Goal: Task Accomplishment & Management: Complete application form

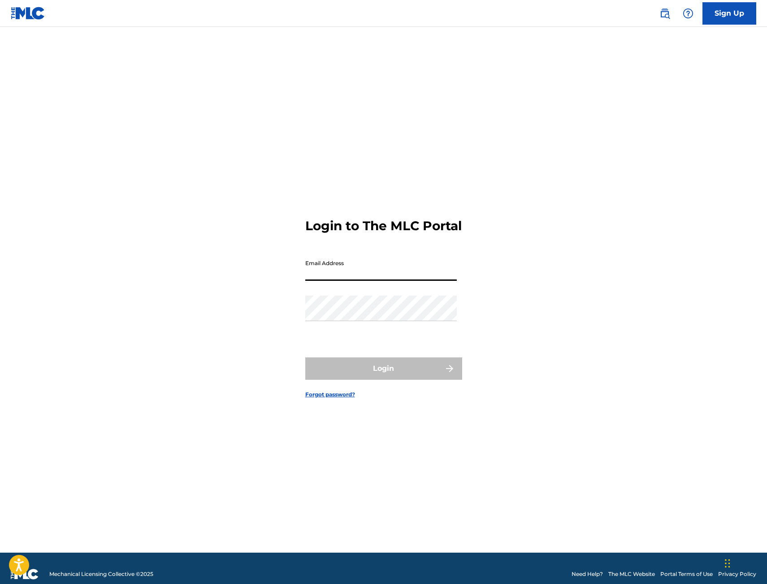
click at [328, 281] on input "Email Address" at bounding box center [380, 268] width 151 height 26
type input "[EMAIL_ADDRESS][DOMAIN_NAME]"
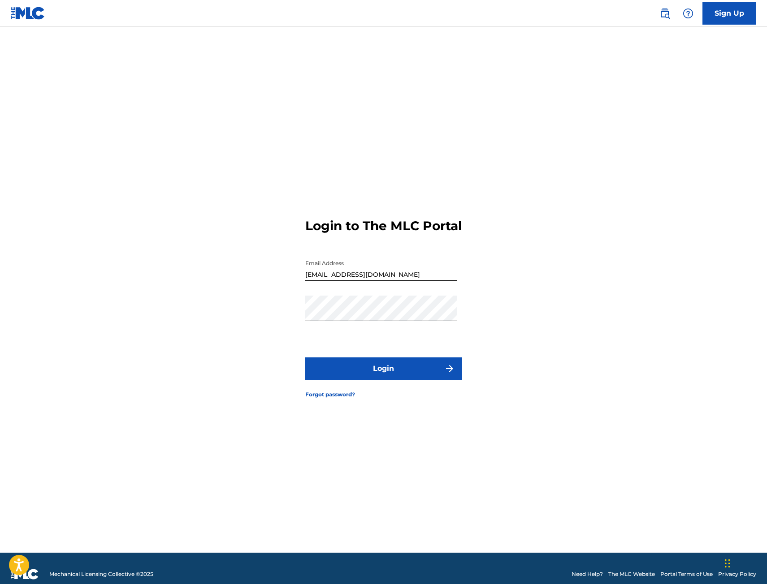
click at [357, 376] on button "Login" at bounding box center [383, 369] width 157 height 22
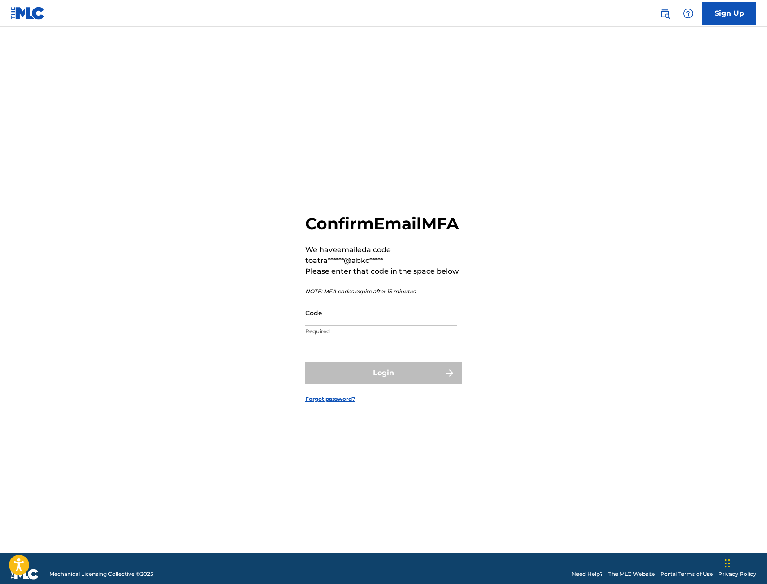
click at [475, 35] on main "Confirm Email MFA We have emailed a code to atra******@abkc***** Please enter t…" at bounding box center [383, 290] width 767 height 526
click at [362, 336] on p "Required" at bounding box center [380, 332] width 151 height 8
drag, startPoint x: 371, startPoint y: 328, endPoint x: 369, endPoint y: 333, distance: 5.7
click at [372, 326] on input "Code" at bounding box center [380, 313] width 151 height 26
paste input "526683"
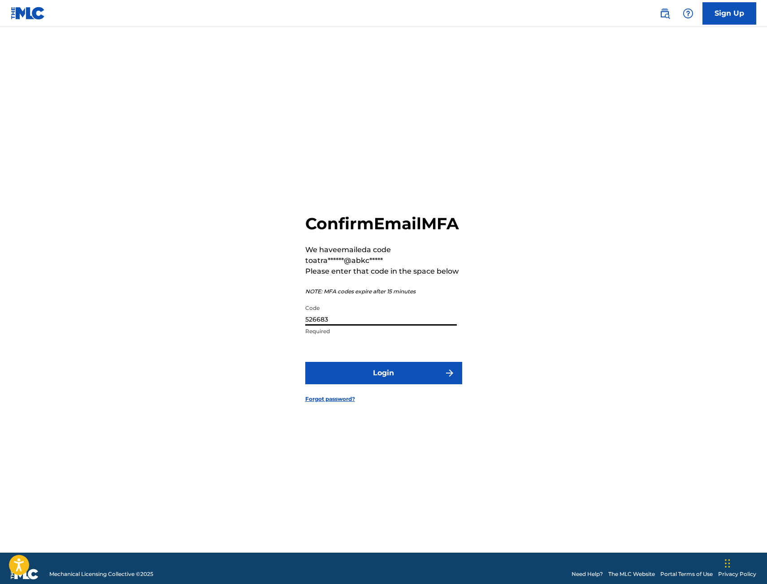
type input "526683"
click at [378, 381] on button "Login" at bounding box center [383, 373] width 157 height 22
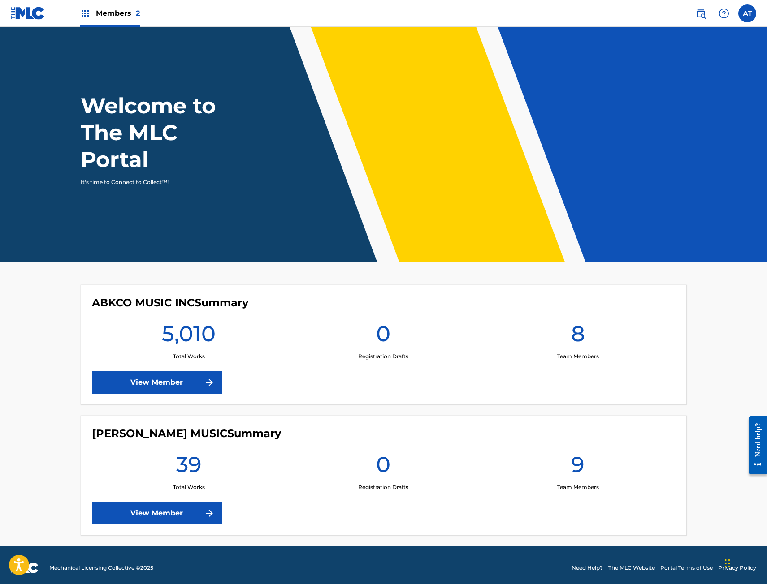
click at [131, 392] on link "View Member" at bounding box center [157, 383] width 130 height 22
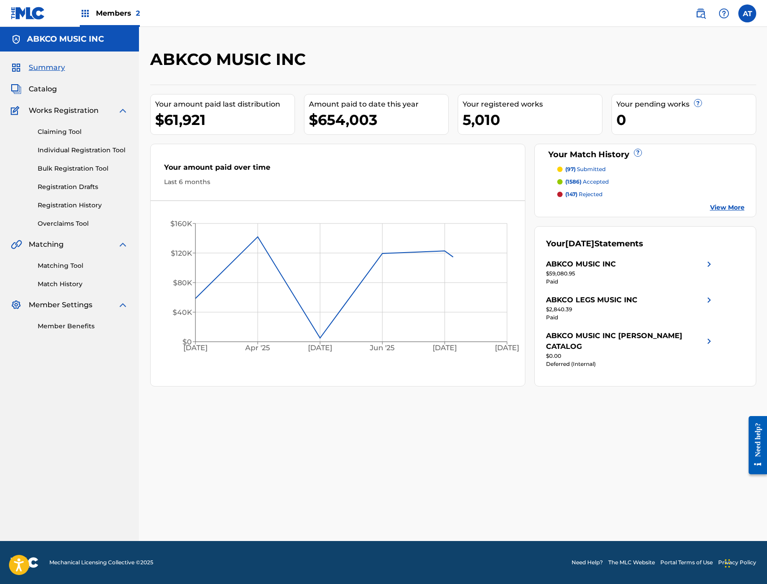
click at [60, 153] on link "Individual Registration Tool" at bounding box center [83, 150] width 91 height 9
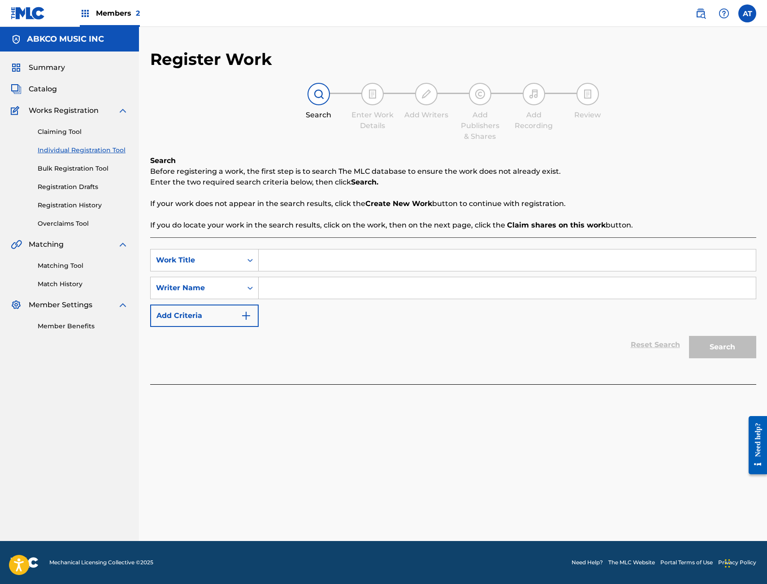
click at [48, 134] on link "Claiming Tool" at bounding box center [83, 131] width 91 height 9
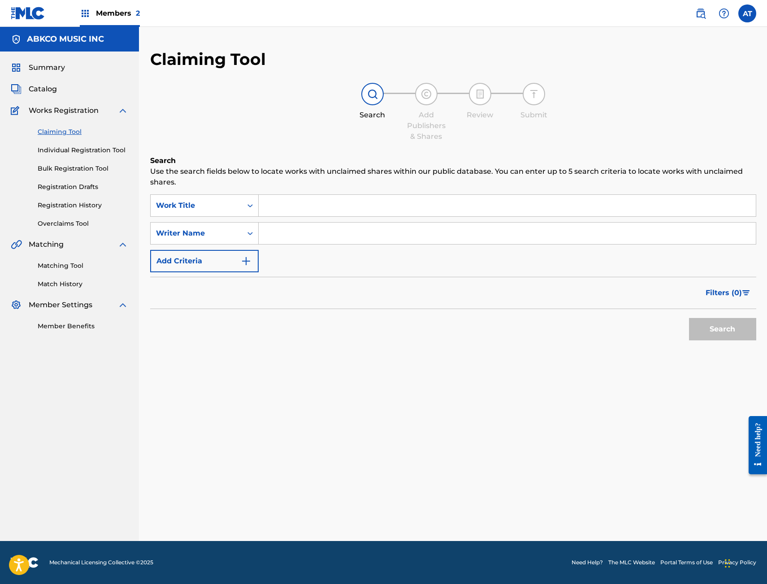
click at [14, 63] on img at bounding box center [16, 67] width 11 height 11
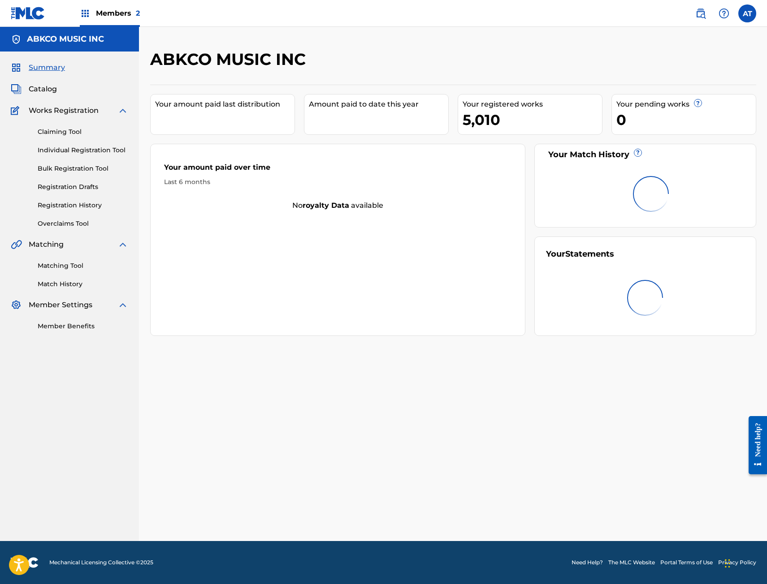
drag, startPoint x: 17, startPoint y: 76, endPoint x: 31, endPoint y: 85, distance: 16.9
click at [17, 76] on div "Summary Catalog Works Registration Claiming Tool Individual Registration Tool B…" at bounding box center [69, 197] width 139 height 290
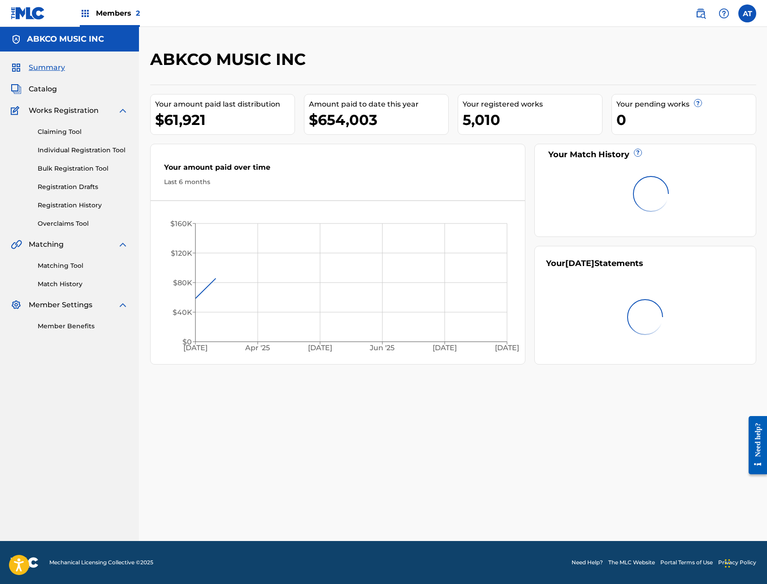
click at [38, 86] on span "Catalog" at bounding box center [43, 89] width 28 height 11
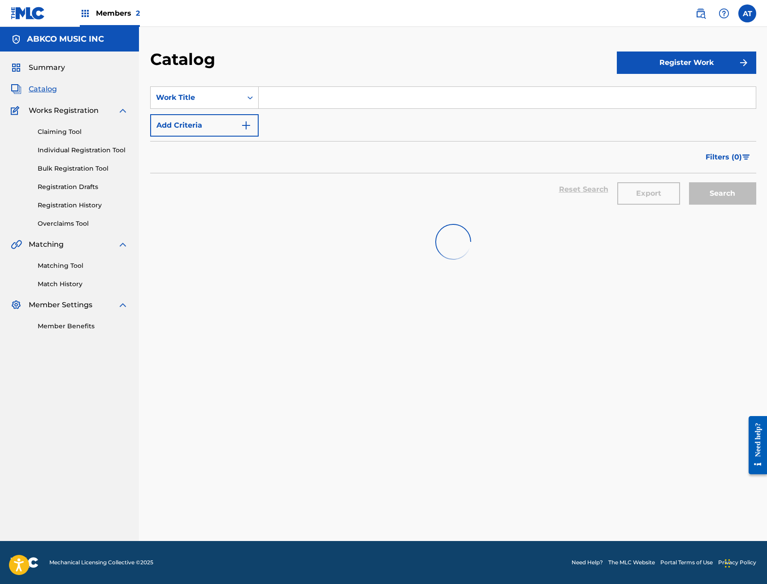
click at [264, 96] on input "Search Form" at bounding box center [507, 98] width 497 height 22
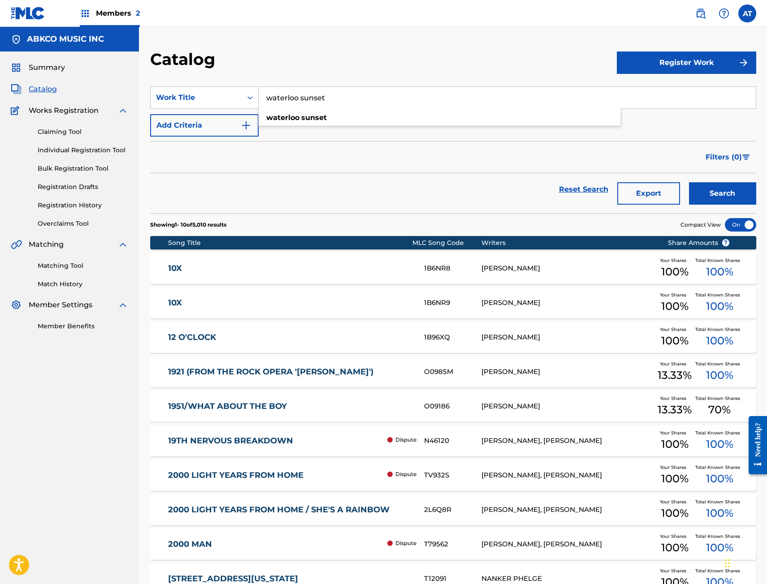
type input "waterloo sunset"
click at [689, 182] on button "Search" at bounding box center [722, 193] width 67 height 22
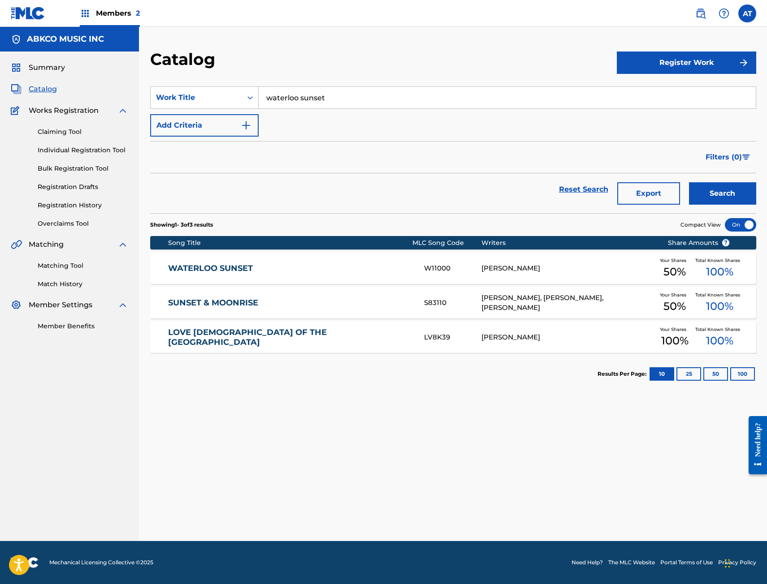
click at [342, 256] on div "WATERLOO SUNSET W11000 [PERSON_NAME] Your Shares 50 % Total Known Shares 100 %" at bounding box center [453, 268] width 606 height 31
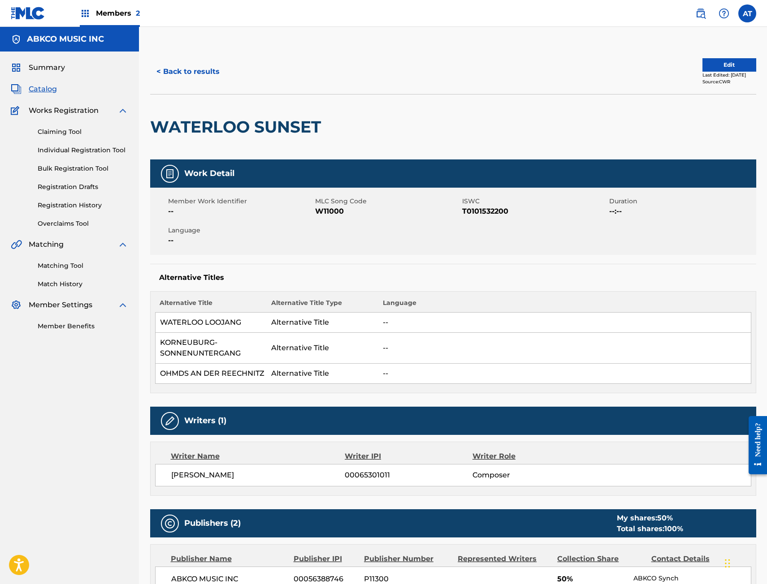
click at [55, 92] on span "Catalog" at bounding box center [43, 89] width 28 height 11
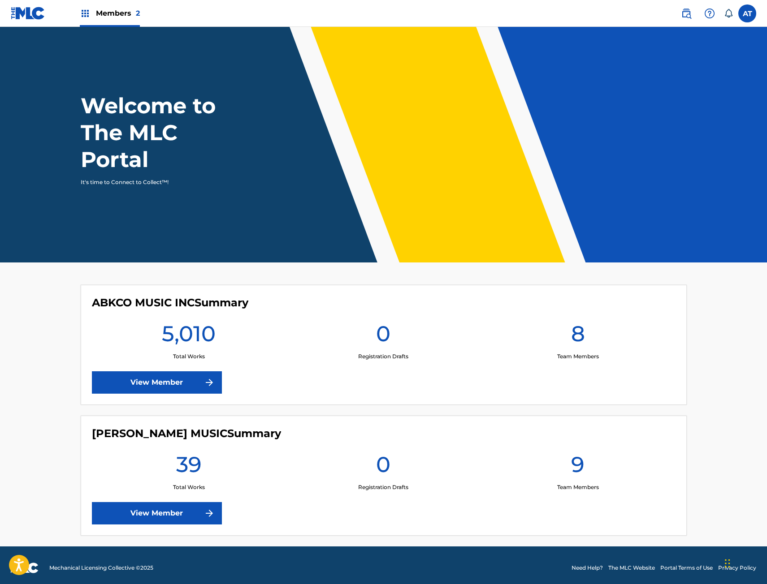
click at [686, 25] on nav "Members 2 AT AT Anthony Tranchina atranchina@abkco.com Notification Preferences…" at bounding box center [383, 13] width 767 height 27
click at [185, 404] on div "ABKCO MUSIC INC Summary 5,010 Total Works 0 Registration Drafts 8 Team Members …" at bounding box center [384, 345] width 606 height 120
click at [154, 371] on div "ABKCO MUSIC INC Summary 5,010 Total Works 0 Registration Drafts 8 Team Members …" at bounding box center [384, 345] width 606 height 120
click at [162, 390] on link "View Member" at bounding box center [157, 383] width 130 height 22
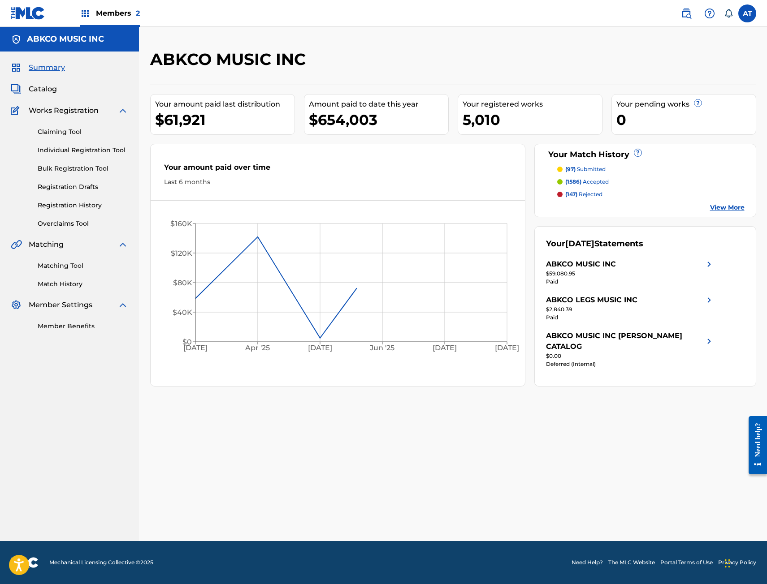
click at [85, 140] on div "Claiming Tool Individual Registration Tool Bulk Registration Tool Registration …" at bounding box center [69, 172] width 117 height 112
click at [81, 147] on link "Individual Registration Tool" at bounding box center [83, 150] width 91 height 9
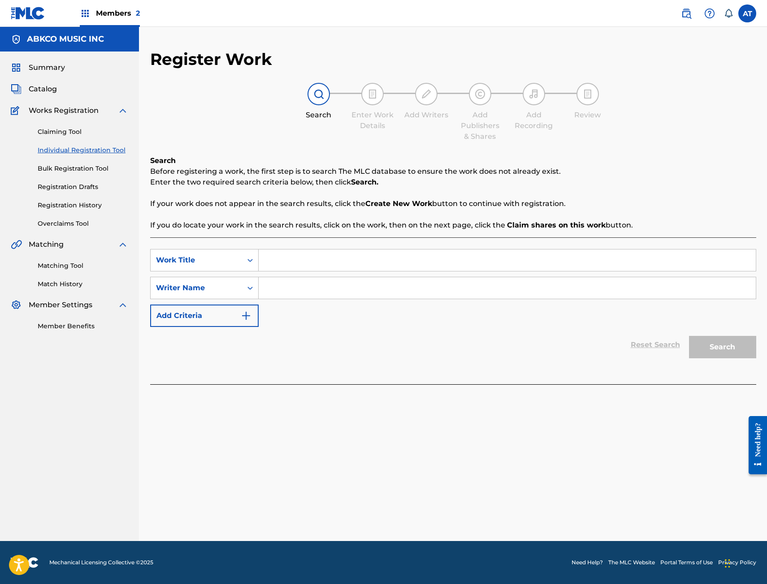
click at [270, 256] on input "Search Form" at bounding box center [507, 261] width 497 height 22
type input "as long as i ain't dead"
click at [245, 282] on div "Search Form" at bounding box center [250, 288] width 16 height 16
drag, startPoint x: 334, startPoint y: 415, endPoint x: 303, endPoint y: 330, distance: 90.4
click at [331, 409] on div "Register Work Search Enter Work Details Add Writers Add Publishers & Shares Add…" at bounding box center [452, 295] width 627 height 492
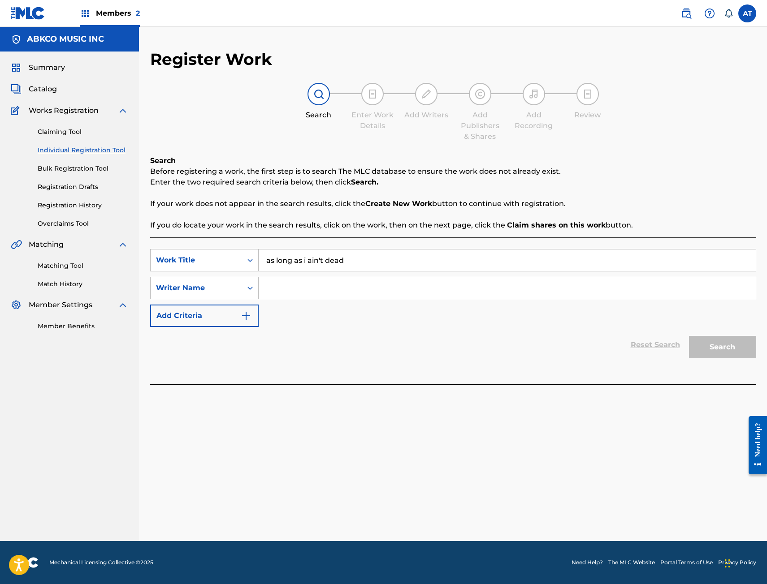
click at [318, 286] on input "Search Form" at bounding box center [507, 288] width 497 height 22
type input "gomes"
click at [689, 336] on button "Search" at bounding box center [722, 347] width 67 height 22
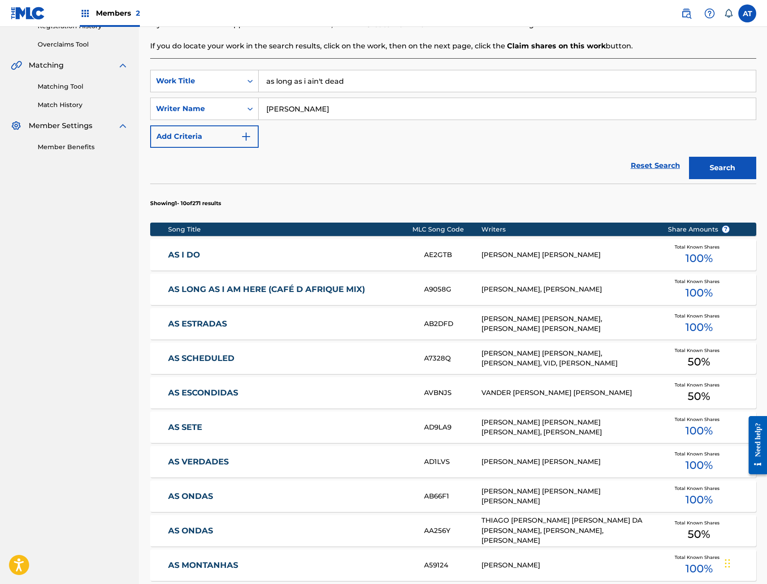
scroll to position [333, 0]
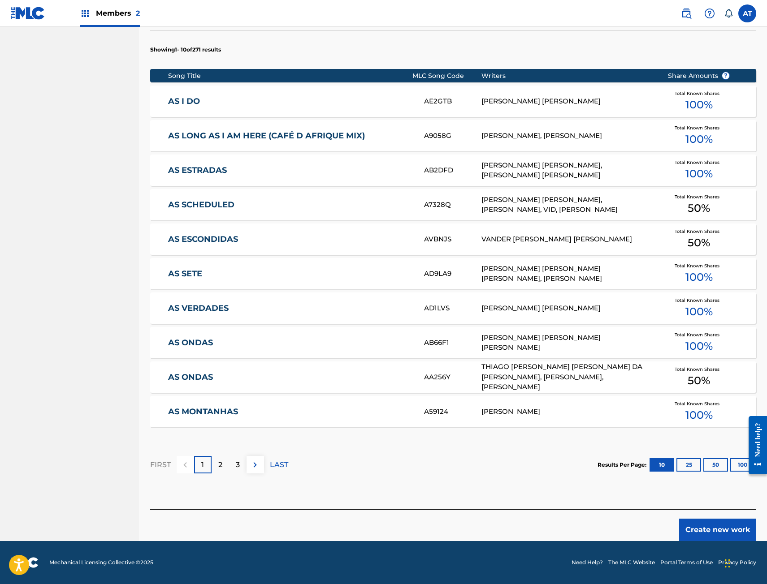
click at [711, 522] on button "Create new work" at bounding box center [717, 530] width 77 height 22
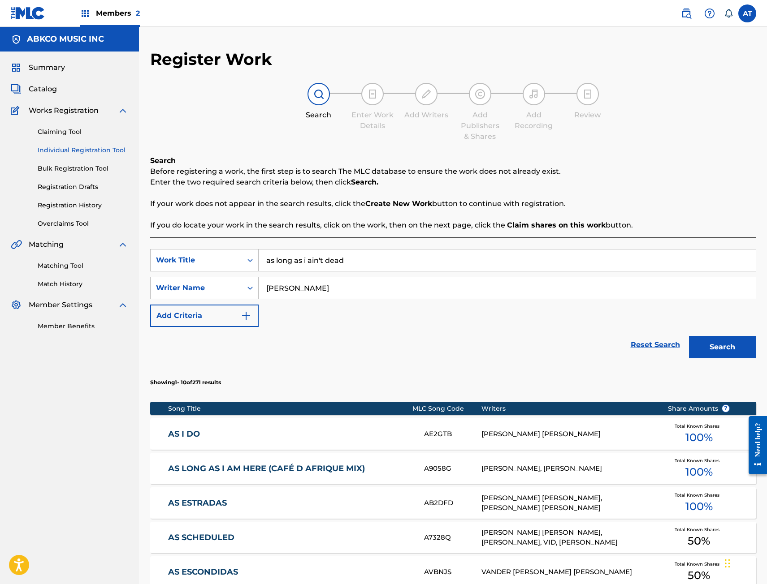
click at [713, 526] on div "Register Work Search Enter Work Details Add Writers Add Publishers & Shares Add…" at bounding box center [452, 461] width 627 height 825
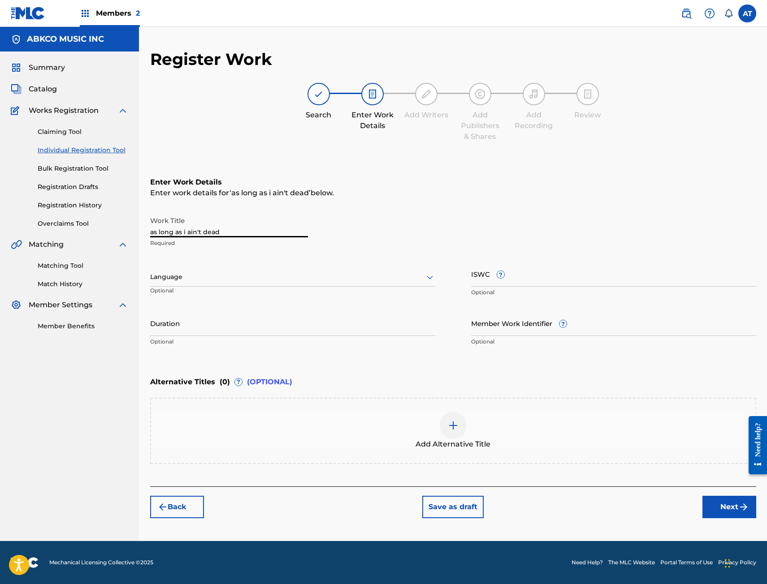
click at [236, 229] on input "as long as i ain't dead" at bounding box center [229, 225] width 158 height 26
drag, startPoint x: 201, startPoint y: 229, endPoint x: -98, endPoint y: 209, distance: 299.1
click at [0, 209] on html "Accessibility Screen-Reader Guide, Feedback, and Issue Reporting | New window M…" at bounding box center [383, 292] width 767 height 584
type input "AS LONG AS I AIN'T DEAD"
click at [473, 266] on input "ISWC ?" at bounding box center [613, 274] width 285 height 26
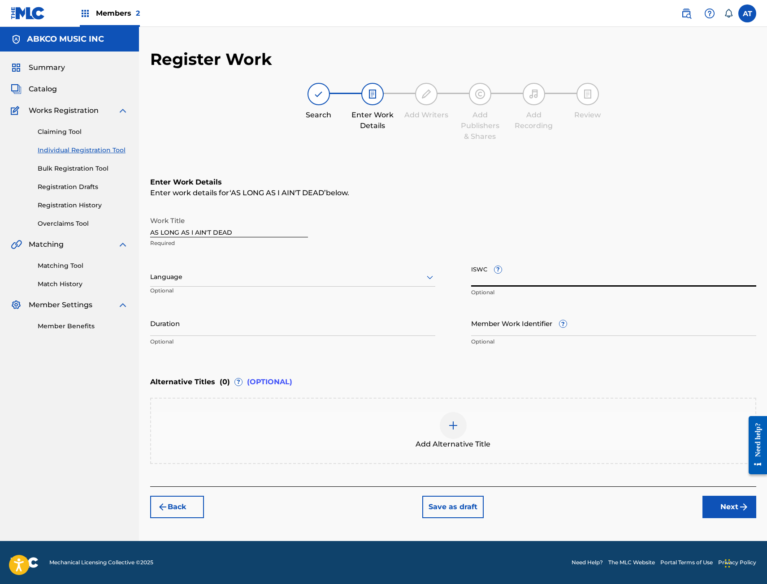
click at [476, 279] on input "ISWC ?" at bounding box center [613, 274] width 285 height 26
paste input "T3253404007"
type input "T3253404007"
click at [700, 505] on div "Back Save as draft Next" at bounding box center [453, 503] width 606 height 32
click at [716, 501] on button "Next" at bounding box center [729, 507] width 54 height 22
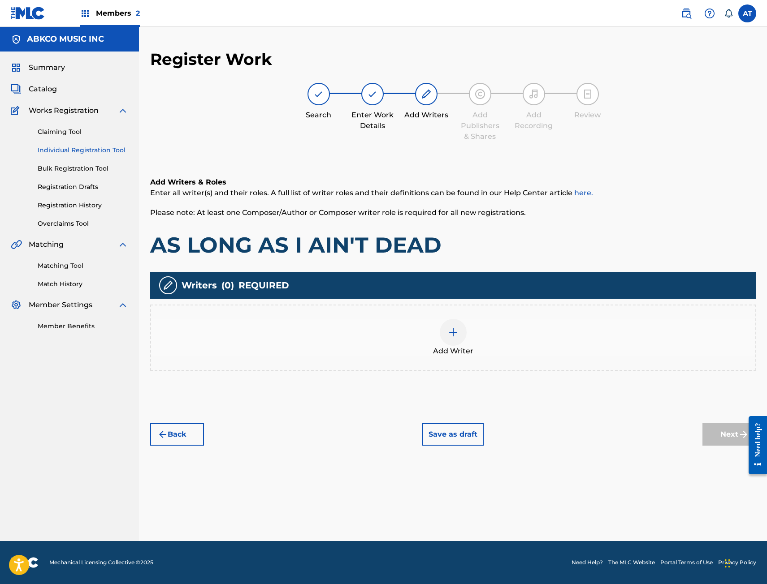
click at [190, 439] on button "Back" at bounding box center [177, 434] width 54 height 22
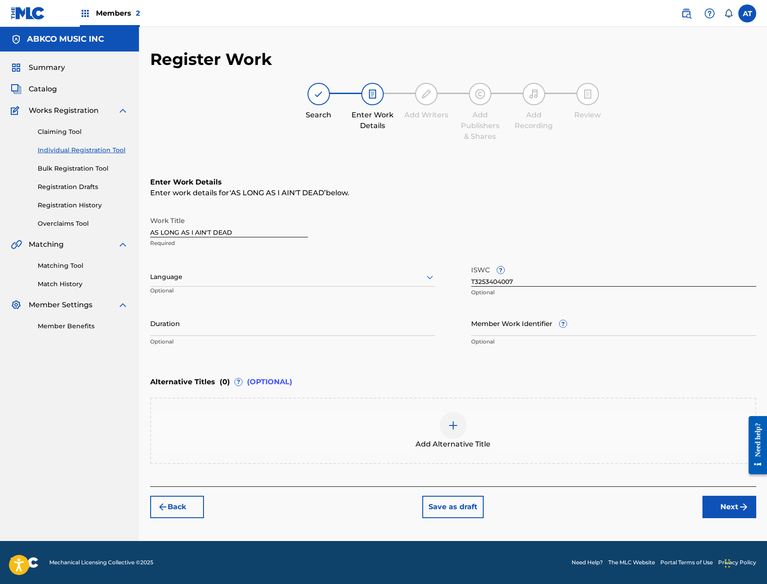
click at [193, 325] on input "Duration" at bounding box center [292, 324] width 285 height 26
click at [205, 323] on input "Duration" at bounding box center [292, 324] width 285 height 26
type input "03:10"
click at [736, 514] on button "Next" at bounding box center [729, 507] width 54 height 22
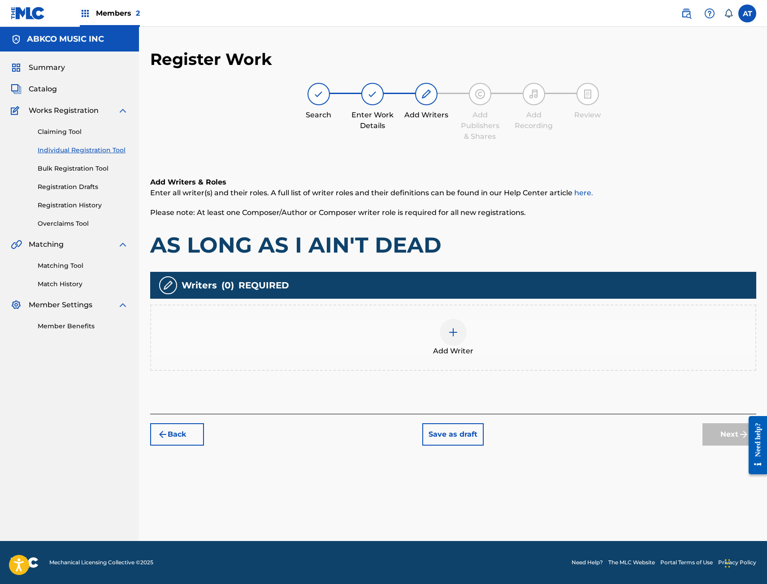
click at [350, 352] on div "Add Writer" at bounding box center [453, 338] width 604 height 38
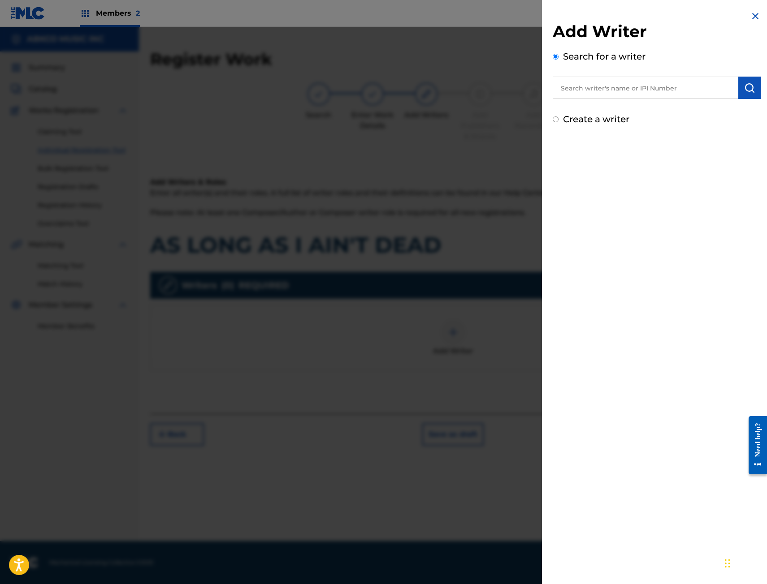
click at [613, 87] on input "text" at bounding box center [646, 88] width 186 height 22
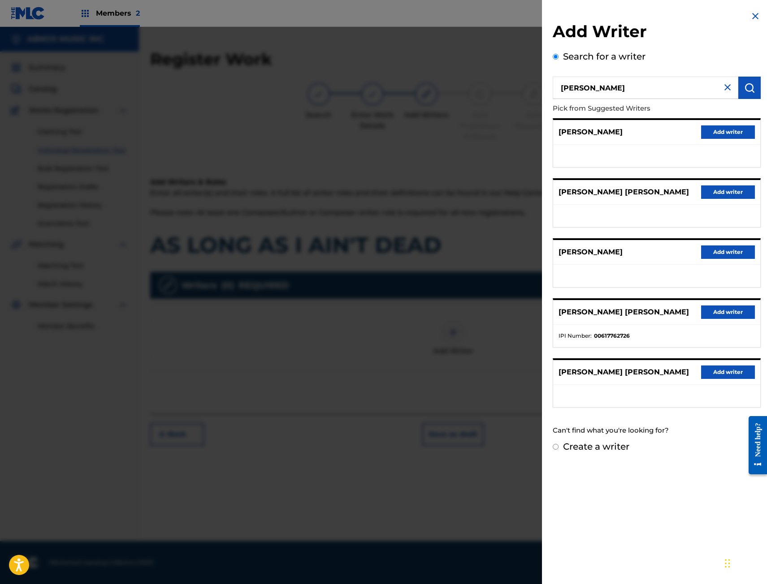
click at [654, 86] on input "GOMES" at bounding box center [646, 88] width 186 height 22
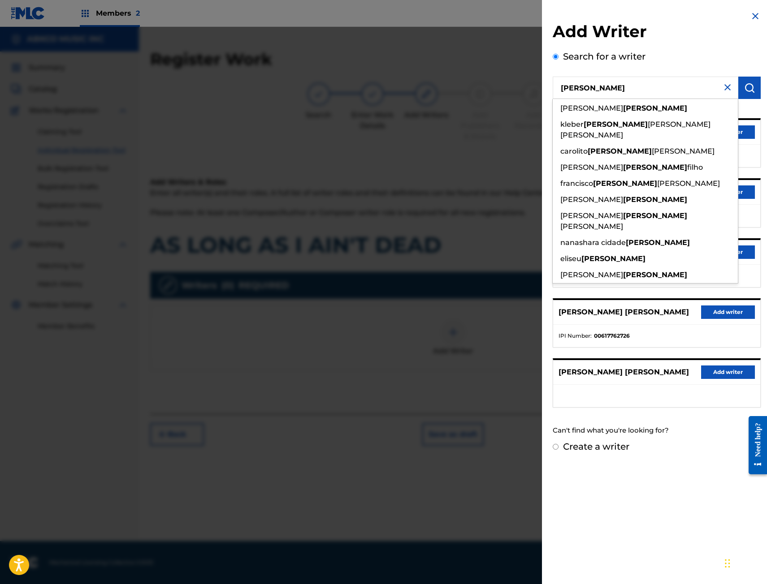
drag, startPoint x: 652, startPoint y: 87, endPoint x: 14, endPoint y: 54, distance: 639.4
click at [233, 60] on div "Add Writer Search for a writer GOMES francisco rosas gomes kleber gomes cordeir…" at bounding box center [383, 305] width 767 height 557
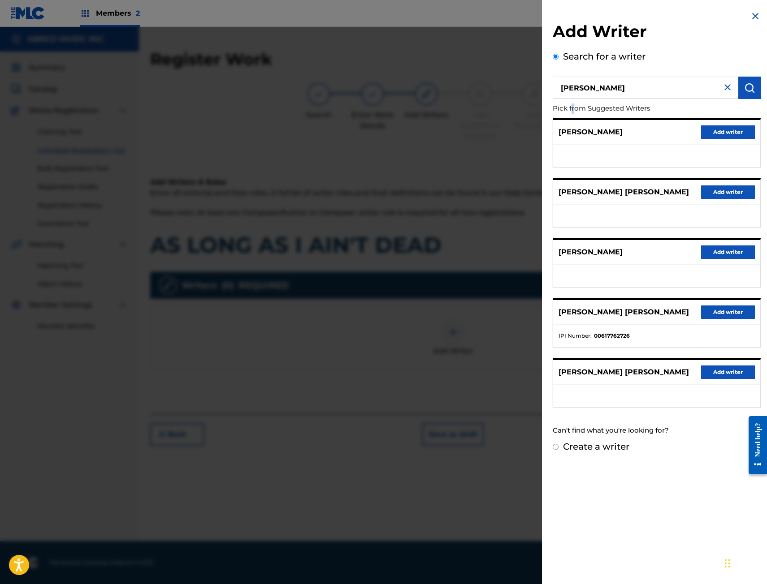
drag, startPoint x: 573, startPoint y: 100, endPoint x: 582, endPoint y: 105, distance: 9.8
click at [574, 101] on p "Pick from Suggested Writers" at bounding box center [631, 108] width 157 height 19
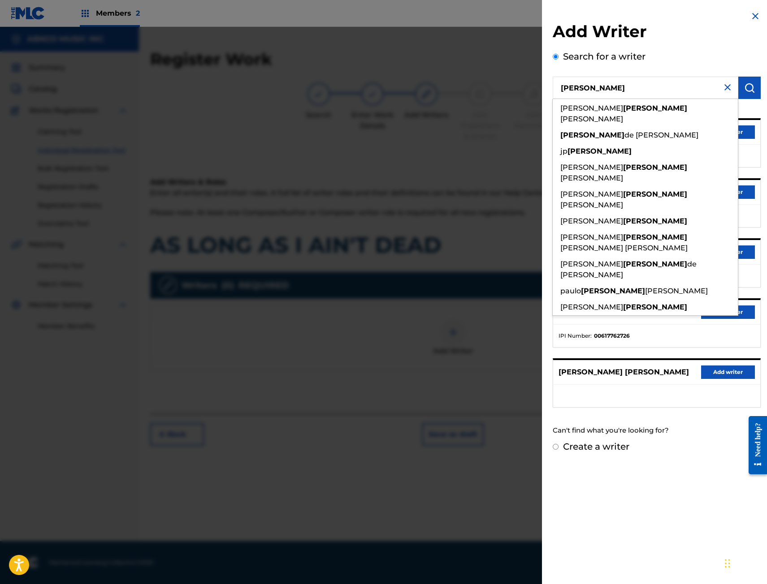
drag, startPoint x: 599, startPoint y: 98, endPoint x: 513, endPoint y: 79, distance: 87.6
click at [513, 79] on div "Add Writer Search for a writer GOMES joao gabriel portugal gomes de abreu gomes…" at bounding box center [383, 305] width 767 height 557
paste input "00671213174"
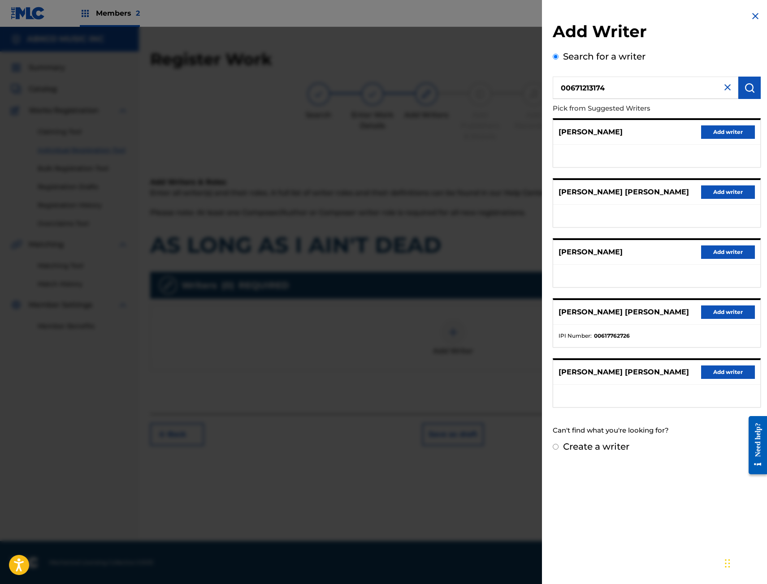
type input "00671213174"
click at [744, 91] on img "submit" at bounding box center [749, 87] width 11 height 11
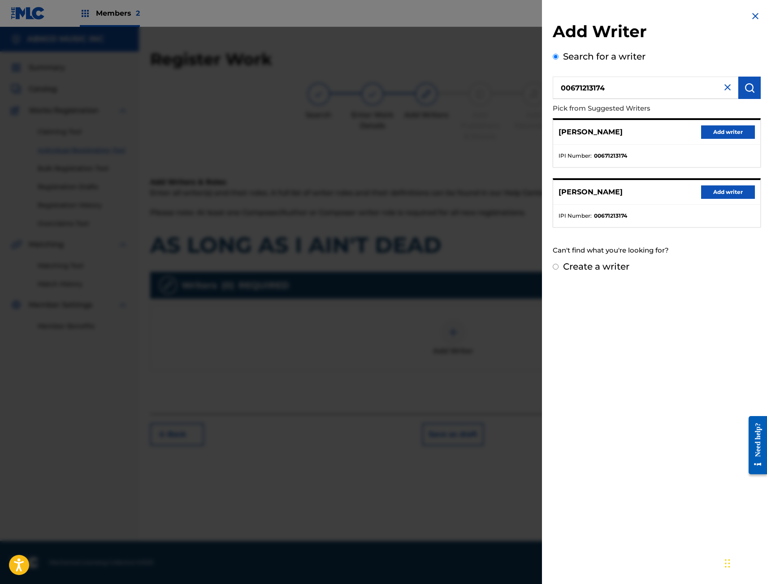
click at [747, 130] on button "Add writer" at bounding box center [728, 131] width 54 height 13
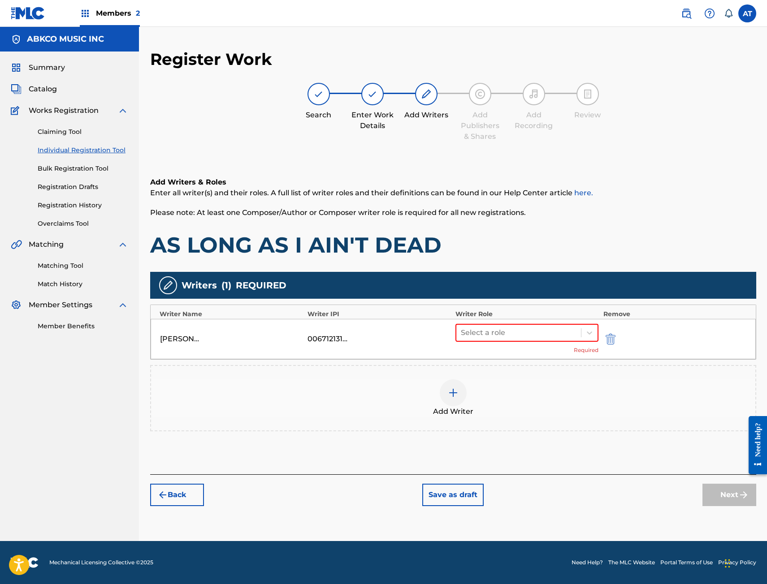
click at [480, 345] on div "Select a role Required" at bounding box center [526, 339] width 143 height 30
click at [493, 335] on div at bounding box center [519, 333] width 116 height 13
click at [505, 359] on div "Composer/Author" at bounding box center [526, 356] width 143 height 18
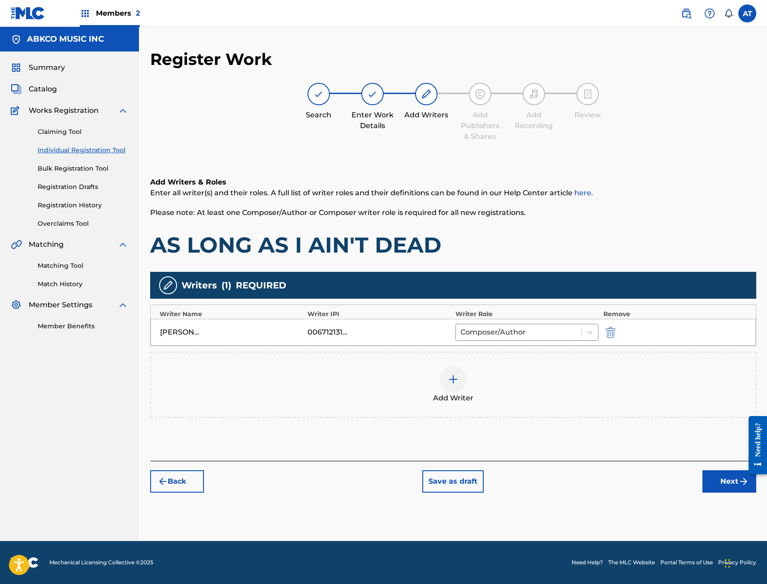
drag, startPoint x: 497, startPoint y: 445, endPoint x: 501, endPoint y: 430, distance: 15.6
click at [497, 443] on div "Add Writers & Roles Enter all writer(s) and their roles. A full list of writer …" at bounding box center [453, 309] width 606 height 306
click at [504, 422] on div "Add Writers & Roles Enter all writer(s) and their roles. A full list of writer …" at bounding box center [453, 309] width 606 height 306
click at [486, 394] on div "Add Writer" at bounding box center [453, 385] width 604 height 38
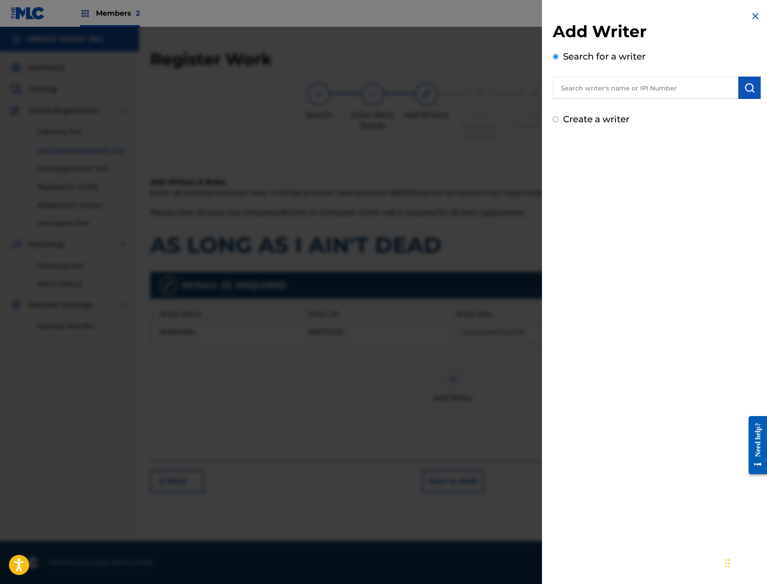
click at [665, 93] on input "text" at bounding box center [646, 88] width 186 height 22
paste input "00496811710"
click at [730, 84] on input "00496811710" at bounding box center [646, 88] width 186 height 22
click at [731, 89] on input "00496811710" at bounding box center [646, 88] width 186 height 22
type input "00496811710"
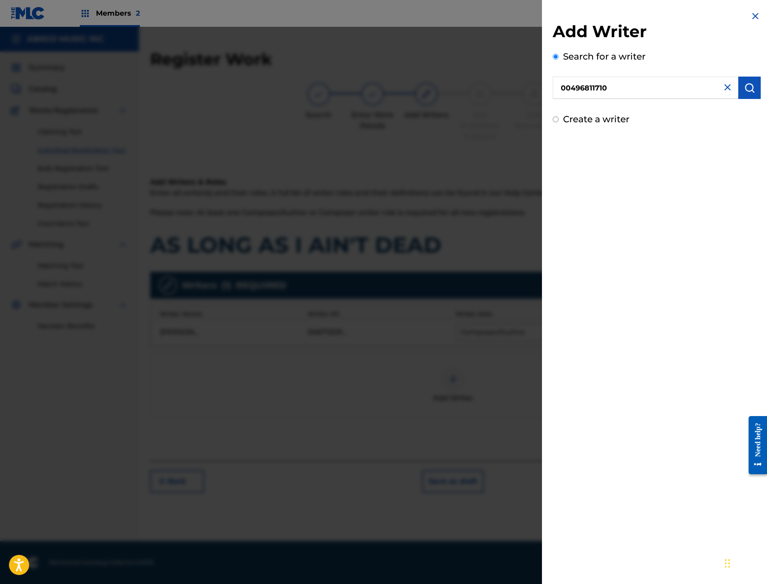
click at [744, 90] on img "submit" at bounding box center [749, 87] width 11 height 11
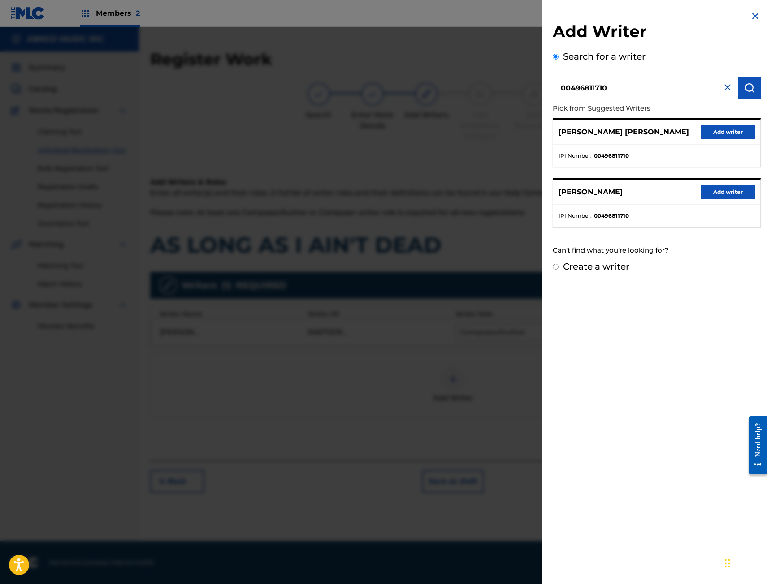
click at [726, 199] on div "KARL FRANKLIN POWELL JR Add writer" at bounding box center [656, 192] width 207 height 25
click at [724, 194] on button "Add writer" at bounding box center [728, 192] width 54 height 13
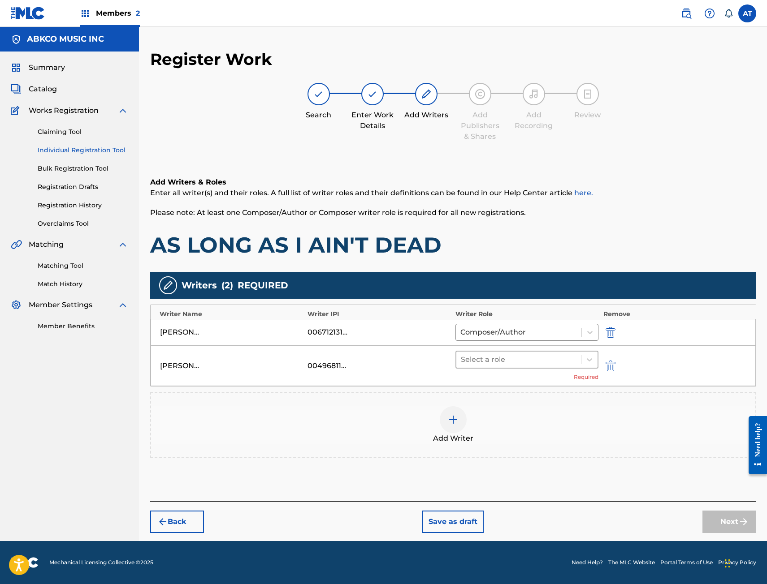
click at [523, 354] on div at bounding box center [519, 360] width 116 height 13
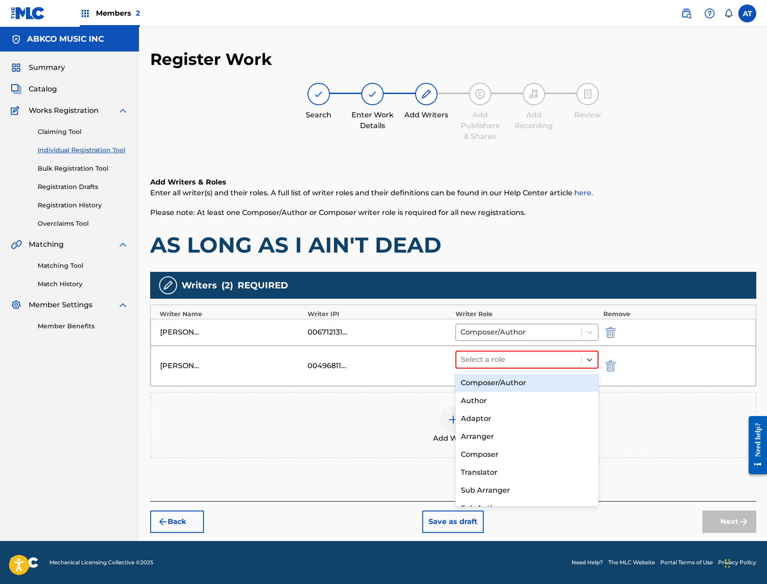
click at [524, 383] on div "Composer/Author" at bounding box center [526, 383] width 143 height 18
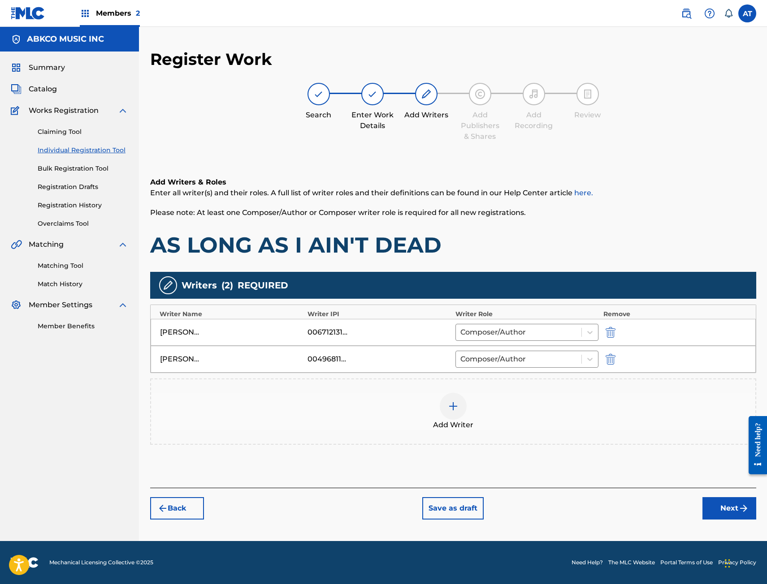
click at [415, 396] on div "Add Writer" at bounding box center [453, 412] width 604 height 38
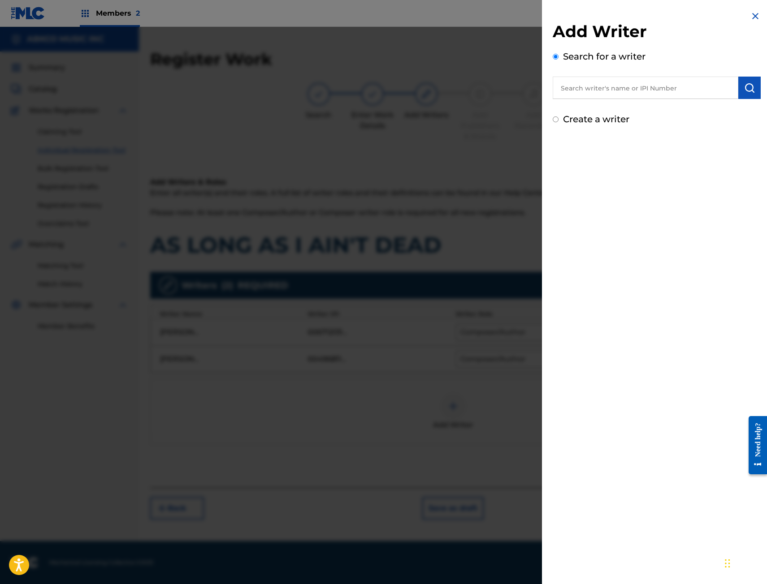
click at [457, 140] on div at bounding box center [383, 319] width 767 height 584
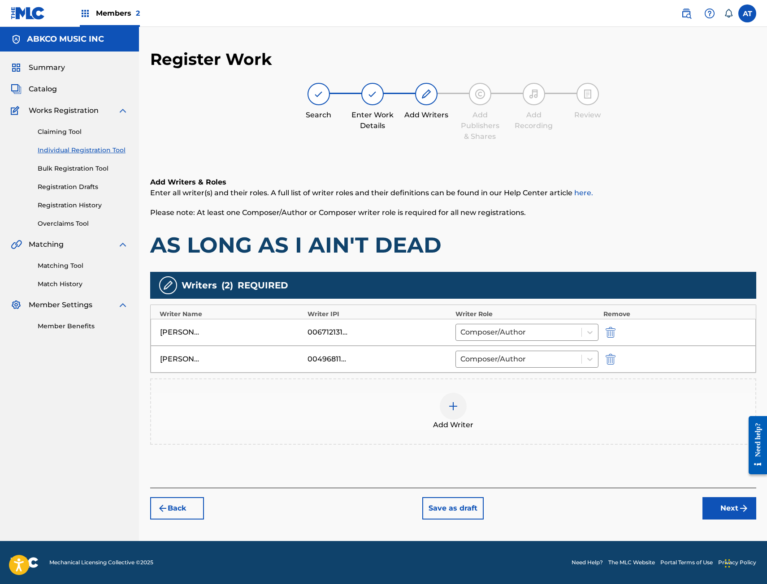
click at [435, 402] on div "Add Writer" at bounding box center [453, 412] width 604 height 38
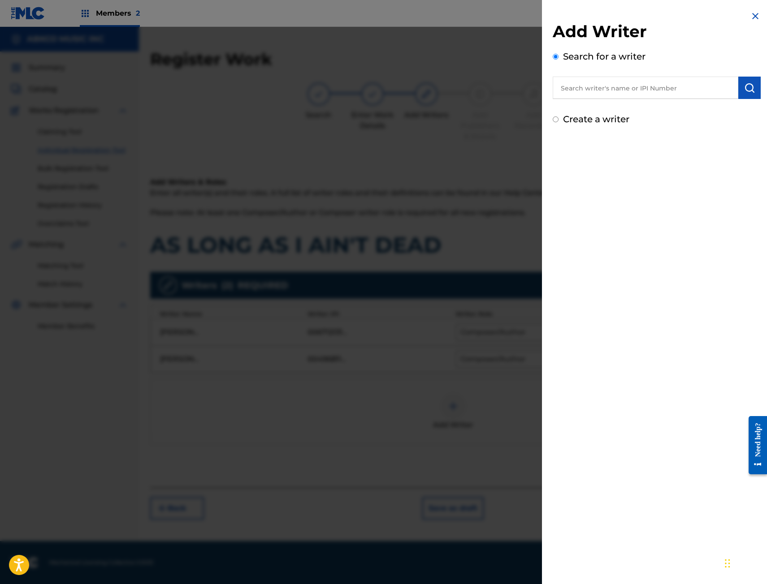
click at [601, 84] on input "text" at bounding box center [646, 88] width 186 height 22
click at [601, 93] on input "text" at bounding box center [646, 88] width 186 height 22
click at [585, 92] on input "text" at bounding box center [646, 88] width 186 height 22
paste input "01143045990"
type input "01143045990"
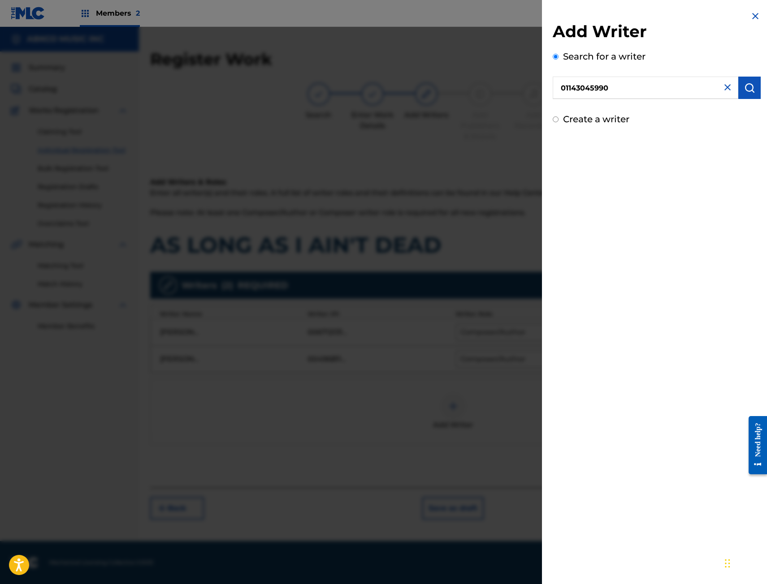
click at [741, 85] on button "submit" at bounding box center [749, 88] width 22 height 22
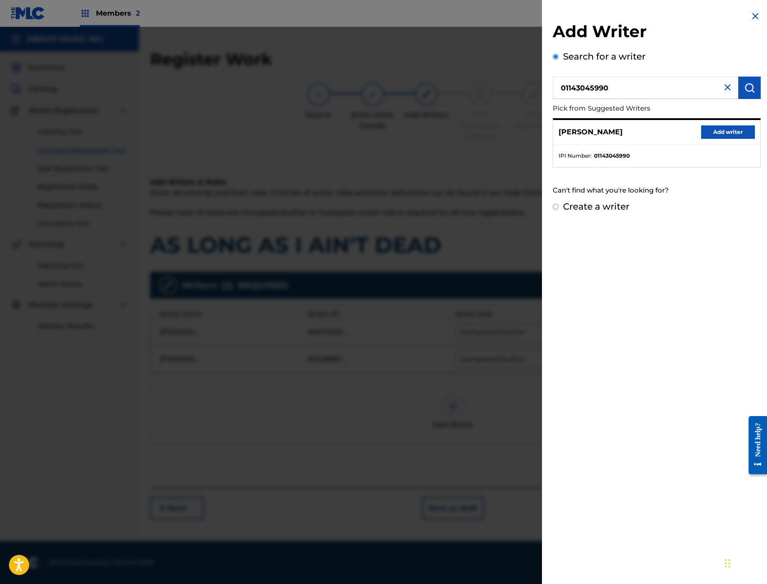
click at [722, 121] on div "JOSEPH STAFFORD Add writer" at bounding box center [656, 132] width 207 height 25
click at [722, 125] on button "Add writer" at bounding box center [728, 131] width 54 height 13
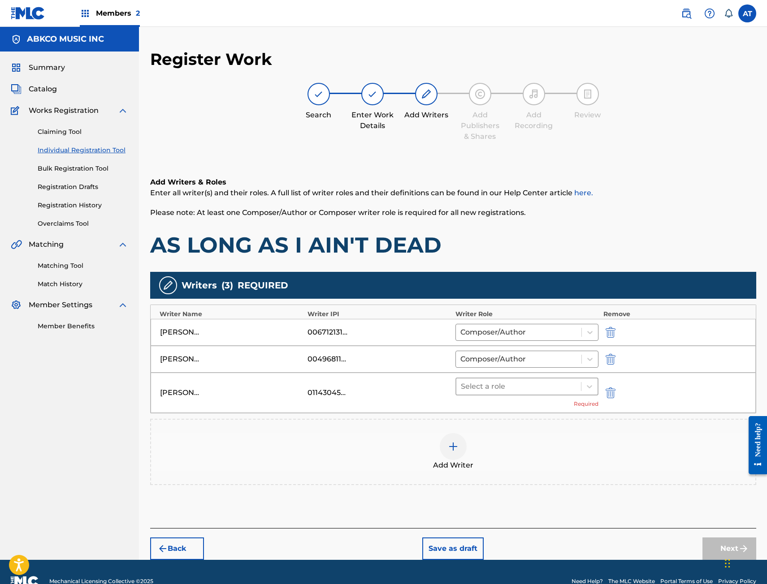
click at [543, 383] on div at bounding box center [519, 386] width 116 height 13
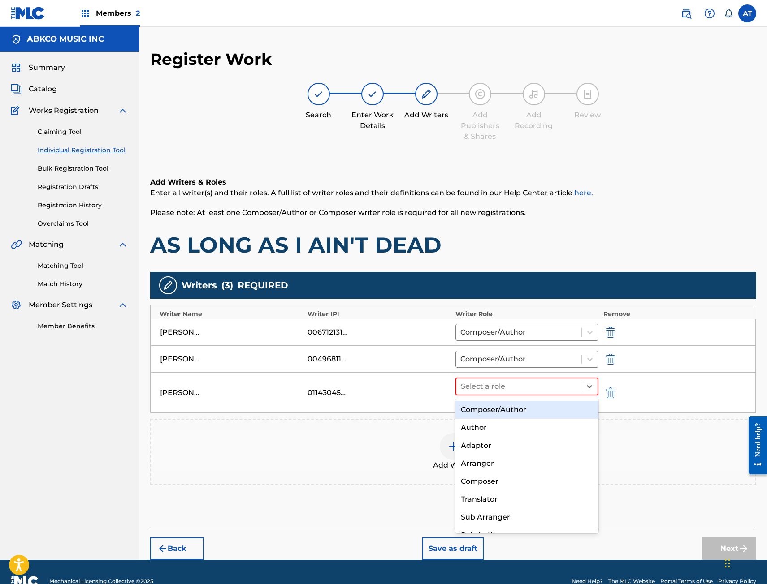
click at [521, 407] on div "Composer/Author" at bounding box center [526, 410] width 143 height 18
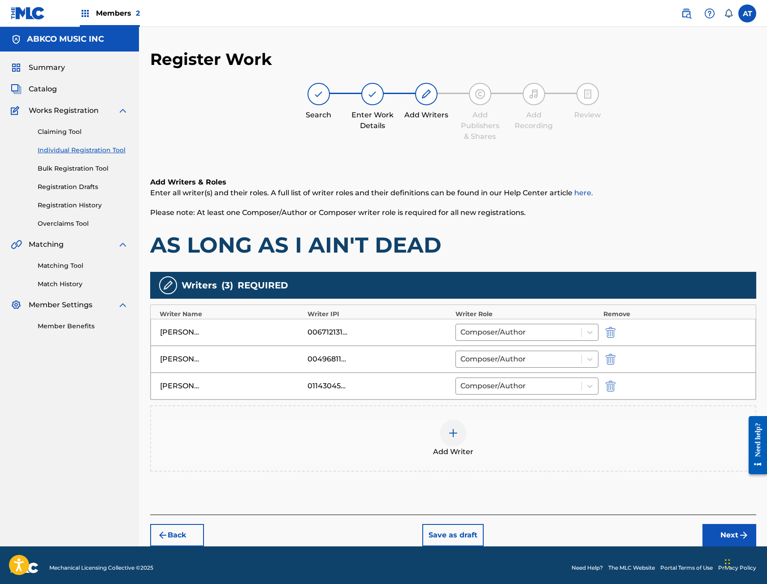
scroll to position [5, 0]
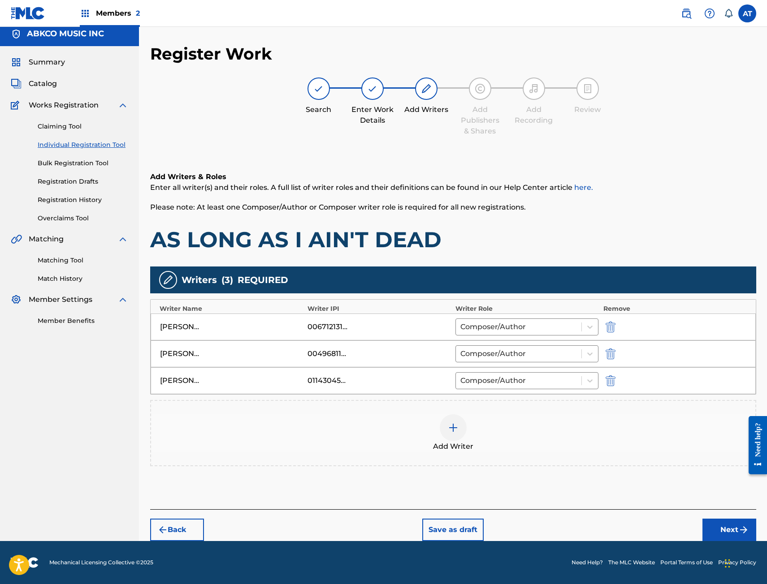
click at [721, 526] on button "Next" at bounding box center [729, 530] width 54 height 22
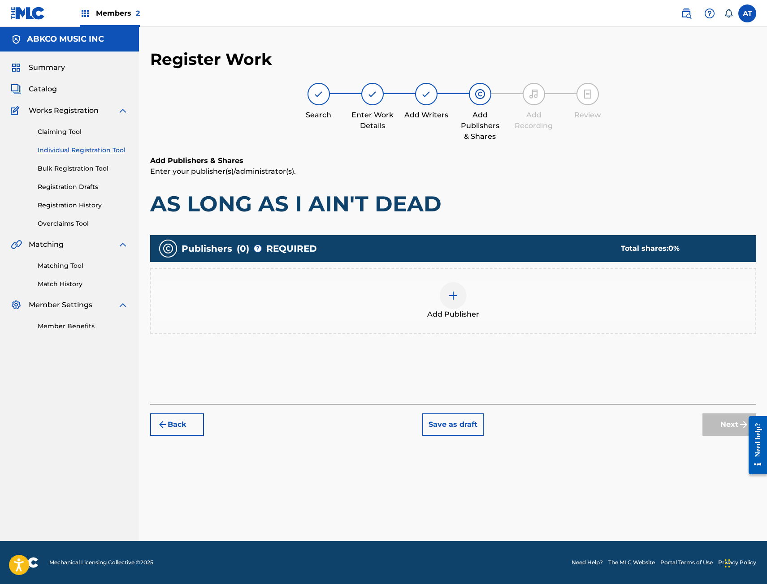
scroll to position [0, 0]
click at [404, 319] on div "Add Publisher" at bounding box center [453, 301] width 604 height 38
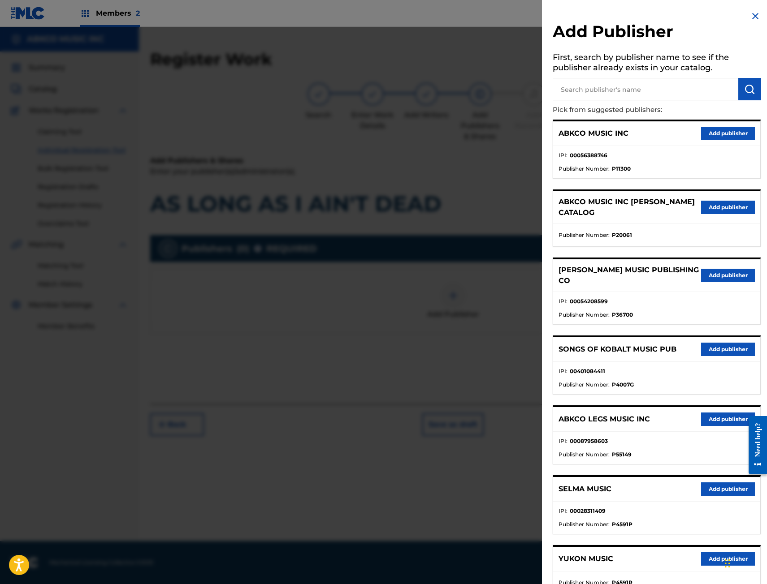
click at [641, 98] on input "text" at bounding box center [646, 89] width 186 height 22
type input "gomey"
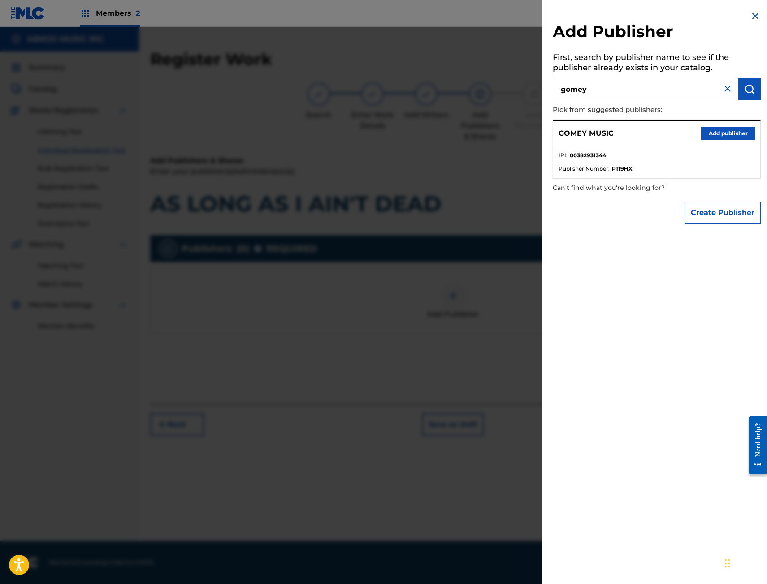
click at [739, 131] on button "Add publisher" at bounding box center [728, 133] width 54 height 13
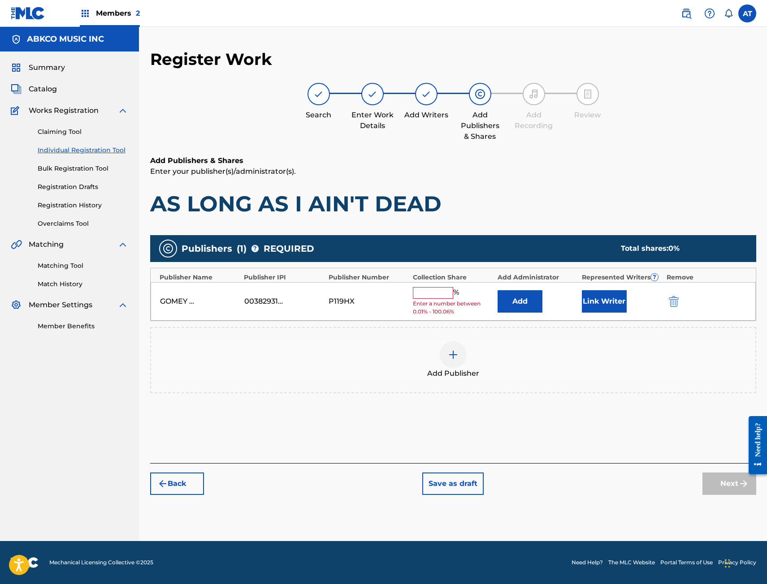
click at [512, 357] on div "Add Publisher" at bounding box center [453, 360] width 604 height 38
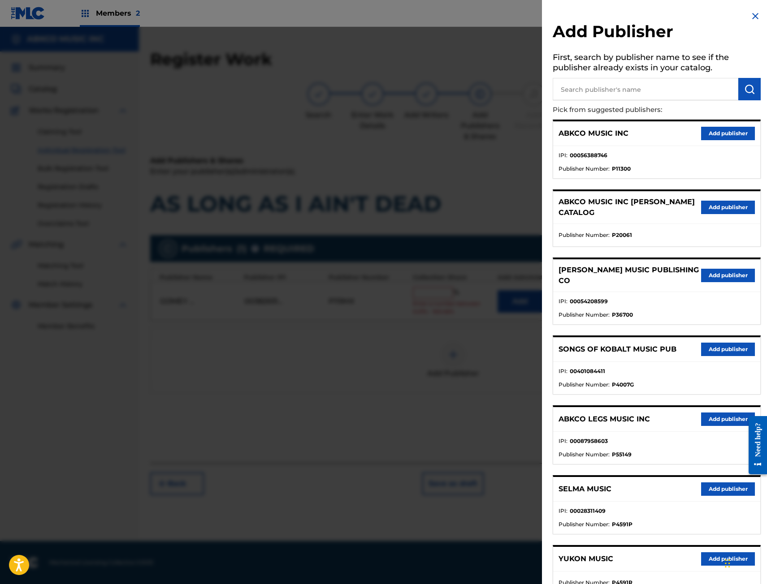
click at [653, 99] on input "text" at bounding box center [646, 89] width 186 height 22
type input "songs of"
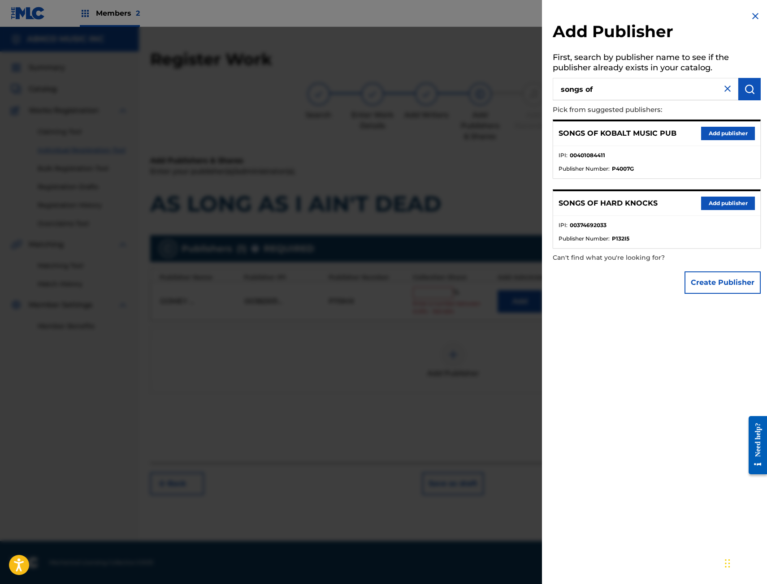
click at [710, 187] on div "SONGS OF KOBALT MUSIC PUB Add publisher IPI : 00401084411 Publisher Number : P4…" at bounding box center [657, 184] width 208 height 129
click at [711, 197] on button "Add publisher" at bounding box center [728, 203] width 54 height 13
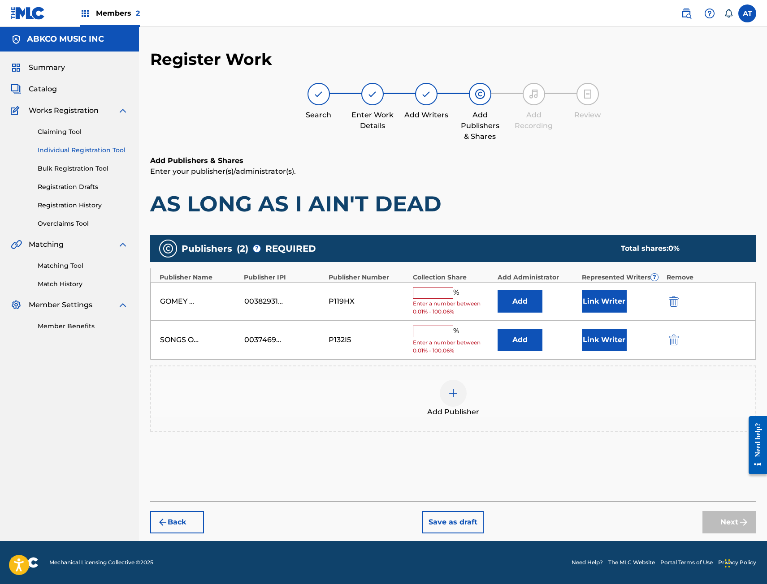
click at [484, 424] on div "Add Publisher" at bounding box center [453, 399] width 606 height 66
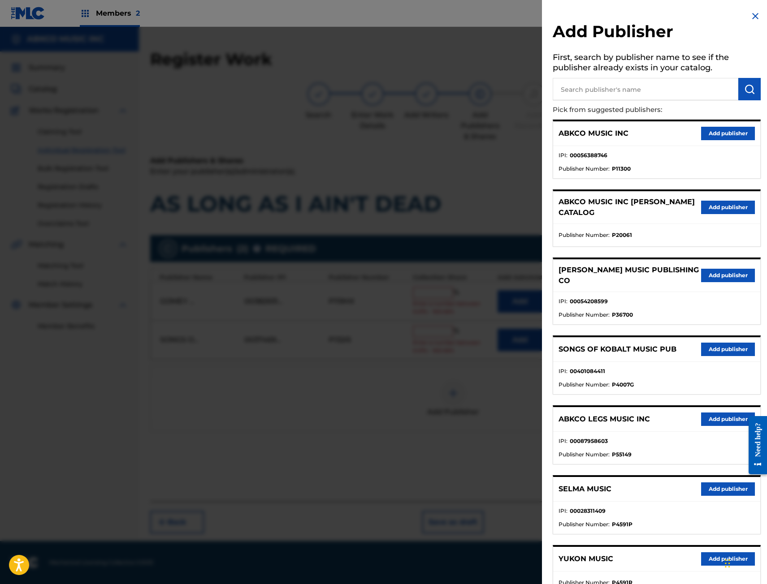
click at [648, 84] on input "text" at bounding box center [646, 89] width 186 height 22
type input "big money"
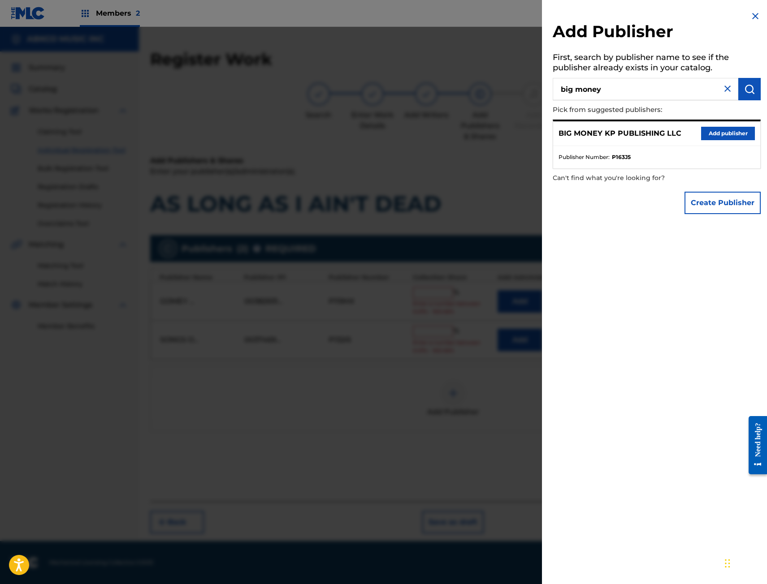
drag, startPoint x: 739, startPoint y: 136, endPoint x: 732, endPoint y: 137, distance: 6.9
click at [738, 135] on button "Add publisher" at bounding box center [728, 133] width 54 height 13
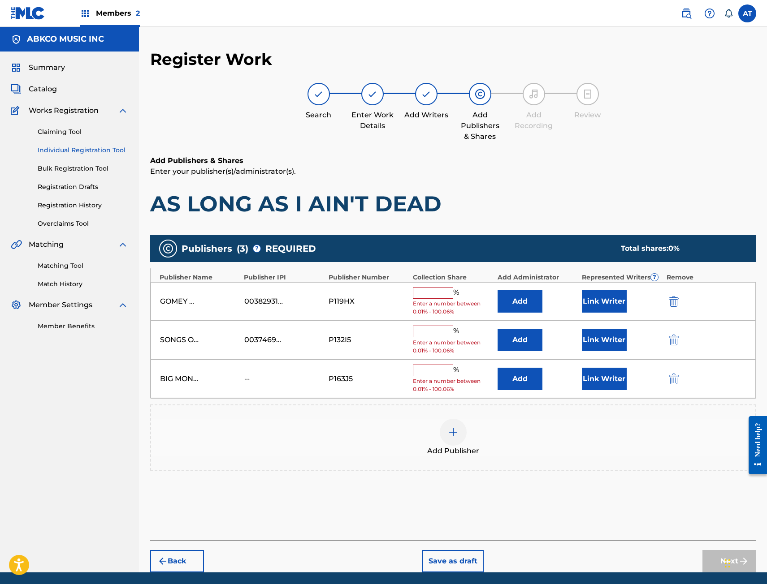
click at [528, 376] on button "Add" at bounding box center [519, 379] width 45 height 22
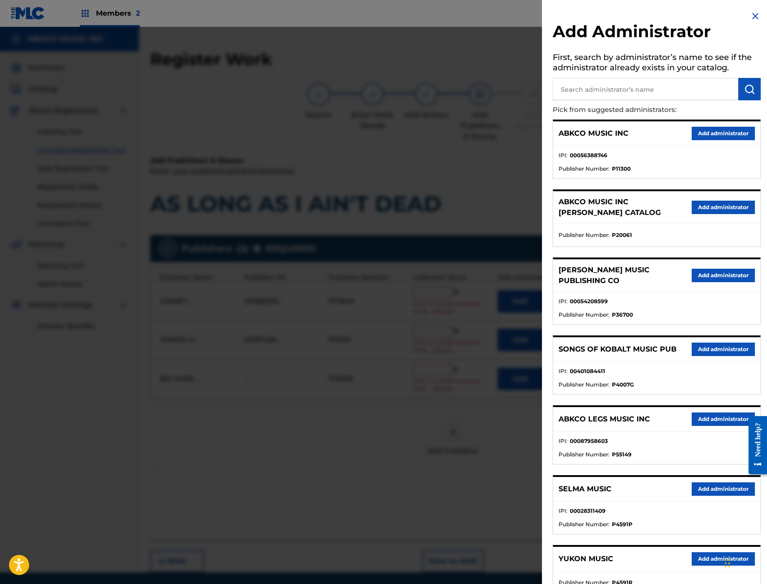
click at [707, 138] on button "Add administrator" at bounding box center [722, 133] width 63 height 13
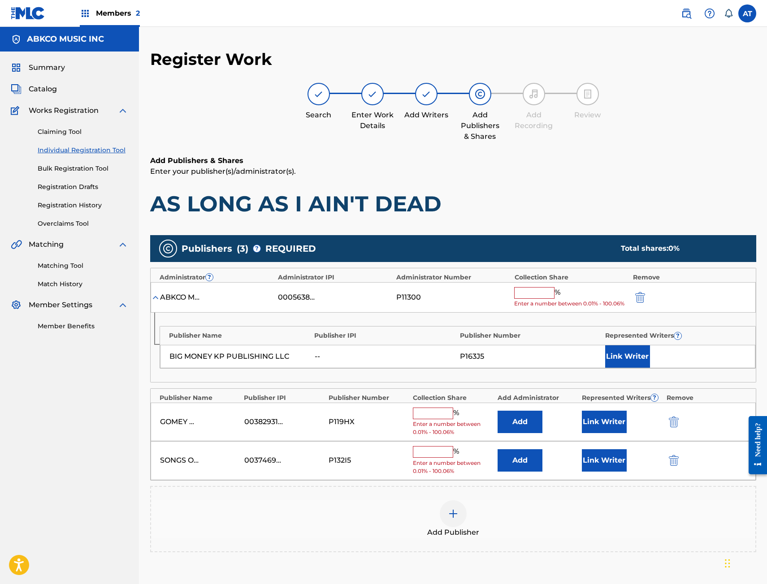
scroll to position [90, 0]
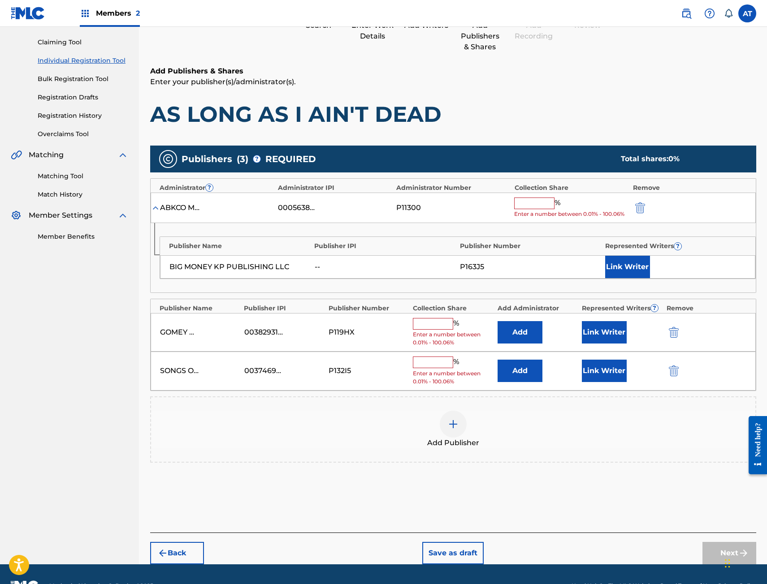
click at [635, 271] on button "Link Writer" at bounding box center [627, 267] width 45 height 22
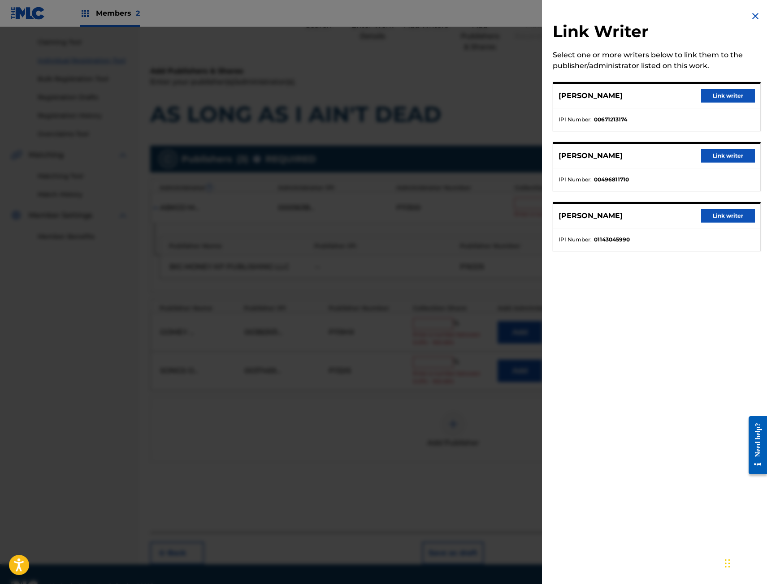
click at [724, 154] on button "Link writer" at bounding box center [728, 155] width 54 height 13
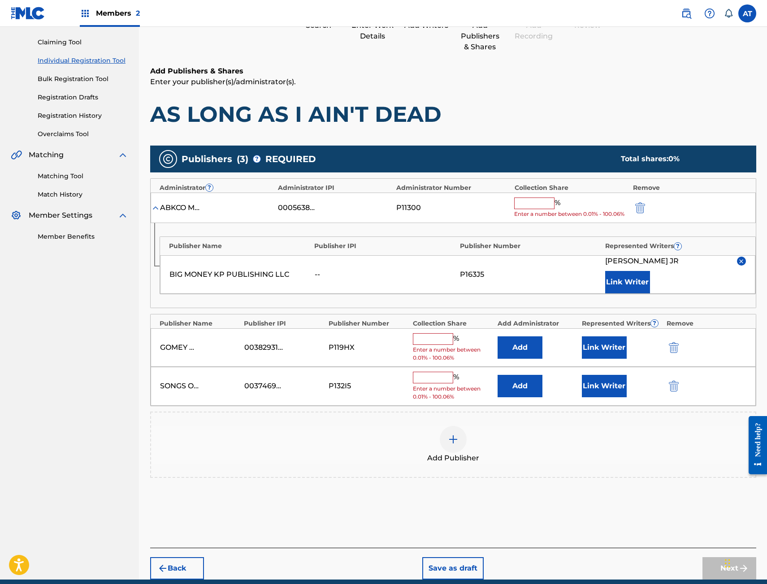
click at [533, 201] on input "text" at bounding box center [534, 204] width 40 height 12
drag, startPoint x: 534, startPoint y: 188, endPoint x: 528, endPoint y: 197, distance: 11.1
click at [533, 188] on div "Collection Share" at bounding box center [571, 187] width 114 height 9
click at [526, 200] on input "text" at bounding box center [534, 204] width 40 height 12
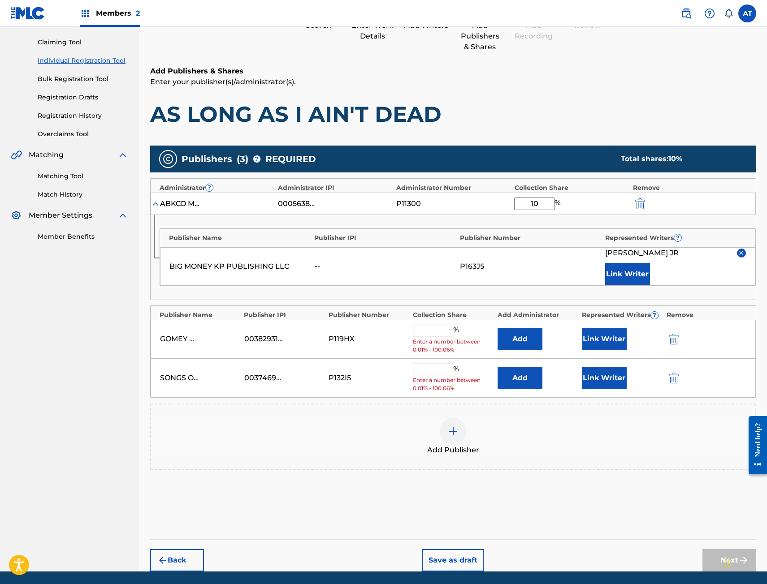
type input "10"
click at [518, 336] on button "Add" at bounding box center [519, 339] width 45 height 22
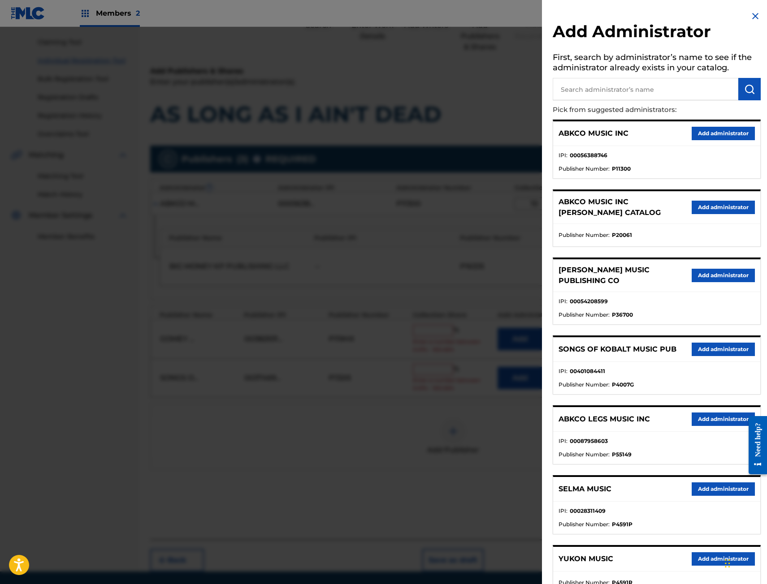
click at [731, 120] on div "ABKCO MUSIC INC Add administrator IPI : 00056388746 Publisher Number : P11300" at bounding box center [657, 149] width 208 height 59
click at [723, 127] on button "Add administrator" at bounding box center [722, 133] width 63 height 13
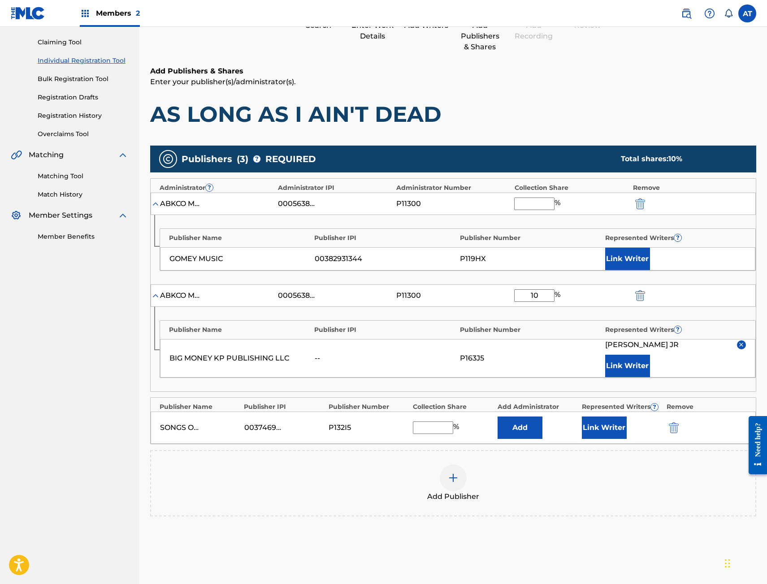
click at [546, 297] on input "10" at bounding box center [534, 295] width 40 height 13
drag, startPoint x: 478, startPoint y: 293, endPoint x: 472, endPoint y: 293, distance: 5.8
click at [473, 293] on div "ABKCO MUSIC INC 00056388746 P11300 10 %" at bounding box center [453, 296] width 605 height 22
click at [549, 200] on input "text" at bounding box center [534, 204] width 40 height 13
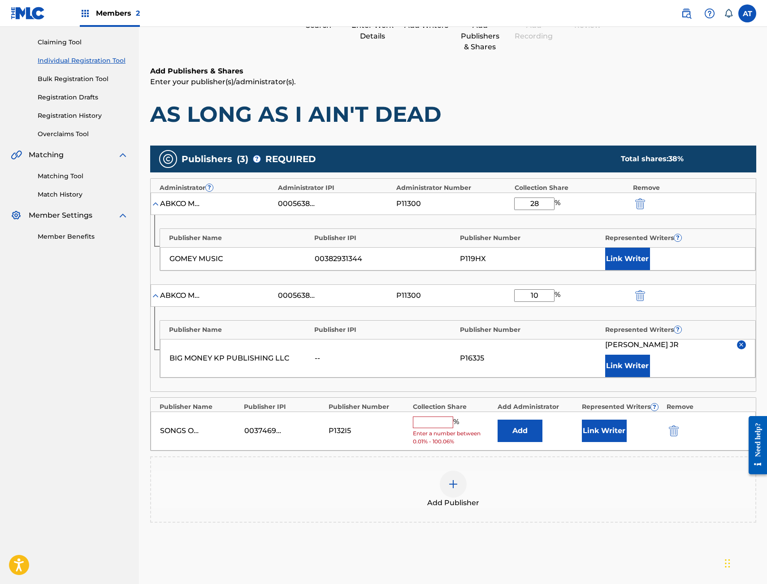
type input "28"
click at [619, 255] on button "Link Writer" at bounding box center [627, 259] width 45 height 22
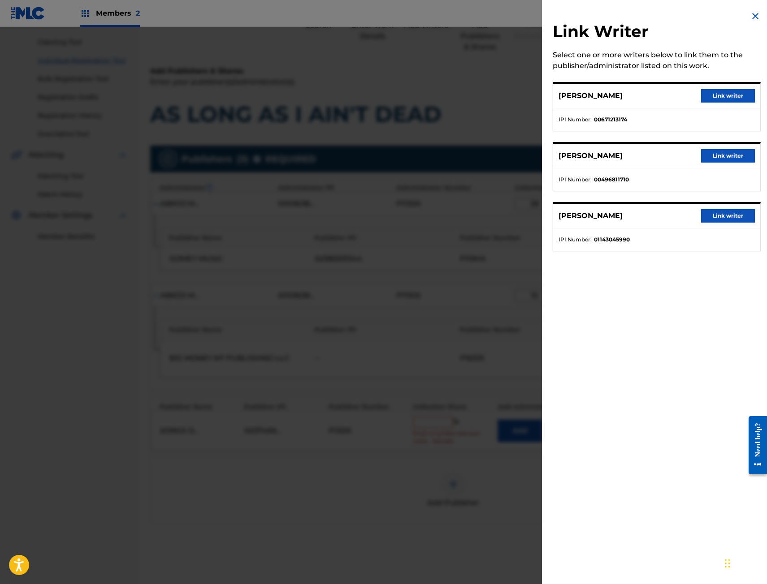
drag, startPoint x: 734, startPoint y: 89, endPoint x: 724, endPoint y: 97, distance: 13.4
click at [734, 89] on div "MICHAEL LOUIS GOMES Link writer" at bounding box center [656, 96] width 207 height 25
click at [723, 93] on button "Link writer" at bounding box center [728, 95] width 54 height 13
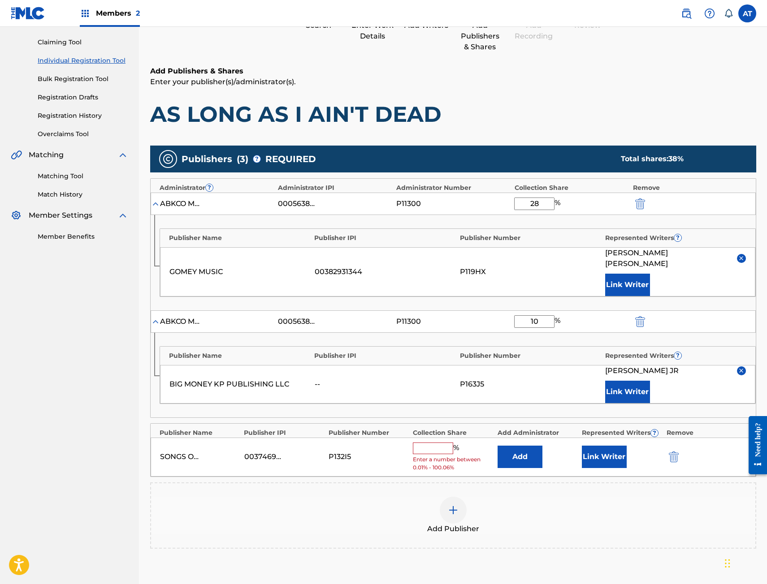
click at [438, 443] on input "text" at bounding box center [433, 449] width 40 height 12
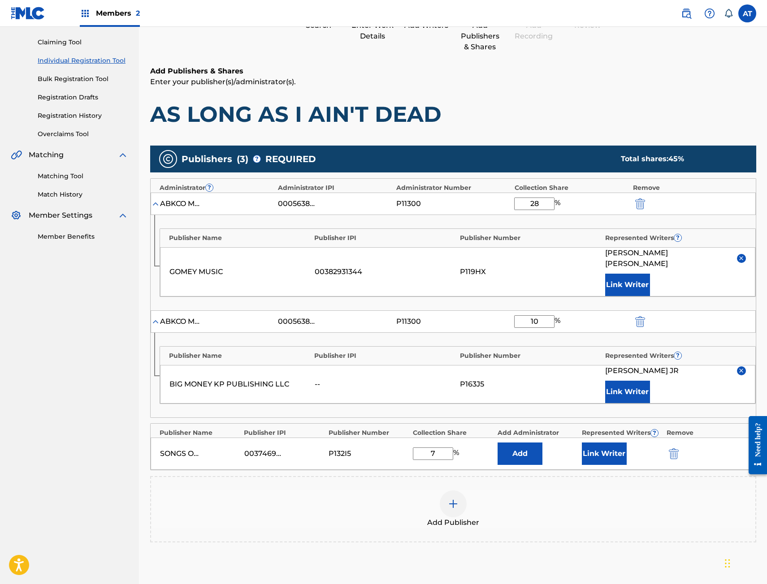
type input "7"
click at [514, 453] on button "Add" at bounding box center [519, 454] width 45 height 22
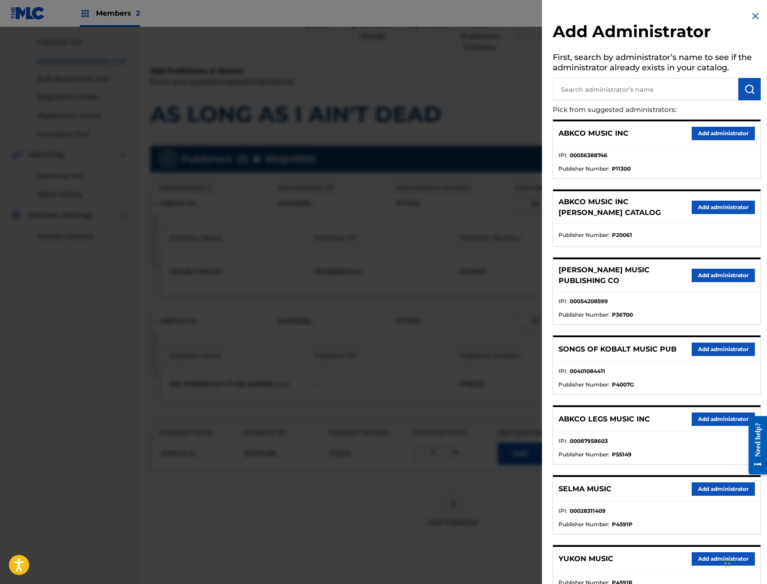
click at [717, 117] on div "Add Administrator First, search by administrator’s name to see if the administr…" at bounding box center [656, 422] width 229 height 845
click at [717, 121] on div "ABKCO MUSIC INC Add administrator" at bounding box center [656, 133] width 207 height 25
click at [730, 127] on button "Add administrator" at bounding box center [722, 133] width 63 height 13
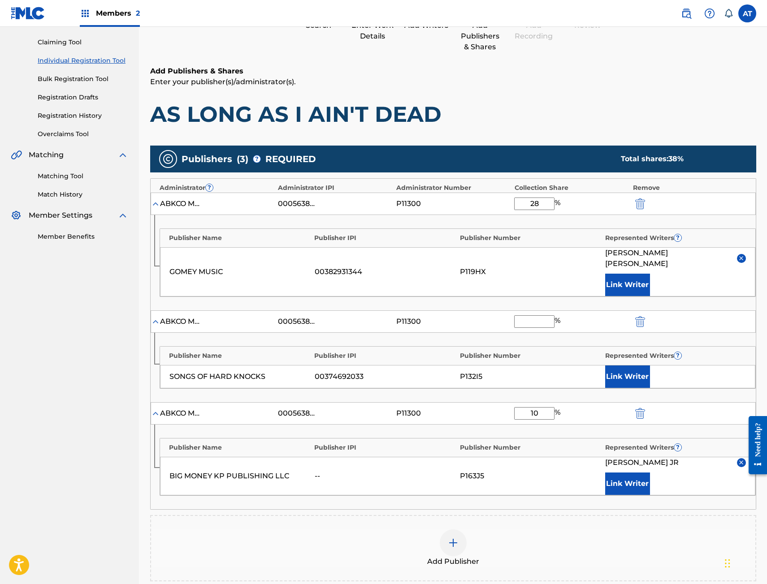
scroll to position [179, 0]
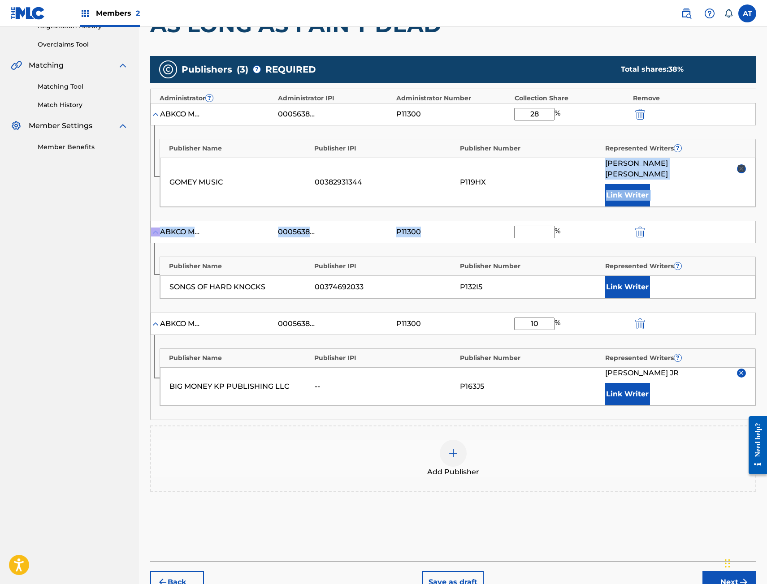
click at [533, 210] on div "Administrator ? Administrator IPI Administrator Number Collection Share Remove …" at bounding box center [453, 255] width 606 height 332
click at [534, 226] on input "text" at bounding box center [534, 232] width 40 height 13
type input "7"
click at [645, 278] on button "Link Writer" at bounding box center [627, 287] width 45 height 22
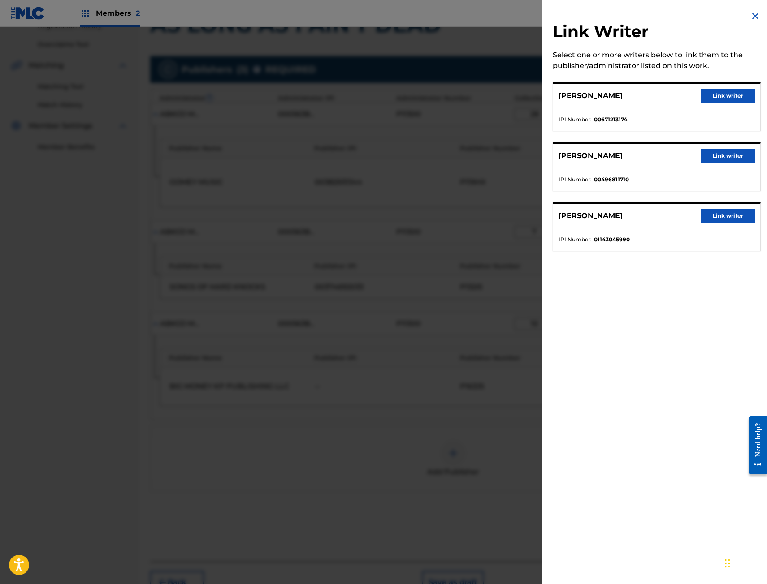
drag, startPoint x: 716, startPoint y: 94, endPoint x: 685, endPoint y: 121, distance: 41.6
click at [717, 94] on button "Link writer" at bounding box center [728, 95] width 54 height 13
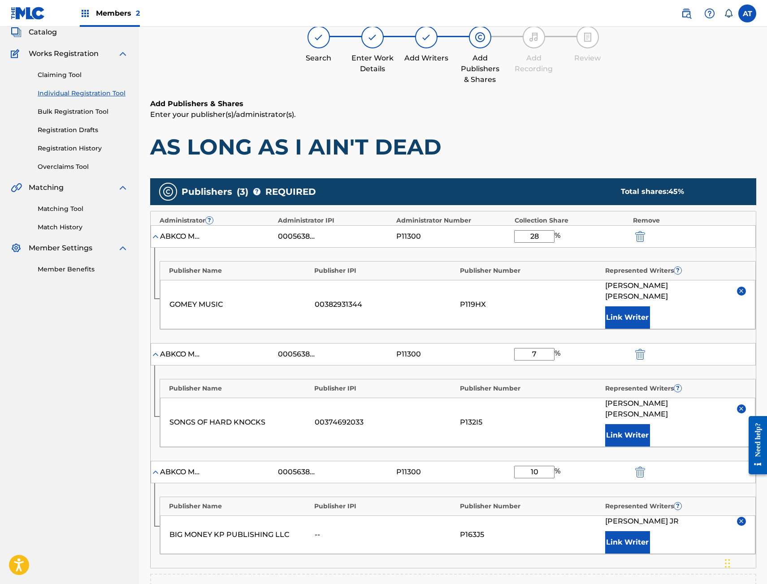
scroll to position [236, 0]
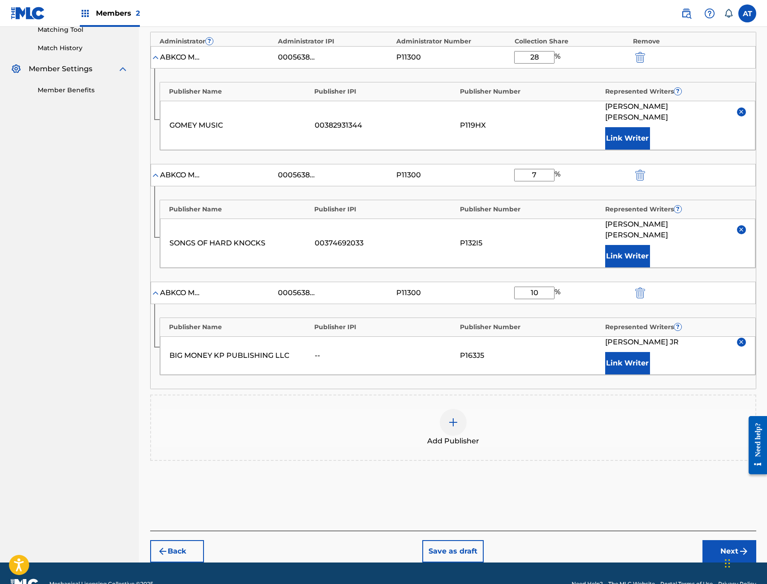
click at [721, 540] on button "Next" at bounding box center [729, 551] width 54 height 22
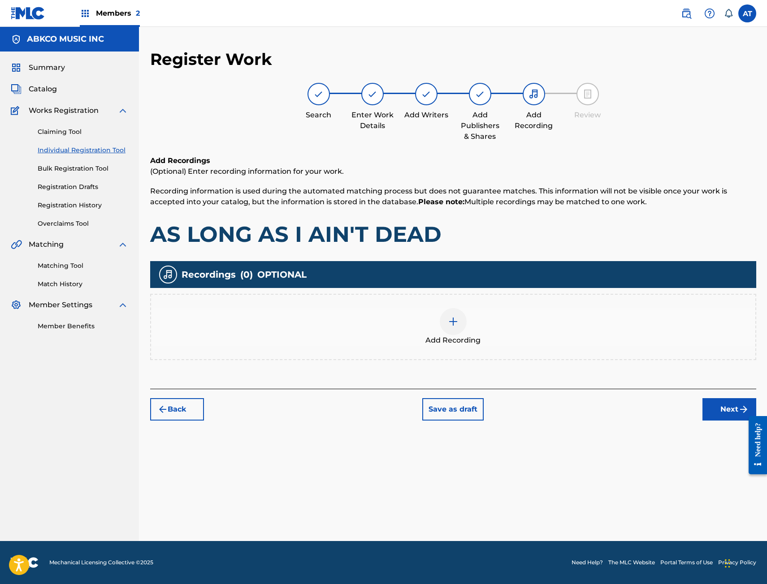
scroll to position [0, 0]
click at [372, 304] on div "Add Recording" at bounding box center [453, 327] width 606 height 66
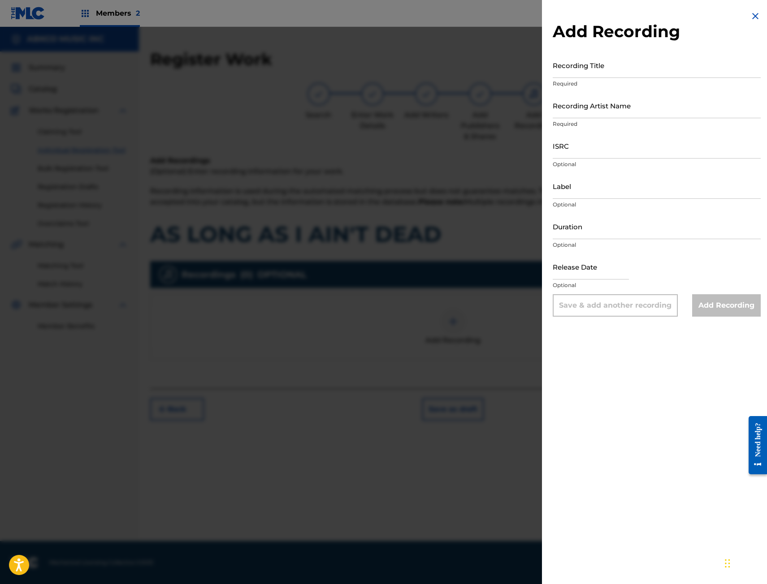
click at [625, 61] on input "Recording Title" at bounding box center [657, 65] width 208 height 26
type input "AS LONG AS I AIN'T DEAD"
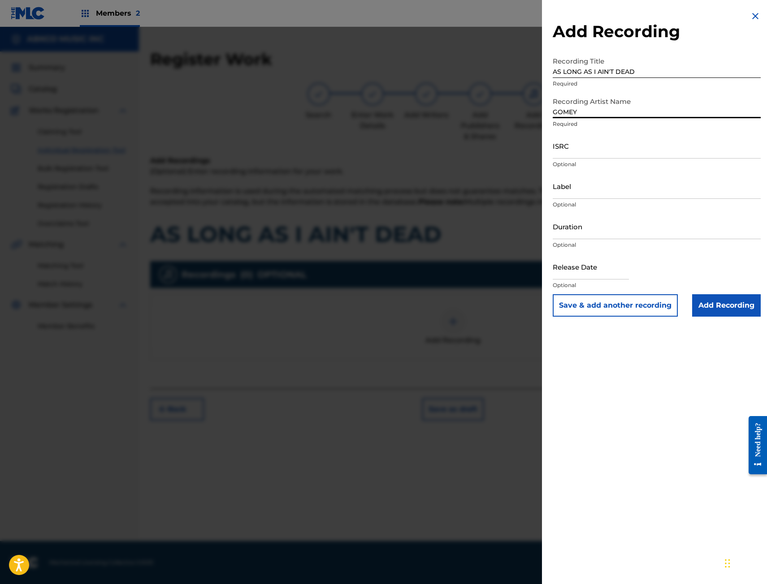
type input "GOMEY"
click at [618, 158] on input "ISRC" at bounding box center [657, 146] width 208 height 26
paste input "QZ9ND2404120"
type input "QZ9ND2404120"
click at [583, 184] on input "Label" at bounding box center [657, 186] width 208 height 26
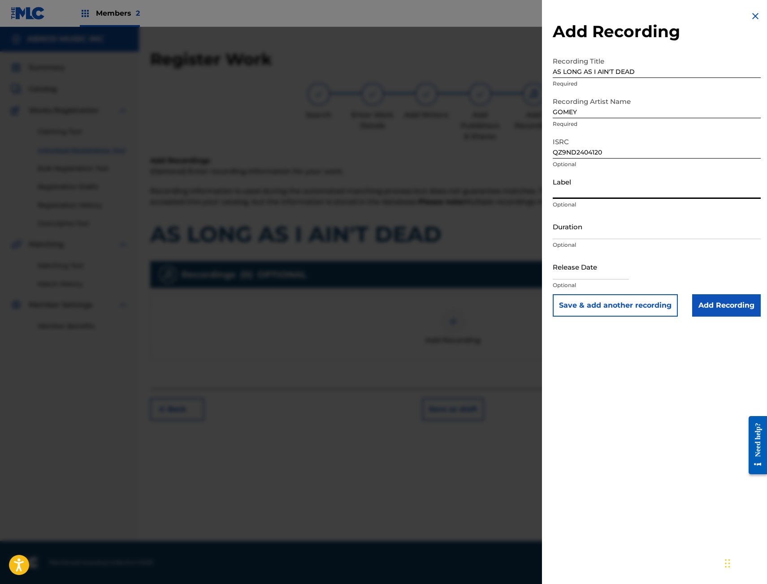
click at [583, 212] on div "Label Optional" at bounding box center [657, 193] width 208 height 40
click at [594, 238] on input "Duration" at bounding box center [657, 227] width 208 height 26
click at [630, 236] on input "Duration" at bounding box center [657, 227] width 208 height 26
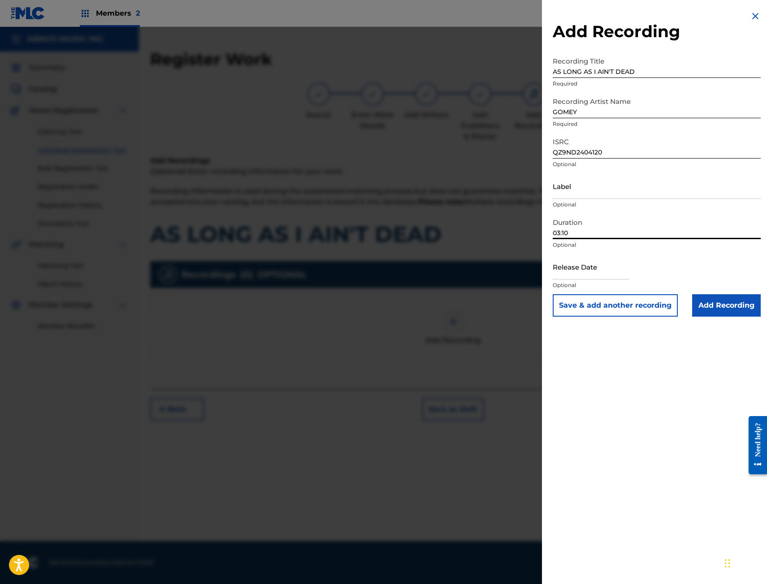
type input "03:10"
click at [587, 266] on input "text" at bounding box center [591, 267] width 76 height 26
select select "7"
select select "2025"
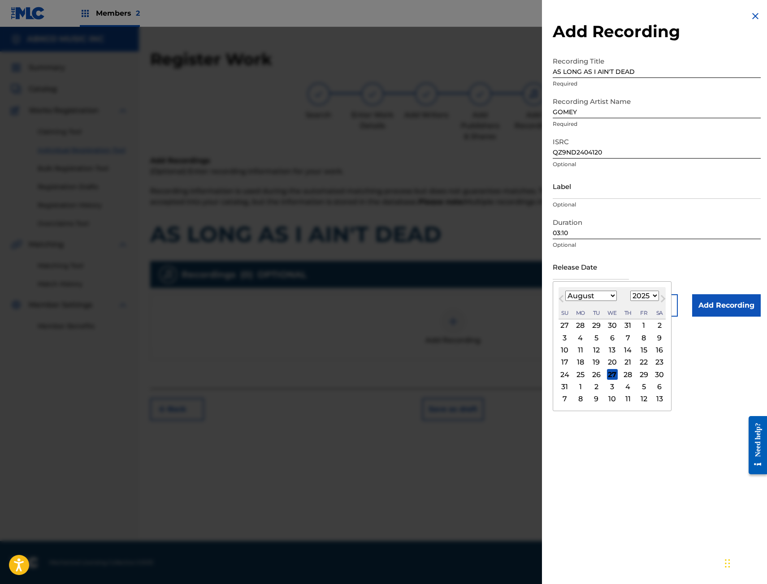
click at [562, 297] on span "Previous Month" at bounding box center [562, 300] width 0 height 13
click at [562, 298] on span "Previous Month" at bounding box center [562, 300] width 0 height 13
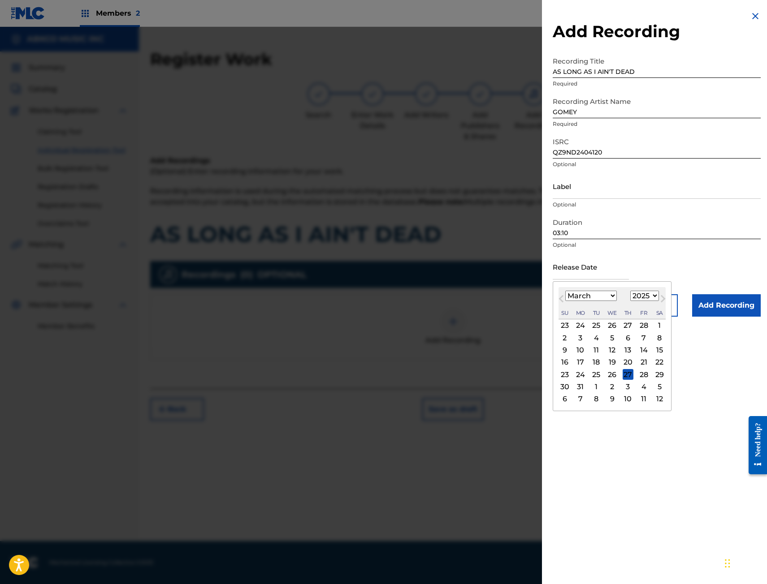
click at [562, 298] on span "Previous Month" at bounding box center [562, 300] width 0 height 13
select select "11"
select select "2024"
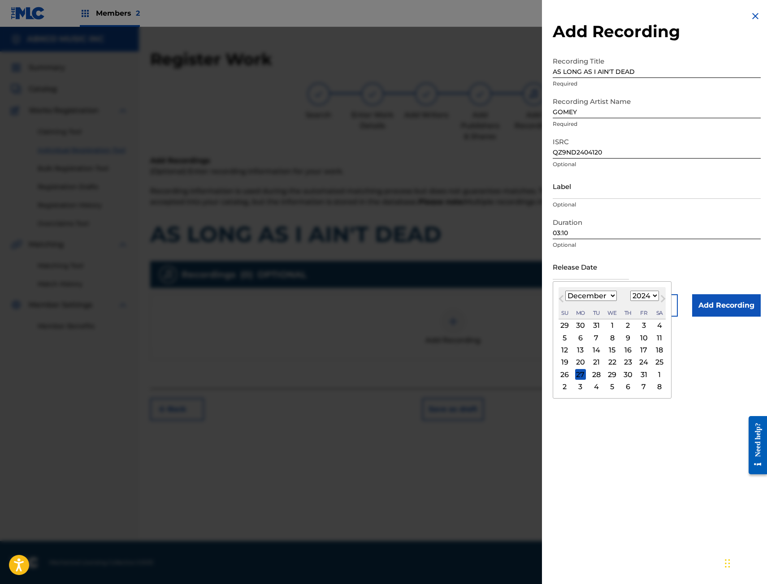
click at [562, 298] on span "Previous Month" at bounding box center [562, 300] width 0 height 13
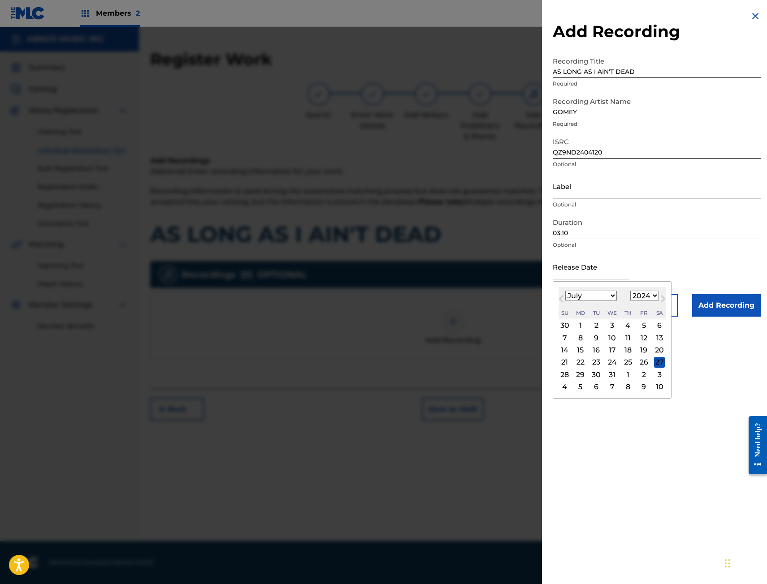
click at [562, 298] on span "Previous Month" at bounding box center [562, 300] width 0 height 13
select select "3"
click at [640, 341] on div "12" at bounding box center [643, 338] width 11 height 11
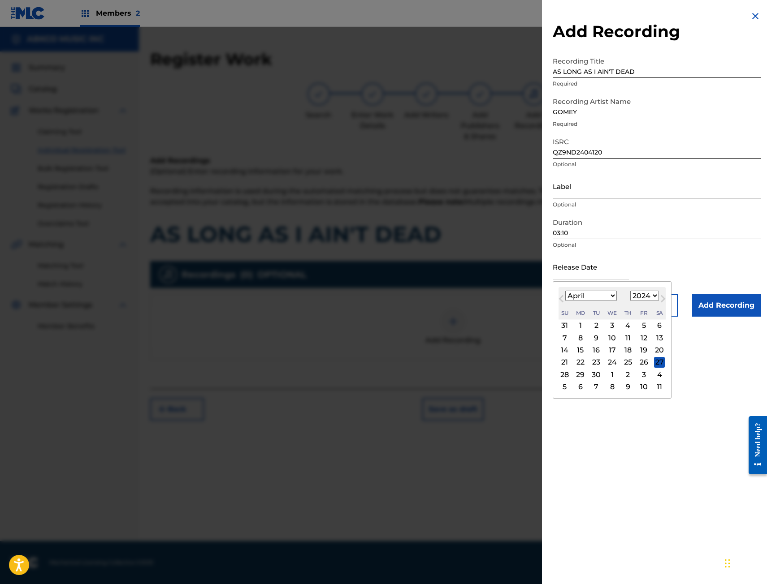
type input "April 12 2024"
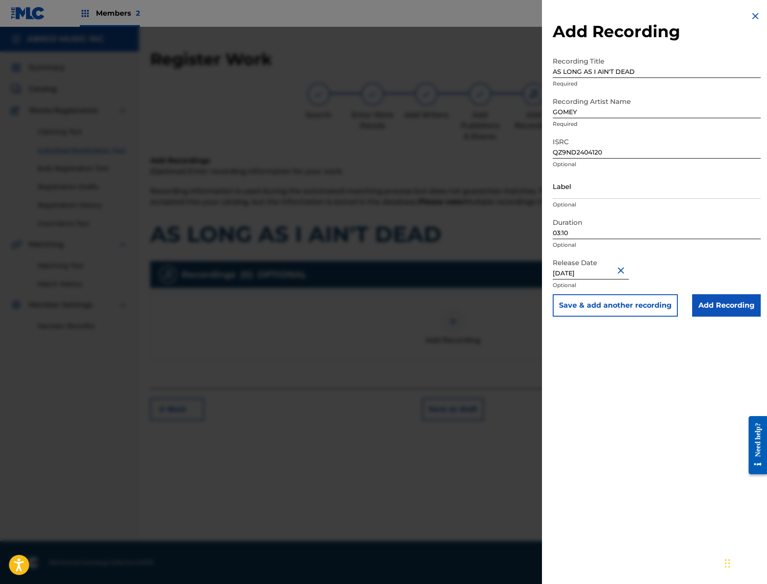
click at [725, 303] on input "Add Recording" at bounding box center [726, 305] width 69 height 22
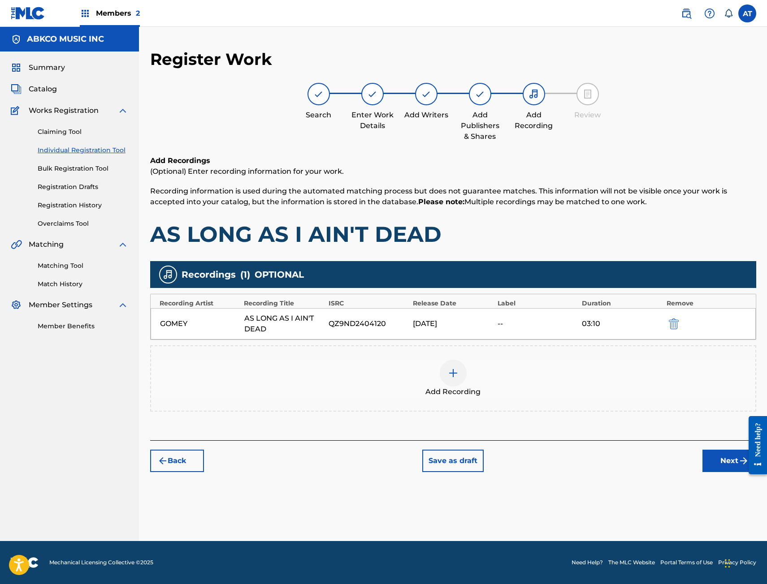
click at [722, 458] on button "Next" at bounding box center [729, 461] width 54 height 22
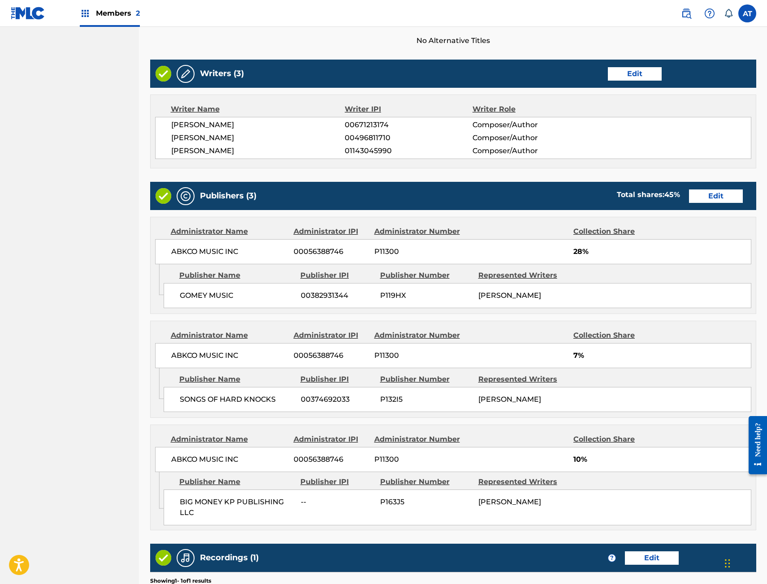
scroll to position [181, 0]
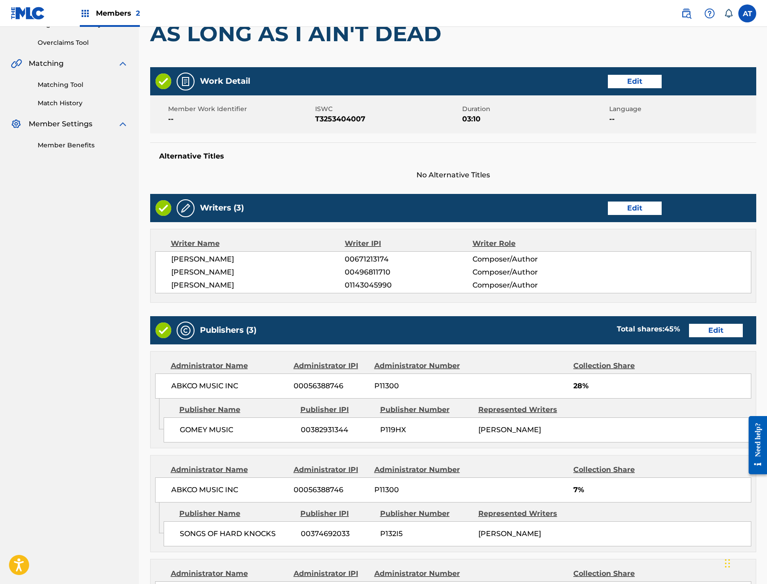
click at [629, 204] on button "Edit" at bounding box center [635, 208] width 54 height 13
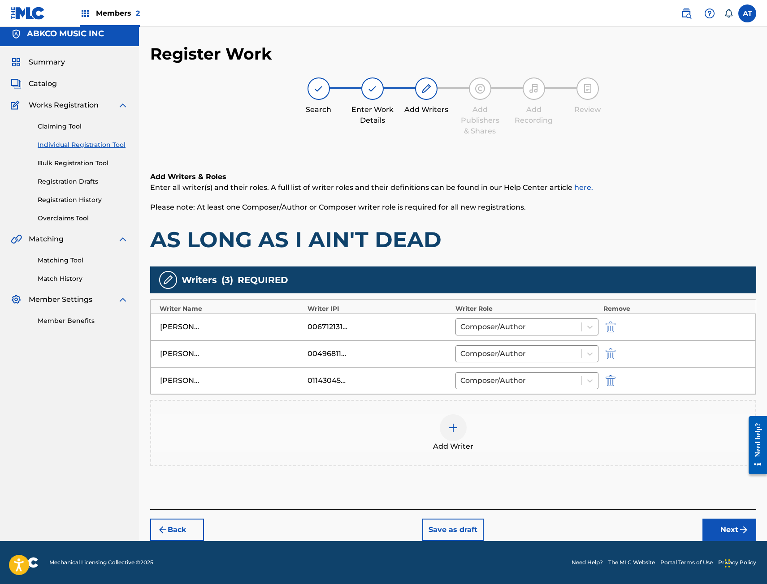
scroll to position [5, 0]
click at [465, 419] on div "Add Writer" at bounding box center [453, 434] width 604 height 38
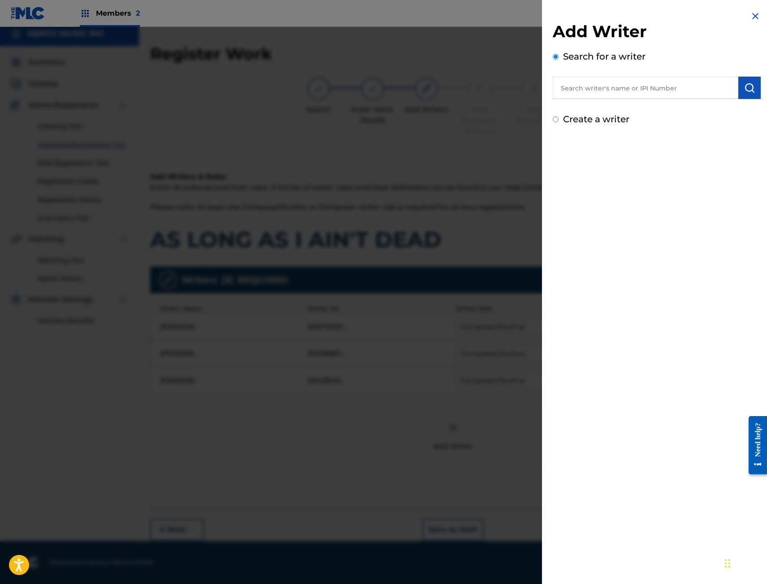
click at [676, 75] on div "Search for a writer" at bounding box center [657, 74] width 208 height 49
click at [674, 82] on input "text" at bounding box center [646, 88] width 186 height 22
paste input "00743245941"
type input "00743245941"
drag, startPoint x: 750, startPoint y: 85, endPoint x: 744, endPoint y: 87, distance: 6.2
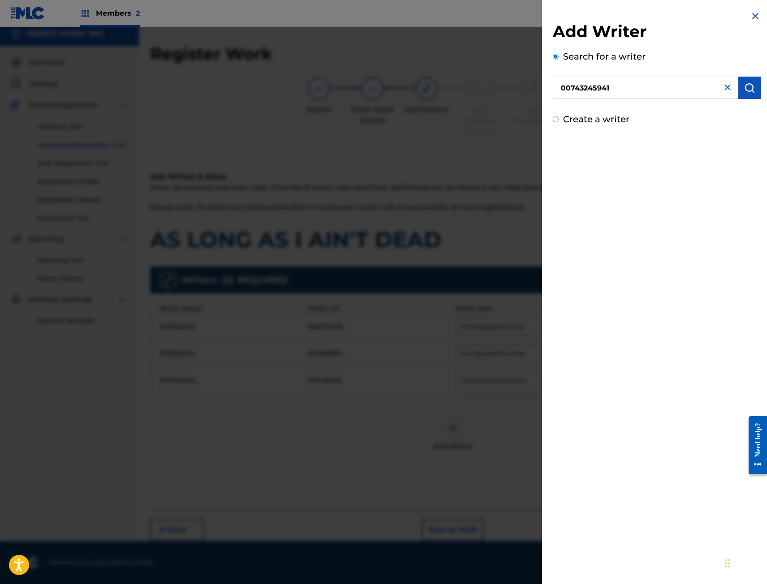
click at [750, 85] on img "submit" at bounding box center [749, 87] width 11 height 11
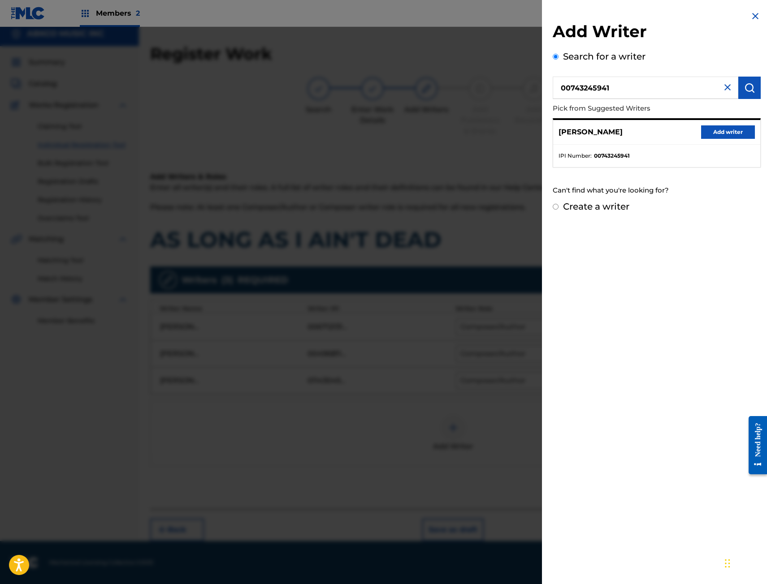
click at [719, 138] on button "Add writer" at bounding box center [728, 131] width 54 height 13
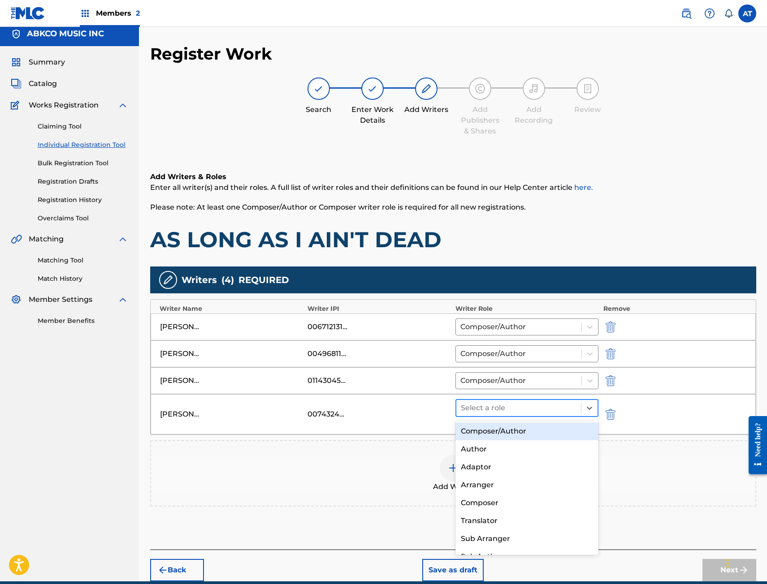
click at [477, 406] on div at bounding box center [519, 408] width 116 height 13
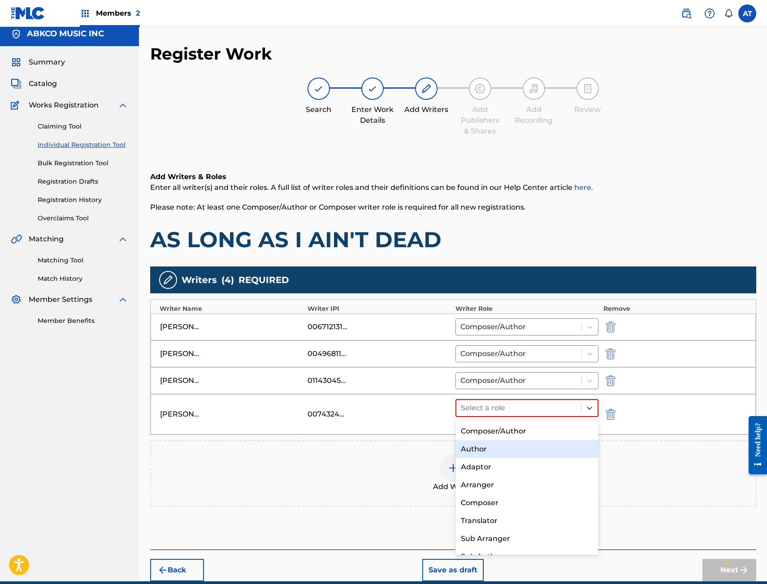
click at [370, 478] on div "Add Writer" at bounding box center [453, 474] width 604 height 38
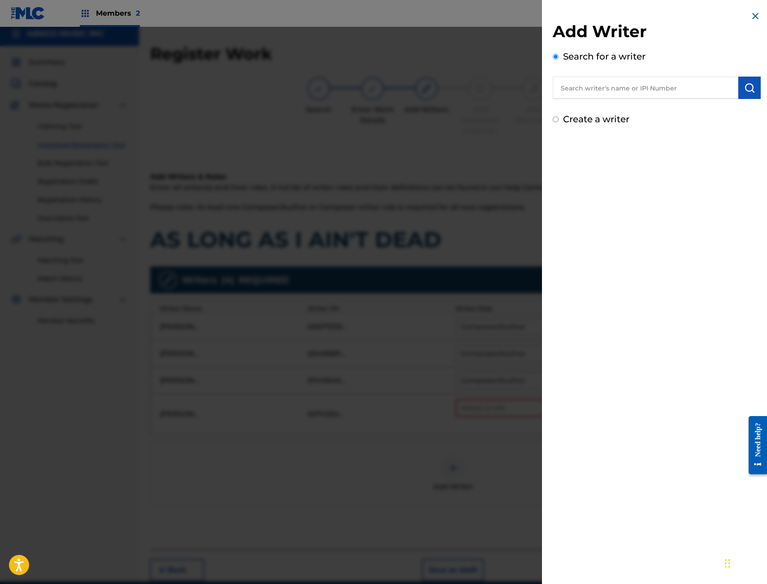
click at [503, 442] on div at bounding box center [383, 319] width 767 height 584
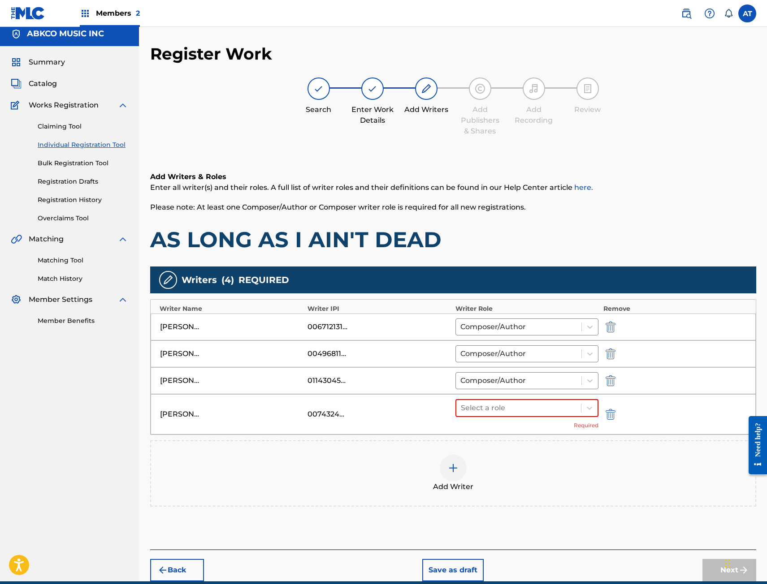
click at [612, 416] on img "submit" at bounding box center [610, 414] width 10 height 11
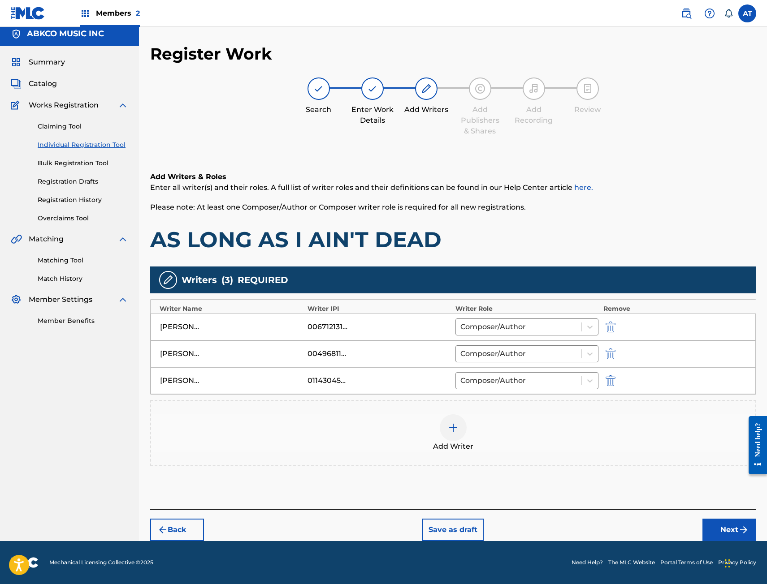
click at [718, 520] on button "Next" at bounding box center [729, 530] width 54 height 22
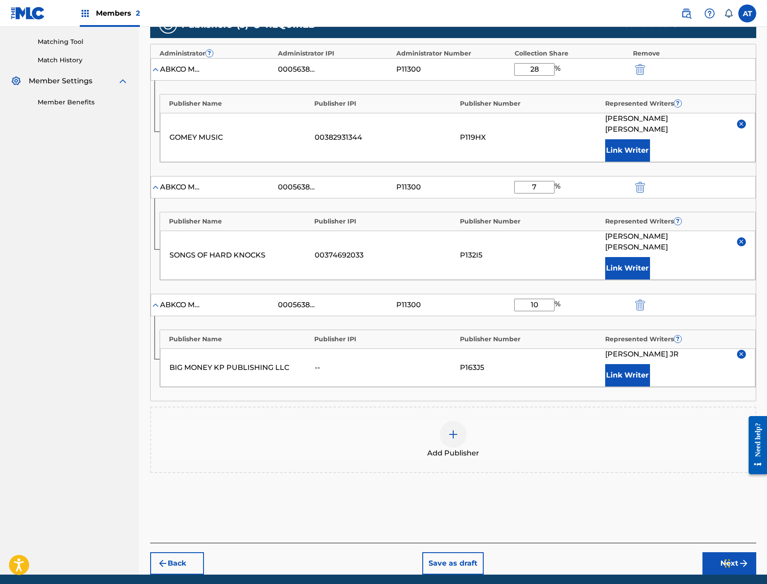
scroll to position [236, 0]
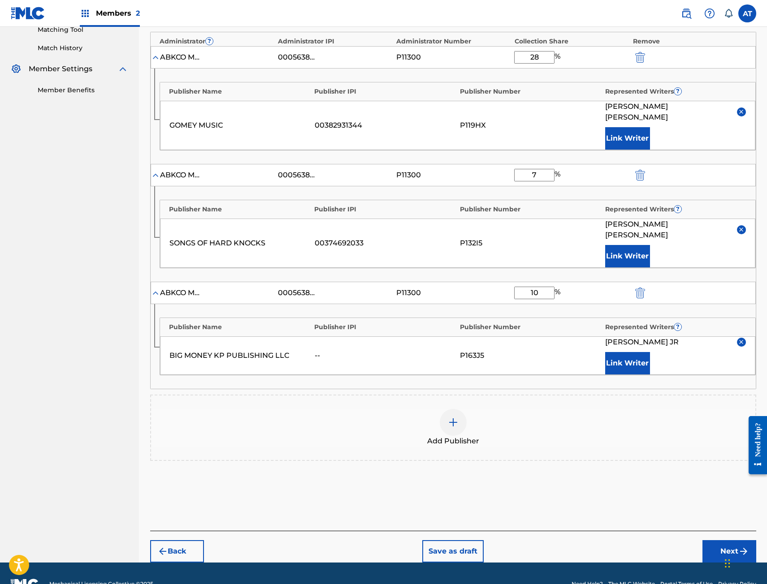
click at [717, 540] on button "Next" at bounding box center [729, 551] width 54 height 22
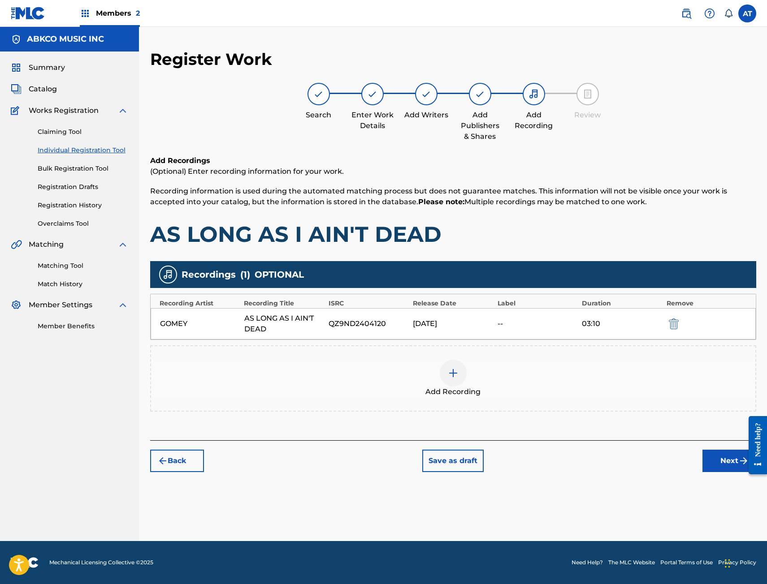
click at [717, 461] on button "Next" at bounding box center [729, 461] width 54 height 22
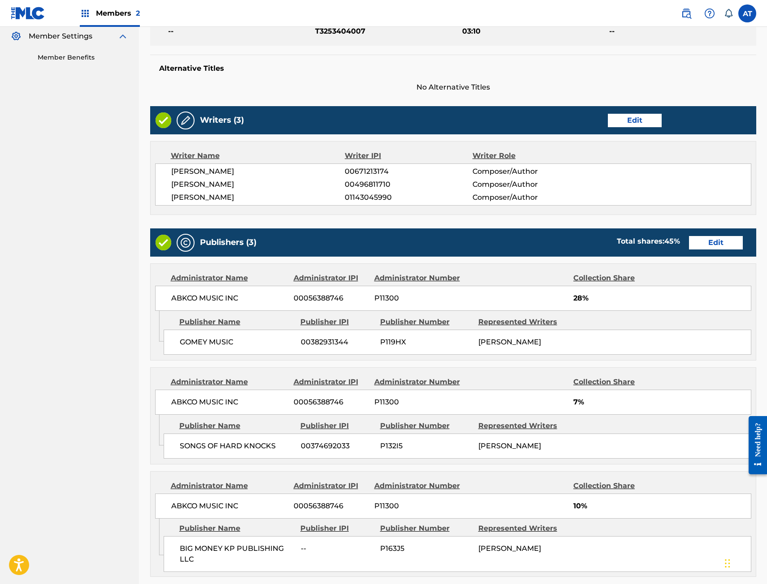
scroll to position [450, 0]
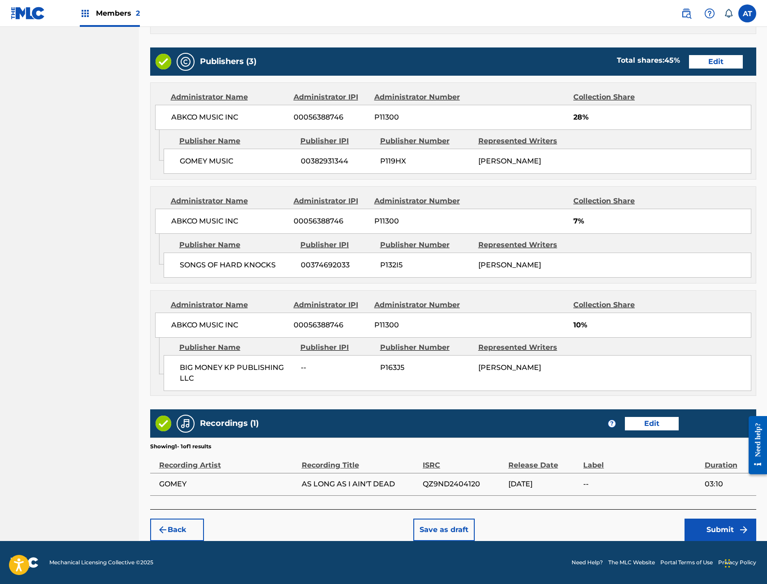
click at [710, 534] on button "Submit" at bounding box center [720, 530] width 72 height 22
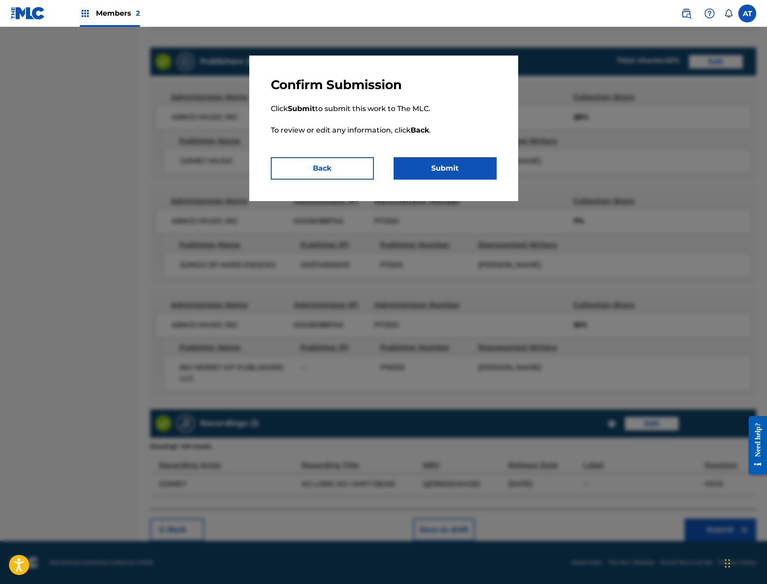
click at [489, 174] on button "Submit" at bounding box center [444, 168] width 103 height 22
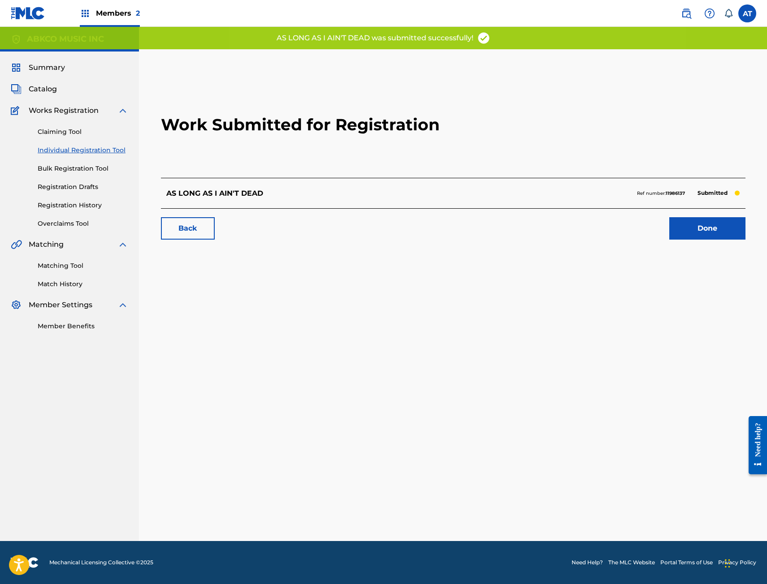
click at [712, 217] on link "Done" at bounding box center [707, 228] width 76 height 22
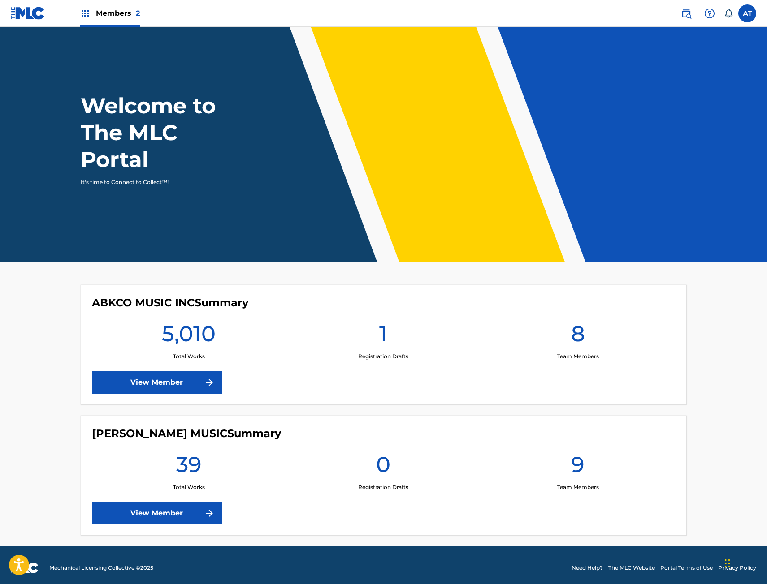
click at [205, 372] on link "View Member" at bounding box center [157, 383] width 130 height 22
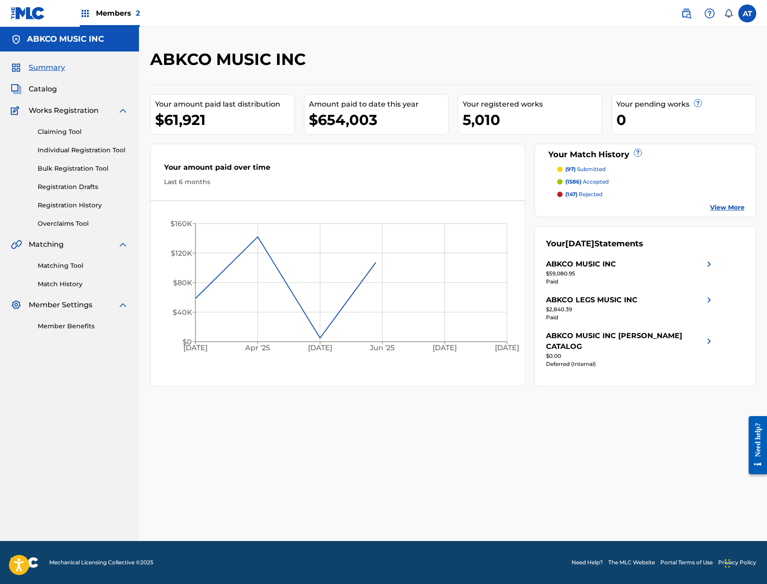
click at [105, 152] on link "Individual Registration Tool" at bounding box center [83, 150] width 91 height 9
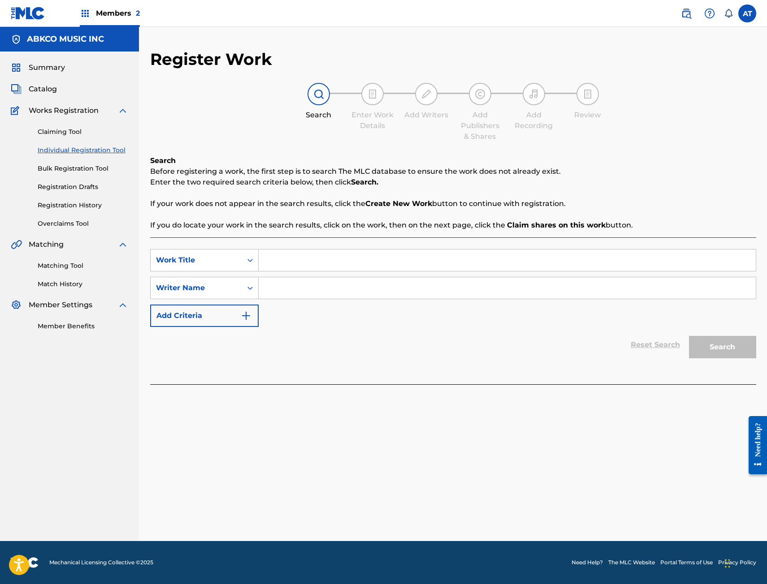
click at [295, 261] on input "Search Form" at bounding box center [507, 261] width 497 height 22
type input "I CAN'T STOP"
type input "RAYMOND DECKER"
click at [689, 336] on button "Search" at bounding box center [722, 347] width 67 height 22
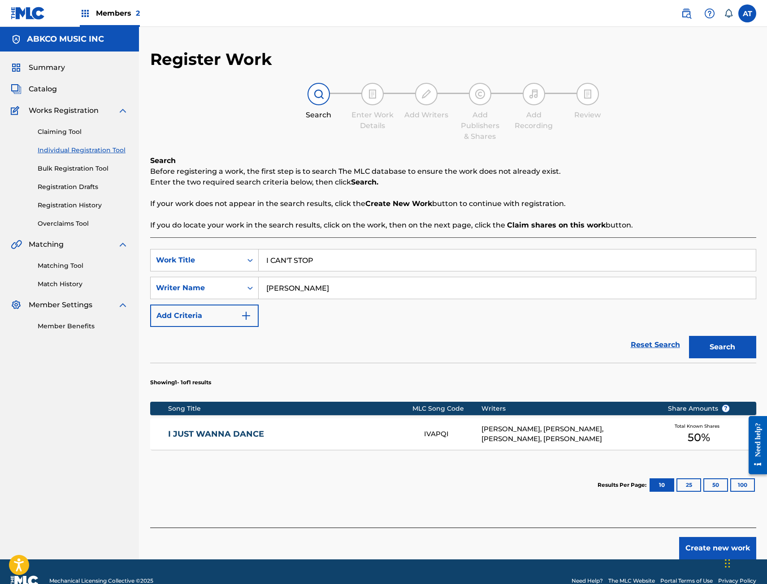
scroll to position [18, 0]
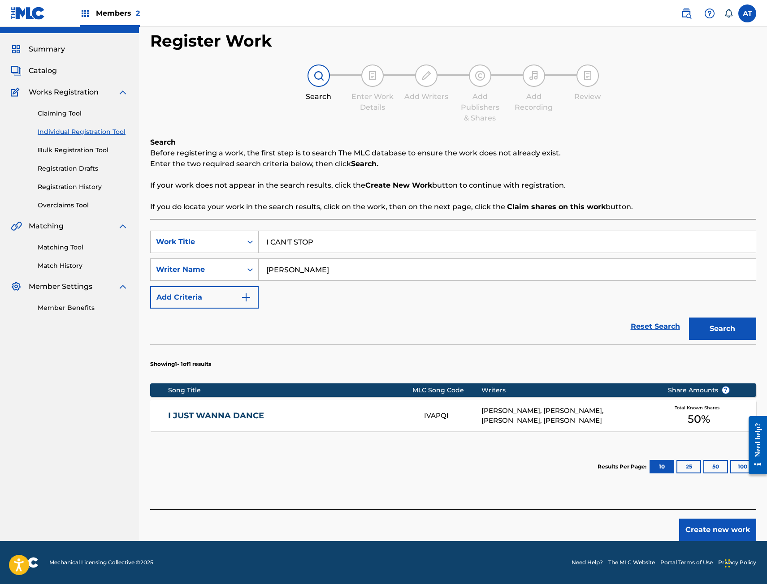
click at [730, 497] on div "SearchWithCriteria88b39158-3ed8-44c2-aead-fe8d329159b0 Work Title I CAN'T STOP …" at bounding box center [453, 364] width 606 height 290
click at [730, 520] on button "Create new work" at bounding box center [717, 530] width 77 height 22
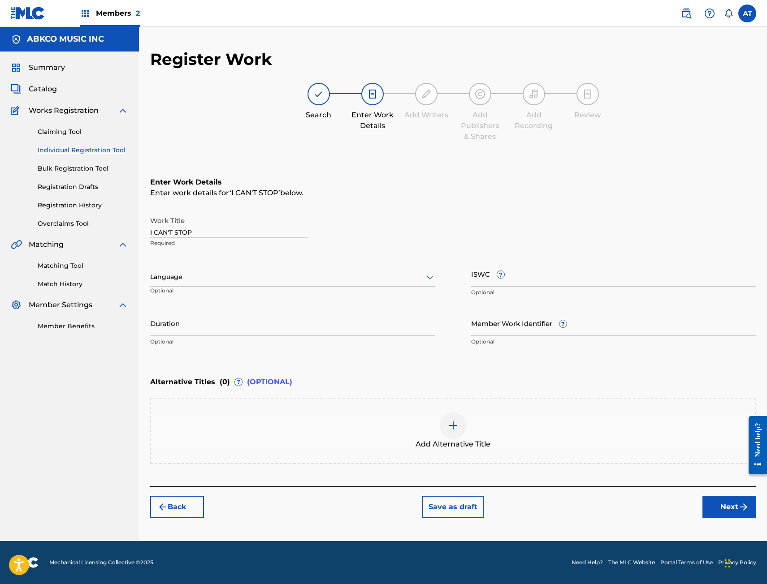
scroll to position [0, 0]
click at [256, 222] on input "I CAN'T STOP" at bounding box center [229, 225] width 158 height 26
drag, startPoint x: 507, startPoint y: 272, endPoint x: 514, endPoint y: 276, distance: 8.6
click at [507, 272] on input "ISWC ?" at bounding box center [613, 274] width 285 height 26
click at [252, 310] on div "Work Title I CAN'T STOP Required Language Optional ISWC ? Optional Duration Opt…" at bounding box center [453, 281] width 606 height 139
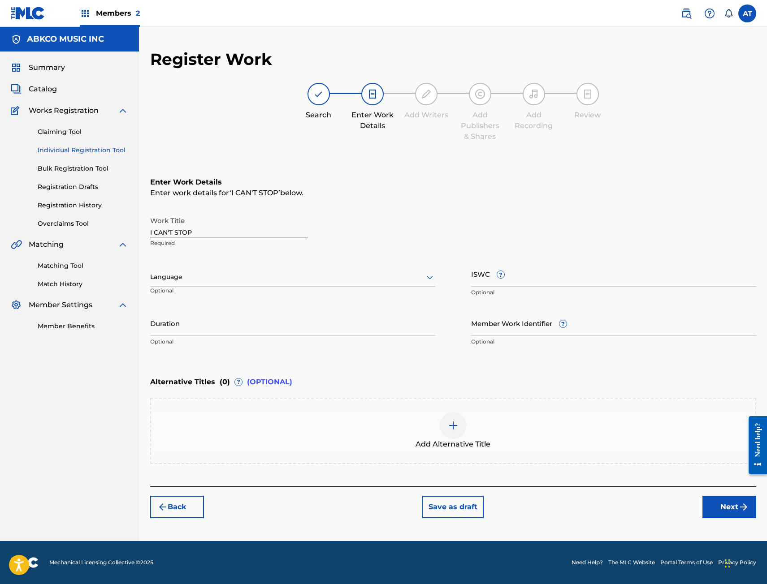
click at [224, 327] on input "Duration" at bounding box center [292, 324] width 285 height 26
type input "03:17"
click at [739, 508] on img "submit" at bounding box center [743, 507] width 11 height 11
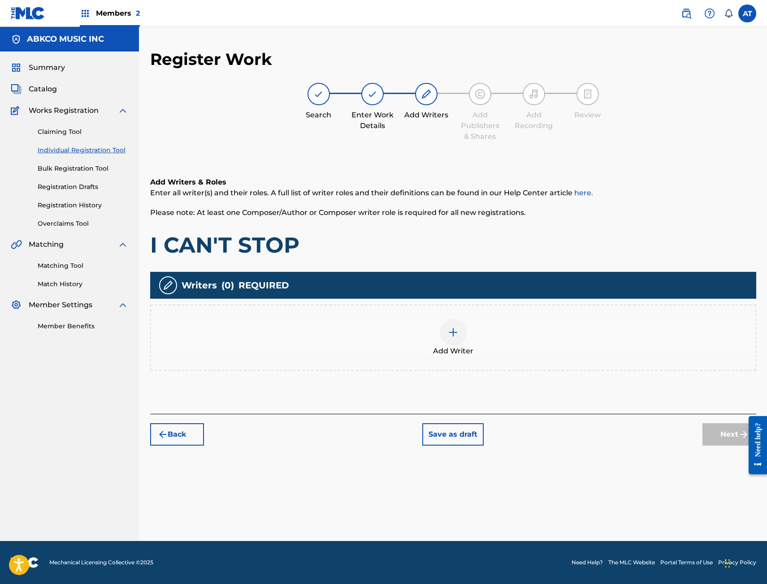
drag, startPoint x: 359, startPoint y: 372, endPoint x: 367, endPoint y: 345, distance: 28.2
click at [359, 371] on div "Add Writers & Roles Enter all writer(s) and their roles. A full list of writer …" at bounding box center [453, 285] width 606 height 259
click at [367, 345] on div "Add Writer" at bounding box center [453, 338] width 604 height 38
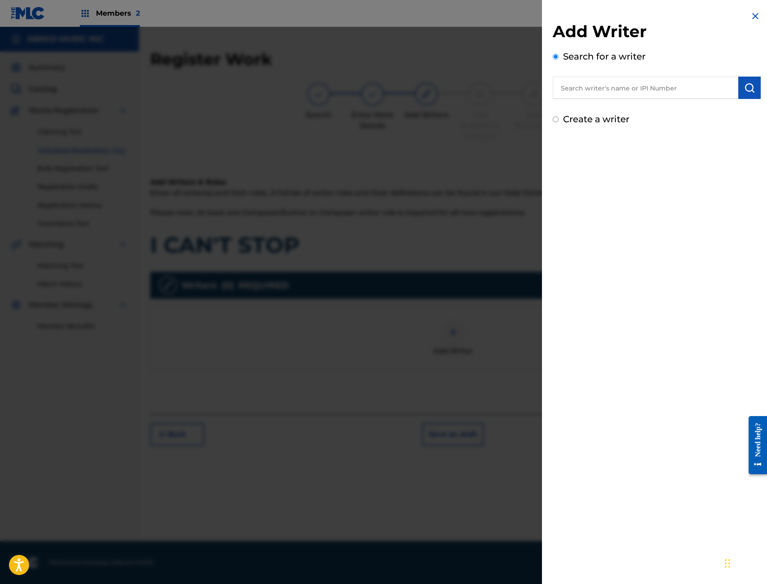
click at [623, 78] on input "text" at bounding box center [646, 88] width 186 height 22
type input "D"
type input "RAYMOND GEORGE DECKER III"
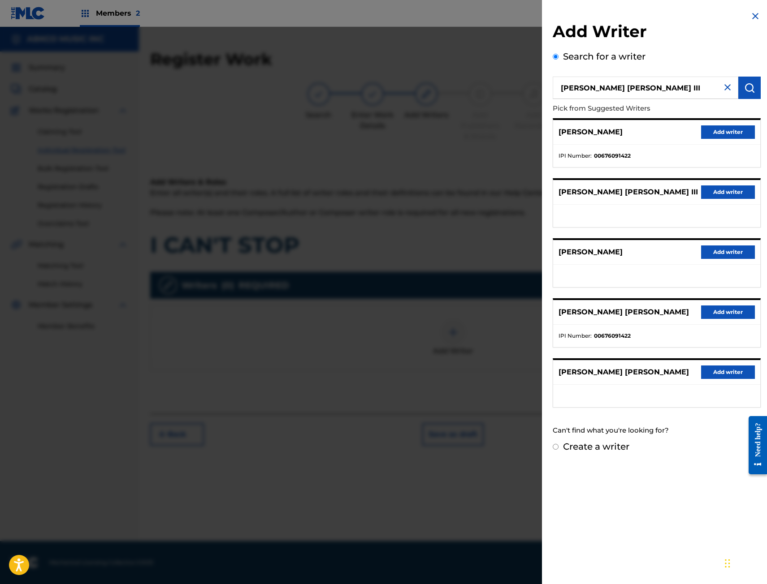
click at [734, 317] on button "Add writer" at bounding box center [728, 312] width 54 height 13
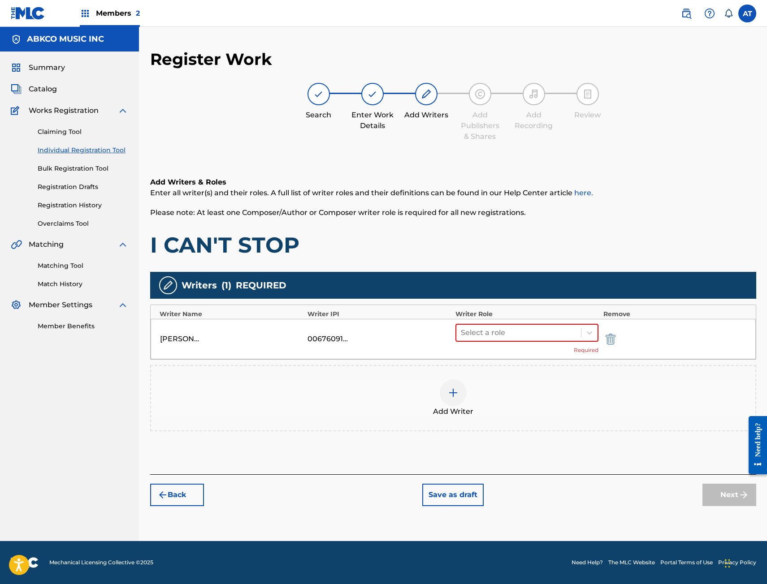
click at [572, 343] on div "Select a role Required" at bounding box center [526, 339] width 143 height 30
click at [553, 340] on div "Select a role" at bounding box center [518, 333] width 125 height 16
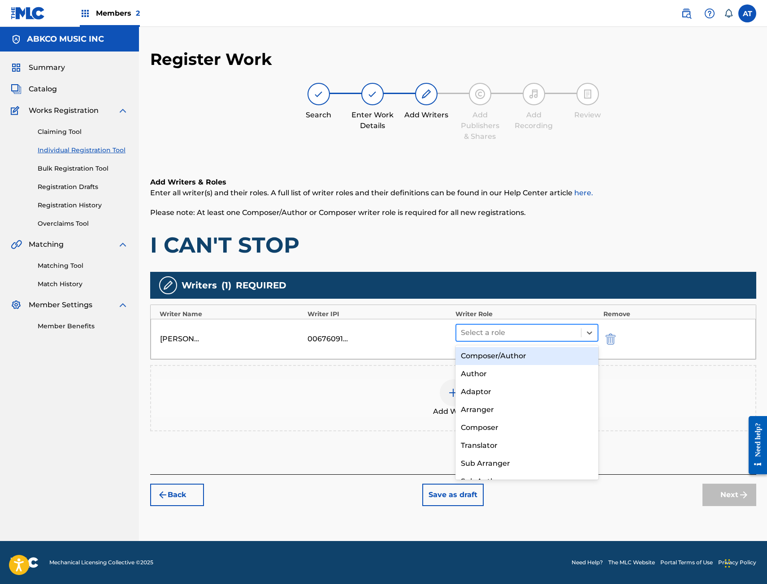
click at [543, 355] on div "Composer/Author" at bounding box center [526, 356] width 143 height 18
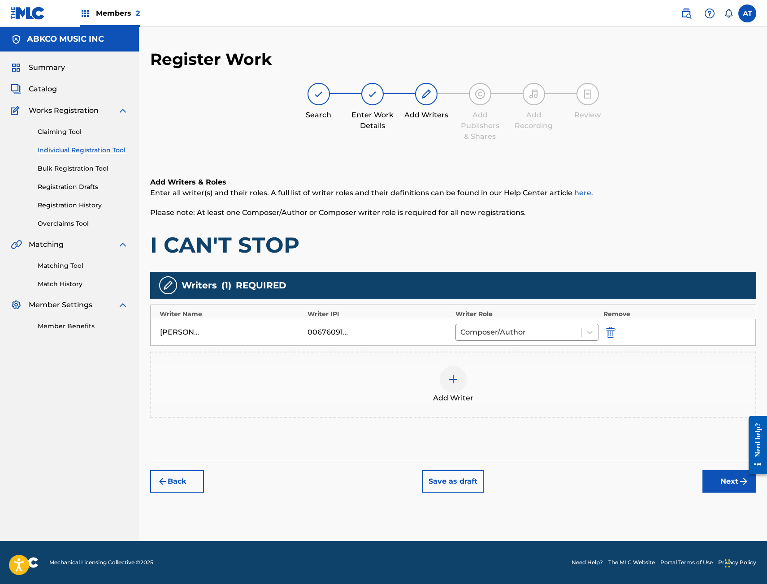
click at [749, 484] on button "Next" at bounding box center [729, 482] width 54 height 22
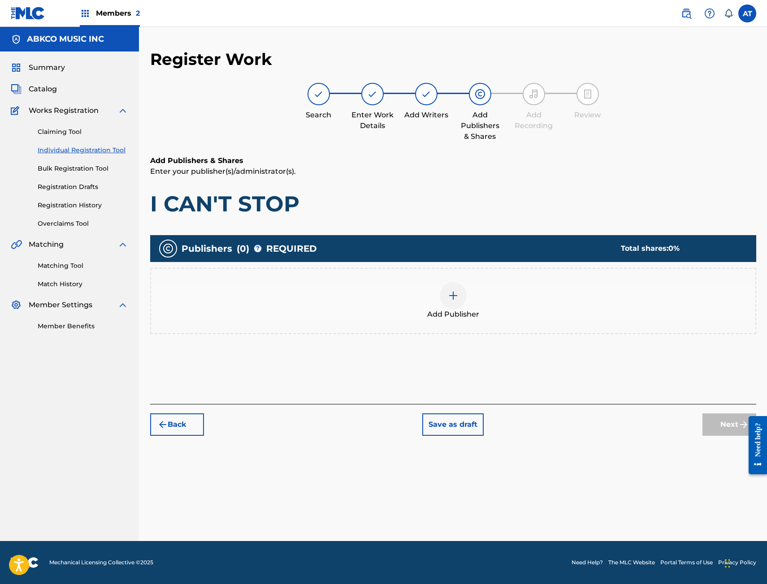
click at [486, 289] on div "Add Publisher" at bounding box center [453, 301] width 604 height 38
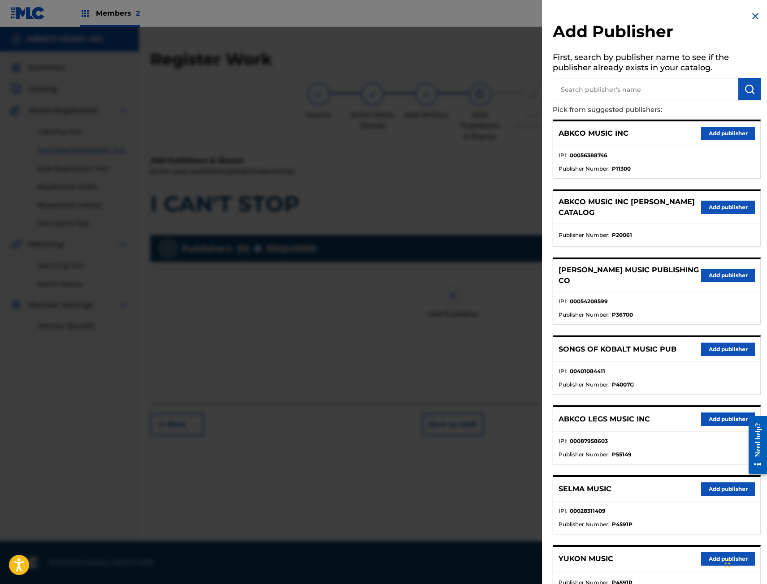
click at [662, 95] on input "text" at bounding box center [646, 89] width 186 height 22
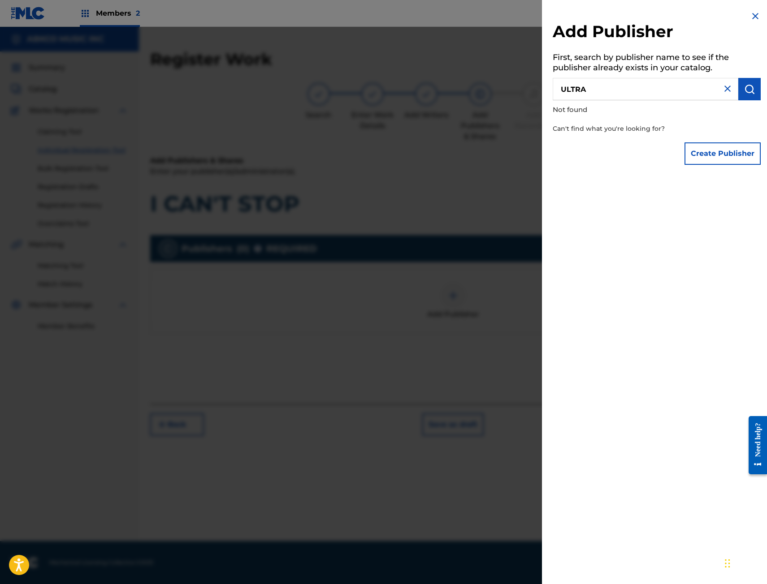
drag, startPoint x: 665, startPoint y: 92, endPoint x: 251, endPoint y: 78, distance: 414.3
click at [251, 78] on div "Add Publisher First, search by publisher name to see if the publisher already e…" at bounding box center [383, 305] width 767 height 557
type input "K"
type input "D"
click at [122, 181] on div at bounding box center [383, 319] width 767 height 584
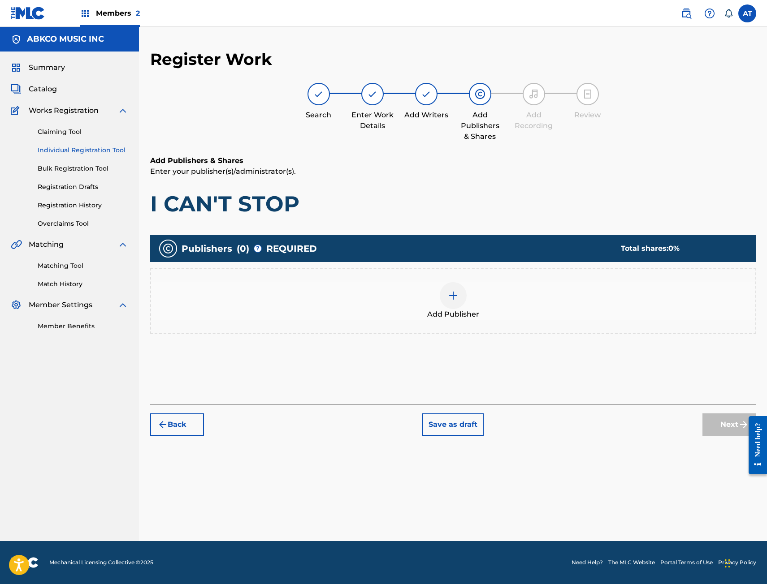
click at [178, 82] on div "Register Work Search Enter Work Details Add Writers Add Publishers & Shares Add…" at bounding box center [453, 242] width 606 height 387
drag, startPoint x: 51, startPoint y: 98, endPoint x: 15, endPoint y: 74, distance: 42.6
click at [51, 96] on div "Summary Catalog Works Registration Claiming Tool Individual Registration Tool B…" at bounding box center [69, 197] width 139 height 290
click at [17, 74] on div "Summary Catalog Works Registration Claiming Tool Individual Registration Tool B…" at bounding box center [69, 197] width 139 height 290
click at [42, 89] on span "Catalog" at bounding box center [43, 89] width 28 height 11
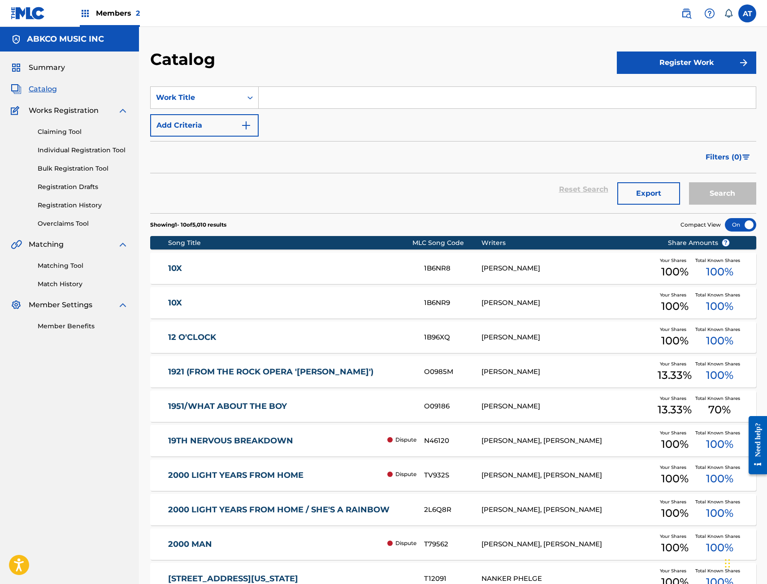
drag, startPoint x: 304, startPoint y: 94, endPoint x: 209, endPoint y: 111, distance: 96.5
click at [300, 94] on input "Search Form" at bounding box center [507, 98] width 497 height 22
click at [200, 105] on div "Work Title" at bounding box center [196, 97] width 91 height 17
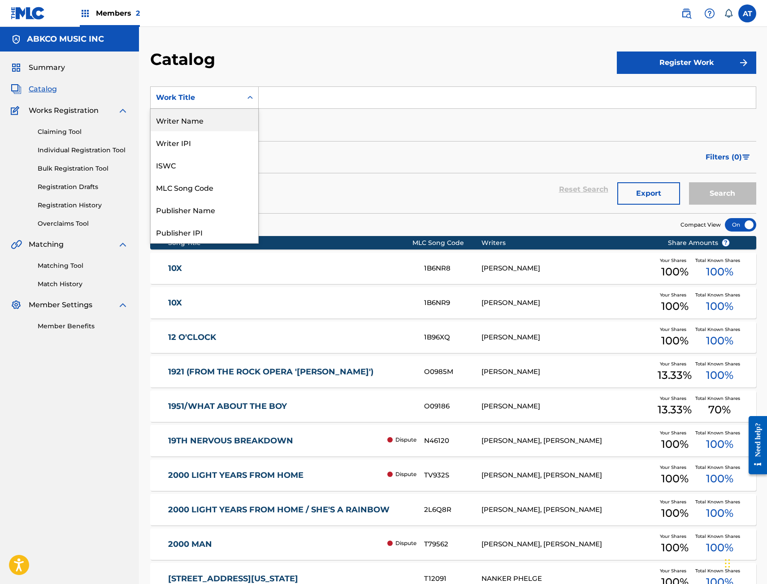
click at [215, 125] on div "Writer Name" at bounding box center [205, 120] width 108 height 22
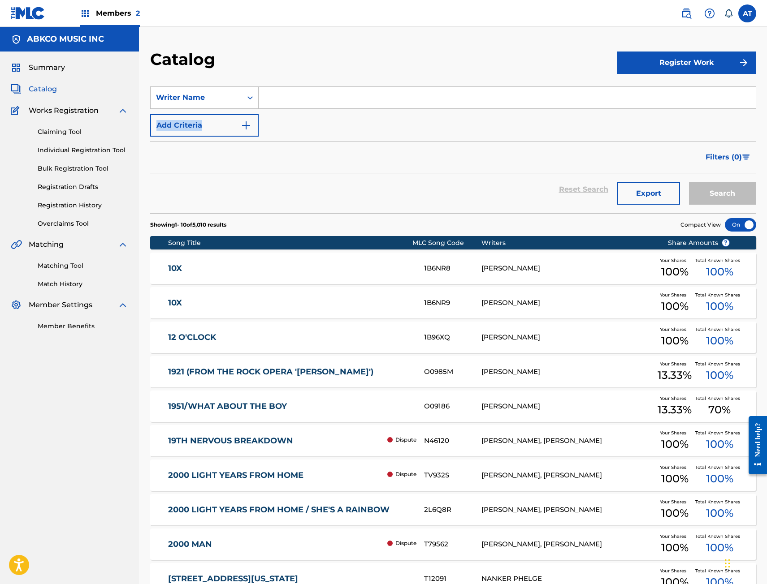
drag, startPoint x: 365, startPoint y: 110, endPoint x: 362, endPoint y: 106, distance: 5.4
click at [363, 108] on div "SearchWithCriteriab760e8dd-a40c-4c97-a42f-2070e1a8082e Writer Name Add Criteria" at bounding box center [453, 111] width 606 height 50
click at [359, 99] on input "Search Form" at bounding box center [507, 98] width 497 height 22
type input "RAYMOND GEORGE DECKER"
click at [689, 182] on button "Search" at bounding box center [722, 193] width 67 height 22
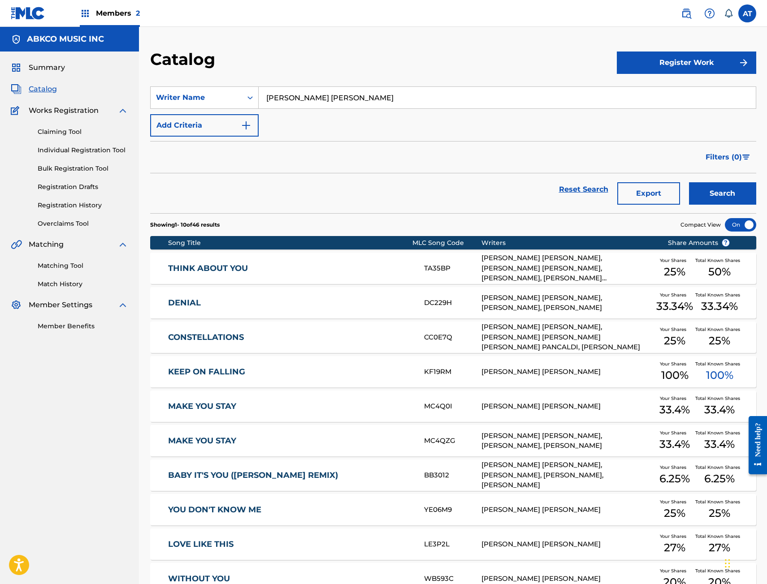
click at [323, 266] on link "THINK ABOUT YOU" at bounding box center [290, 269] width 244 height 10
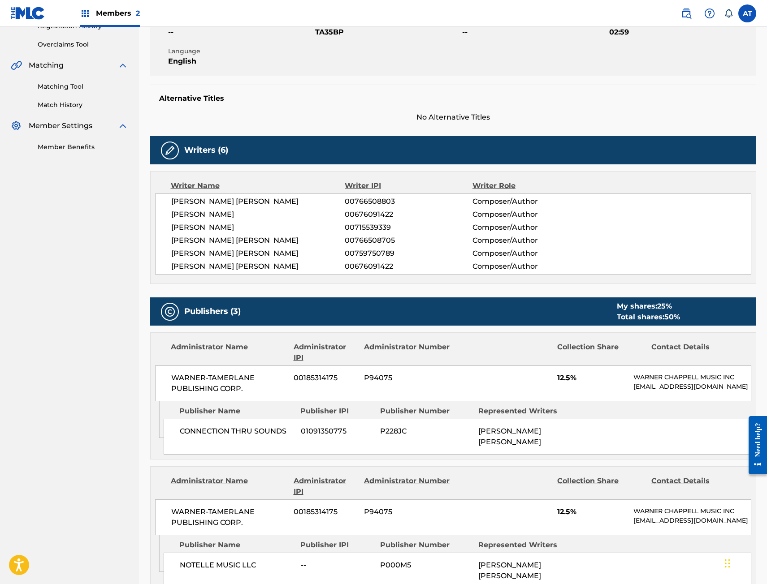
scroll to position [403, 0]
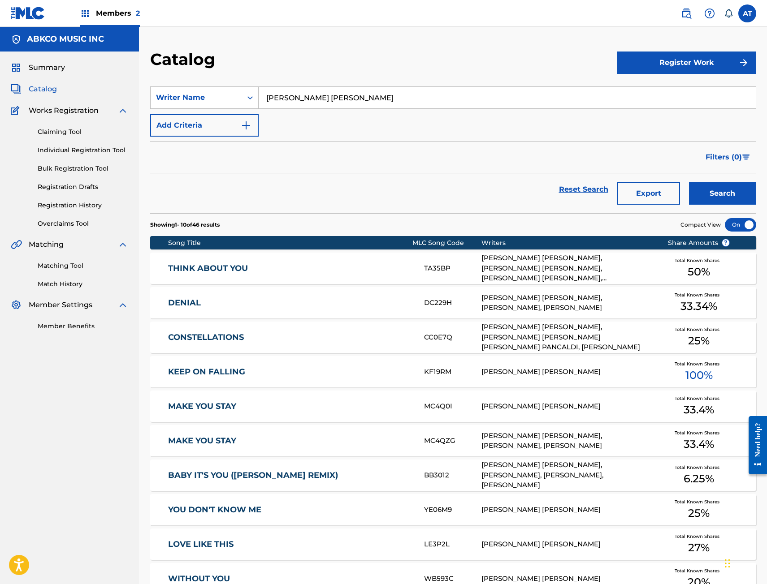
scroll to position [99, 0]
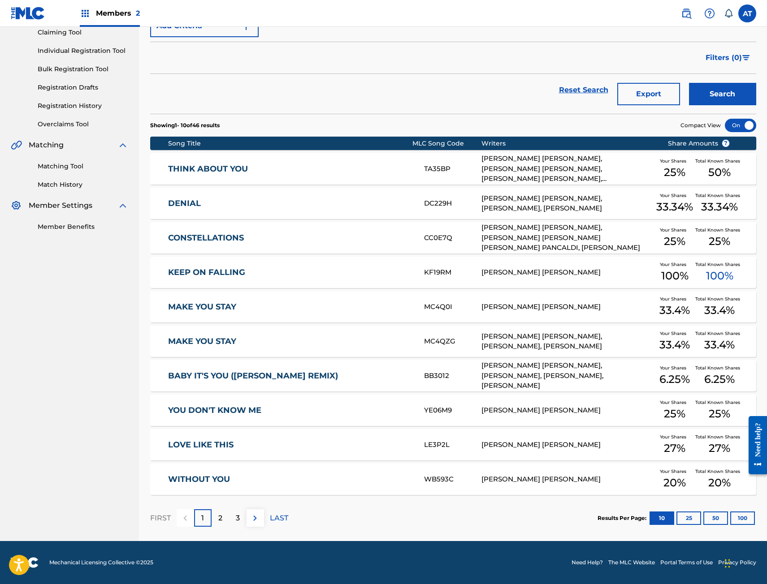
click at [335, 304] on link "MAKE YOU STAY" at bounding box center [290, 307] width 244 height 10
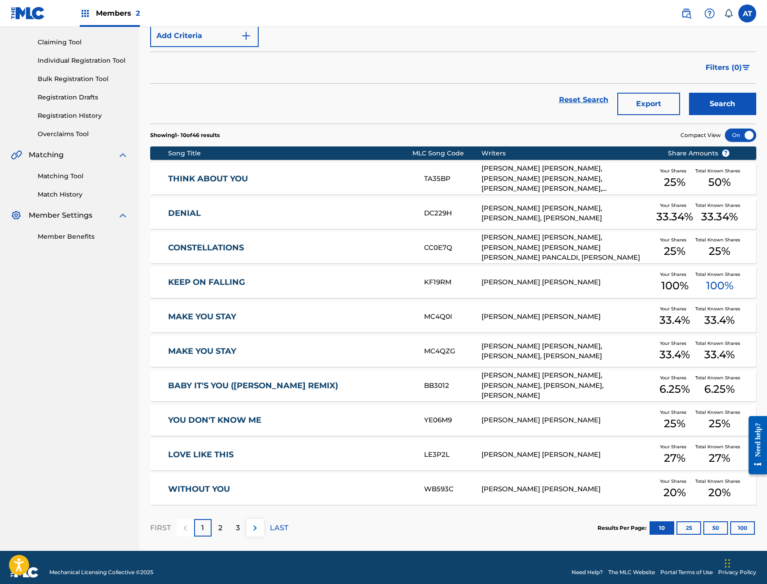
scroll to position [99, 0]
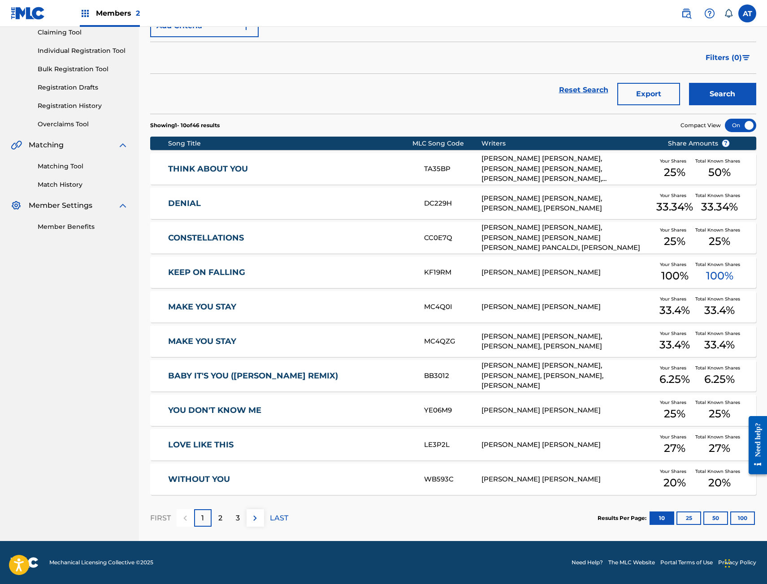
drag, startPoint x: 340, startPoint y: 452, endPoint x: 344, endPoint y: 459, distance: 7.8
click at [340, 452] on div "LOVE LIKE THIS LE3P2L RAYMOND GEORGE DECKER Your Shares 27 % Total Known Shares…" at bounding box center [453, 444] width 606 height 31
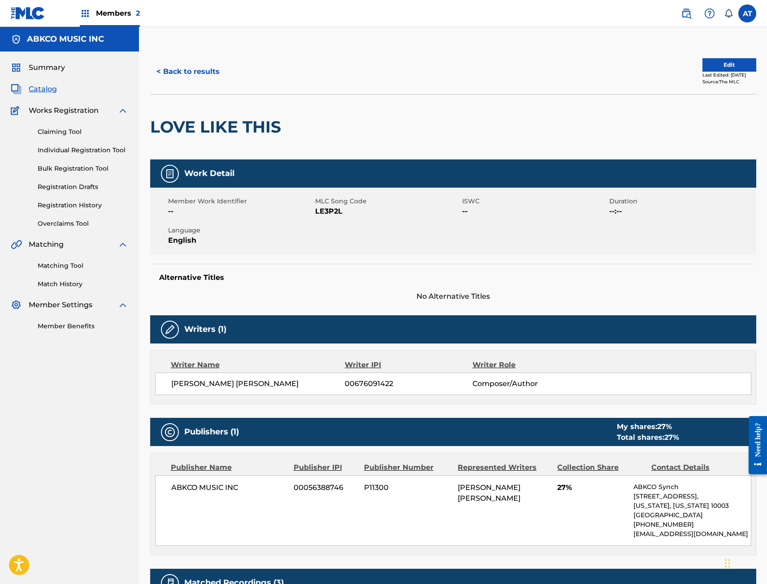
click at [92, 159] on div "Claiming Tool Individual Registration Tool Bulk Registration Tool Registration …" at bounding box center [69, 172] width 117 height 112
click at [92, 153] on link "Individual Registration Tool" at bounding box center [83, 150] width 91 height 9
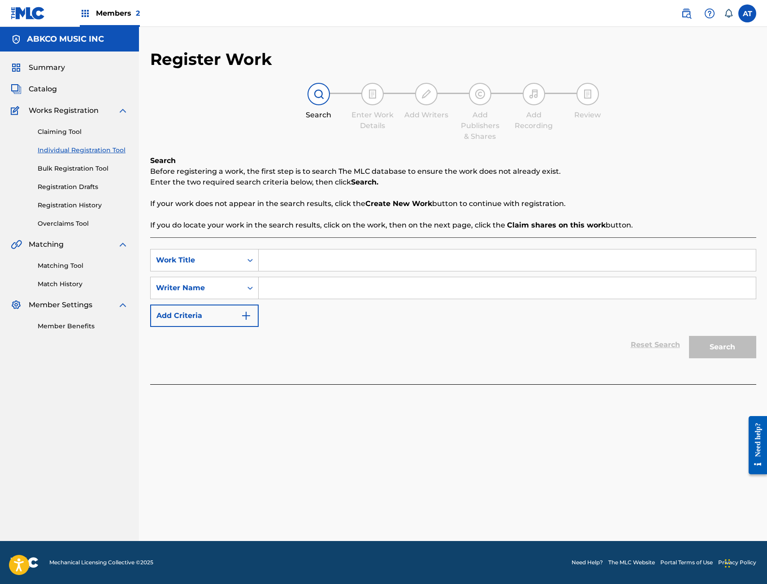
click at [63, 186] on link "Registration Drafts" at bounding box center [83, 186] width 91 height 9
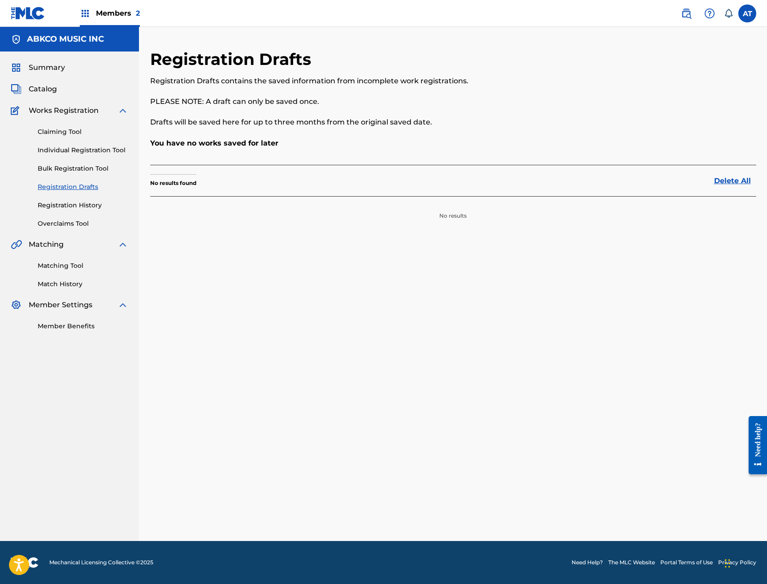
click at [88, 158] on div "Claiming Tool Individual Registration Tool Bulk Registration Tool Registration …" at bounding box center [69, 172] width 117 height 112
click at [90, 151] on link "Individual Registration Tool" at bounding box center [83, 150] width 91 height 9
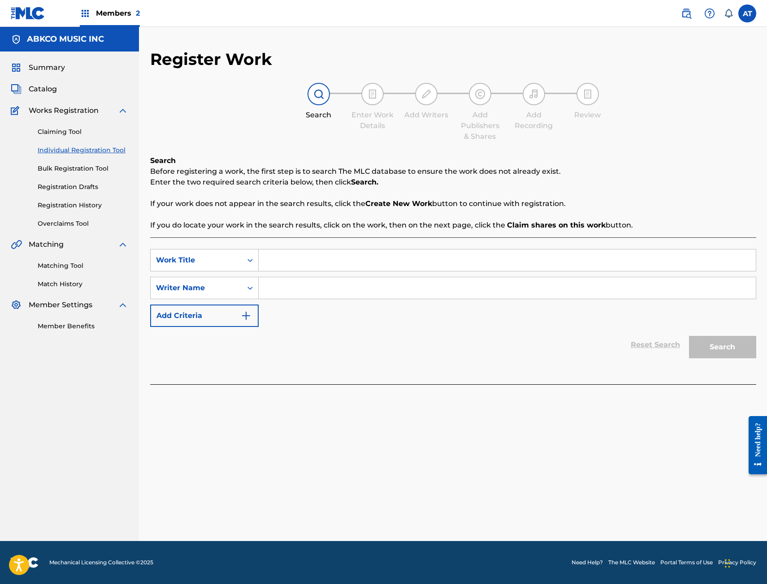
click at [359, 264] on input "Search Form" at bounding box center [507, 261] width 497 height 22
click at [364, 270] on input "Search Form" at bounding box center [507, 261] width 497 height 22
type input "i"
type input "I CAN'T STOP"
type input "DECKER"
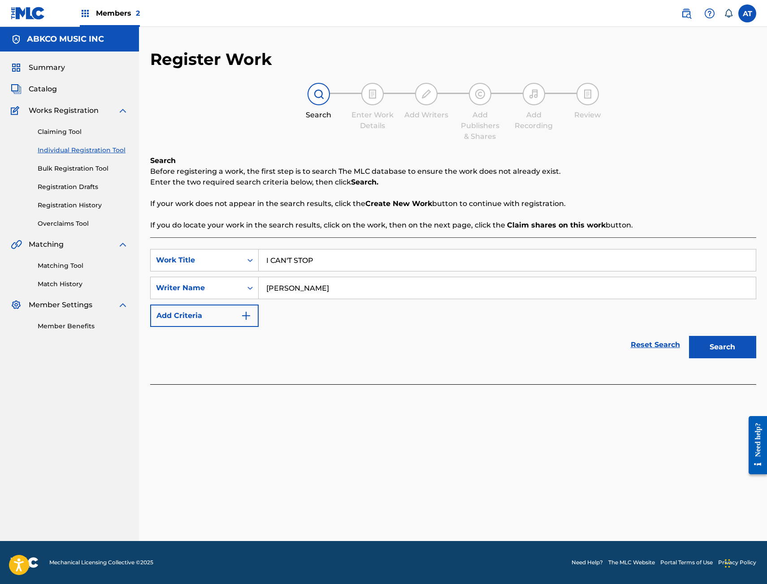
click at [689, 336] on button "Search" at bounding box center [722, 347] width 67 height 22
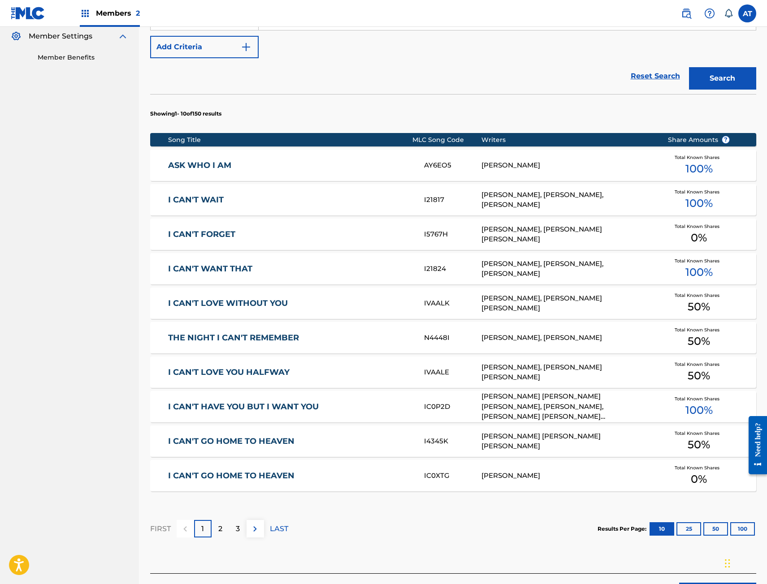
scroll to position [333, 0]
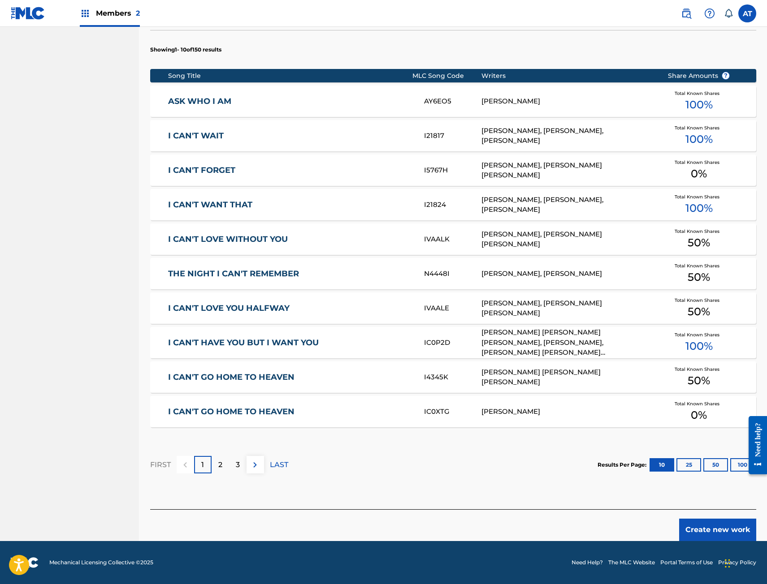
click at [698, 529] on button "Create new work" at bounding box center [717, 530] width 77 height 22
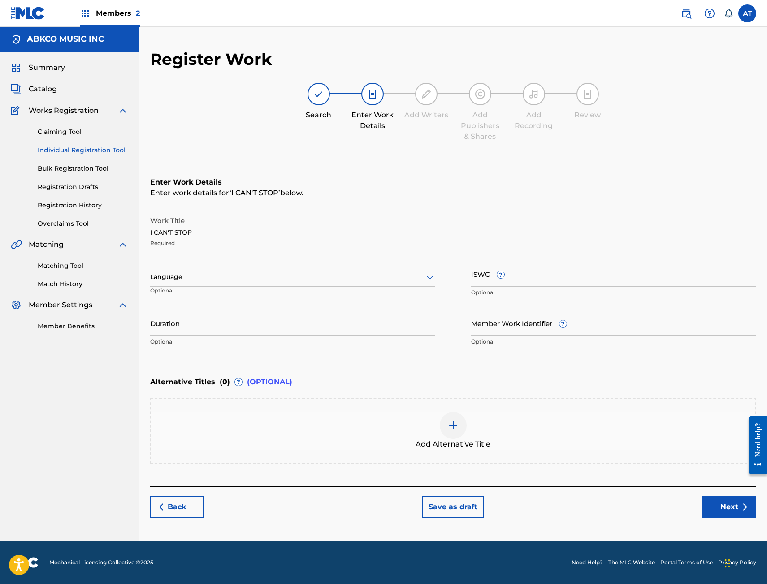
scroll to position [0, 0]
click at [243, 326] on input "Duration" at bounding box center [292, 324] width 285 height 26
type input "03:18"
click at [243, 326] on input "03:18" at bounding box center [292, 324] width 285 height 26
type input "03:17"
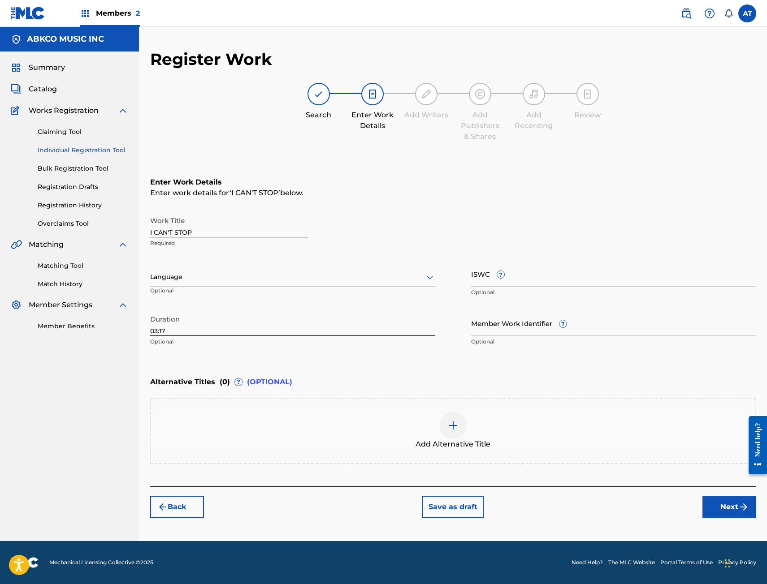
click at [732, 496] on button "Next" at bounding box center [729, 507] width 54 height 22
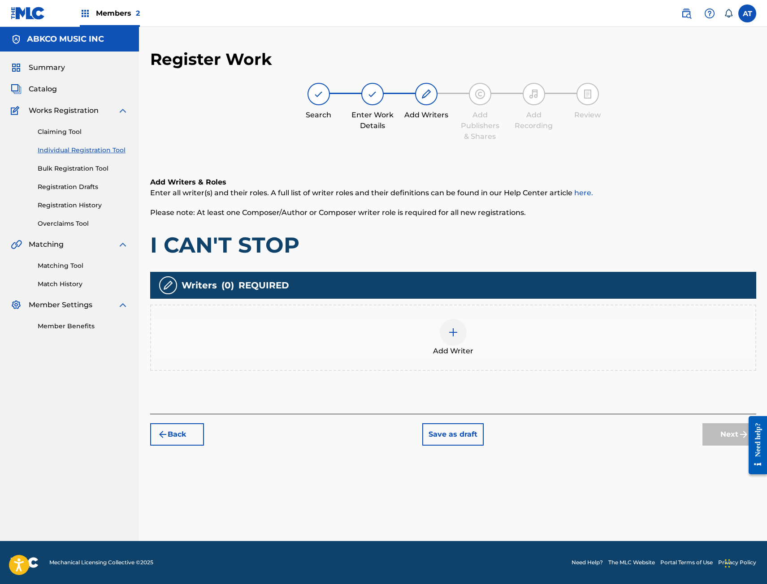
click at [328, 365] on div "Add Writer" at bounding box center [453, 338] width 606 height 66
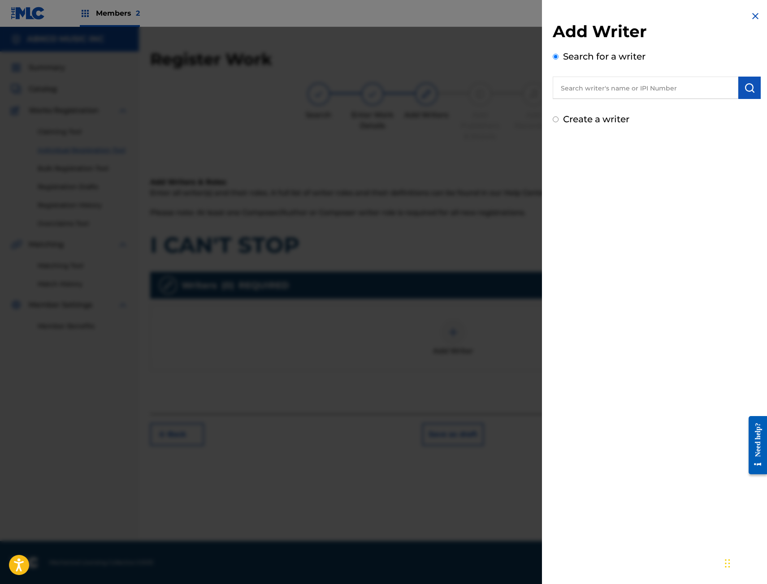
click at [654, 71] on div "Search for a writer" at bounding box center [657, 74] width 208 height 49
click at [647, 80] on input "text" at bounding box center [646, 88] width 186 height 22
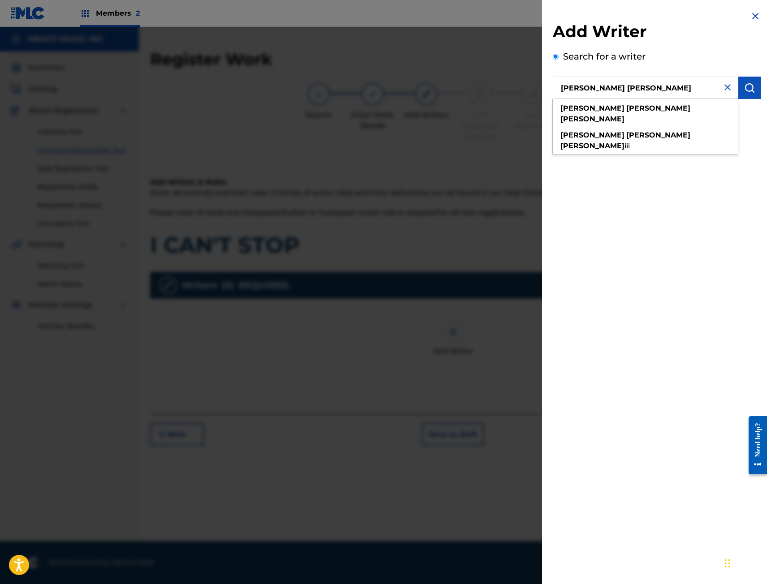
type input "RAYMOND GEORGE DECKER"
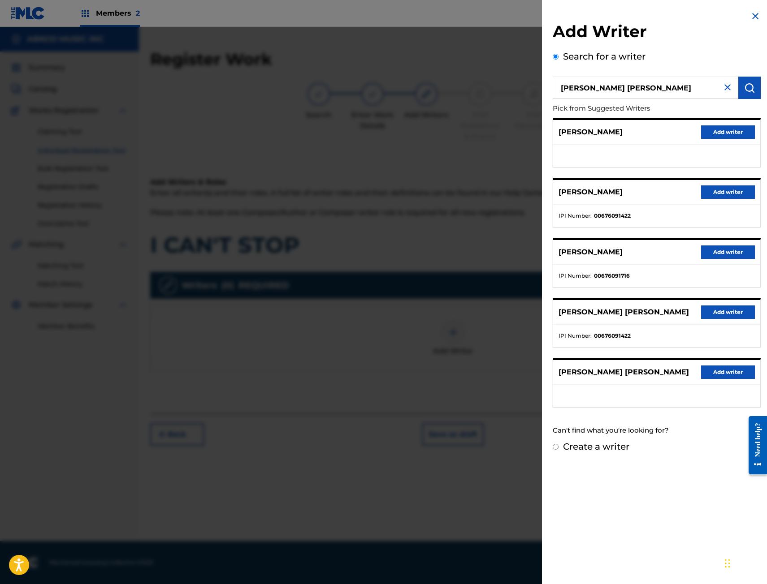
click at [722, 315] on button "Add writer" at bounding box center [728, 312] width 54 height 13
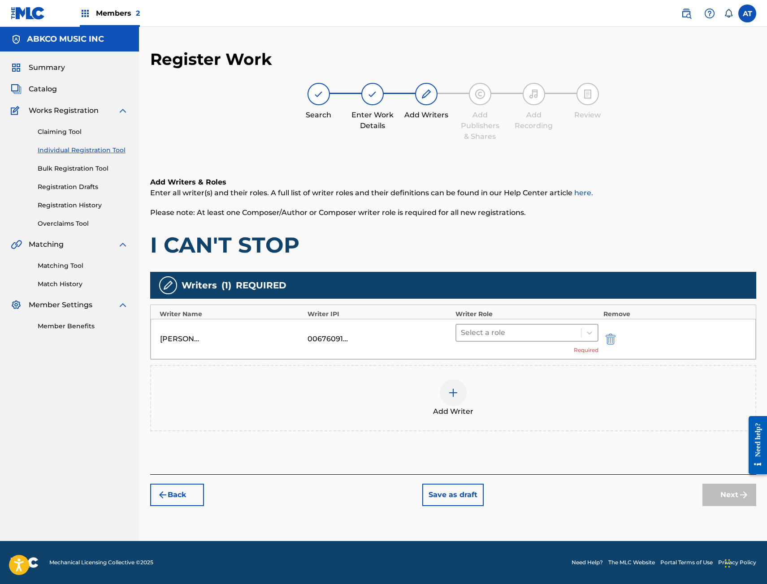
click at [569, 332] on div at bounding box center [519, 333] width 116 height 13
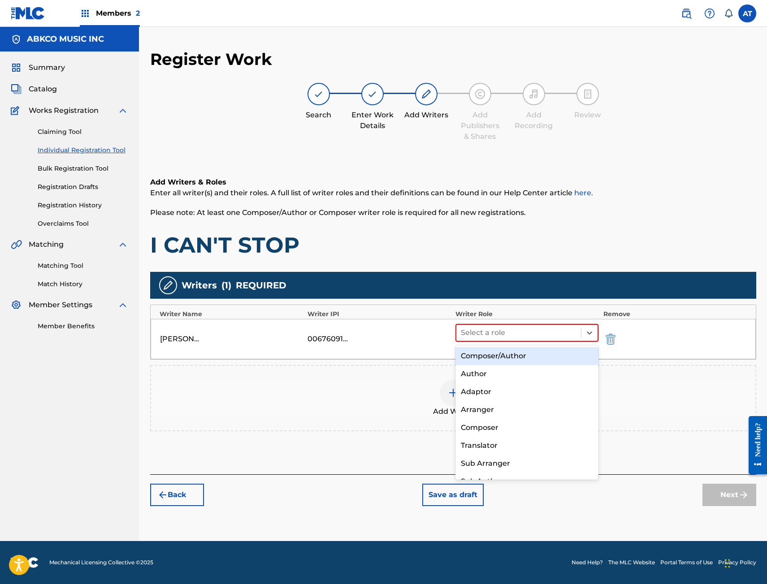
click at [534, 356] on div "Composer/Author" at bounding box center [526, 356] width 143 height 18
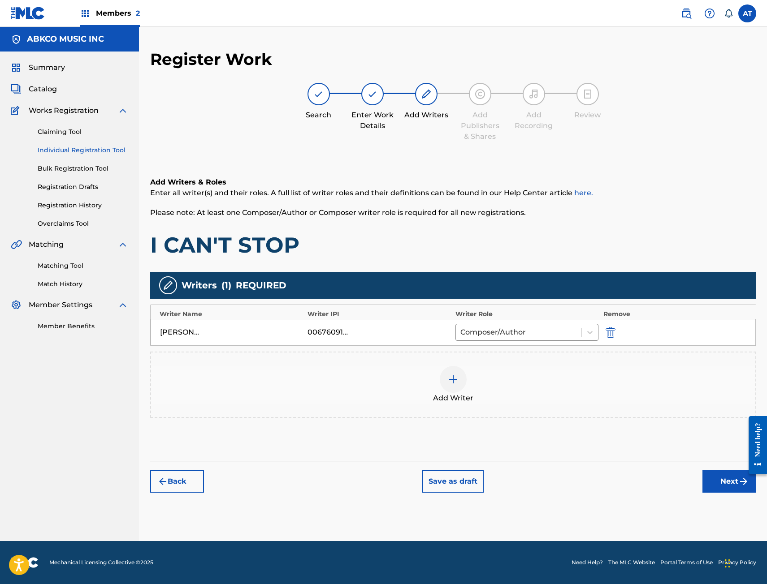
click at [646, 445] on div "Add Writers & Roles Enter all writer(s) and their roles. A full list of writer …" at bounding box center [453, 309] width 606 height 306
click at [700, 483] on div "Back Save as draft Next" at bounding box center [453, 477] width 606 height 32
click at [723, 483] on button "Next" at bounding box center [729, 482] width 54 height 22
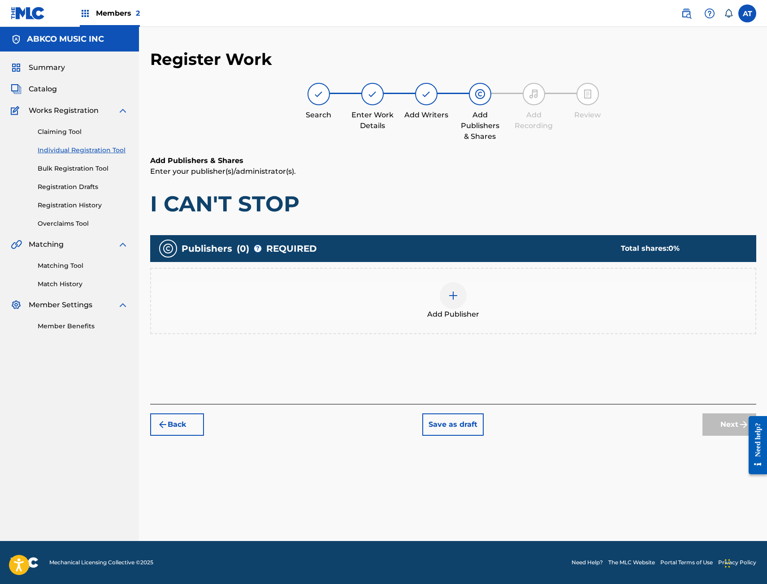
click at [415, 326] on div "Add Publisher" at bounding box center [453, 301] width 606 height 66
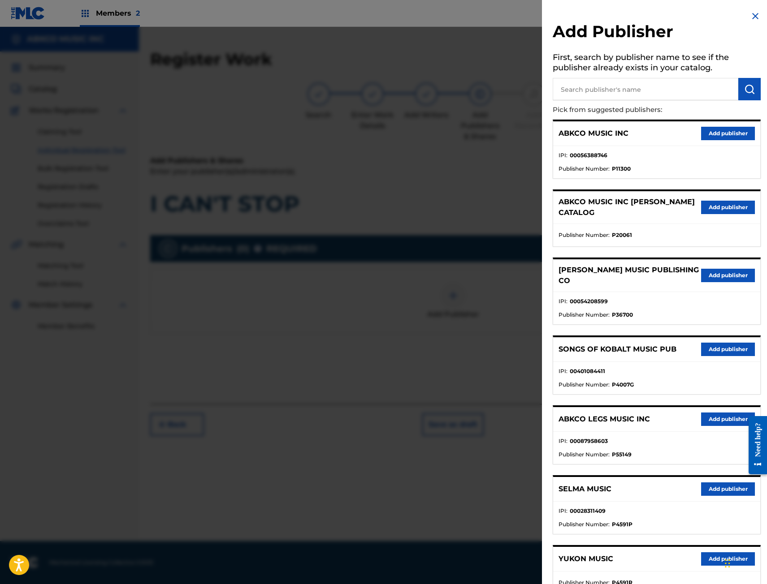
click at [633, 103] on p "Pick from suggested publishers:" at bounding box center [631, 109] width 157 height 19
click at [713, 118] on div "Add Publisher First, search by publisher name to see if the publisher already e…" at bounding box center [656, 422] width 229 height 845
click at [721, 124] on div "ABKCO MUSIC INC Add publisher" at bounding box center [656, 133] width 207 height 25
click at [746, 132] on button "Add publisher" at bounding box center [728, 133] width 54 height 13
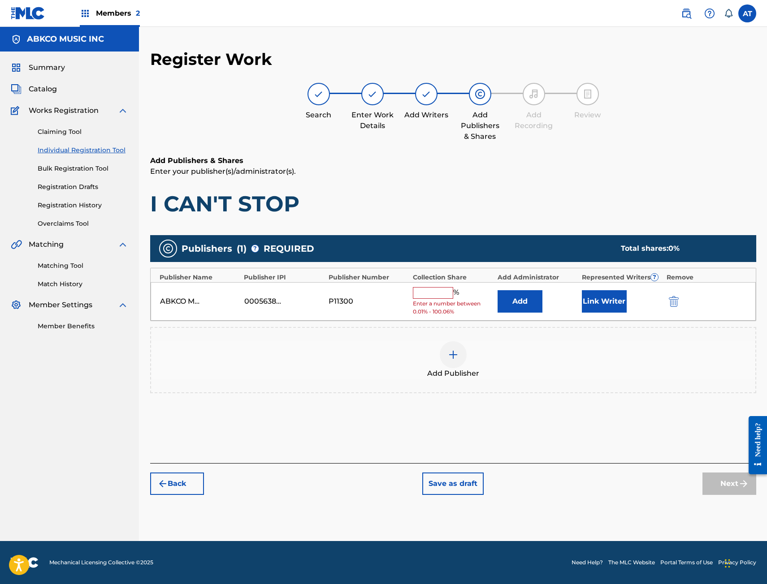
click at [554, 311] on div "Add" at bounding box center [537, 301] width 80 height 22
drag, startPoint x: 453, startPoint y: 287, endPoint x: 447, endPoint y: 289, distance: 5.8
click at [453, 287] on input "text" at bounding box center [433, 293] width 40 height 12
click at [534, 294] on button "Add" at bounding box center [519, 301] width 45 height 22
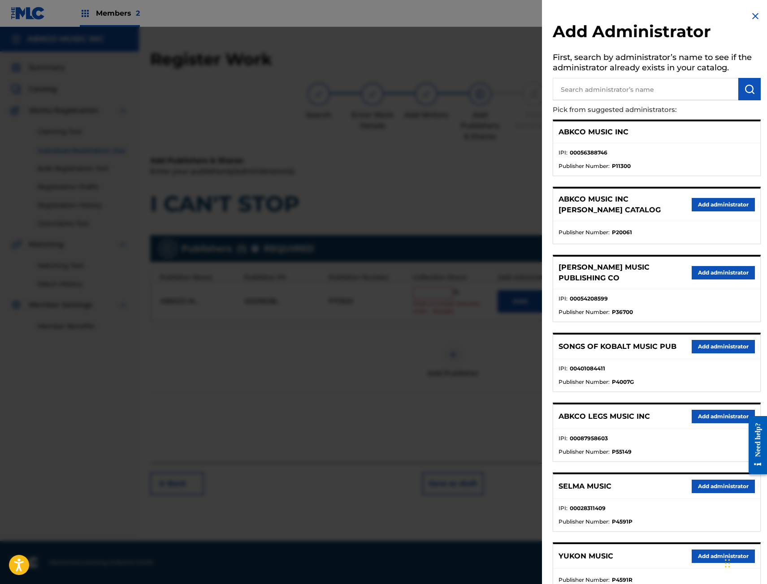
click at [457, 237] on div at bounding box center [383, 319] width 767 height 584
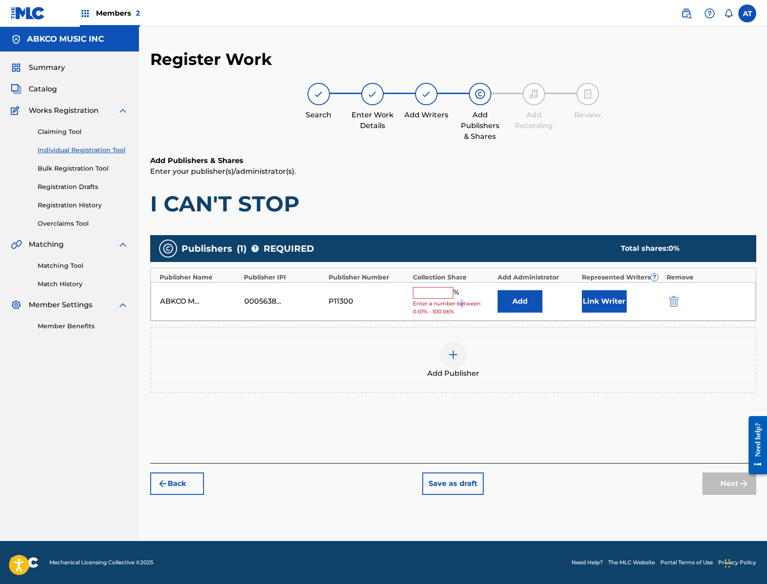
click at [460, 303] on span "Enter a number between 0.01% - 100.06%" at bounding box center [453, 308] width 80 height 16
click at [438, 289] on input "text" at bounding box center [433, 293] width 40 height 12
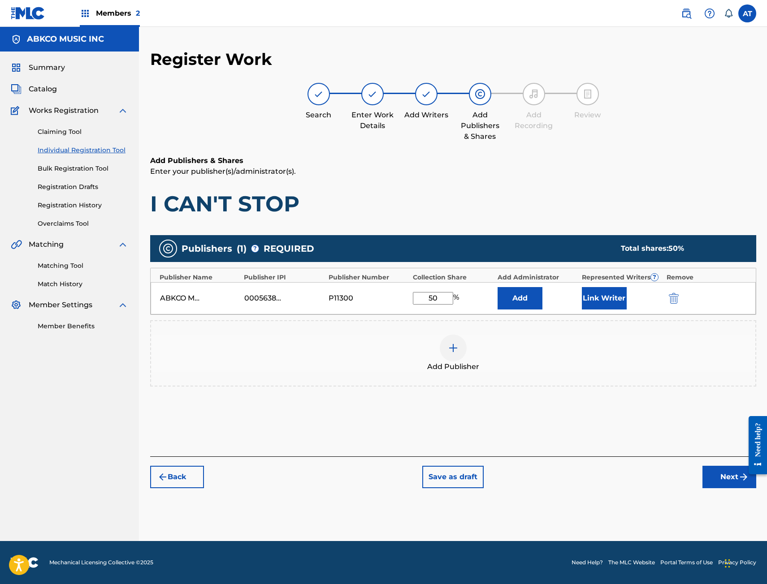
type input "50"
click at [621, 301] on button "Link Writer" at bounding box center [604, 298] width 45 height 22
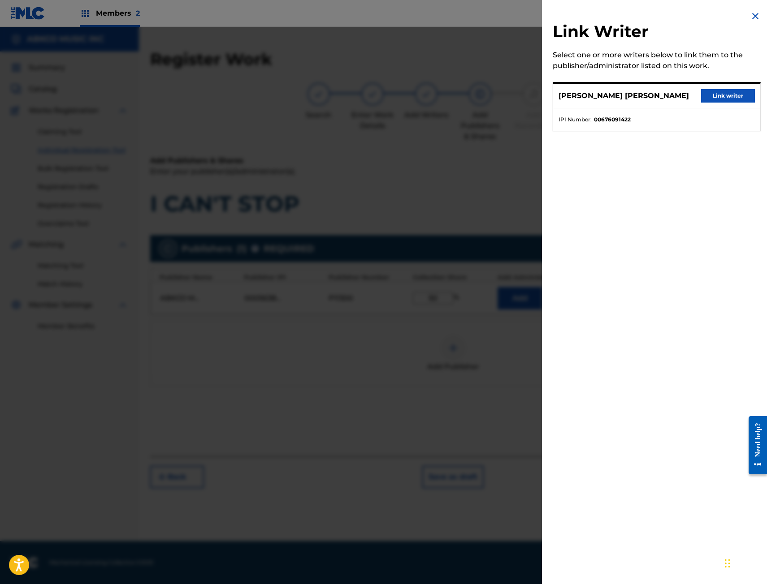
click at [713, 92] on button "Link writer" at bounding box center [728, 95] width 54 height 13
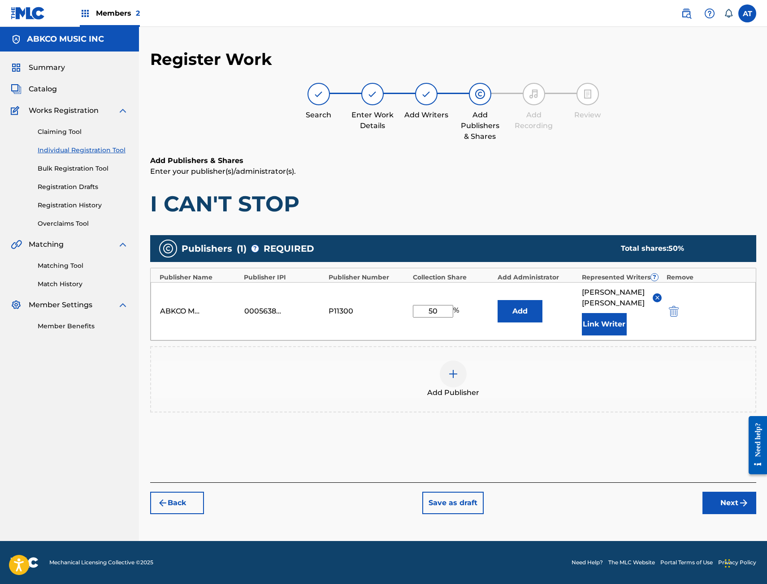
click at [691, 155] on div "Register Work Search Enter Work Details Add Writers Add Publishers & Shares Add…" at bounding box center [453, 281] width 606 height 465
click at [738, 509] on img "submit" at bounding box center [743, 503] width 11 height 11
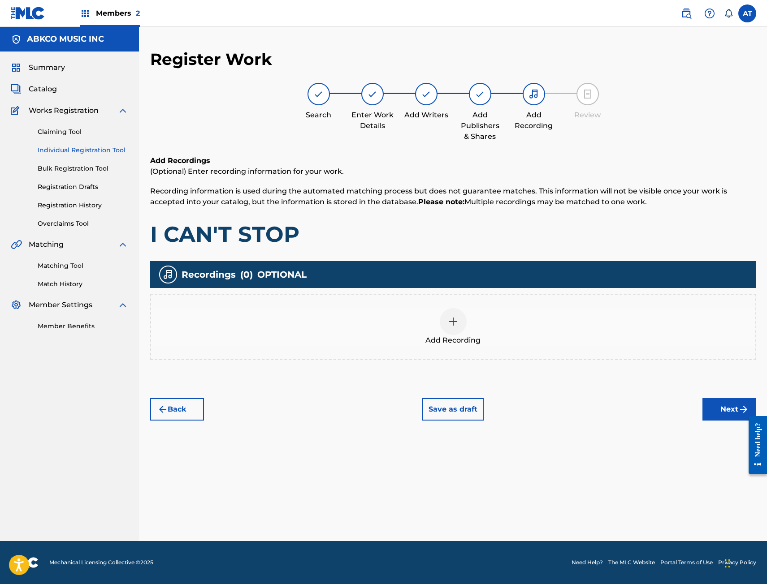
click at [315, 328] on div "Add Recording" at bounding box center [453, 327] width 604 height 38
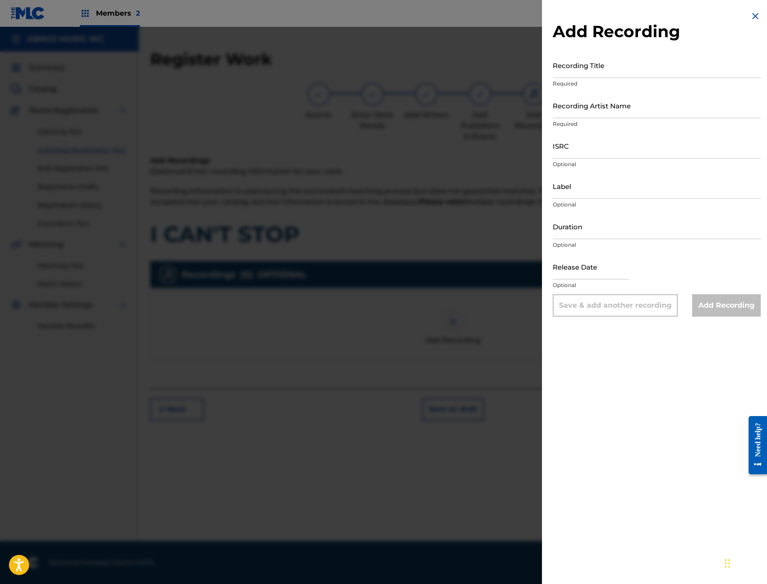
click at [596, 74] on input "Recording Title" at bounding box center [657, 65] width 208 height 26
type input "I CAN'T STOP"
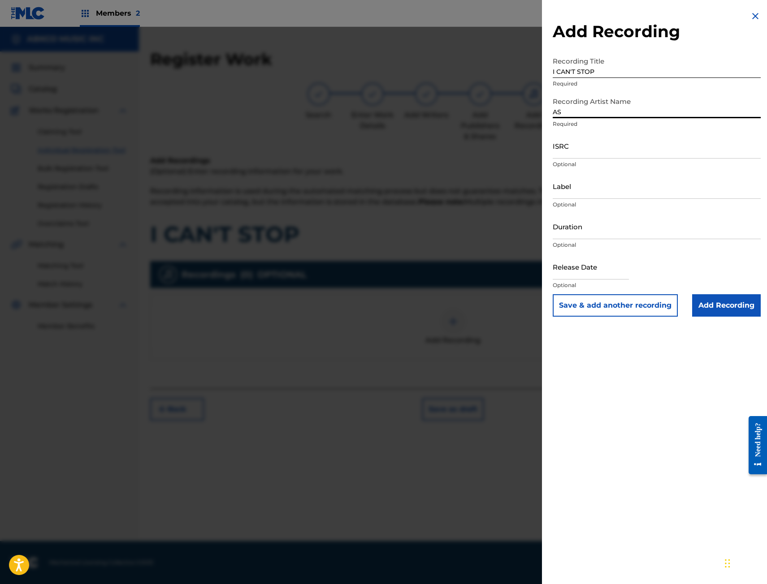
type input "A"
type input "KASTRA, DANI KING"
drag, startPoint x: 570, startPoint y: 150, endPoint x: 570, endPoint y: 162, distance: 11.7
click at [570, 150] on input "ISRC" at bounding box center [657, 146] width 208 height 26
paste input "USUS12500068"
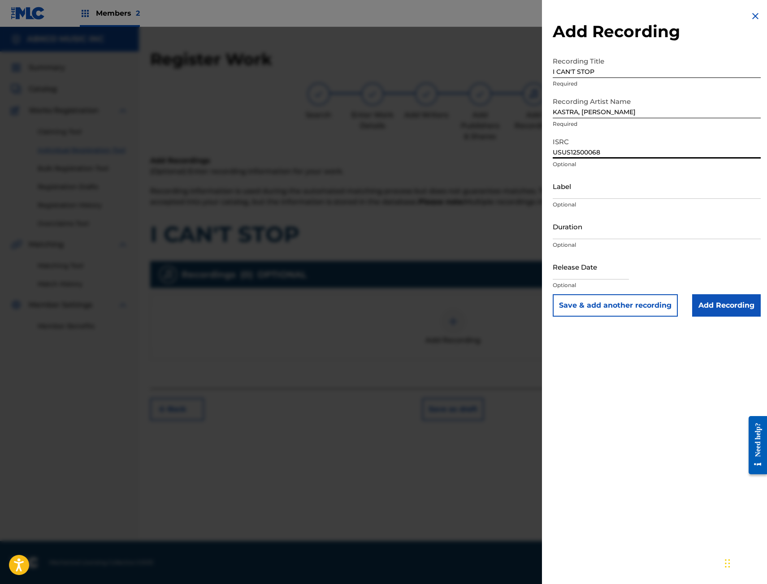
type input "USUS12500068"
drag, startPoint x: 577, startPoint y: 193, endPoint x: 573, endPoint y: 217, distance: 24.1
click at [577, 193] on input "Label" at bounding box center [657, 186] width 208 height 26
type input "u"
type input "ULTRA RECORDS, LLC"
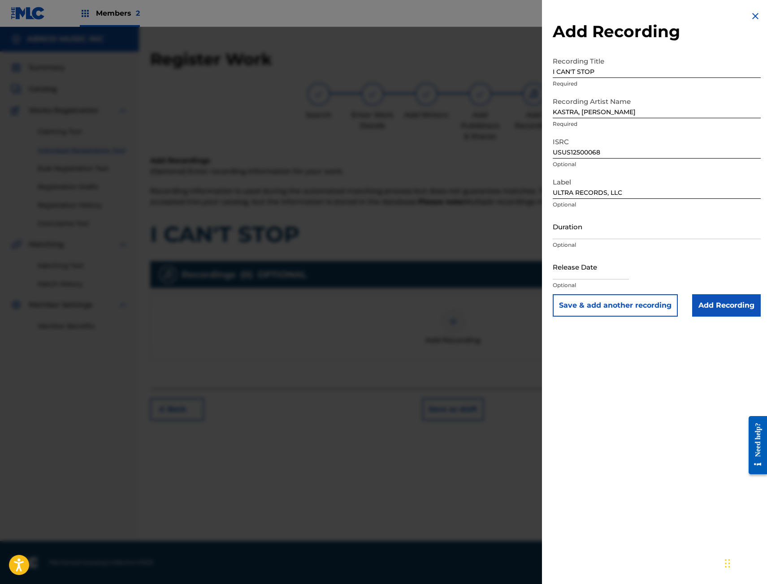
drag, startPoint x: 613, startPoint y: 252, endPoint x: 615, endPoint y: 246, distance: 6.2
click at [613, 253] on div "Duration Optional" at bounding box center [657, 234] width 208 height 40
click at [622, 230] on input "Duration" at bounding box center [657, 227] width 208 height 26
type input "03:17"
select select "7"
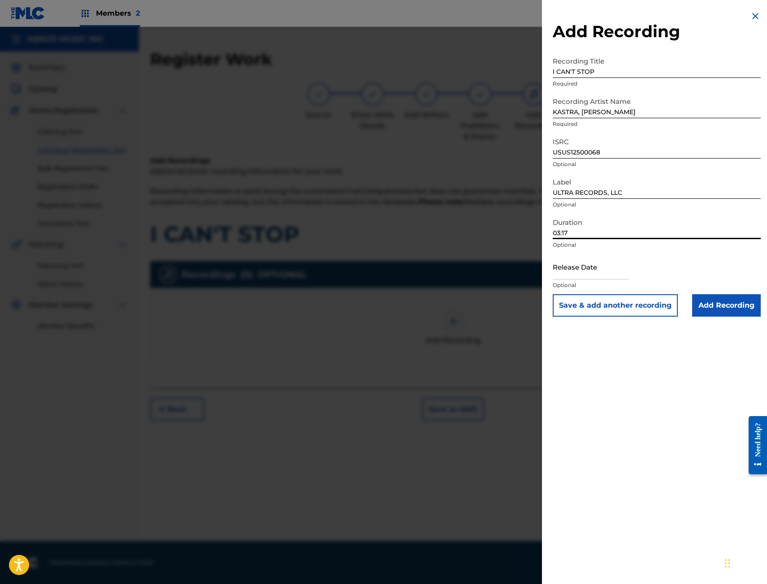
select select "2025"
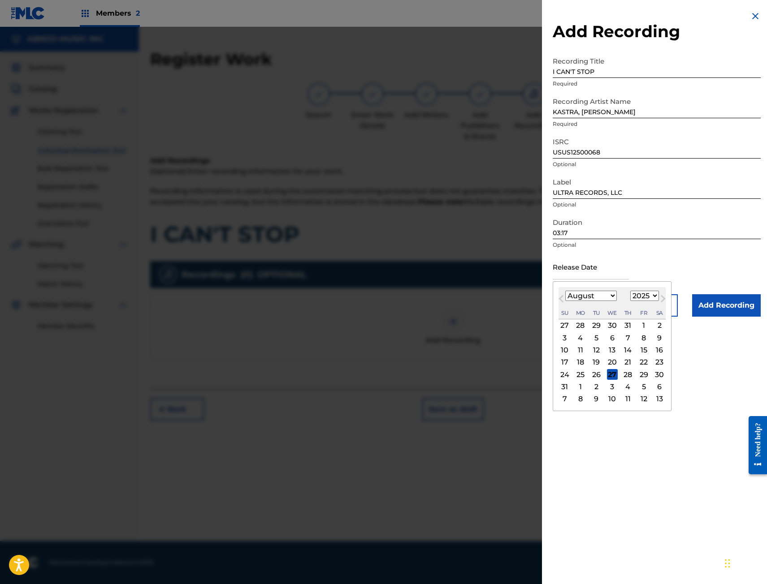
click at [558, 295] on button "Previous Month" at bounding box center [561, 301] width 14 height 14
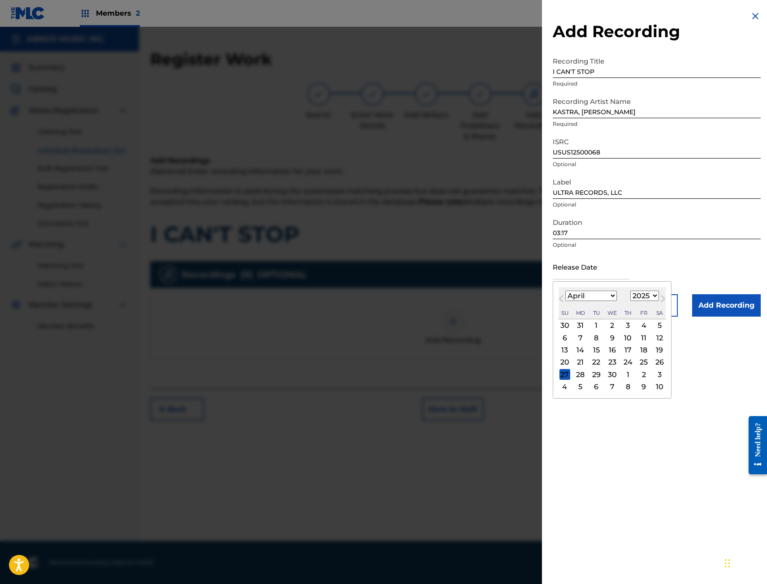
select select "2"
click at [642, 341] on div "7" at bounding box center [643, 338] width 11 height 11
type input "March 7 2025"
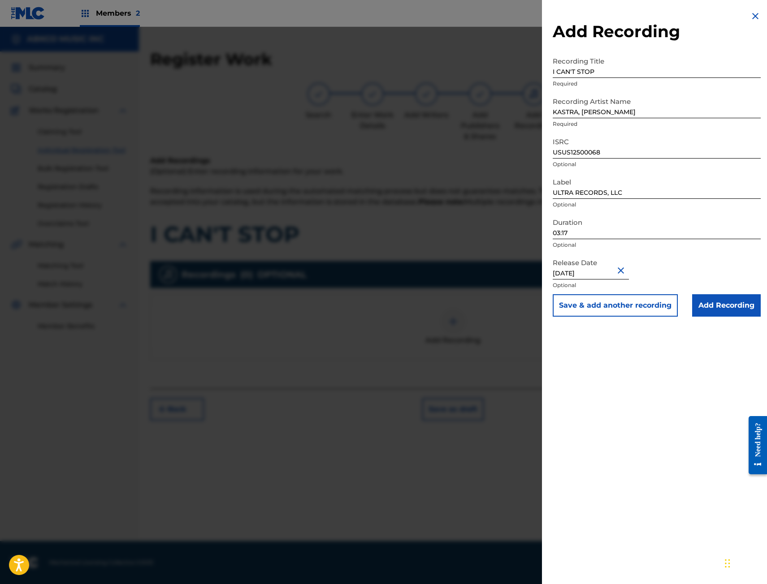
click at [726, 302] on input "Add Recording" at bounding box center [726, 305] width 69 height 22
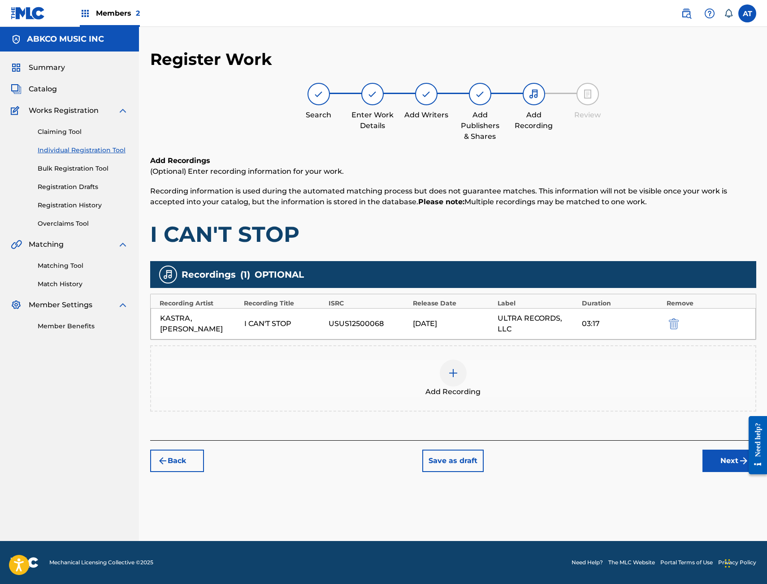
click at [713, 450] on button "Next" at bounding box center [729, 461] width 54 height 22
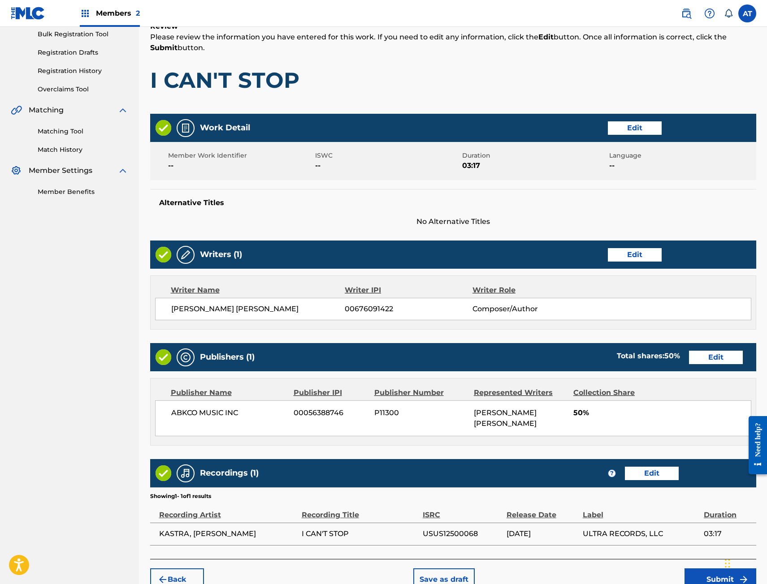
scroll to position [184, 0]
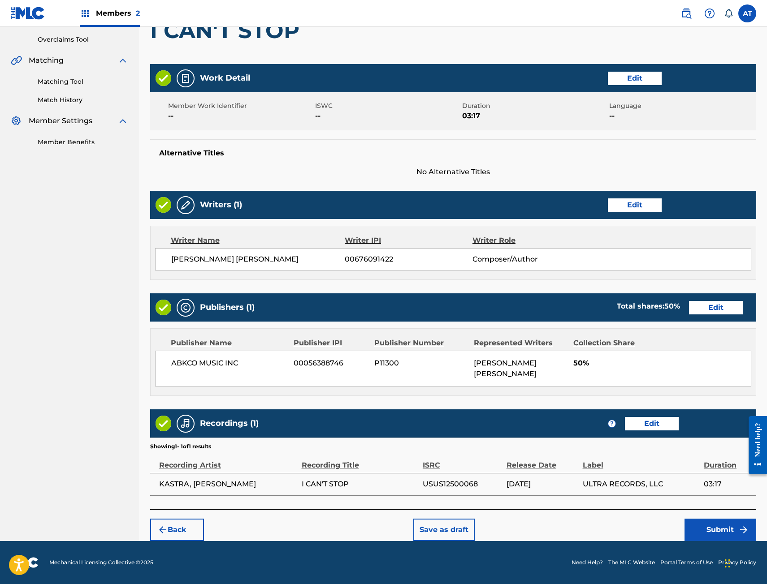
click at [706, 527] on button "Submit" at bounding box center [720, 530] width 72 height 22
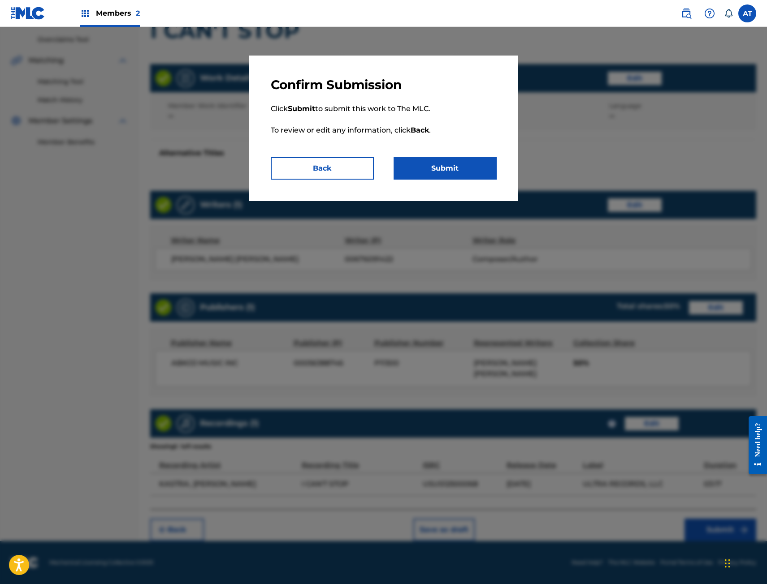
click at [441, 168] on button "Submit" at bounding box center [444, 168] width 103 height 22
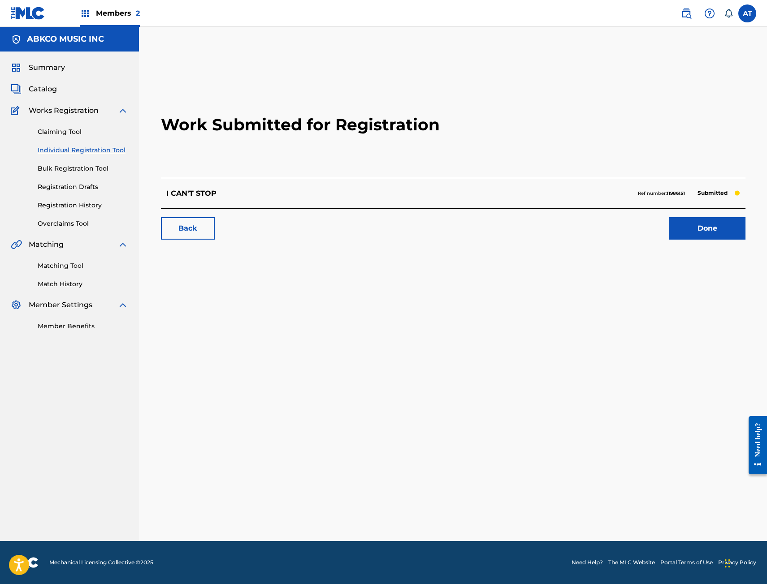
click at [739, 232] on link "Done" at bounding box center [707, 228] width 76 height 22
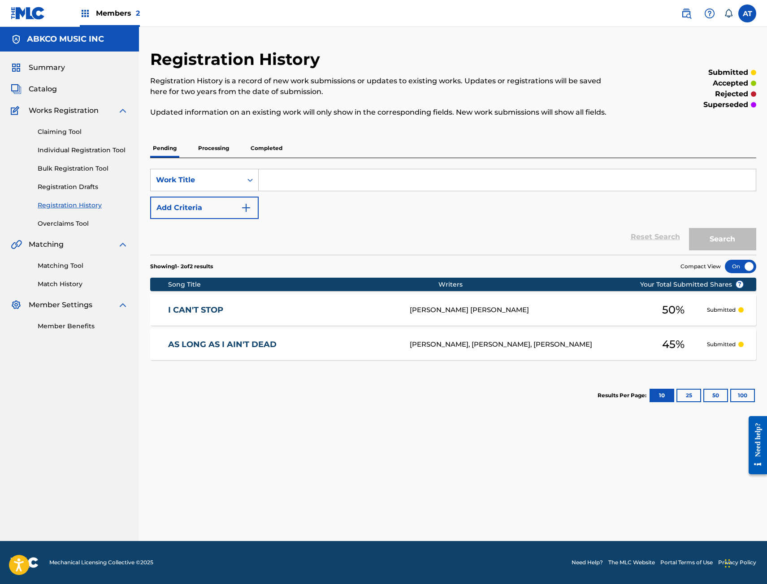
click at [282, 180] on input "Search Form" at bounding box center [507, 180] width 497 height 22
type input "BRING ME BACK TO LIFE"
click at [689, 228] on button "Search" at bounding box center [722, 239] width 67 height 22
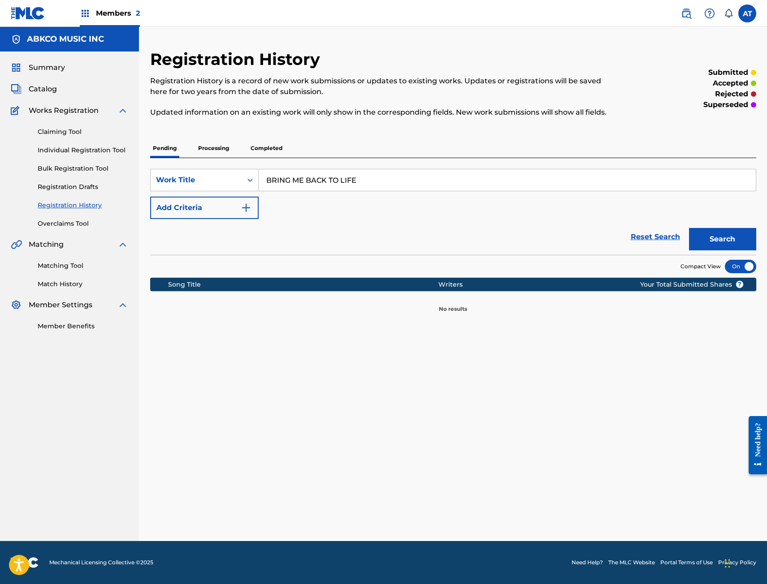
click at [34, 77] on div "Summary Catalog Works Registration Claiming Tool Individual Registration Tool B…" at bounding box center [69, 197] width 139 height 290
click at [39, 87] on span "Catalog" at bounding box center [43, 89] width 28 height 11
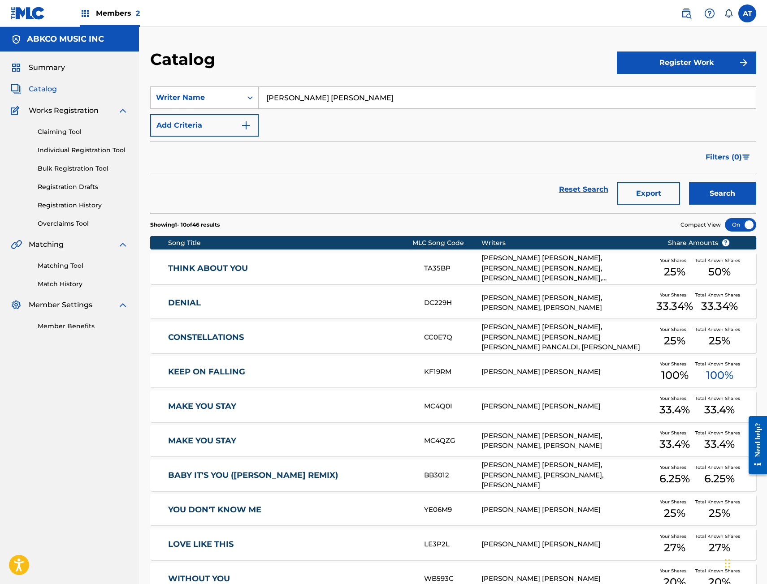
click at [420, 80] on section "SearchWithCriteriab760e8dd-a40c-4c97-a42f-2070e1a8082e Writer Name RAYMOND GEOR…" at bounding box center [453, 145] width 606 height 138
click at [418, 93] on input "RAYMOND GEORGE DECKER" at bounding box center [507, 98] width 497 height 22
drag, startPoint x: 416, startPoint y: 93, endPoint x: 108, endPoint y: 99, distance: 307.9
click at [194, 94] on div "SearchWithCriteriab760e8dd-a40c-4c97-a42f-2070e1a8082e Writer Name RAYMOND GEOR…" at bounding box center [453, 97] width 606 height 22
type input "BRING ME BACK TO LIFE"
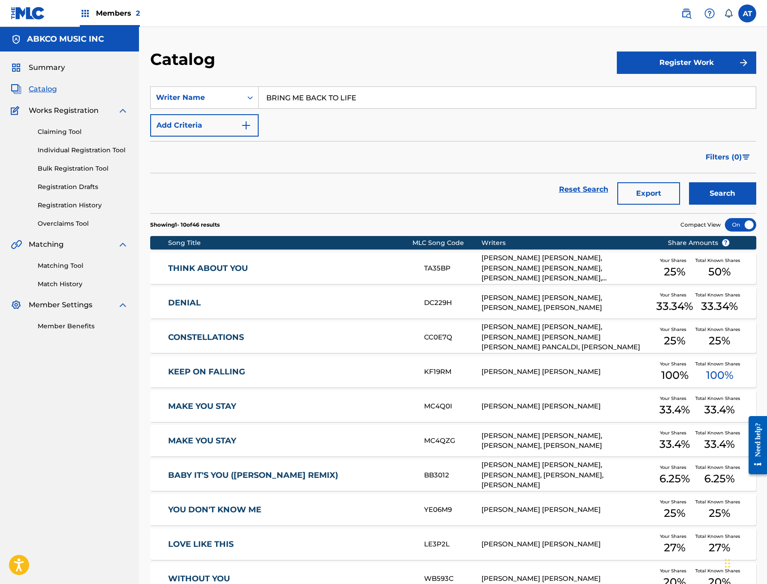
click at [689, 182] on button "Search" at bounding box center [722, 193] width 67 height 22
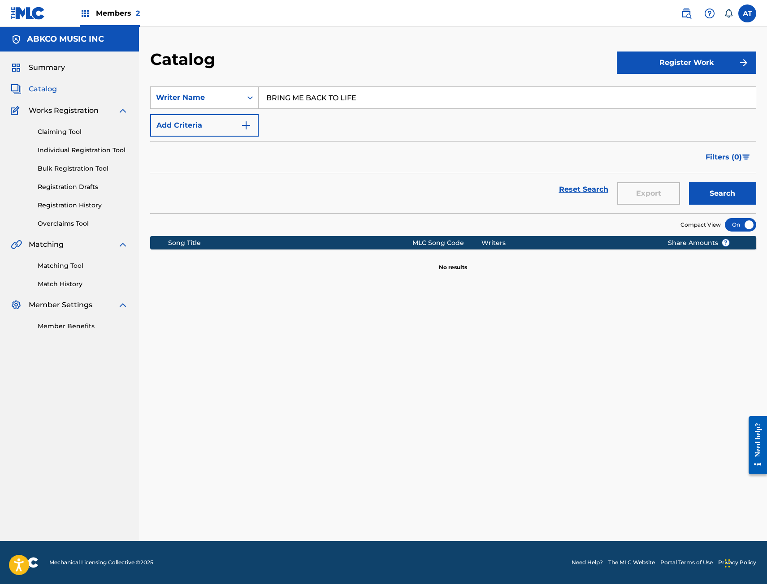
click at [651, 52] on button "Register Work" at bounding box center [686, 63] width 139 height 22
click at [681, 95] on link "Individual" at bounding box center [686, 92] width 139 height 22
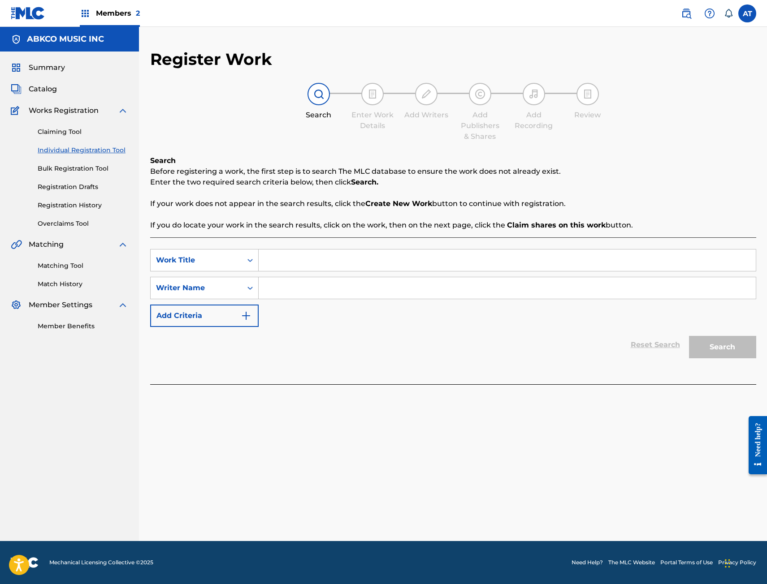
drag, startPoint x: 374, startPoint y: 250, endPoint x: 373, endPoint y: 278, distance: 28.2
click at [374, 251] on div "SearchWithCriteria88b39158-3ed8-44c2-aead-fe8d329159b0 Work Title SearchWithCri…" at bounding box center [453, 311] width 606 height 147
click at [372, 273] on div "SearchWithCriteria88b39158-3ed8-44c2-aead-fe8d329159b0 Work Title SearchWithCri…" at bounding box center [453, 288] width 606 height 78
click at [350, 255] on input "Search Form" at bounding box center [507, 261] width 497 height 22
type input "BRING ME BACK TO LIFE"
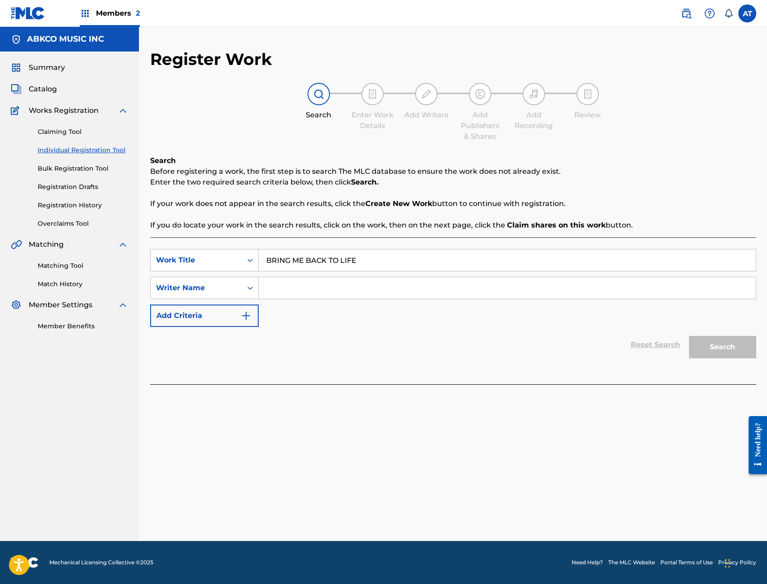
type input "G"
click at [689, 336] on button "Search" at bounding box center [722, 347] width 67 height 22
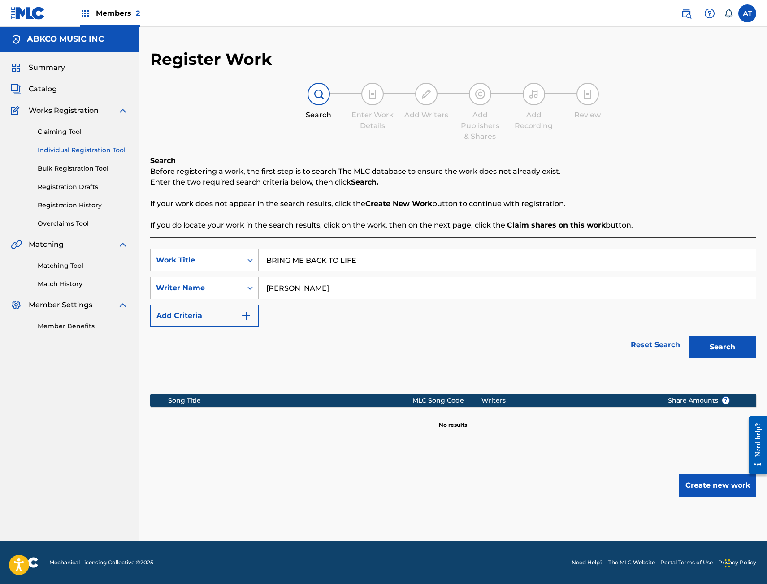
type input "DECKER"
click at [689, 336] on button "Search" at bounding box center [722, 347] width 67 height 22
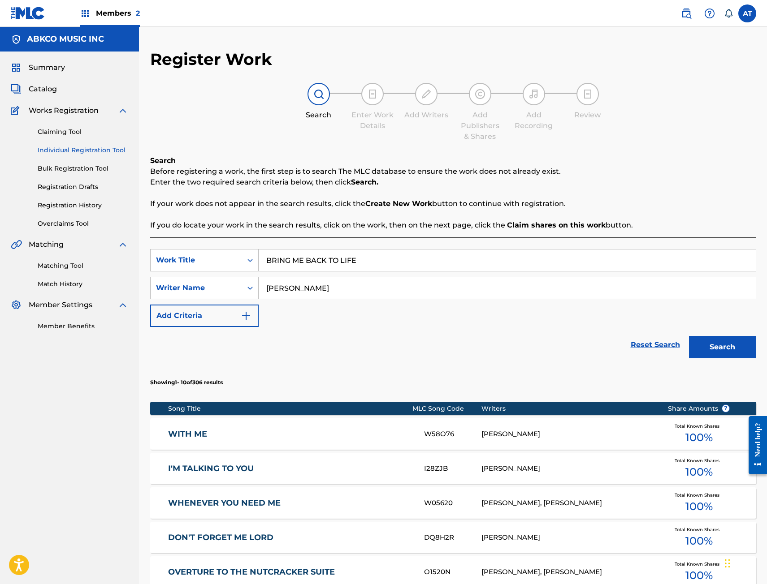
scroll to position [333, 0]
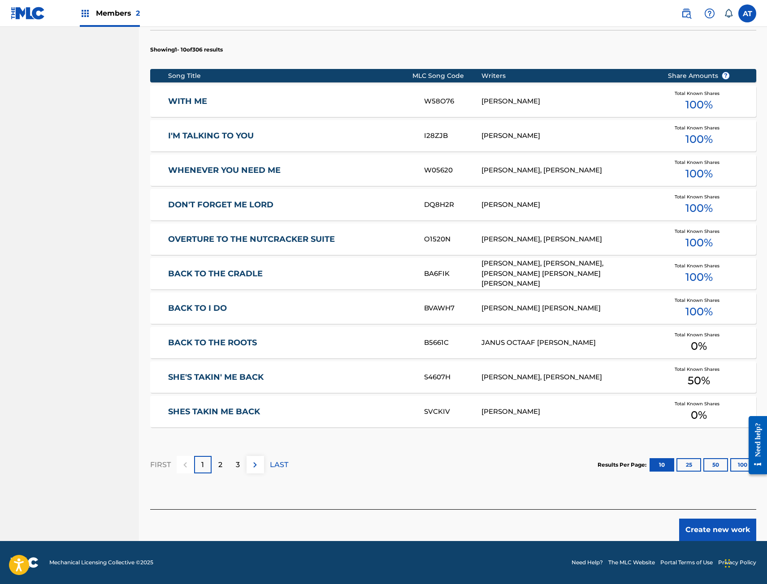
drag, startPoint x: 434, startPoint y: 504, endPoint x: 441, endPoint y: 501, distance: 7.6
click at [439, 503] on div "SearchWithCriteria88b39158-3ed8-44c2-aead-fe8d329159b0 Work Title BRING ME BACK…" at bounding box center [453, 207] width 606 height 605
click at [728, 529] on button "Create new work" at bounding box center [717, 530] width 77 height 22
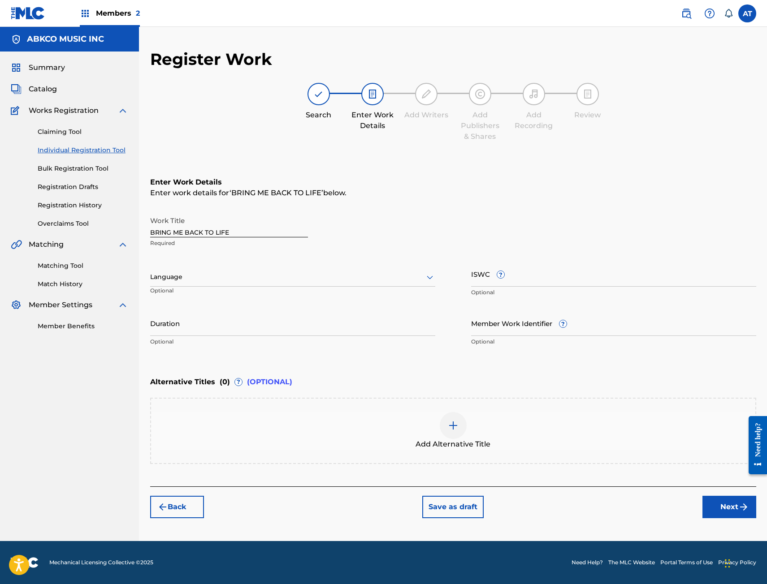
click at [238, 328] on input "Duration" at bounding box center [292, 324] width 285 height 26
type input "02:50"
drag, startPoint x: 739, startPoint y: 512, endPoint x: 720, endPoint y: 515, distance: 19.0
click at [739, 512] on img "submit" at bounding box center [743, 507] width 11 height 11
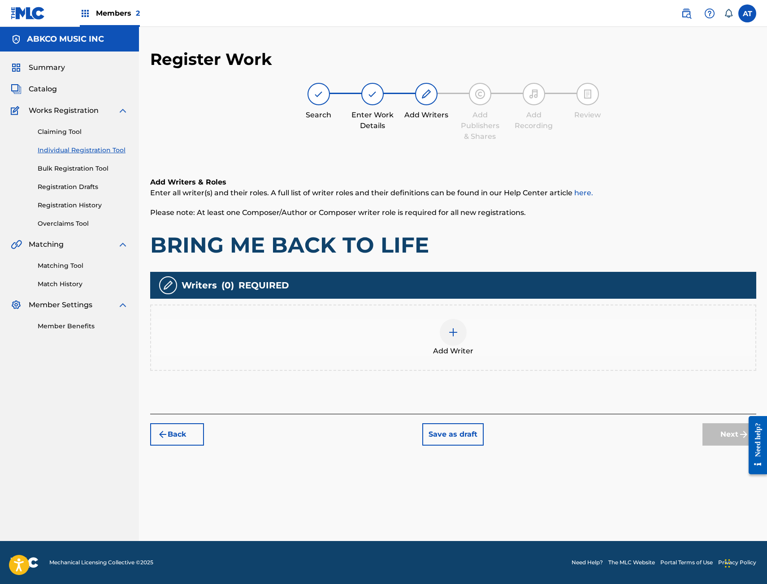
click at [294, 314] on div "Add Writer" at bounding box center [453, 338] width 606 height 66
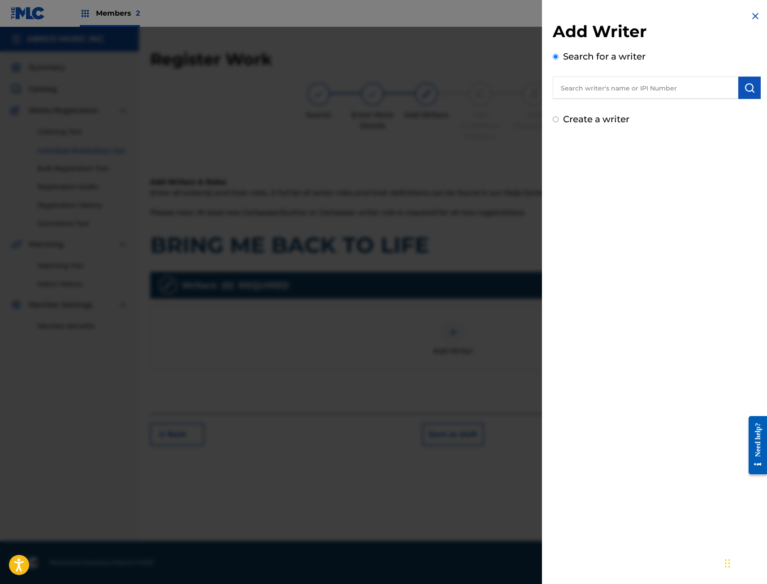
click at [596, 93] on input "text" at bounding box center [646, 88] width 186 height 22
click at [641, 112] on div "Add Writer Search for a writer Create a writer" at bounding box center [657, 74] width 208 height 104
click at [645, 100] on div "Add Writer Search for a writer Create a writer" at bounding box center [657, 74] width 208 height 104
click at [711, 91] on input "text" at bounding box center [646, 88] width 186 height 22
paste input "00671213174"
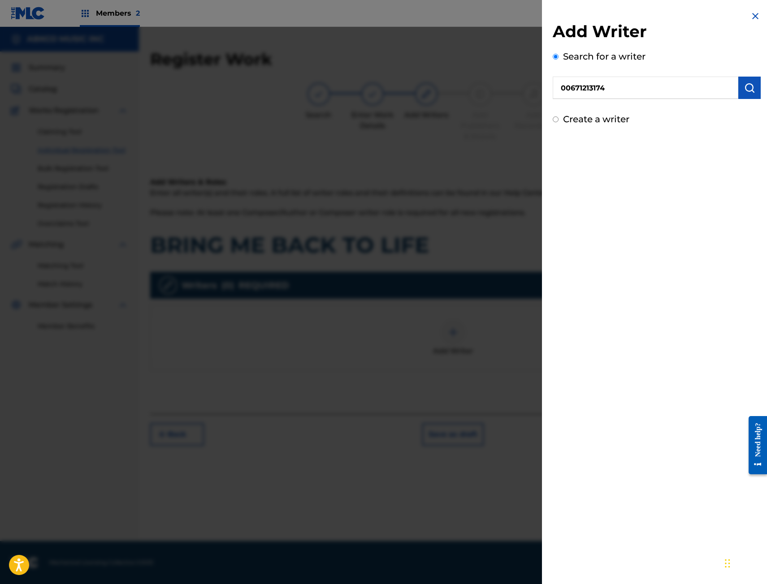
type input "00671213174"
click at [750, 94] on button "submit" at bounding box center [749, 88] width 22 height 22
click at [621, 96] on input "00671213174" at bounding box center [646, 88] width 186 height 22
click at [746, 90] on img "submit" at bounding box center [749, 87] width 11 height 11
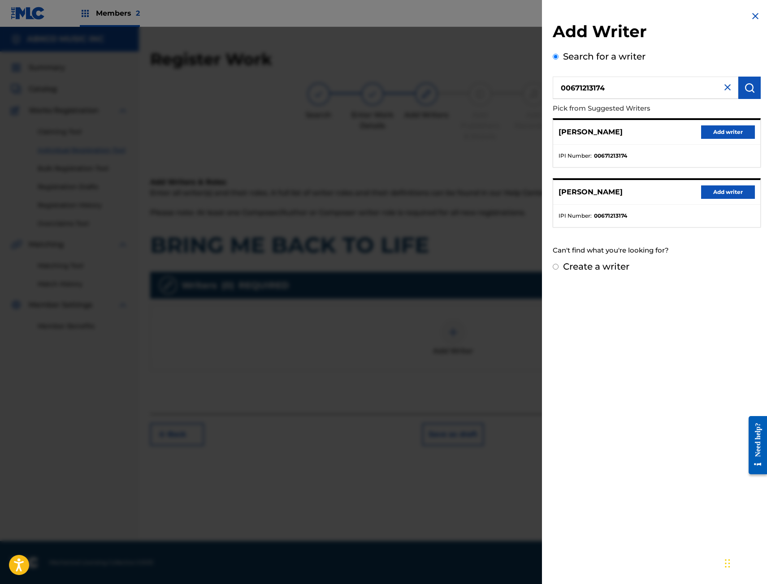
click at [734, 130] on button "Add writer" at bounding box center [728, 131] width 54 height 13
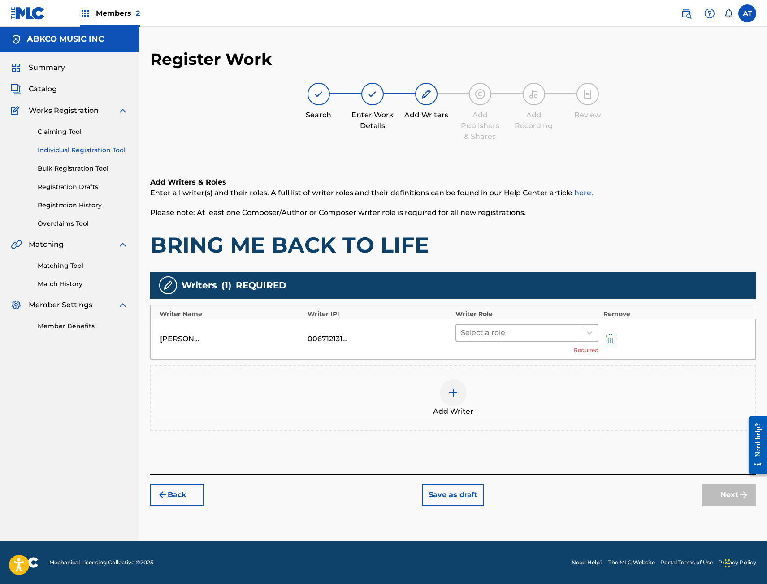
click at [507, 333] on div at bounding box center [519, 333] width 116 height 13
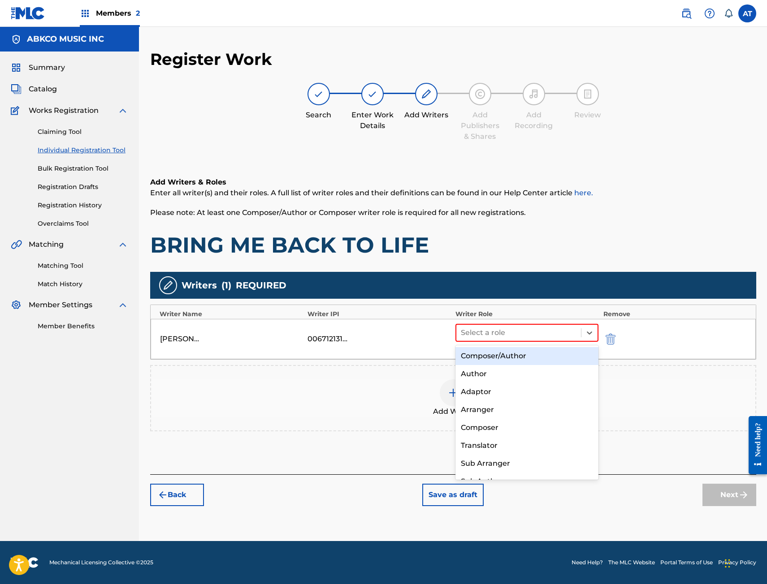
click at [494, 358] on div "Composer/Author" at bounding box center [526, 356] width 143 height 18
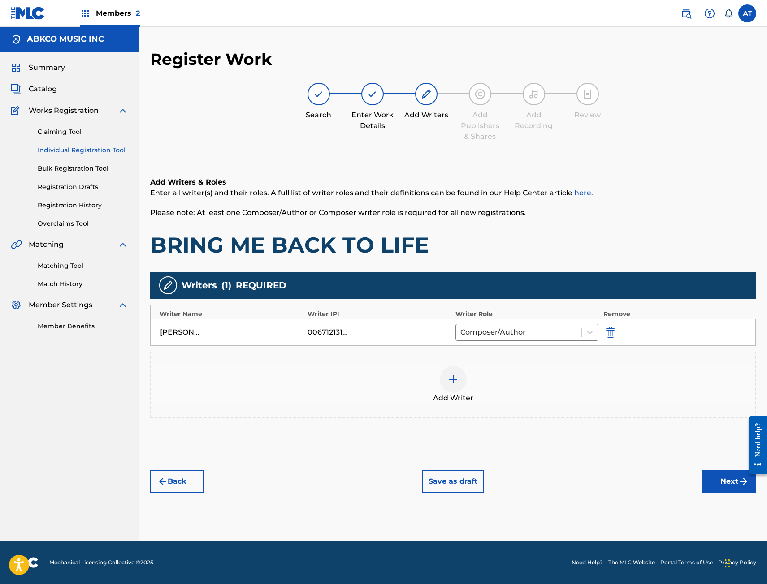
click at [512, 409] on div "Add Writer" at bounding box center [453, 385] width 606 height 66
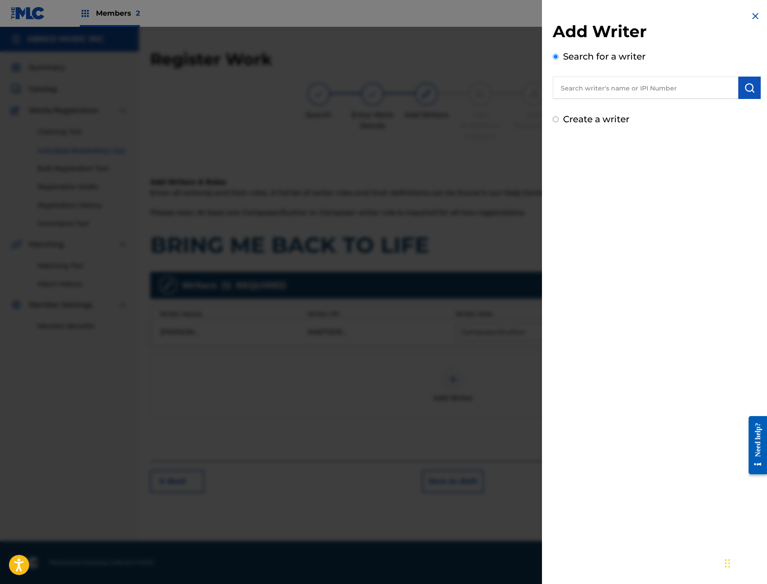
click at [664, 89] on input "text" at bounding box center [646, 88] width 186 height 22
paste input "00736627912"
click at [735, 95] on div "00736627912" at bounding box center [657, 88] width 208 height 22
type input "00736627912"
click at [744, 89] on img "submit" at bounding box center [749, 87] width 11 height 11
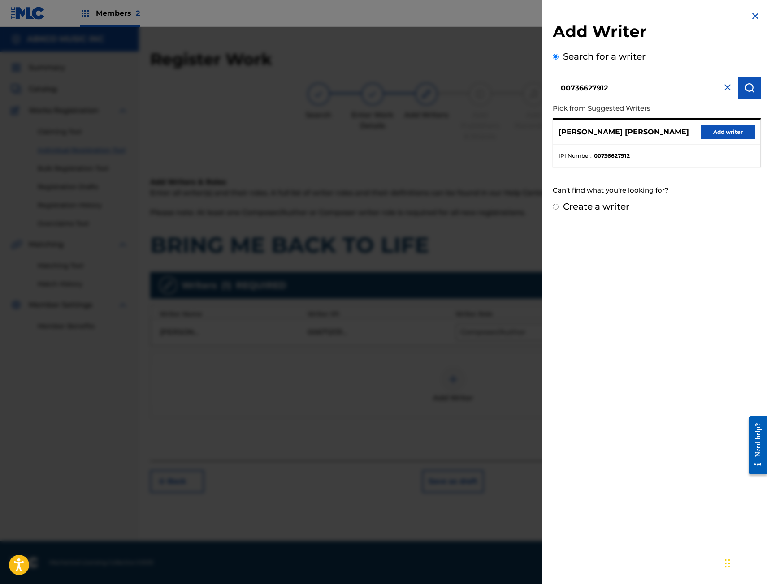
click at [736, 126] on button "Add writer" at bounding box center [728, 131] width 54 height 13
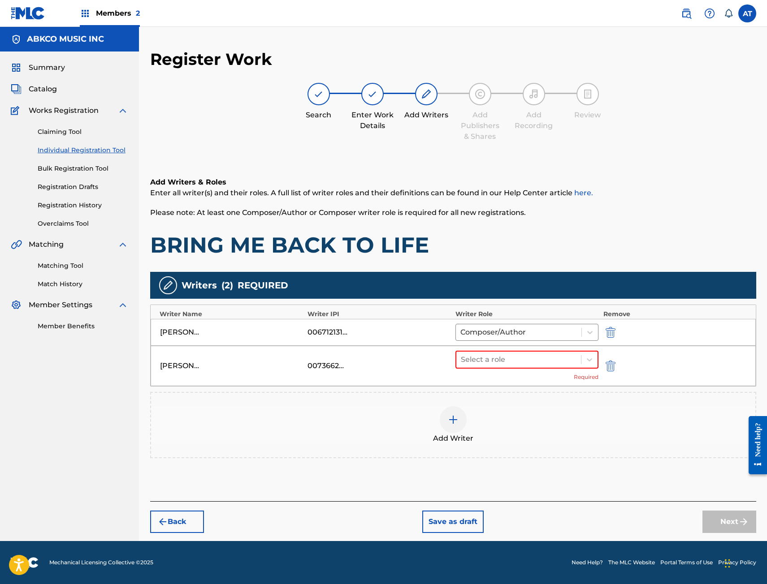
click at [490, 449] on div "Add Writer" at bounding box center [453, 425] width 606 height 66
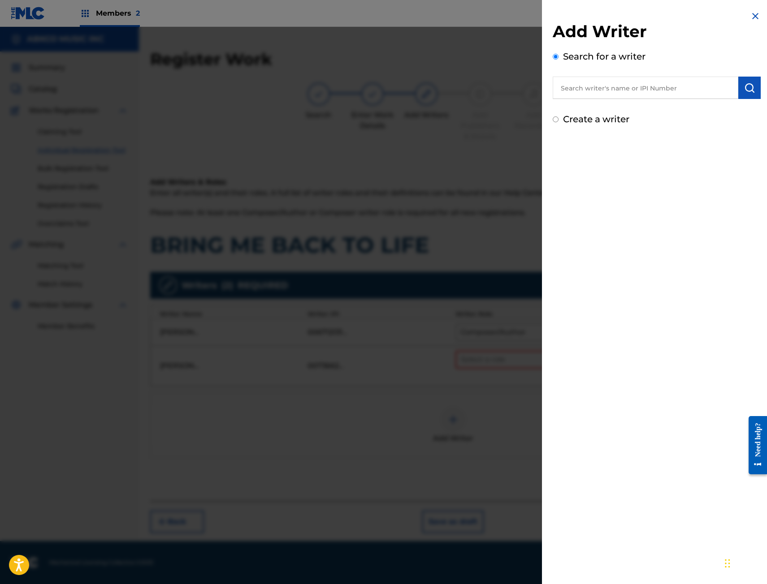
click at [632, 91] on input "text" at bounding box center [646, 88] width 186 height 22
paste input "00805870334"
type input "00805870334"
click at [744, 86] on img "submit" at bounding box center [749, 87] width 11 height 11
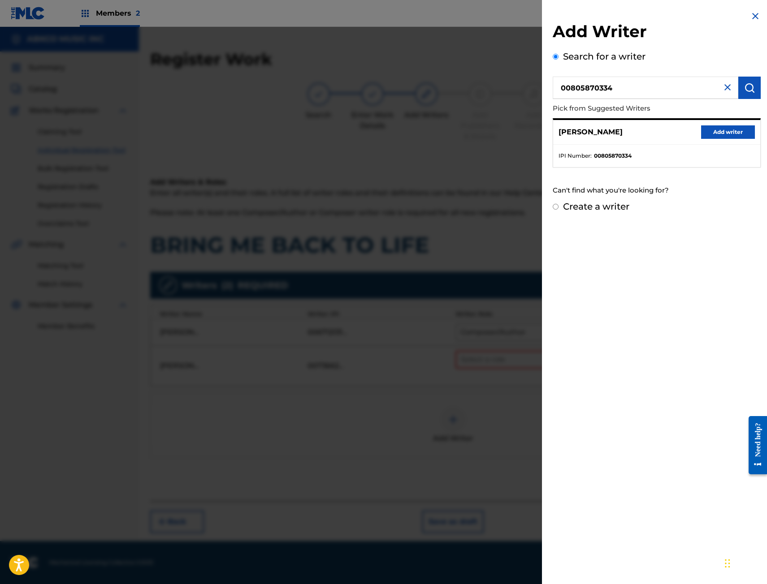
drag, startPoint x: 744, startPoint y: 139, endPoint x: 738, endPoint y: 136, distance: 6.8
click at [744, 139] on div "THEO MATTHIAS MEENDERINK Add writer" at bounding box center [656, 132] width 207 height 25
click at [738, 136] on button "Add writer" at bounding box center [728, 131] width 54 height 13
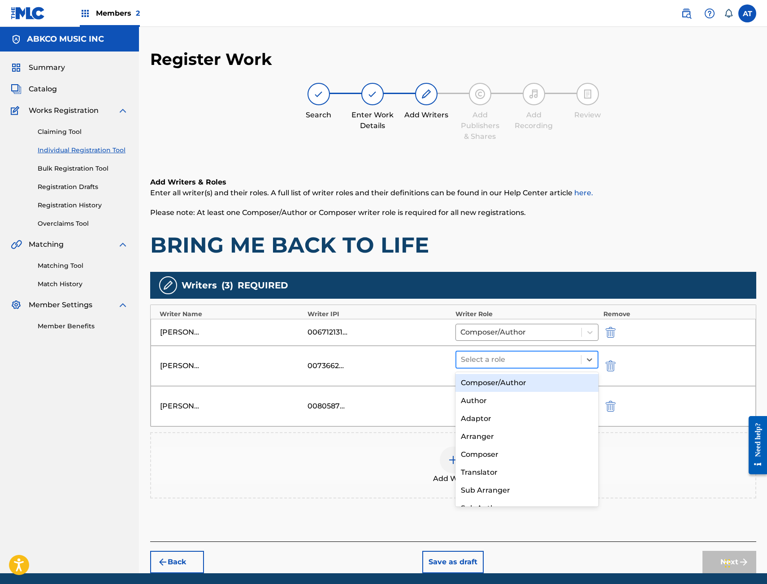
click at [511, 354] on div at bounding box center [519, 360] width 116 height 13
click at [507, 379] on div "Composer/Author" at bounding box center [526, 383] width 143 height 18
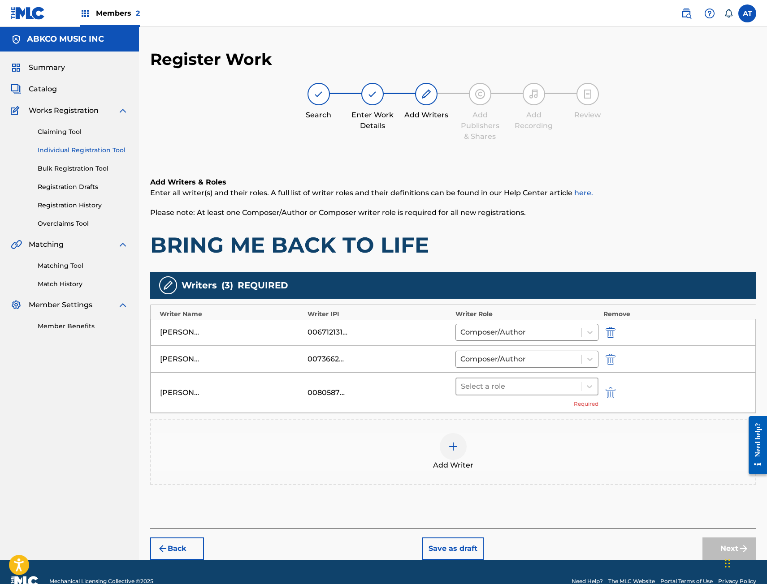
click at [511, 385] on div at bounding box center [519, 386] width 116 height 13
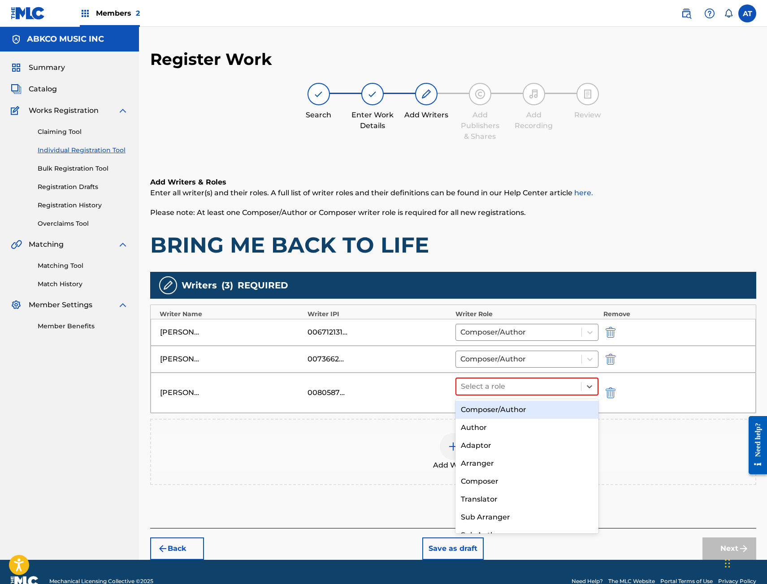
click at [516, 412] on div "Composer/Author" at bounding box center [526, 410] width 143 height 18
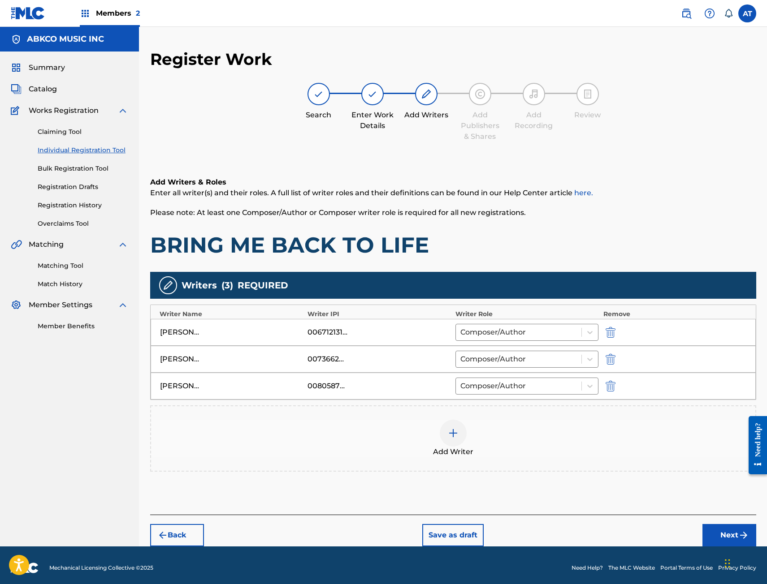
scroll to position [5, 0]
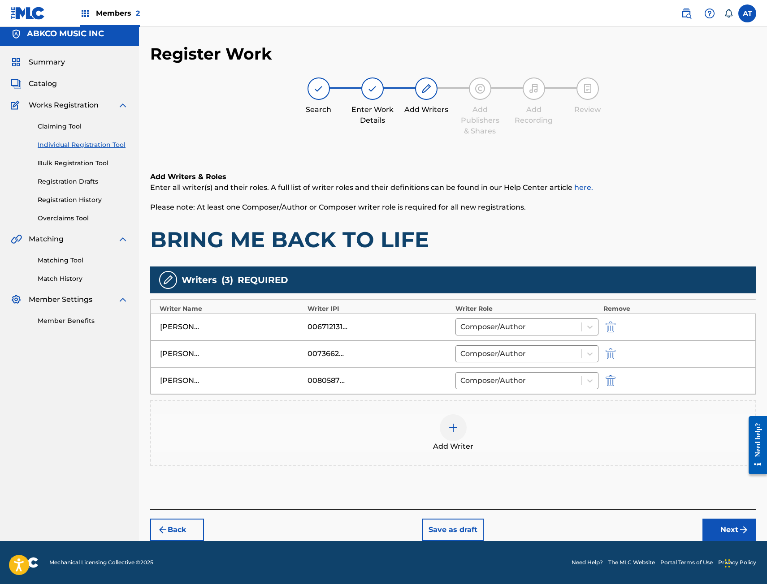
click at [721, 536] on button "Next" at bounding box center [729, 530] width 54 height 22
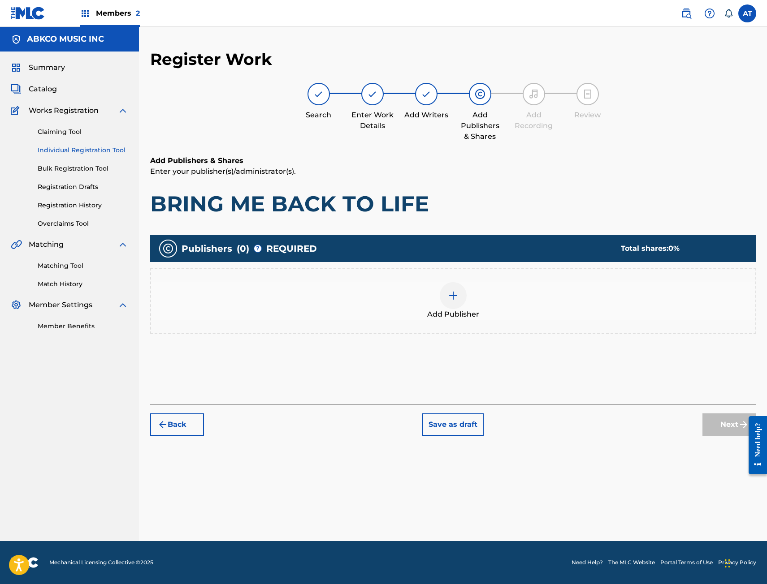
scroll to position [0, 0]
click at [306, 325] on div "Add Publisher" at bounding box center [453, 301] width 606 height 66
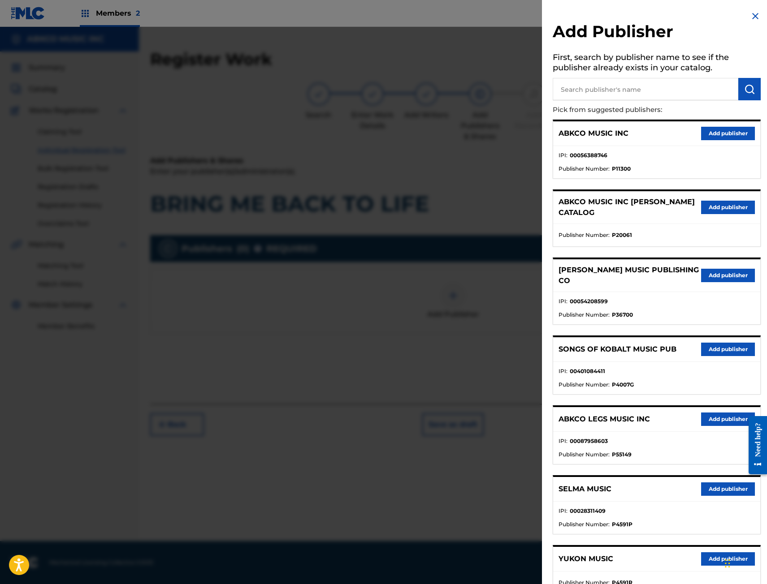
click at [660, 88] on input "text" at bounding box center [646, 89] width 186 height 22
type input "gomey"
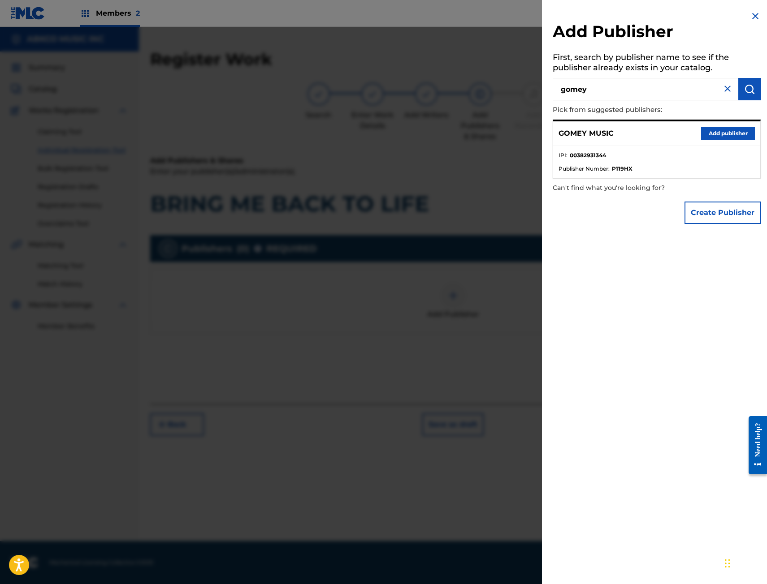
click at [711, 129] on button "Add publisher" at bounding box center [728, 133] width 54 height 13
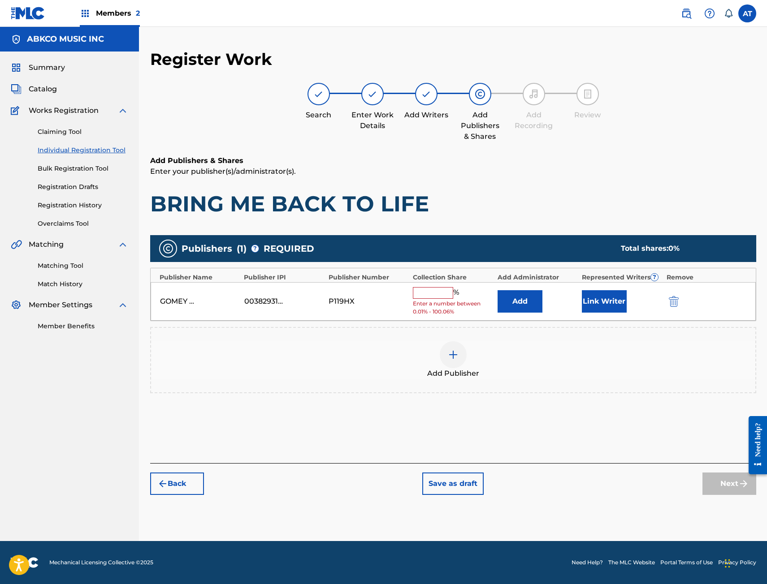
click at [475, 368] on span "Add Publisher" at bounding box center [453, 373] width 52 height 11
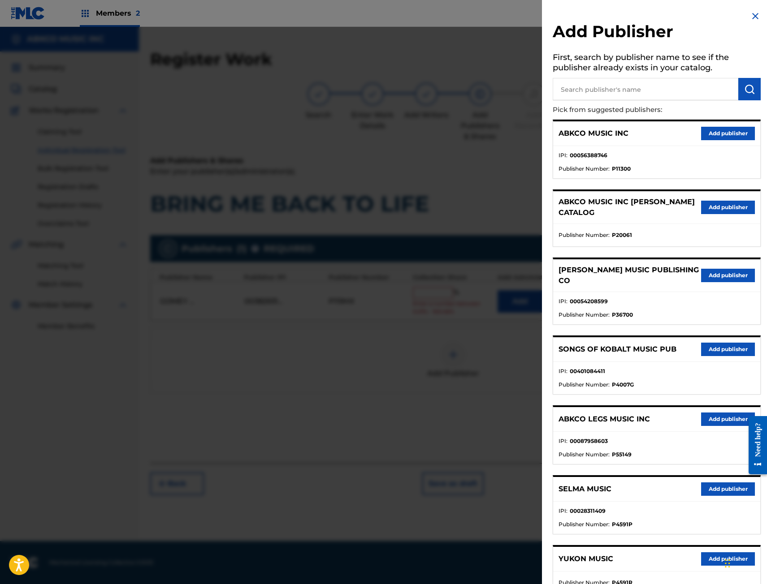
click at [682, 90] on input "text" at bounding box center [646, 89] width 186 height 22
type input "songs of"
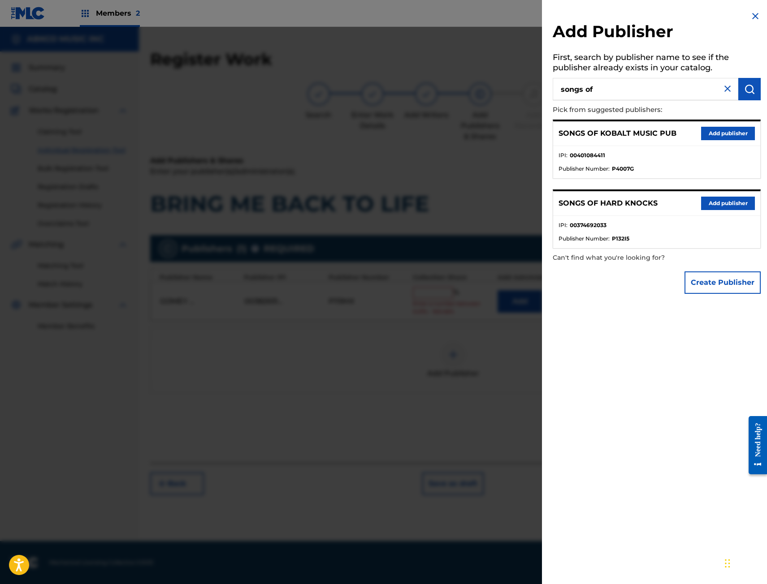
click at [717, 205] on button "Add publisher" at bounding box center [728, 203] width 54 height 13
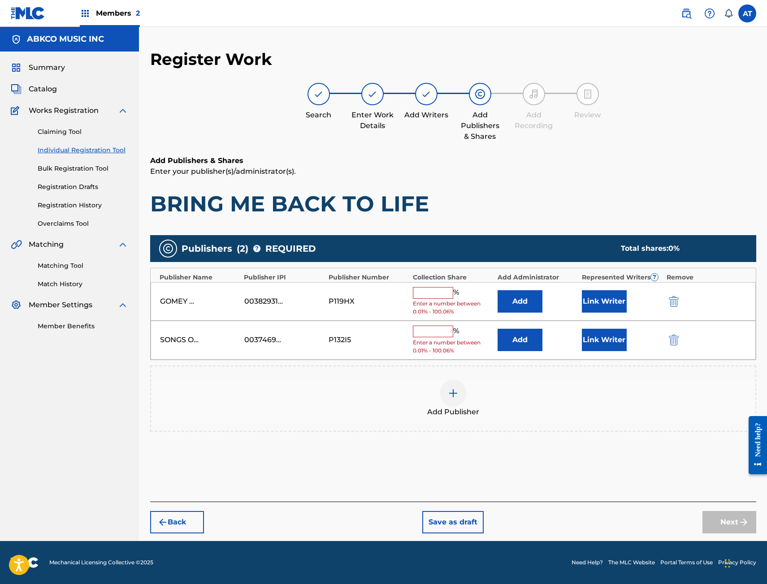
click at [515, 304] on button "Add" at bounding box center [519, 301] width 45 height 22
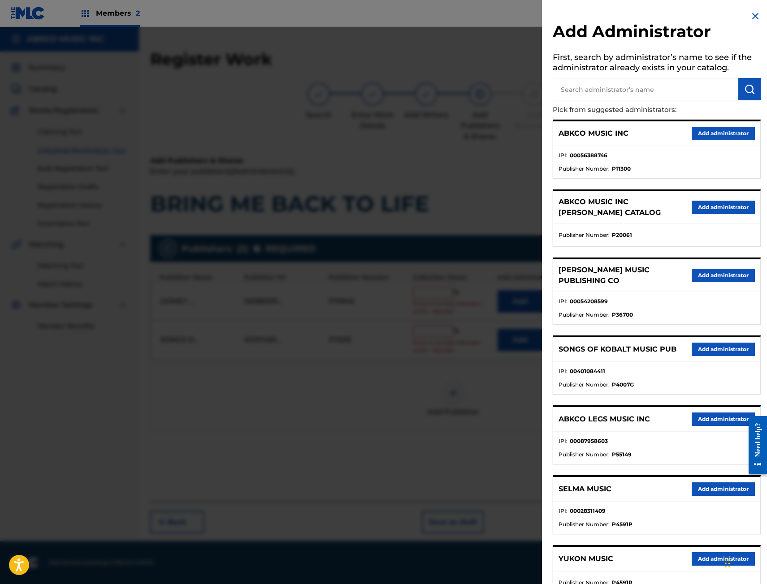
click at [712, 137] on button "Add administrator" at bounding box center [722, 133] width 63 height 13
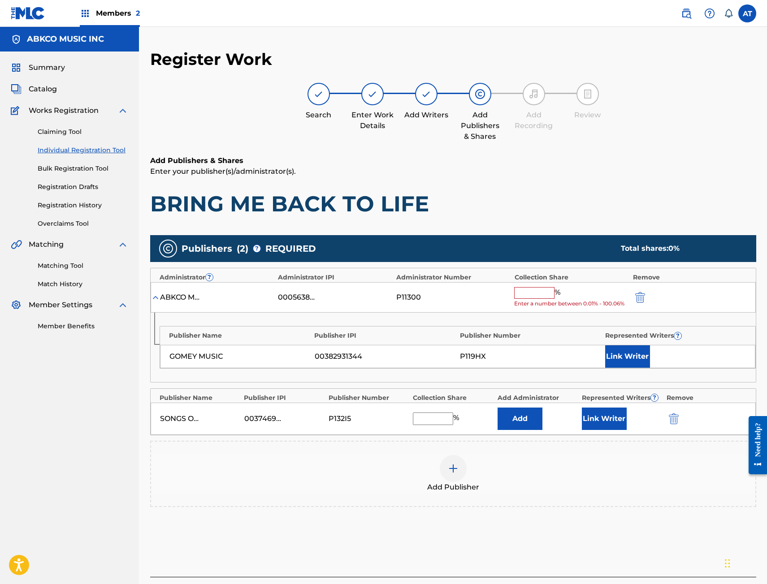
click at [529, 287] on input "text" at bounding box center [534, 293] width 40 height 12
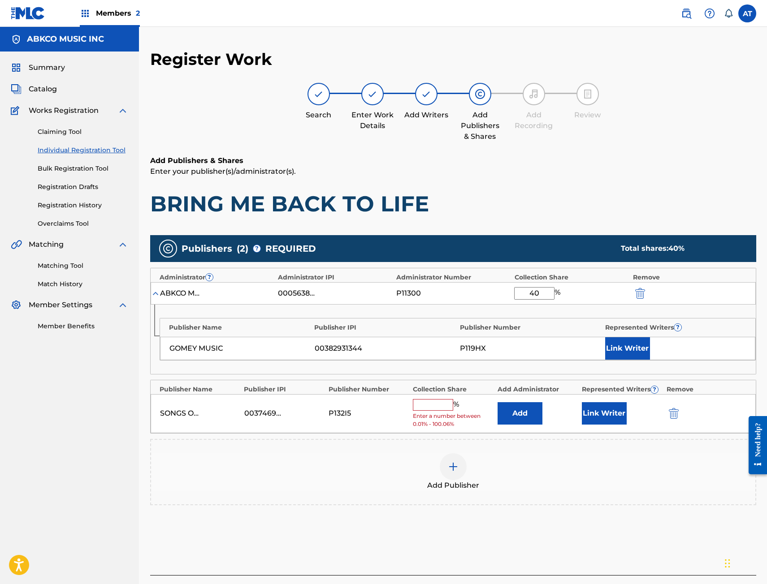
type input "40"
click at [600, 358] on div "GOMEY MUSIC 00382931344 P119HX Link Writer" at bounding box center [457, 348] width 595 height 23
click at [621, 337] on div "Publisher Name Publisher IPI Publisher Number Represented Writers ? GOMEY MUSIC…" at bounding box center [458, 339] width 596 height 43
click at [617, 344] on button "Link Writer" at bounding box center [627, 348] width 45 height 22
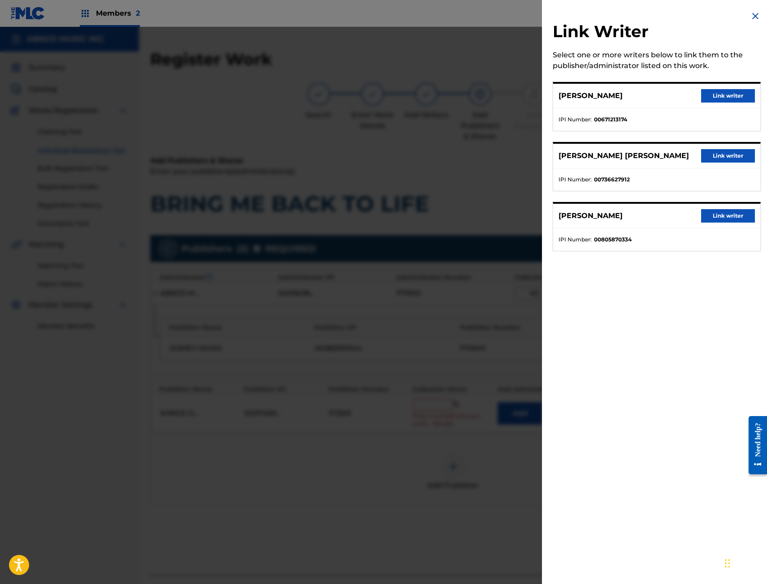
click at [717, 86] on div "MICHAEL LOUIS GOMES Link writer" at bounding box center [656, 96] width 207 height 25
click at [731, 95] on button "Link writer" at bounding box center [728, 95] width 54 height 13
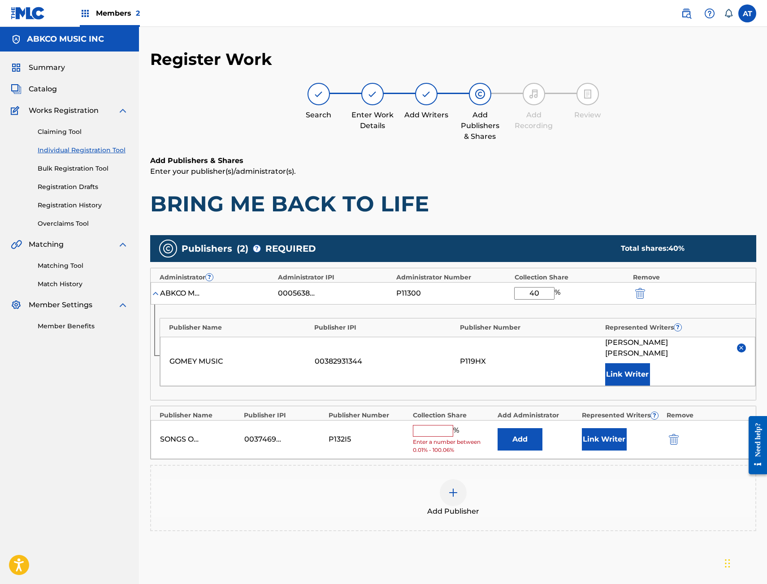
click at [525, 439] on button "Add" at bounding box center [519, 439] width 45 height 22
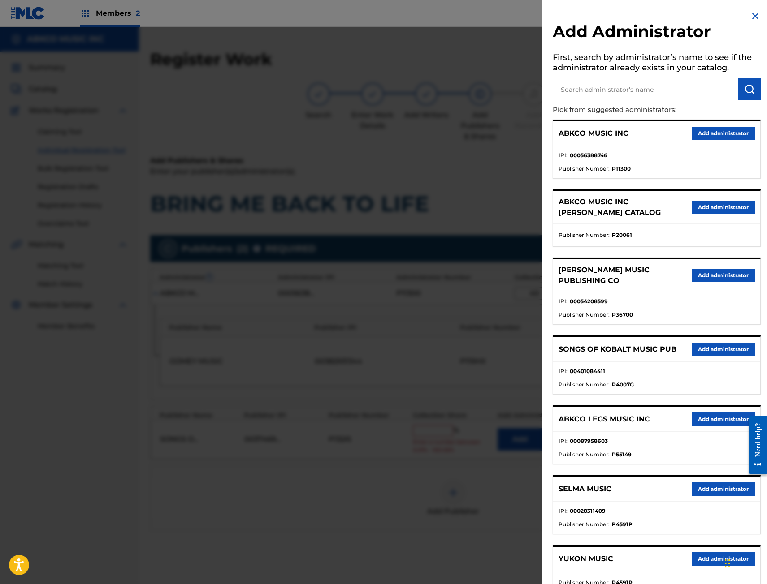
click at [711, 144] on div "ABKCO MUSIC INC Add administrator" at bounding box center [656, 133] width 207 height 25
click at [713, 134] on button "Add administrator" at bounding box center [722, 133] width 63 height 13
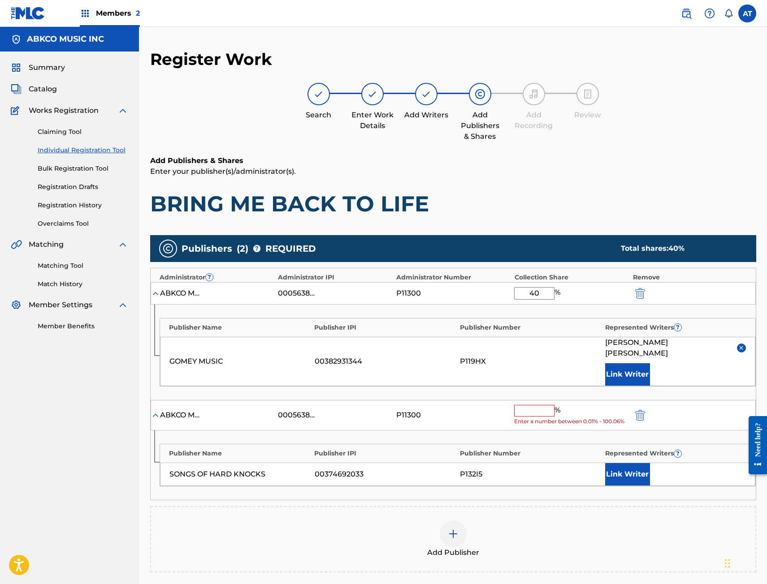
click at [533, 385] on div "Publisher Name Publisher IPI Publisher Number Represented Writers ? GOMEY MUSIC…" at bounding box center [453, 352] width 605 height 95
click at [530, 400] on div "ABKCO MUSIC INC 00056388746 P11300 % Enter a number between 0.01% - 100.06%" at bounding box center [453, 415] width 605 height 31
click at [558, 405] on span "%" at bounding box center [558, 411] width 8 height 12
click at [555, 405] on span "%" at bounding box center [558, 411] width 8 height 12
click at [531, 405] on input "text" at bounding box center [534, 411] width 40 height 12
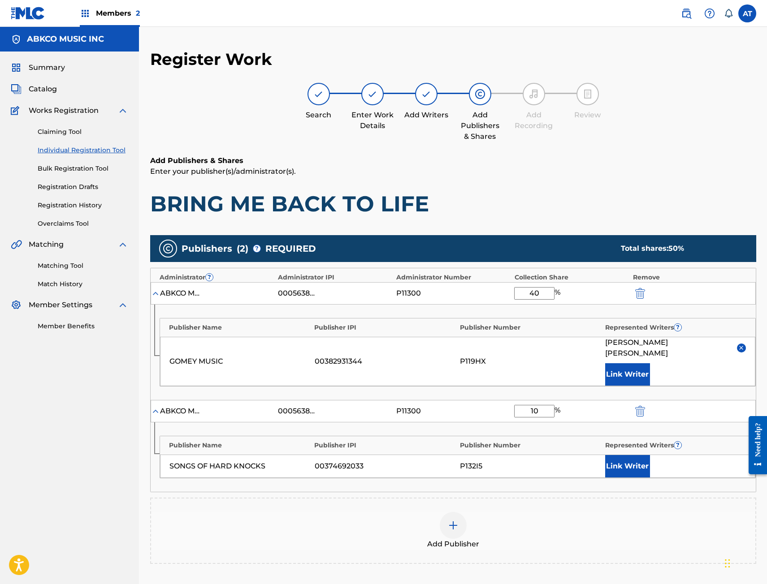
type input "10"
click at [600, 446] on div "Publisher Name Publisher IPI Publisher Number Represented Writers ? SONGS OF HA…" at bounding box center [458, 457] width 596 height 43
click at [630, 455] on button "Link Writer" at bounding box center [627, 466] width 45 height 22
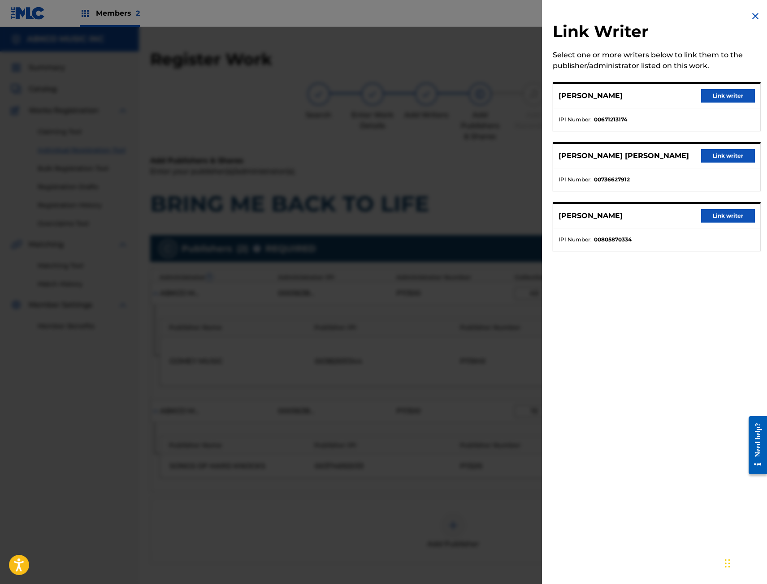
click at [717, 92] on button "Link writer" at bounding box center [728, 95] width 54 height 13
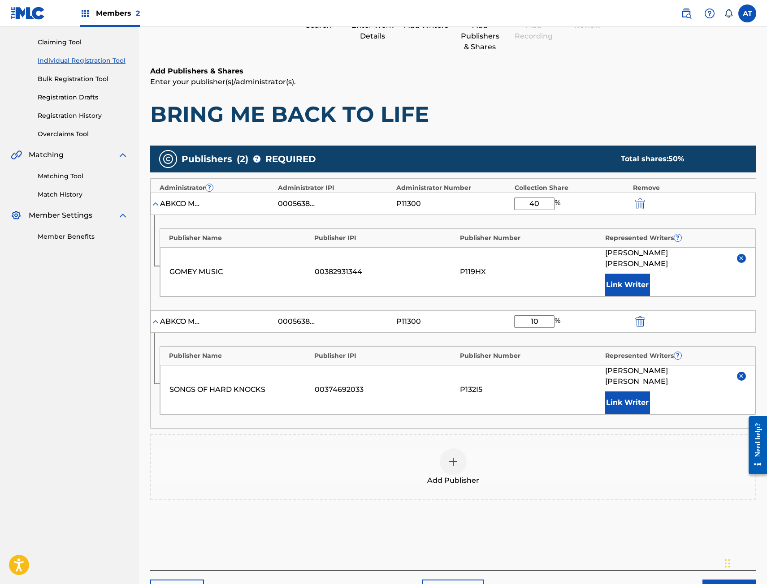
scroll to position [129, 0]
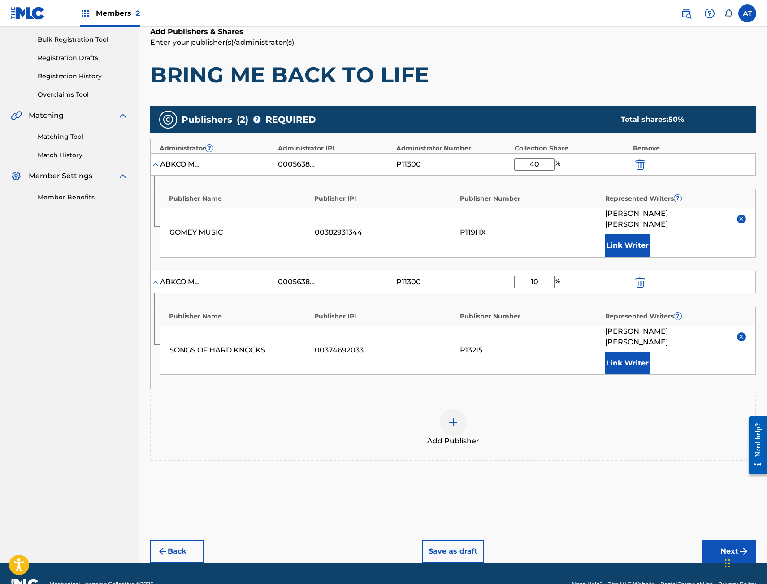
click at [731, 540] on button "Next" at bounding box center [729, 551] width 54 height 22
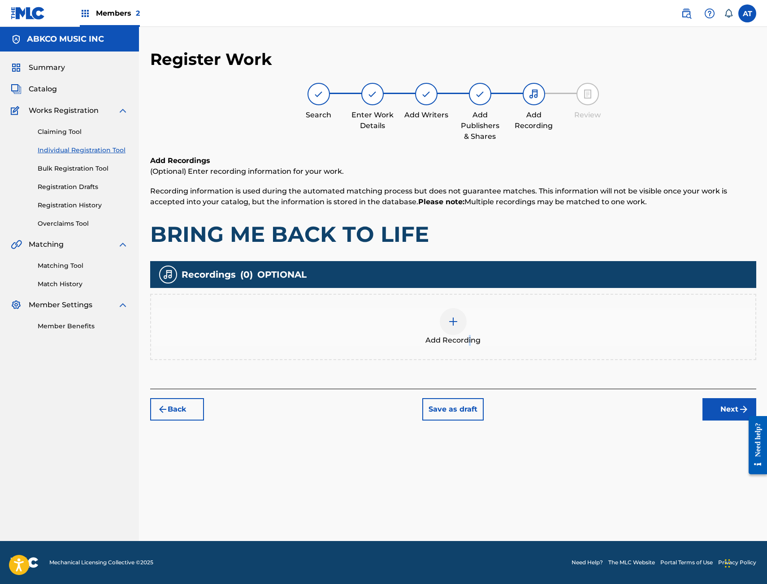
click at [469, 342] on span "Add Recording" at bounding box center [452, 340] width 55 height 11
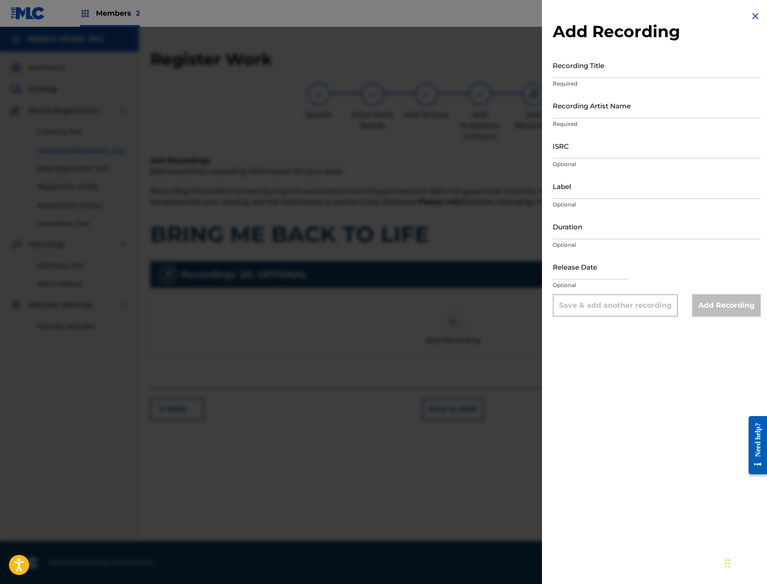
click at [656, 67] on input "Recording Title" at bounding box center [657, 65] width 208 height 26
type input "b"
type input "BRING ME BACK TO LIFE"
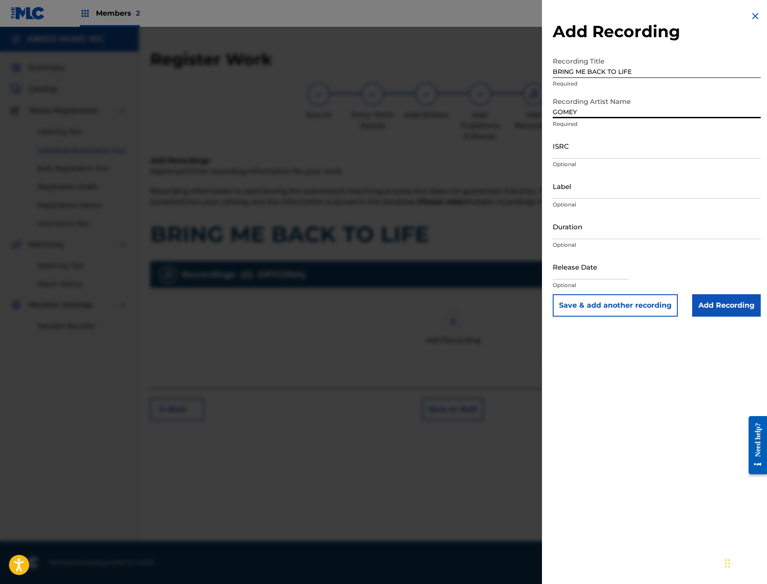
type input "GOMEY"
click at [580, 159] on div "ISRC Optional" at bounding box center [657, 153] width 208 height 40
click at [582, 143] on input "ISRC" at bounding box center [657, 146] width 208 height 26
paste input "QZ9ND2507250"
type input "QZ9ND2507250"
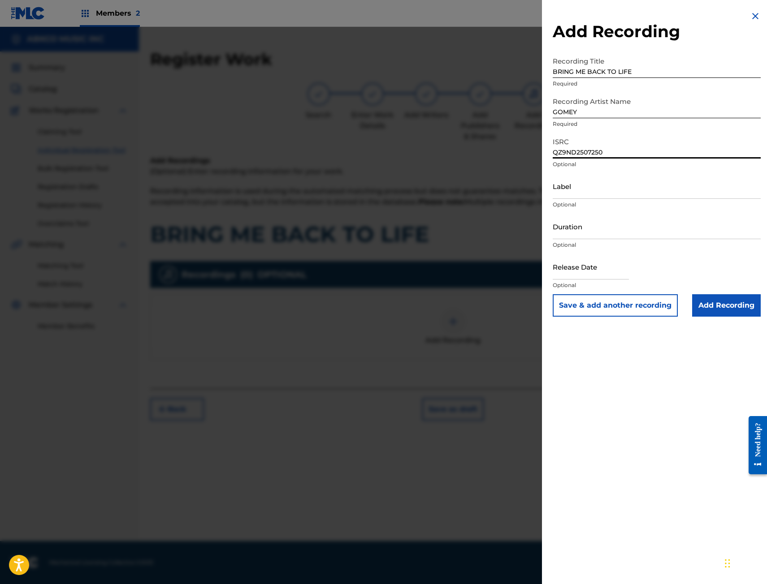
click at [582, 225] on input "Duration" at bounding box center [657, 227] width 208 height 26
type input "02:50"
click at [567, 279] on input "text" at bounding box center [591, 267] width 76 height 26
select select "7"
select select "2025"
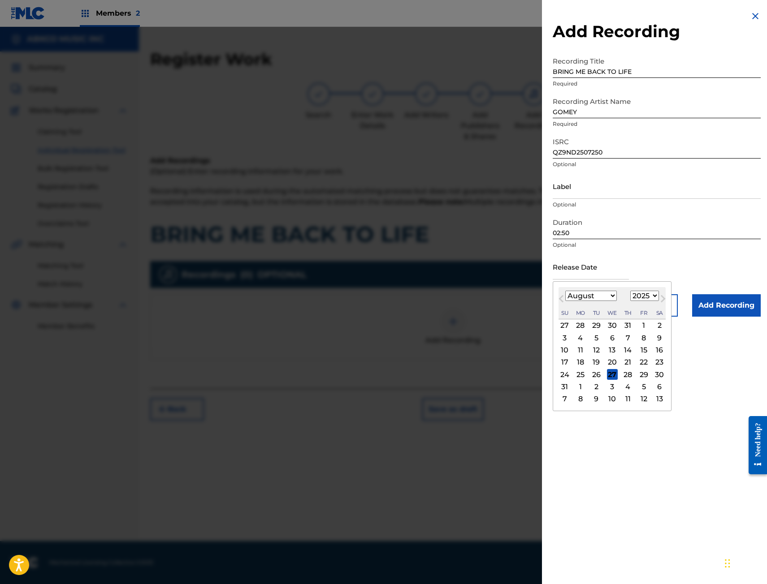
click at [569, 295] on select "January February March April May June July August September October November De…" at bounding box center [591, 296] width 52 height 10
click at [562, 296] on span "Previous Month" at bounding box center [562, 300] width 0 height 13
click at [663, 301] on button "Next Month" at bounding box center [663, 301] width 14 height 14
select select "6"
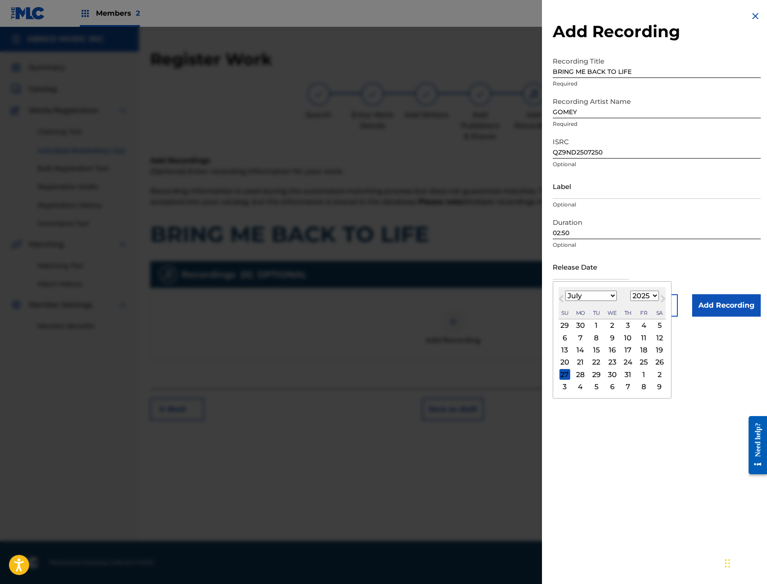
click at [641, 362] on div "25" at bounding box center [643, 362] width 11 height 11
type input "July 25 2025"
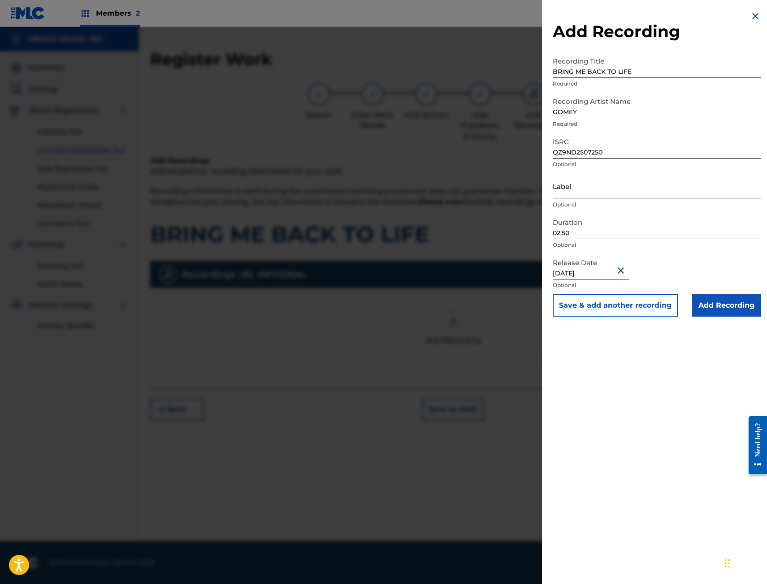
click at [735, 312] on input "Add Recording" at bounding box center [726, 305] width 69 height 22
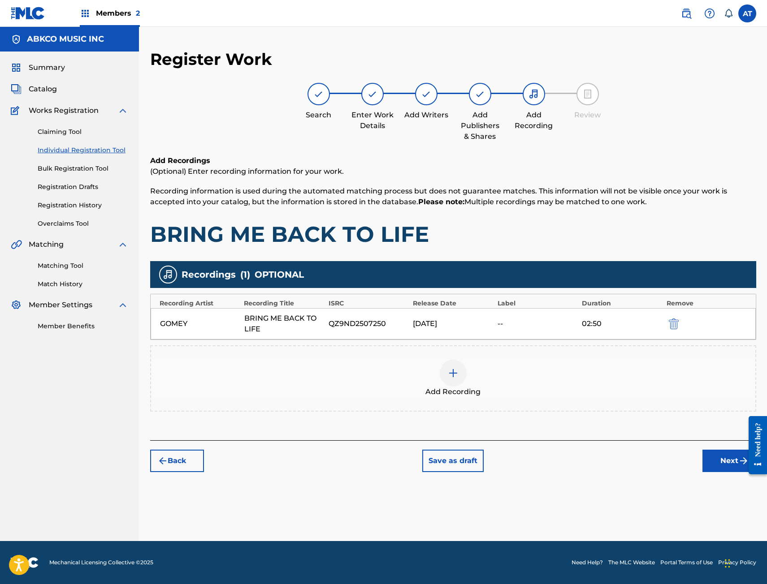
click at [701, 460] on div "Back Save as draft Next" at bounding box center [453, 457] width 606 height 32
click at [723, 459] on button "Next" at bounding box center [729, 461] width 54 height 22
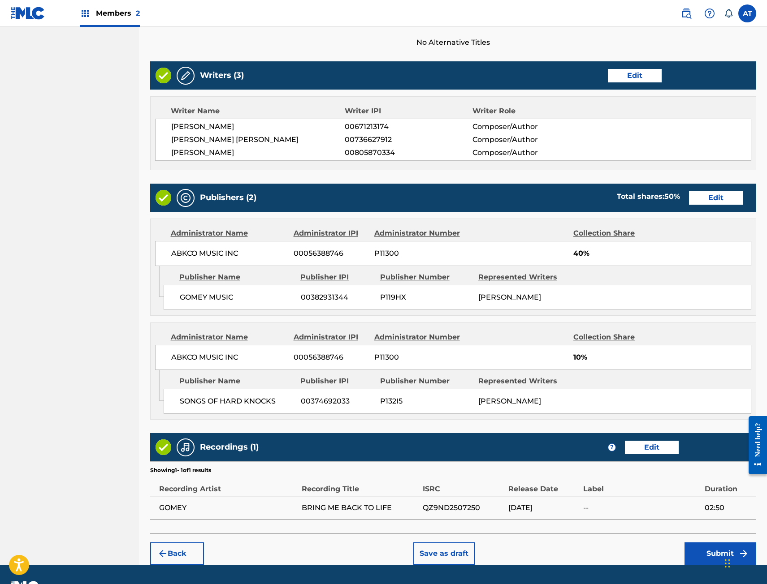
scroll to position [337, 0]
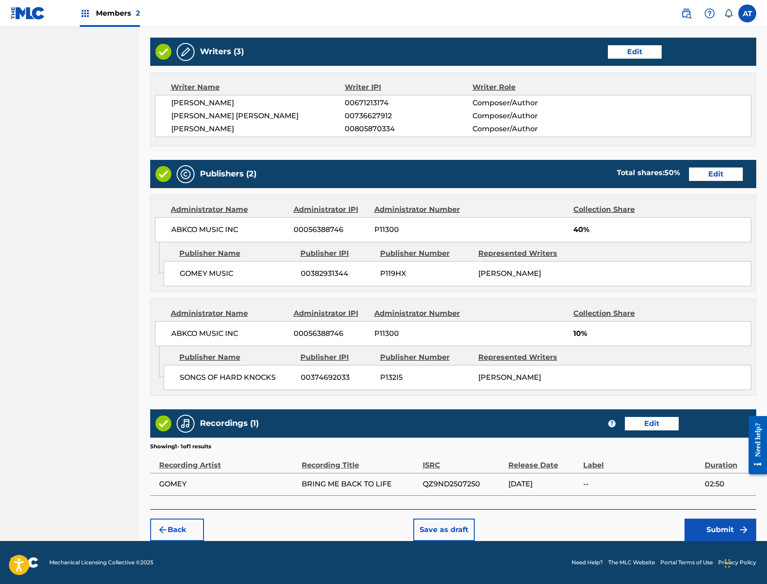
click at [719, 524] on button "Submit" at bounding box center [720, 530] width 72 height 22
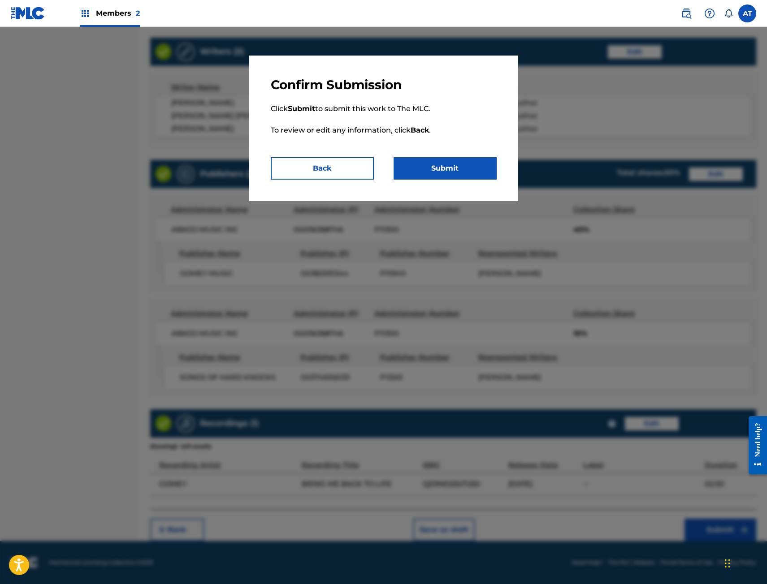
click at [451, 164] on button "Submit" at bounding box center [444, 168] width 103 height 22
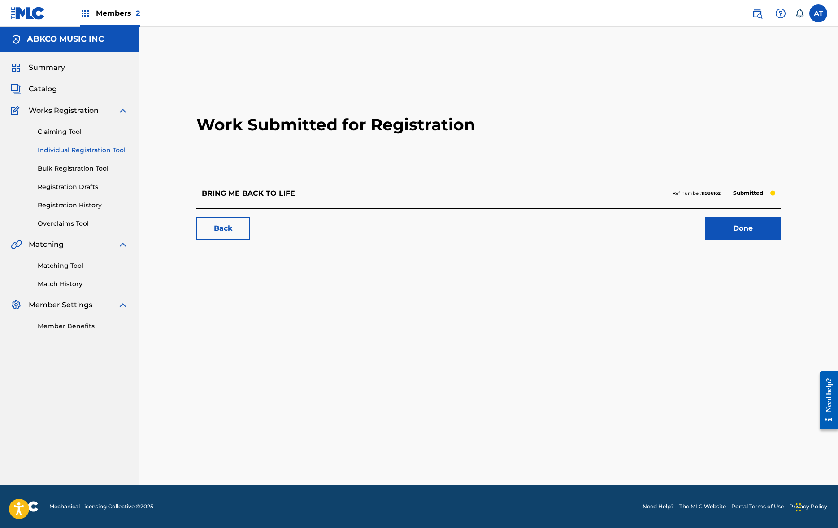
click at [755, 224] on link "Done" at bounding box center [742, 228] width 76 height 22
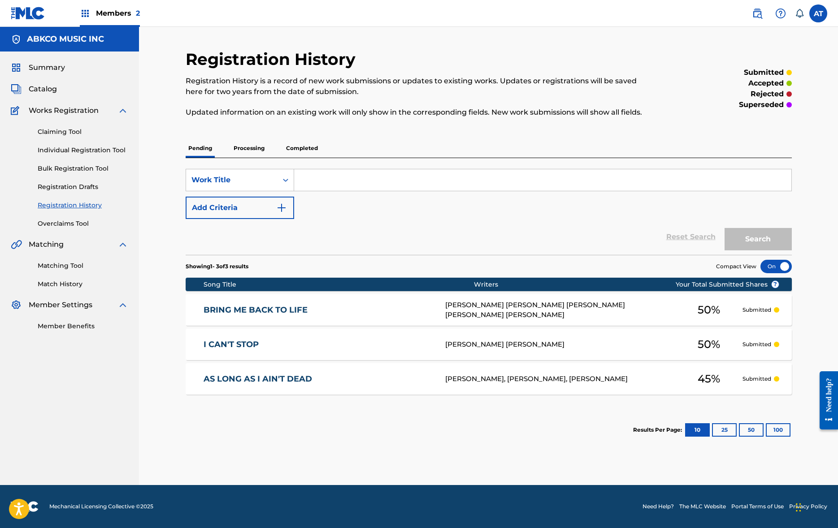
click at [352, 192] on div "SearchWithCriteriaca831920-d9eb-4091-a4e8-78dcb4fb8f8b Work Title Add Criteria" at bounding box center [489, 194] width 606 height 50
click at [355, 181] on input "Search Form" at bounding box center [542, 180] width 497 height 22
type input "otherside"
click at [724, 228] on button "Search" at bounding box center [757, 239] width 67 height 22
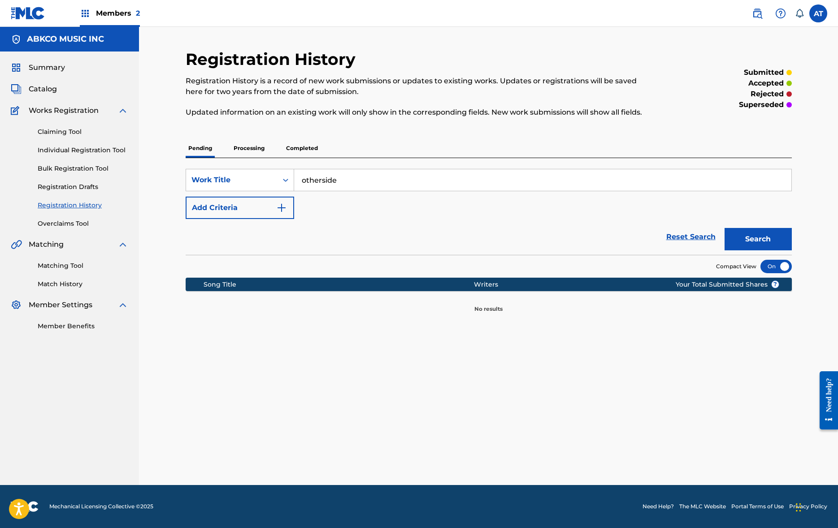
click at [65, 95] on div "Summary Catalog Works Registration Claiming Tool Individual Registration Tool B…" at bounding box center [69, 197] width 139 height 290
click at [108, 142] on div "Claiming Tool Individual Registration Tool Bulk Registration Tool Registration …" at bounding box center [69, 172] width 117 height 112
click at [108, 146] on link "Individual Registration Tool" at bounding box center [83, 150] width 91 height 9
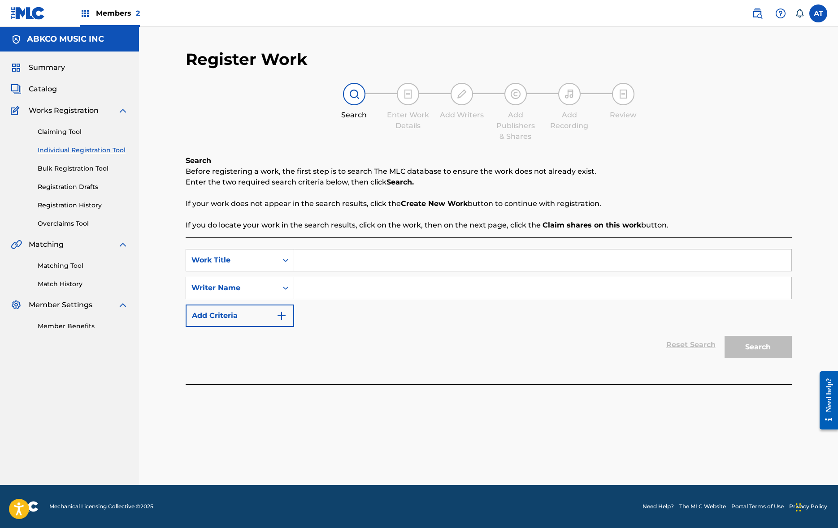
click at [383, 260] on input "Search Form" at bounding box center [542, 261] width 497 height 22
type input "otherside"
type input "gomes"
click at [724, 336] on button "Search" at bounding box center [757, 347] width 67 height 22
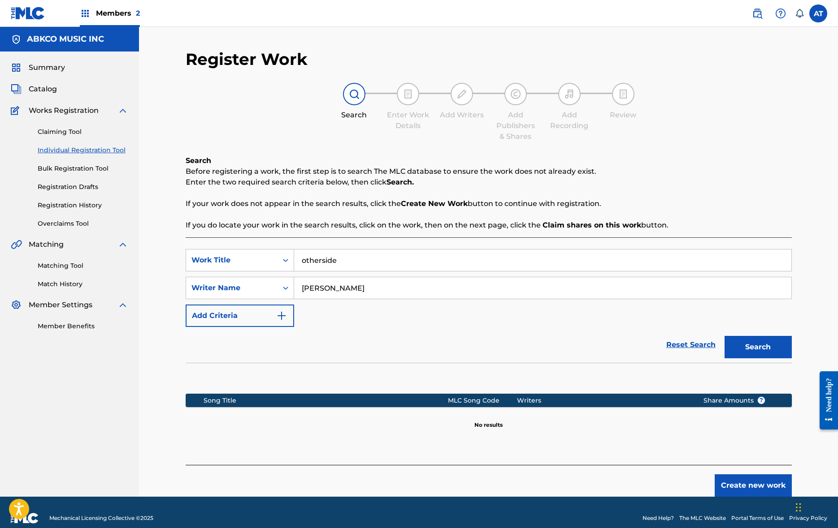
scroll to position [12, 0]
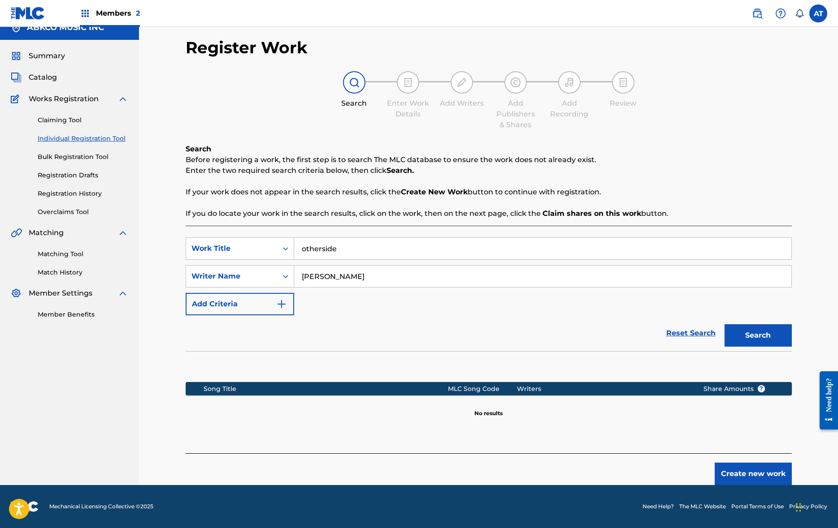
click at [766, 474] on button "Create new work" at bounding box center [752, 474] width 77 height 22
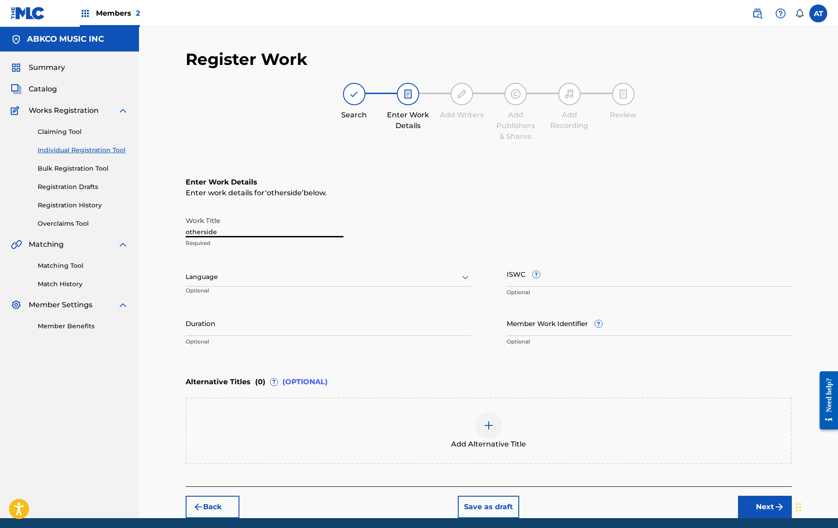
drag, startPoint x: 258, startPoint y: 225, endPoint x: 257, endPoint y: 229, distance: 4.9
click at [257, 227] on input "otherside" at bounding box center [265, 225] width 158 height 26
click at [0, 224] on html "Accessibility Screen-Reader Guide, Feedback, and Issue Reporting | New window M…" at bounding box center [419, 264] width 838 height 528
type input "OTHERSIDE"
click at [522, 272] on input "ISWC ?" at bounding box center [648, 274] width 285 height 26
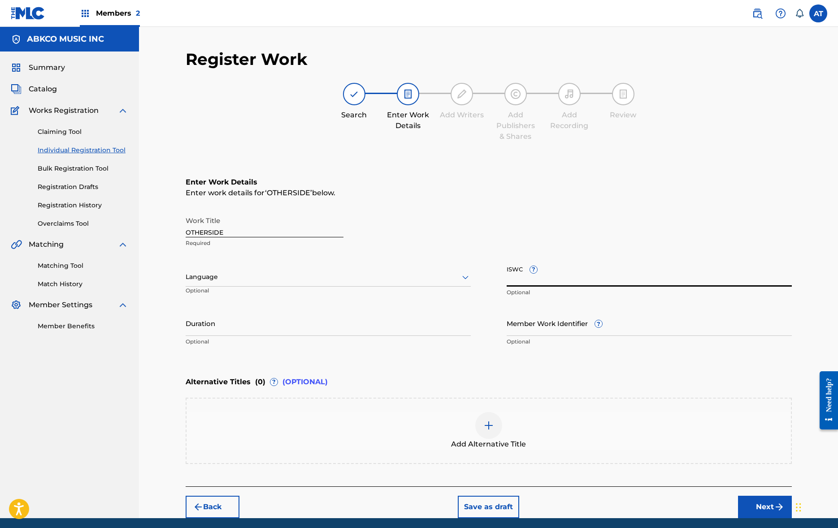
paste input "T3323850364"
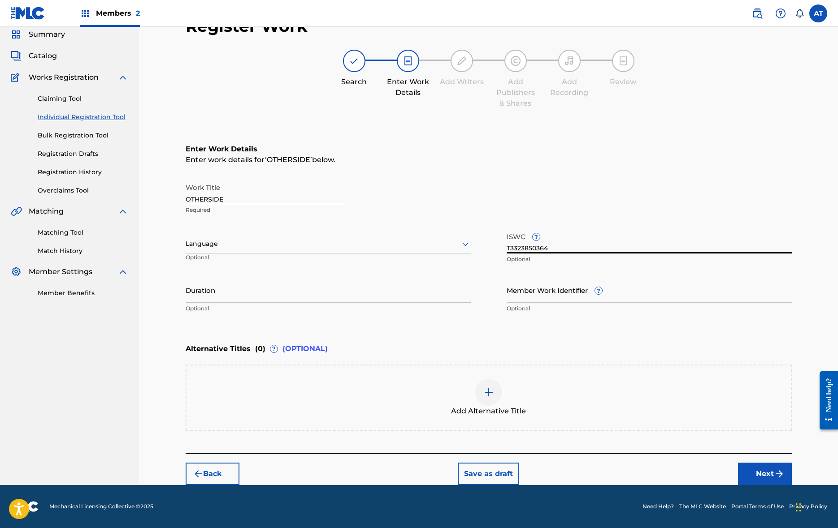
type input "T3323850364"
click at [279, 302] on input "Duration" at bounding box center [328, 290] width 285 height 26
click at [281, 298] on input "Duration" at bounding box center [328, 290] width 285 height 26
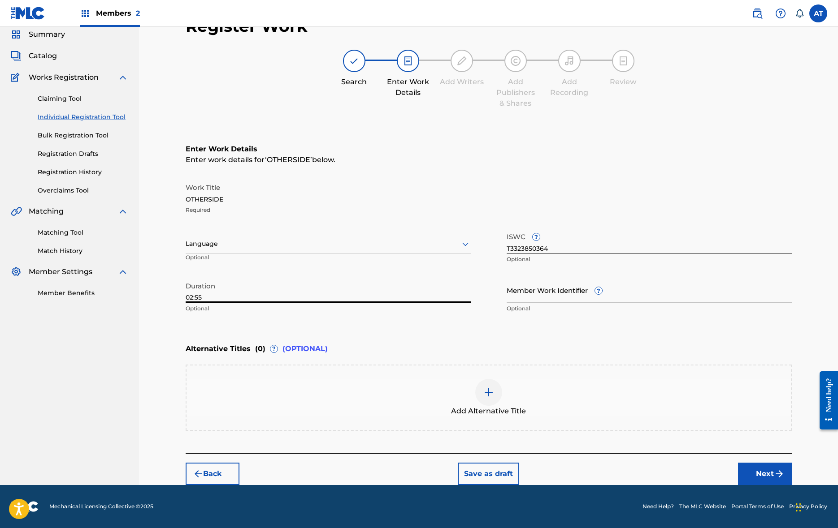
type input "02:55"
drag, startPoint x: 761, startPoint y: 464, endPoint x: 780, endPoint y: 482, distance: 26.0
click at [766, 484] on div "Back Save as draft Next" at bounding box center [489, 470] width 606 height 32
click at [766, 481] on button "Next" at bounding box center [765, 474] width 54 height 22
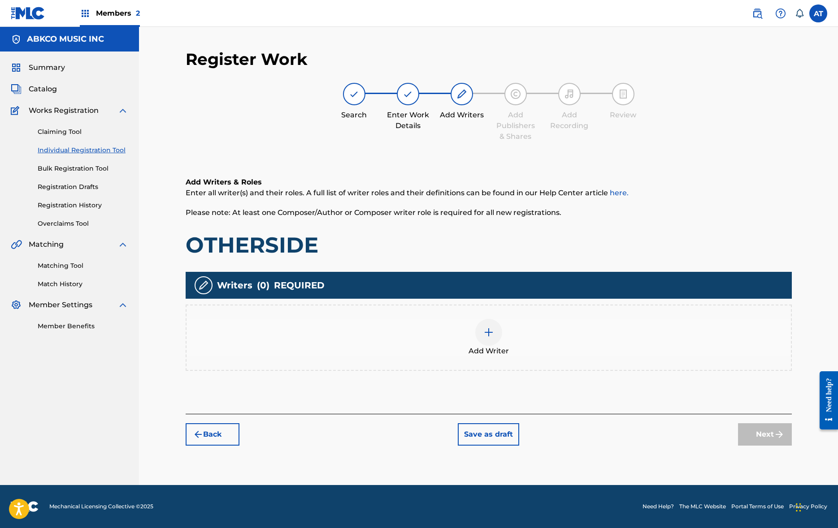
scroll to position [0, 0]
click at [505, 333] on div "Add Writer" at bounding box center [488, 338] width 604 height 38
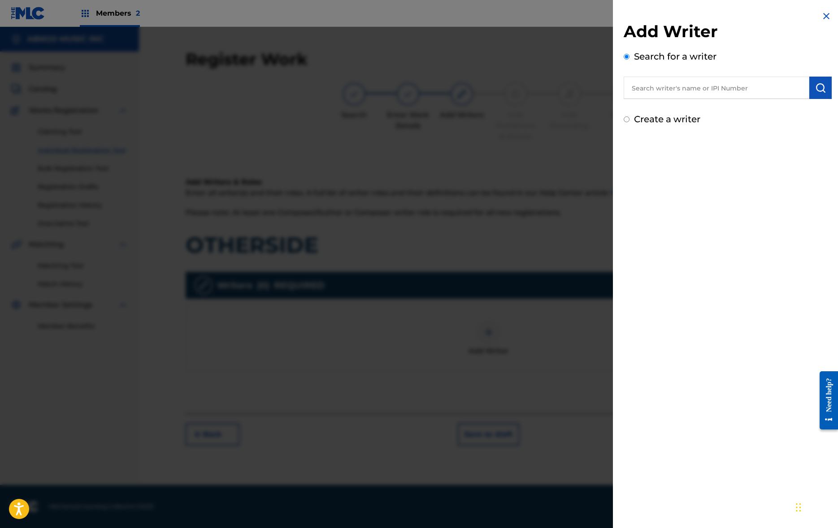
click at [725, 72] on div "Search for a writer" at bounding box center [727, 74] width 208 height 49
click at [721, 92] on input "text" at bounding box center [716, 88] width 186 height 22
click at [644, 127] on div "Add Writer Search for a writer Create a writer" at bounding box center [727, 68] width 229 height 137
click at [646, 118] on label "Create a writer" at bounding box center [667, 119] width 66 height 11
radio input "true"
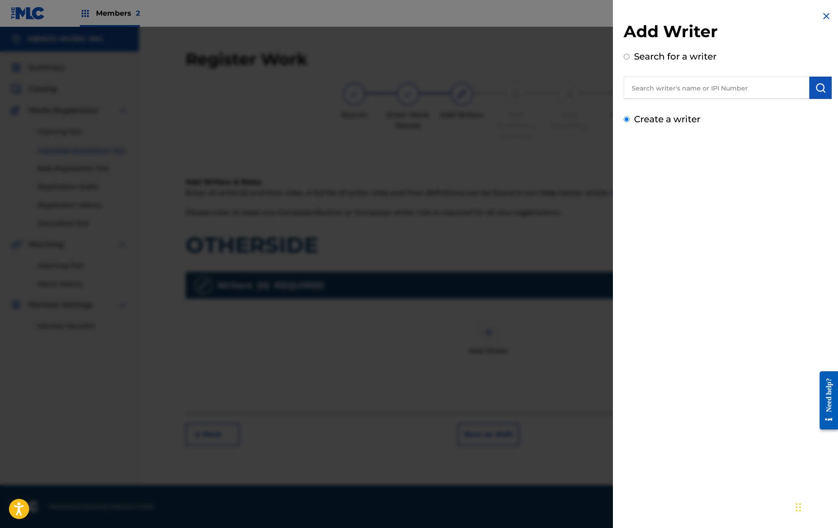
click at [629, 118] on input "Create a writer" at bounding box center [626, 120] width 6 height 6
radio input "false"
radio input "true"
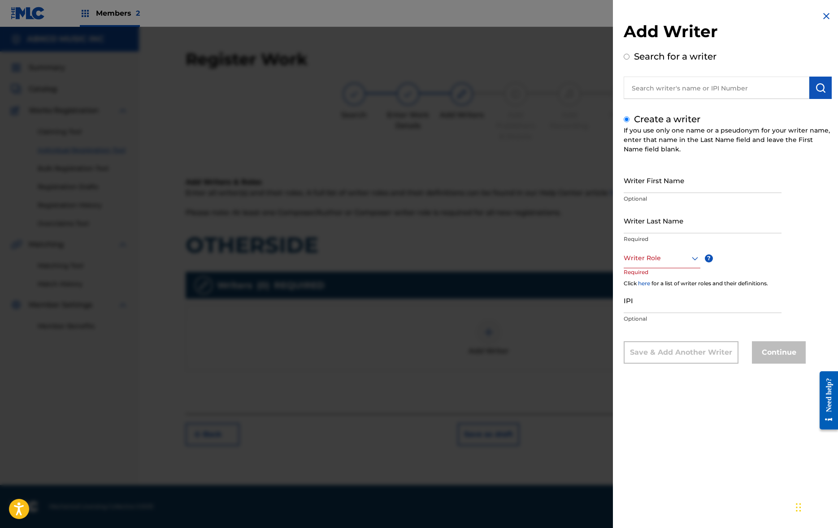
click at [766, 13] on img at bounding box center [826, 16] width 11 height 11
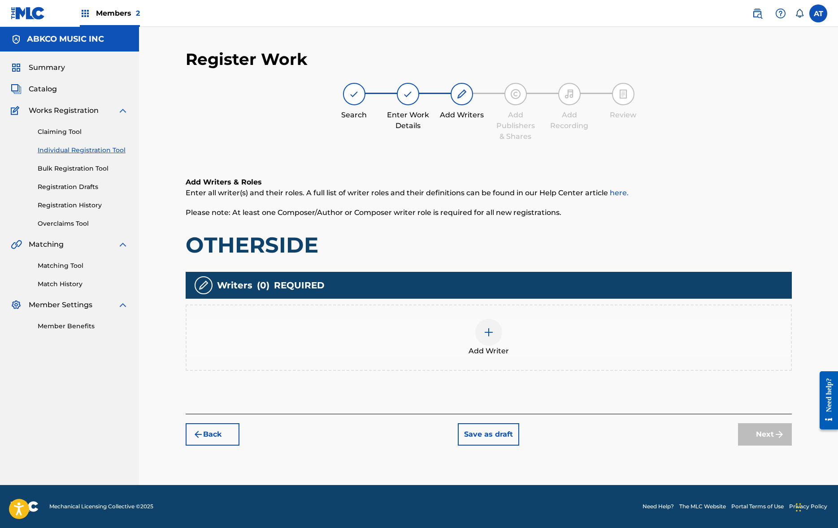
click at [327, 363] on div "Add Writer" at bounding box center [489, 338] width 606 height 66
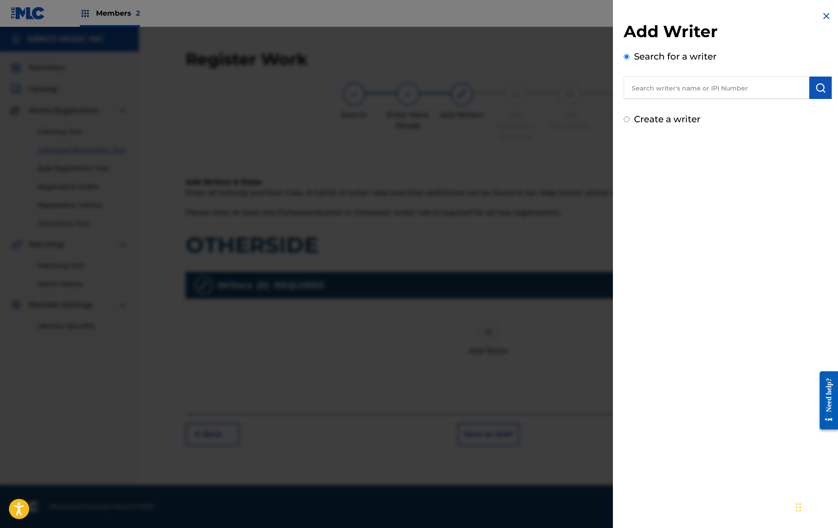
click at [729, 79] on input "text" at bounding box center [716, 88] width 186 height 22
paste input "00671213174"
type input "00671213174"
click at [766, 83] on img "submit" at bounding box center [820, 87] width 11 height 11
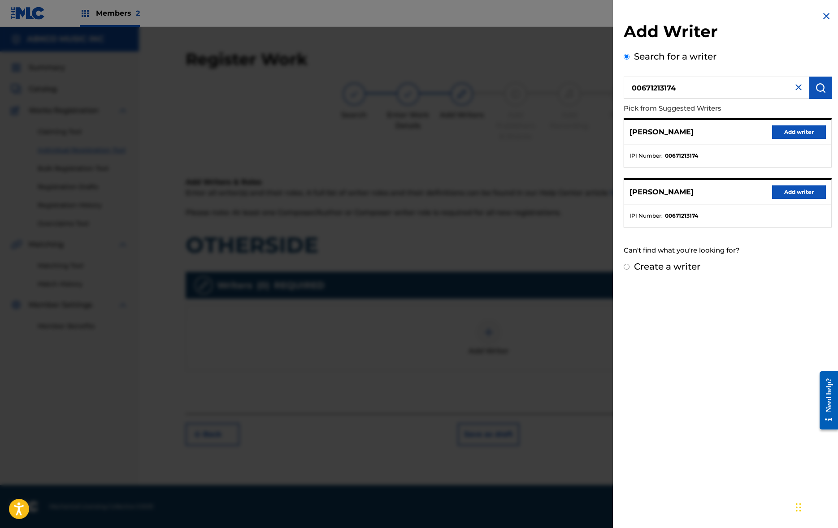
click at [766, 134] on button "Add writer" at bounding box center [799, 131] width 54 height 13
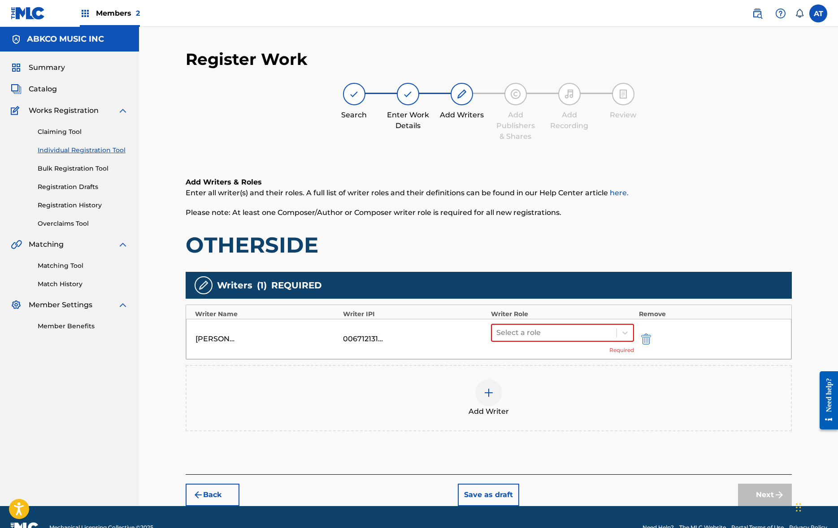
click at [544, 319] on div "MICHAEL LOUIS GOMES 00671213174 Select a role Required" at bounding box center [488, 339] width 605 height 40
drag, startPoint x: 546, startPoint y: 332, endPoint x: 544, endPoint y: 344, distance: 12.4
click at [546, 333] on div at bounding box center [554, 333] width 116 height 13
click at [544, 359] on div "Composer/Author" at bounding box center [562, 356] width 143 height 18
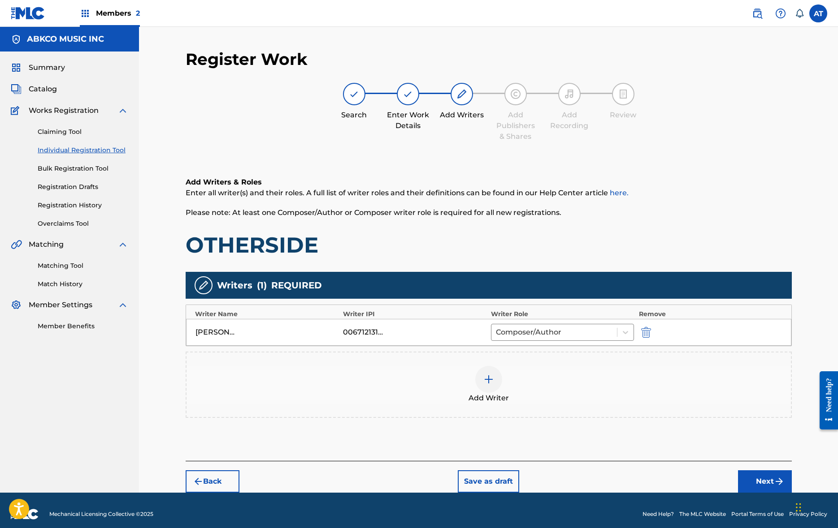
click at [577, 384] on div "Add Writer" at bounding box center [488, 385] width 604 height 38
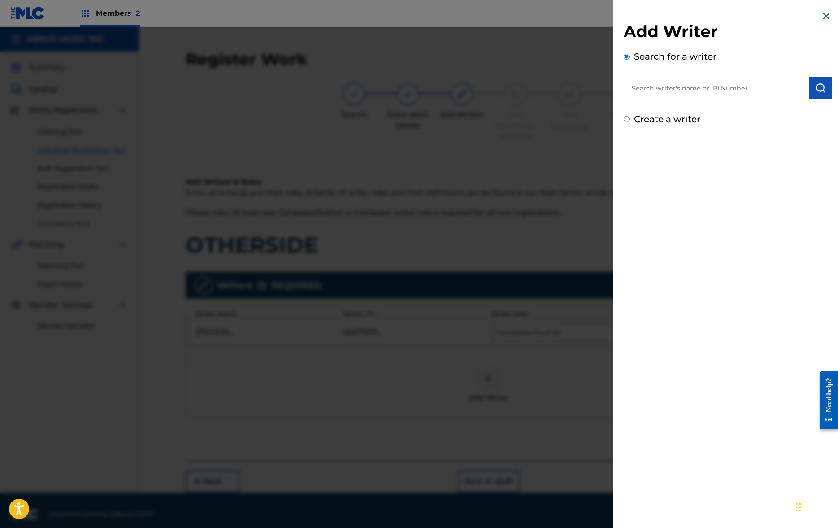
drag, startPoint x: 688, startPoint y: 73, endPoint x: 693, endPoint y: 77, distance: 6.0
click at [691, 73] on div "Search for a writer" at bounding box center [727, 74] width 208 height 49
click at [706, 81] on input "text" at bounding box center [716, 88] width 186 height 22
paste input "00805870334"
type input "00805870334"
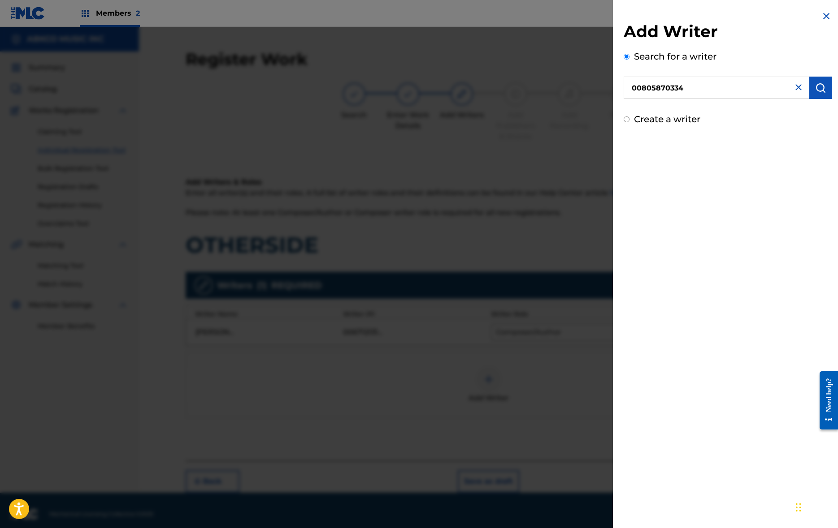
click at [766, 86] on button "submit" at bounding box center [820, 88] width 22 height 22
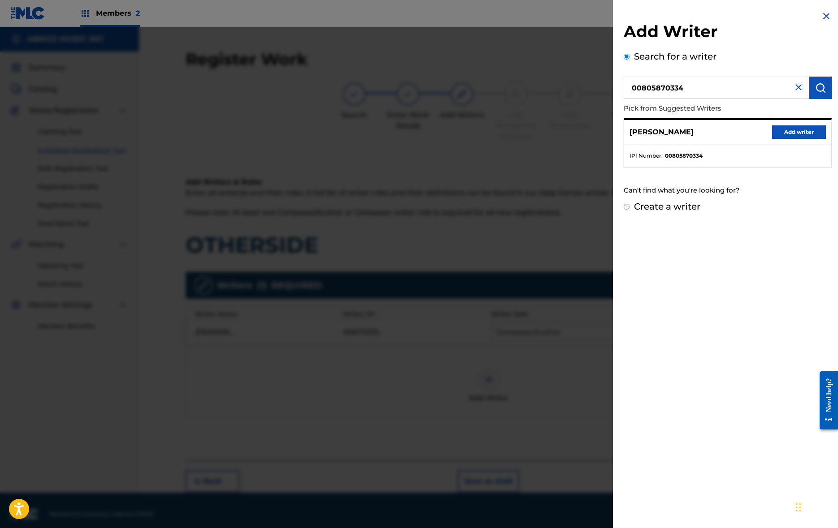
drag, startPoint x: 782, startPoint y: 130, endPoint x: 755, endPoint y: 153, distance: 35.9
click at [766, 130] on button "Add writer" at bounding box center [799, 131] width 54 height 13
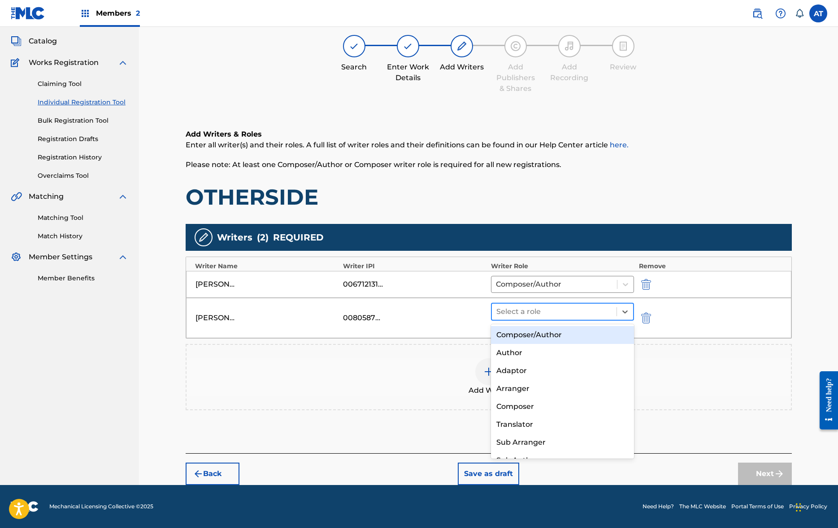
click at [553, 311] on div at bounding box center [554, 312] width 116 height 13
click at [553, 327] on div "Composer/Author" at bounding box center [562, 335] width 143 height 18
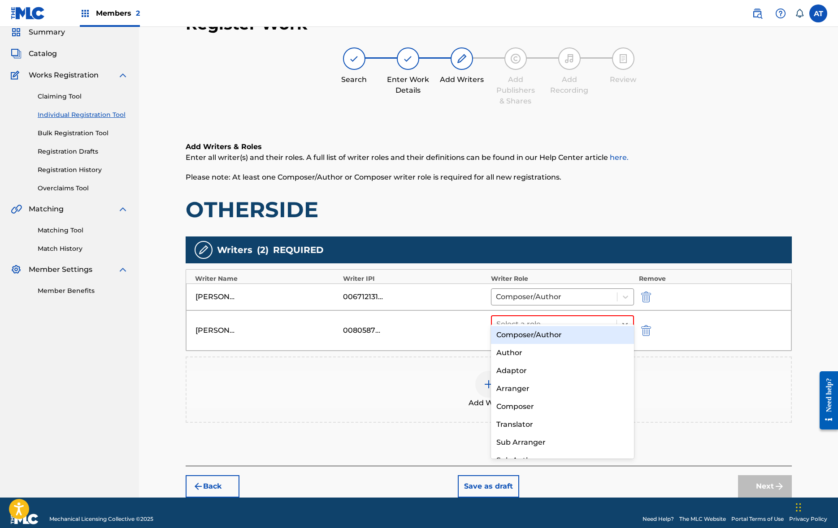
scroll to position [35, 0]
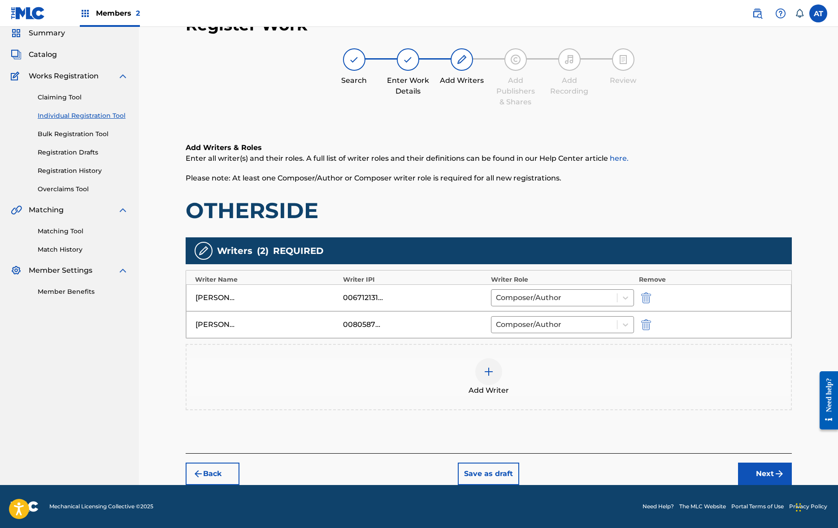
click at [766, 475] on button "Next" at bounding box center [765, 474] width 54 height 22
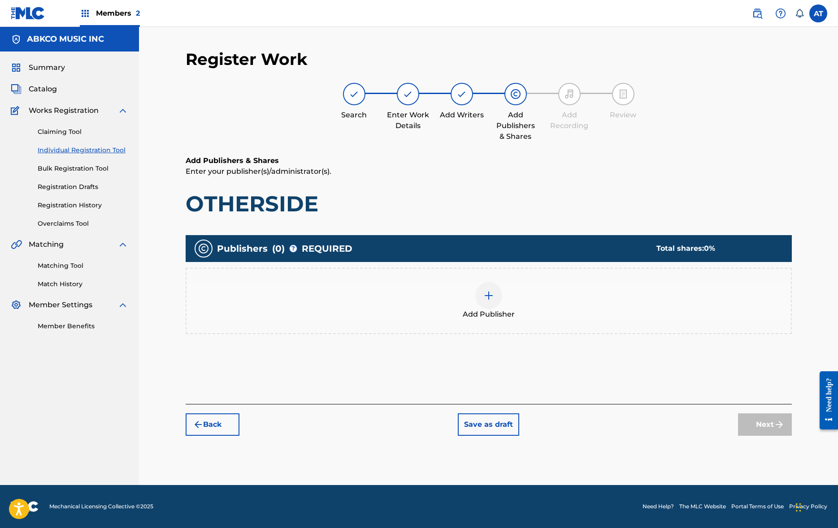
click at [352, 307] on div "Add Publisher" at bounding box center [488, 301] width 604 height 38
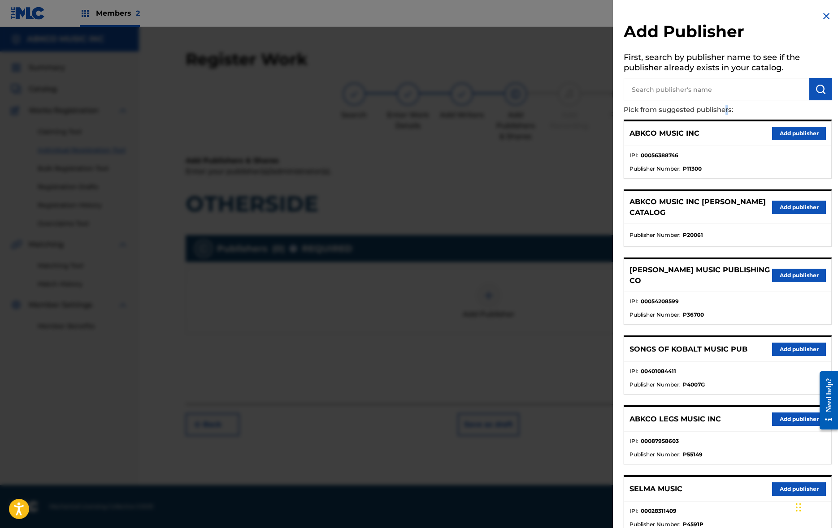
drag, startPoint x: 727, startPoint y: 114, endPoint x: 716, endPoint y: 95, distance: 22.1
click at [724, 111] on p "Pick from suggested publishers:" at bounding box center [701, 109] width 157 height 19
click at [716, 95] on input "text" at bounding box center [716, 89] width 186 height 22
type input "gomey"
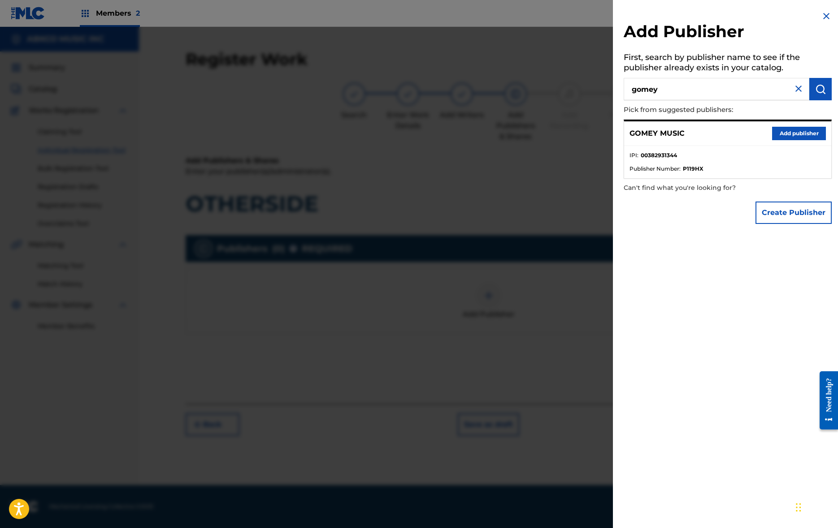
click at [766, 143] on div "GOMEY MUSIC Add publisher" at bounding box center [727, 133] width 207 height 25
click at [766, 137] on button "Add publisher" at bounding box center [799, 133] width 54 height 13
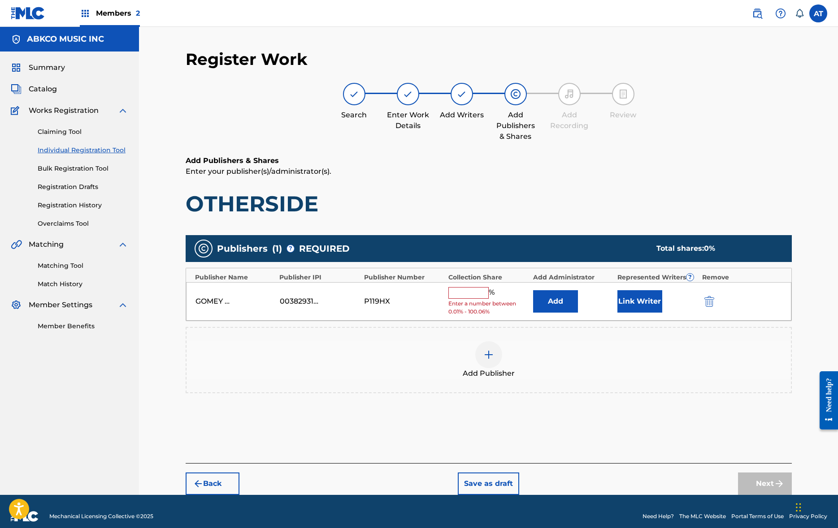
click at [546, 351] on div "Add Publisher" at bounding box center [488, 360] width 604 height 38
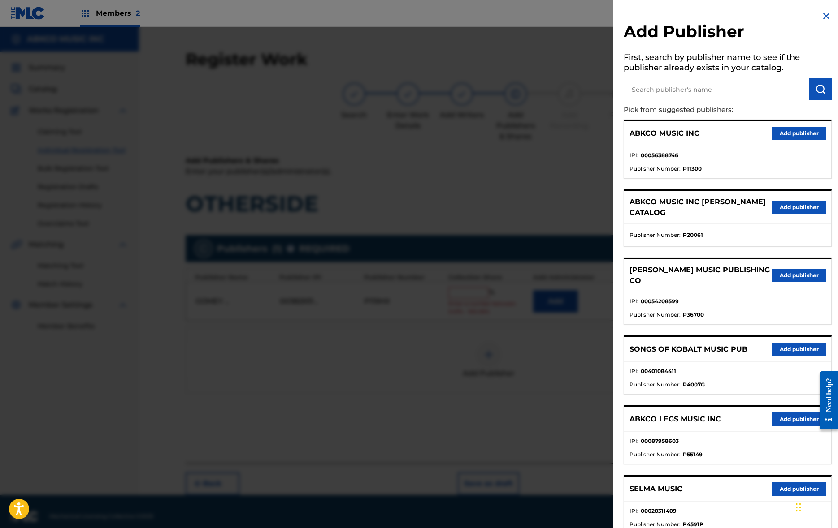
click at [752, 92] on input "text" at bounding box center [716, 89] width 186 height 22
type input "songs of"
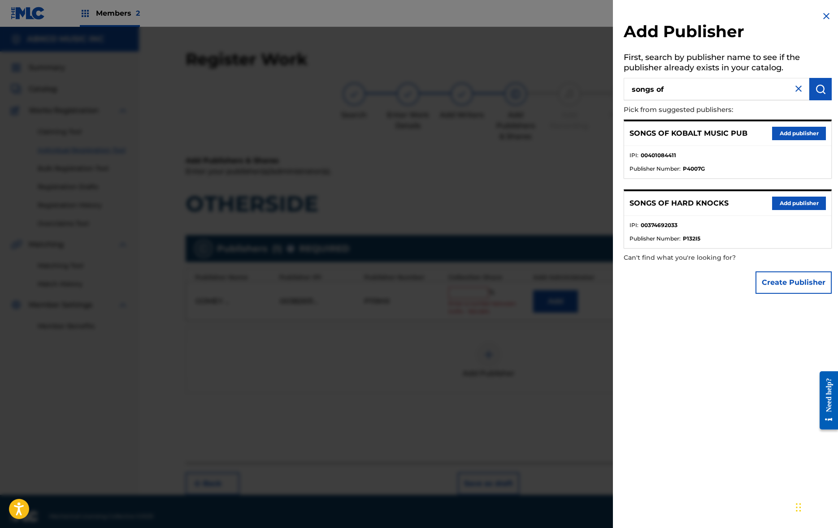
click at [766, 188] on div "SONGS OF KOBALT MUSIC PUB Add publisher IPI : 00401084411 Publisher Number : P4…" at bounding box center [727, 184] width 208 height 129
click at [766, 197] on button "Add publisher" at bounding box center [799, 203] width 54 height 13
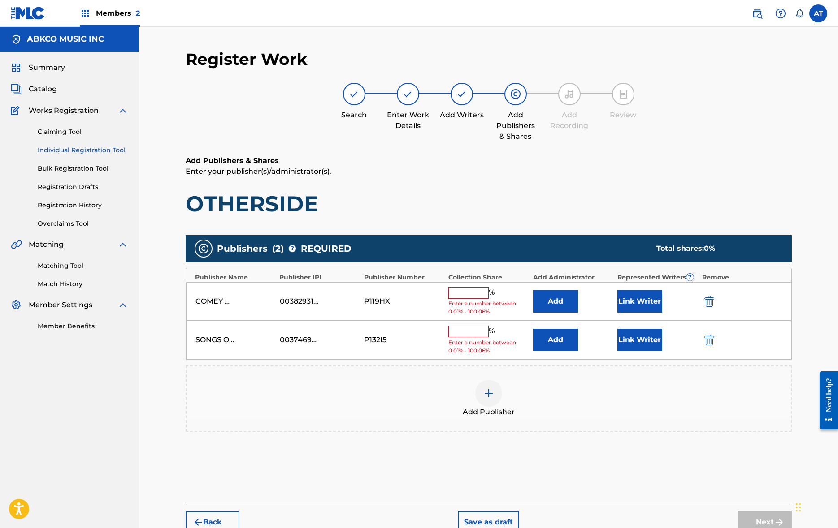
scroll to position [48, 0]
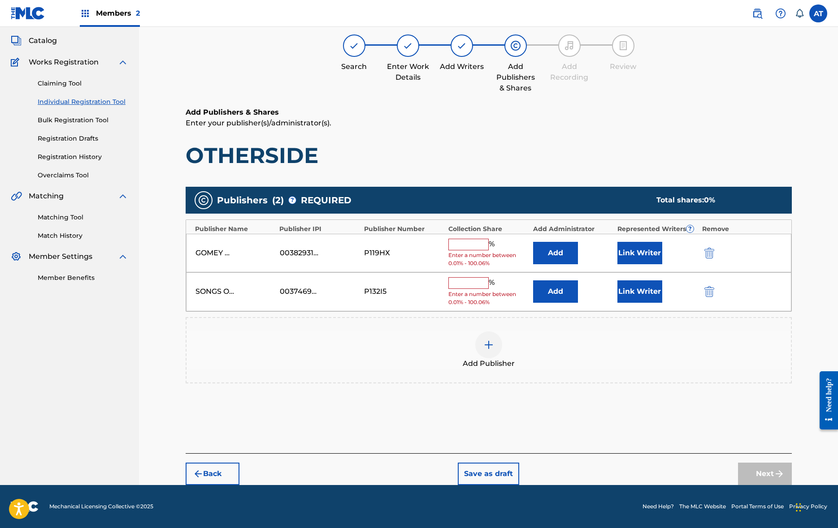
click at [524, 249] on div "% Enter a number between 0.01% - 100.06%" at bounding box center [488, 253] width 80 height 29
click at [546, 248] on button "Add" at bounding box center [555, 253] width 45 height 22
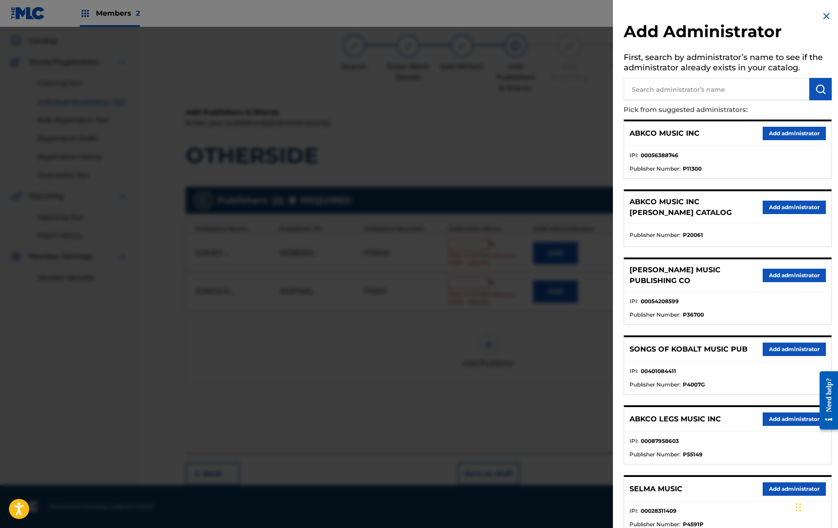
click at [766, 130] on button "Add administrator" at bounding box center [793, 133] width 63 height 13
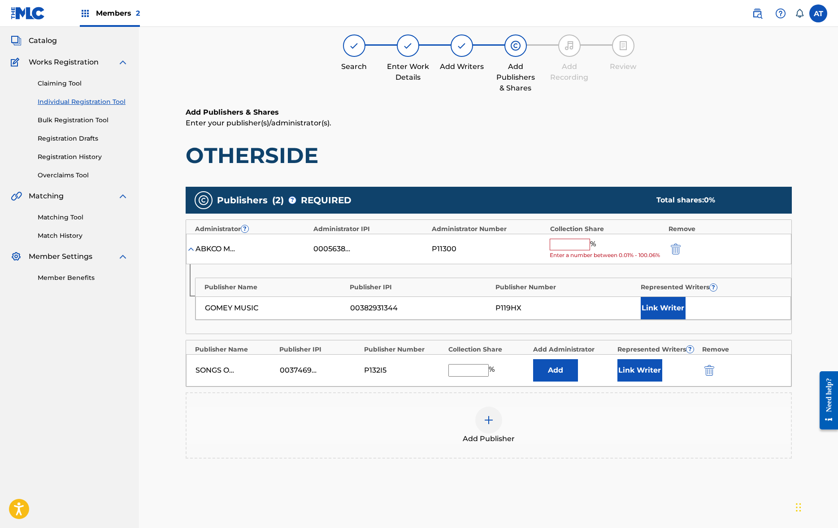
scroll to position [124, 0]
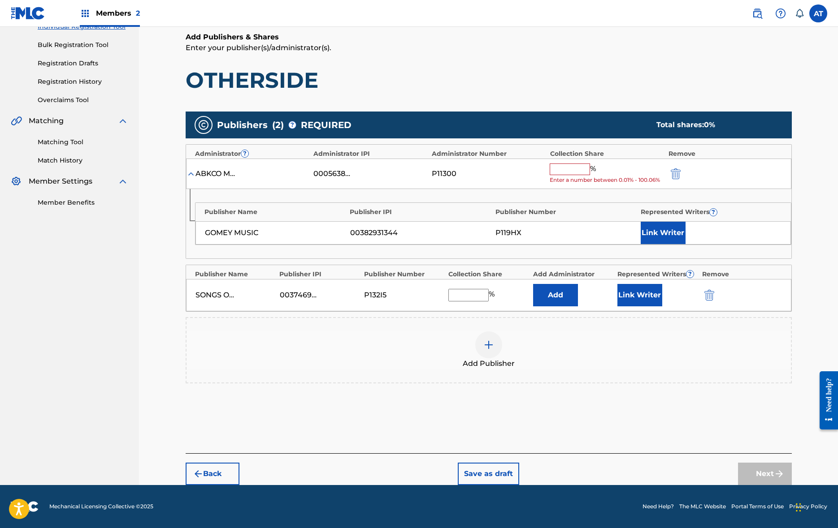
click at [544, 301] on button "Add" at bounding box center [555, 295] width 45 height 22
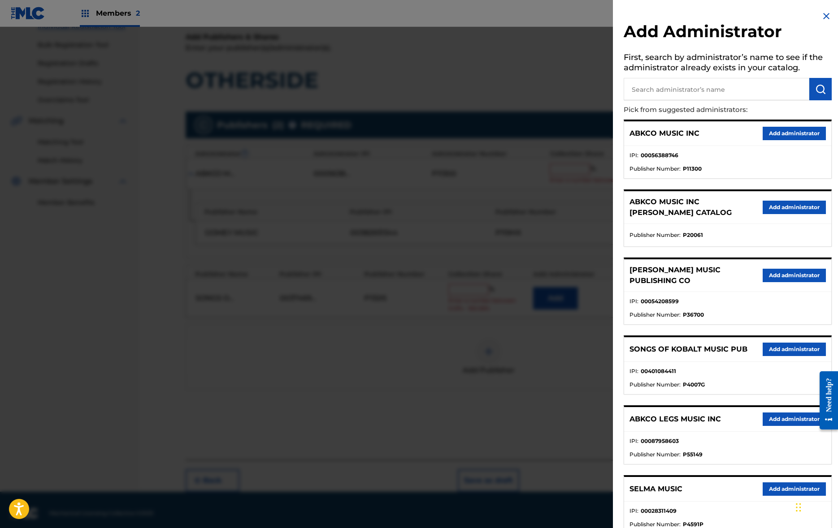
click at [766, 125] on div "ABKCO MUSIC INC Add administrator" at bounding box center [727, 133] width 207 height 25
click at [766, 130] on button "Add administrator" at bounding box center [793, 133] width 63 height 13
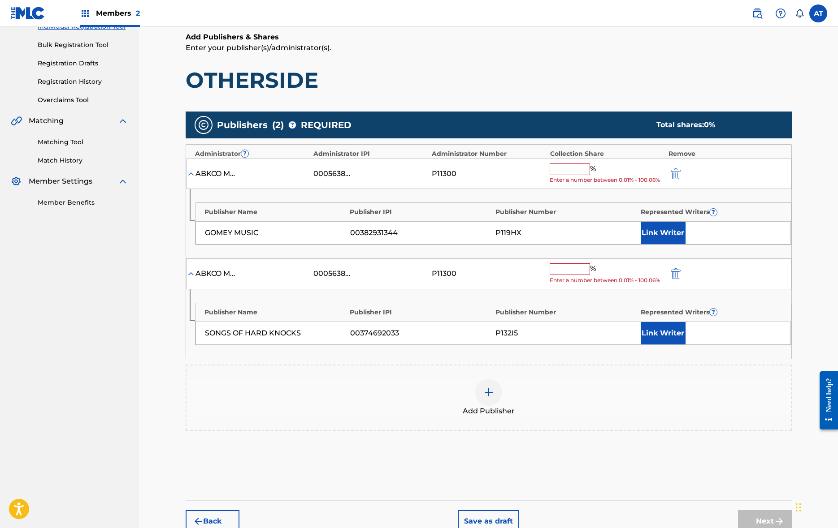
click at [582, 170] on input "text" at bounding box center [569, 170] width 40 height 12
click at [564, 168] on input "text" at bounding box center [569, 170] width 40 height 12
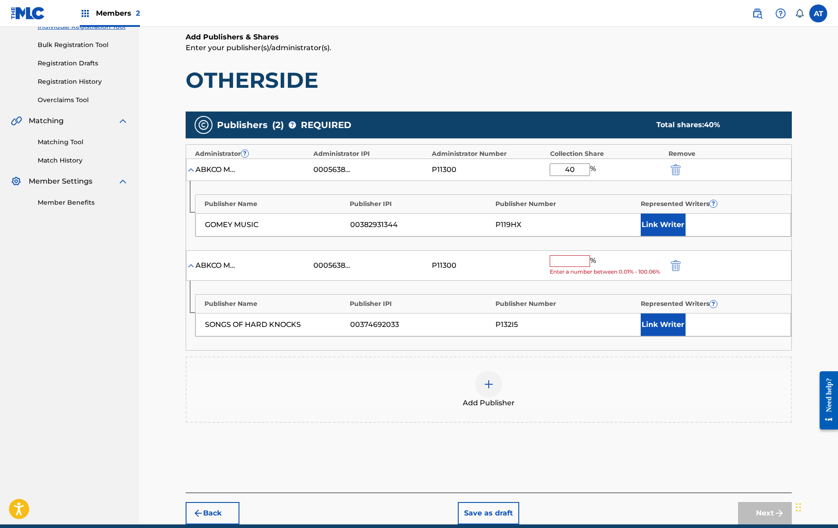
type input "40"
click at [659, 232] on button "Link Writer" at bounding box center [662, 225] width 45 height 22
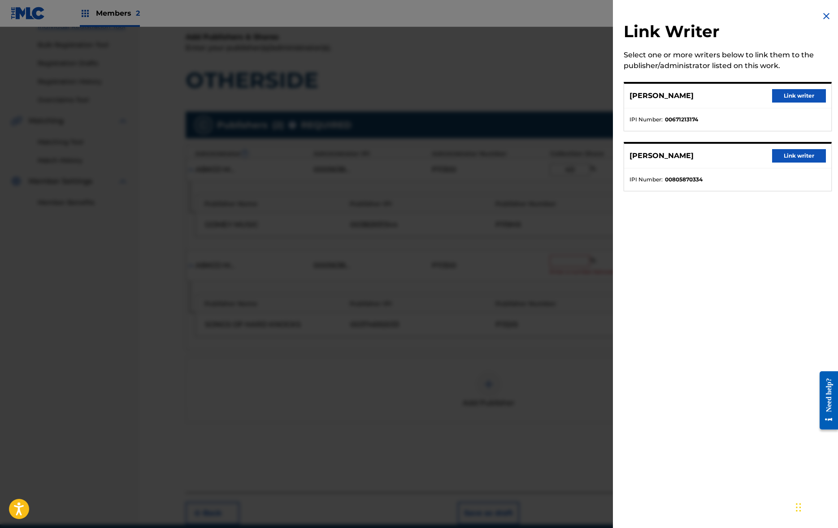
click at [766, 86] on div "MICHAEL LOUIS GOMES Link writer" at bounding box center [727, 96] width 207 height 25
click at [766, 112] on ul "IPI Number : 00671213174" at bounding box center [727, 119] width 207 height 22
click at [766, 85] on div "MICHAEL LOUIS GOMES Link writer" at bounding box center [727, 96] width 207 height 25
click at [766, 101] on button "Link writer" at bounding box center [799, 95] width 54 height 13
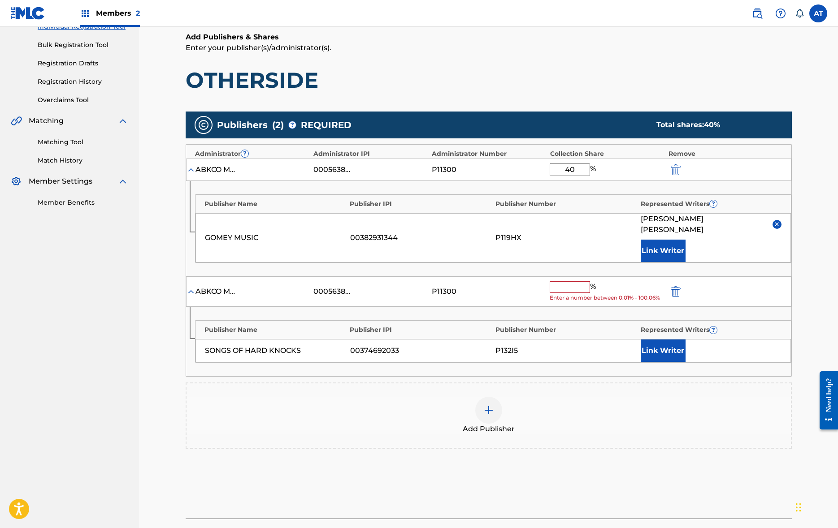
click at [562, 294] on span "Enter a number between 0.01% - 100.06%" at bounding box center [606, 298] width 114 height 8
drag, startPoint x: 564, startPoint y: 283, endPoint x: 567, endPoint y: 279, distance: 5.1
click at [565, 281] on div "% Enter a number between 0.01% - 100.06%" at bounding box center [606, 291] width 114 height 21
click at [567, 281] on input "text" at bounding box center [569, 287] width 40 height 12
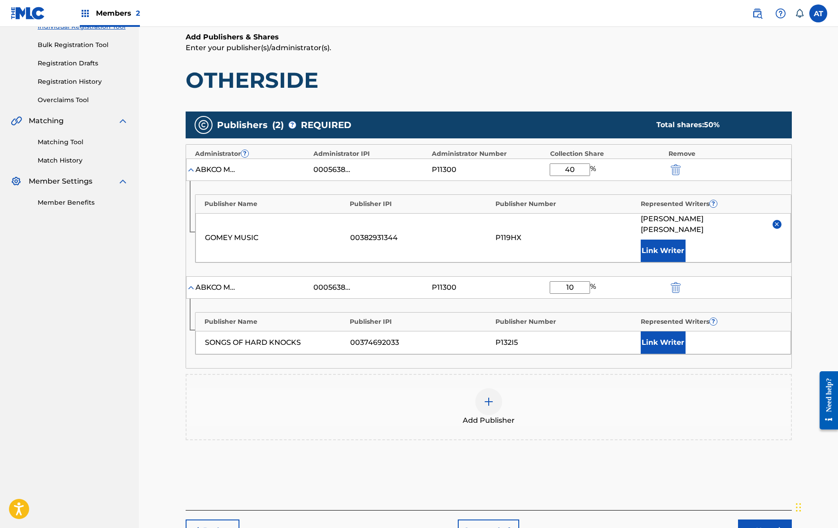
type input "10"
click at [670, 389] on div "Add Publisher" at bounding box center [488, 408] width 604 height 38
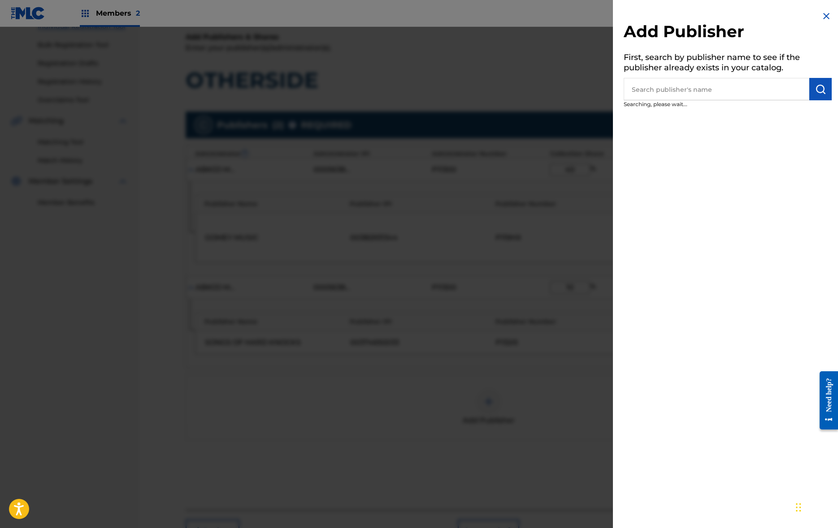
click at [677, 336] on div "Add Publisher First, search by publisher name to see if the publisher already e…" at bounding box center [727, 264] width 229 height 528
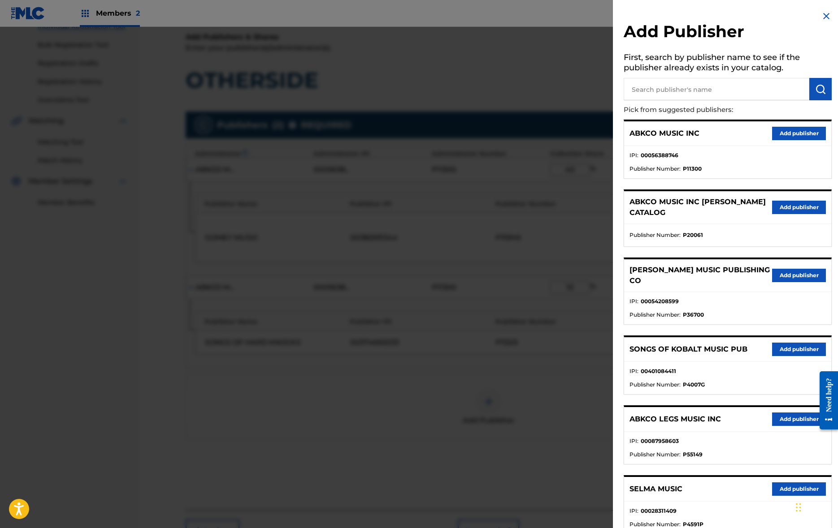
click at [577, 376] on div at bounding box center [419, 291] width 838 height 528
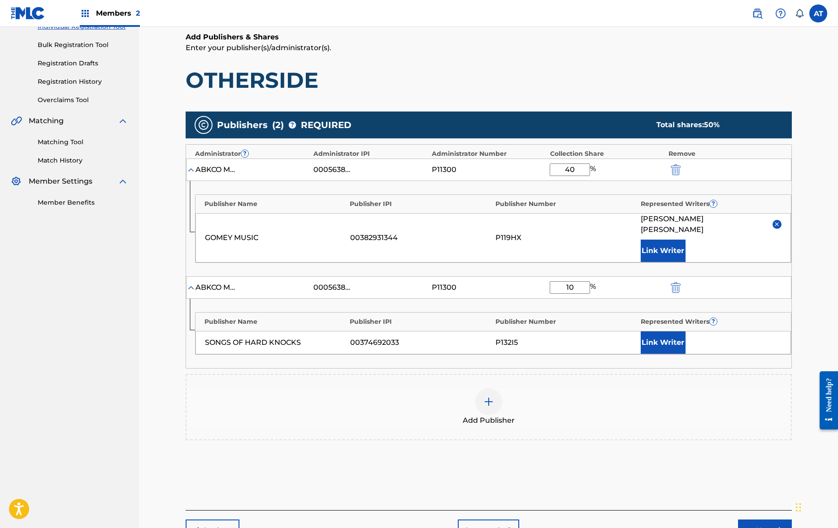
click at [644, 332] on button "Link Writer" at bounding box center [662, 343] width 45 height 22
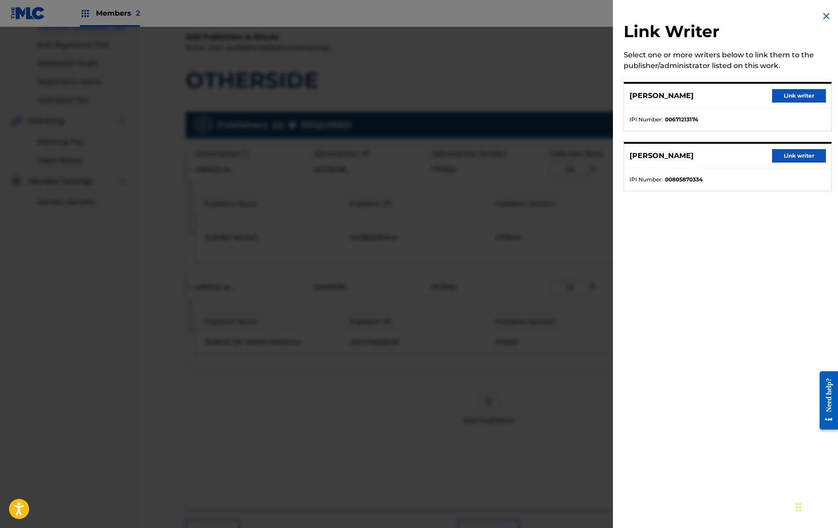
click at [766, 99] on button "Link writer" at bounding box center [799, 95] width 54 height 13
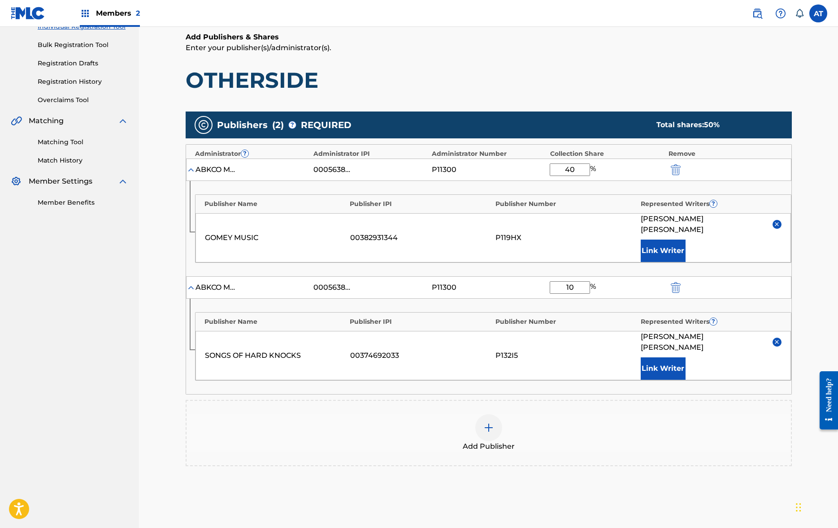
scroll to position [185, 0]
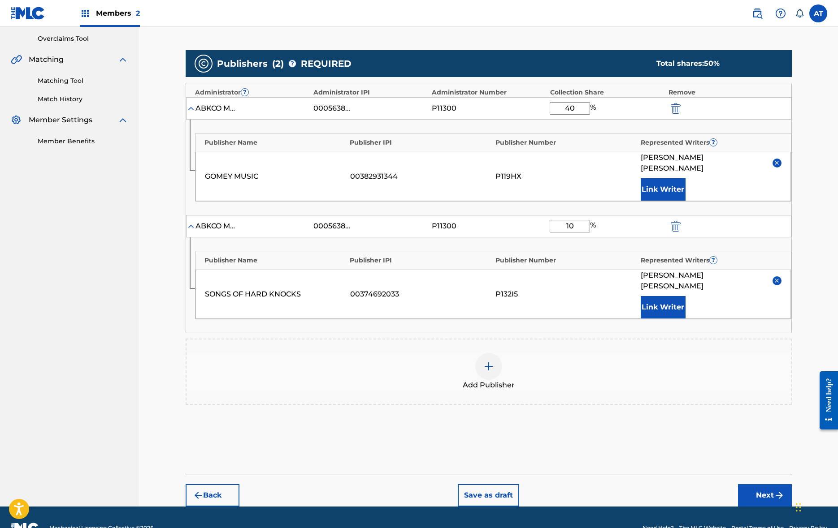
drag, startPoint x: 758, startPoint y: 467, endPoint x: 765, endPoint y: 474, distance: 10.5
click at [761, 484] on button "Next" at bounding box center [765, 495] width 54 height 22
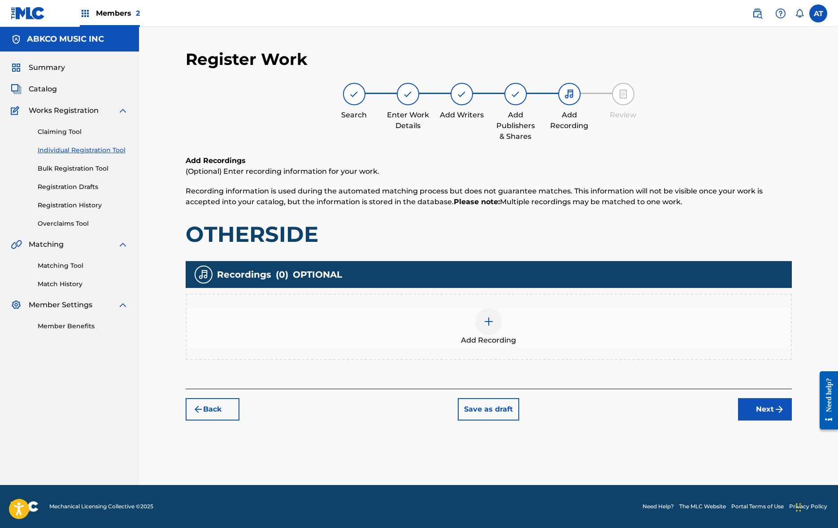
scroll to position [0, 0]
drag, startPoint x: 360, startPoint y: 292, endPoint x: 369, endPoint y: 299, distance: 12.1
click at [365, 296] on div "Recordings ( 0 ) OPTIONAL Add Recording" at bounding box center [489, 310] width 606 height 99
click at [401, 354] on div "Add Recording" at bounding box center [489, 327] width 606 height 66
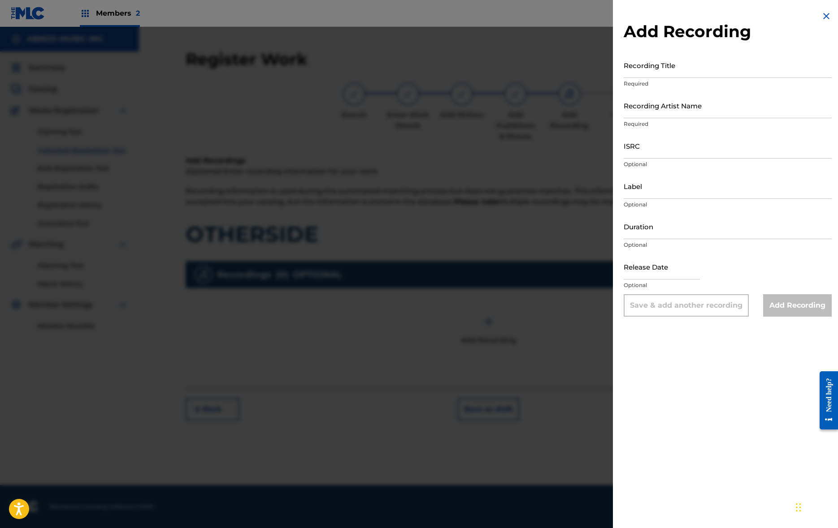
click at [687, 34] on h2 "Add Recording" at bounding box center [727, 32] width 208 height 20
click at [679, 69] on input "Recording Title" at bounding box center [727, 65] width 208 height 26
type input "o"
type input "OTHERSIDE"
click at [682, 112] on input "Recording Artist Name" at bounding box center [727, 106] width 208 height 26
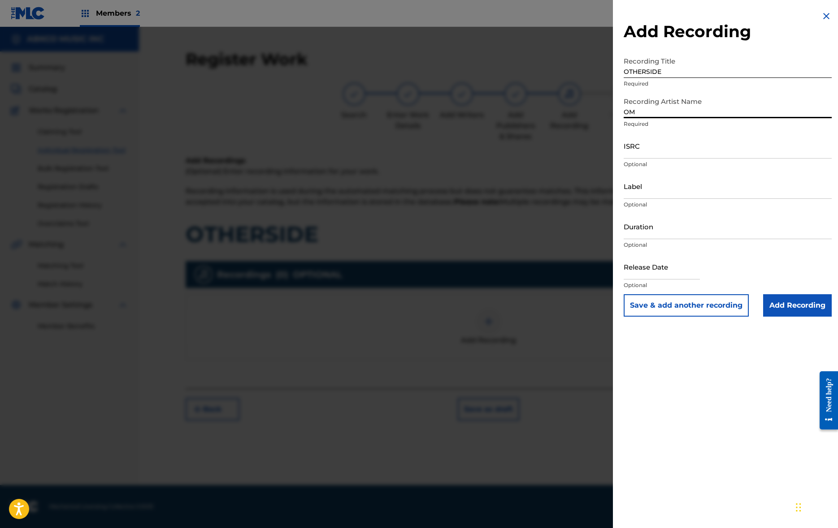
type input "O"
type input "GOMEY"
click at [678, 141] on input "ISRC" at bounding box center [727, 146] width 208 height 26
paste input "QZ9ND2508010"
type input "QZ9ND2508010"
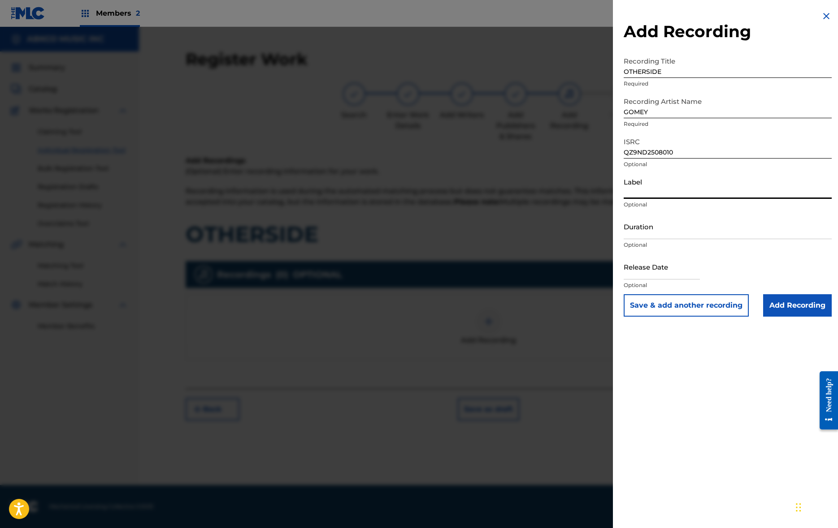
drag, startPoint x: 655, startPoint y: 195, endPoint x: 649, endPoint y: 220, distance: 26.3
click at [655, 195] on input "Label" at bounding box center [727, 186] width 208 height 26
click at [643, 229] on input "Duration" at bounding box center [727, 227] width 208 height 26
type input "02:55"
click at [623, 270] on input "text" at bounding box center [661, 267] width 76 height 26
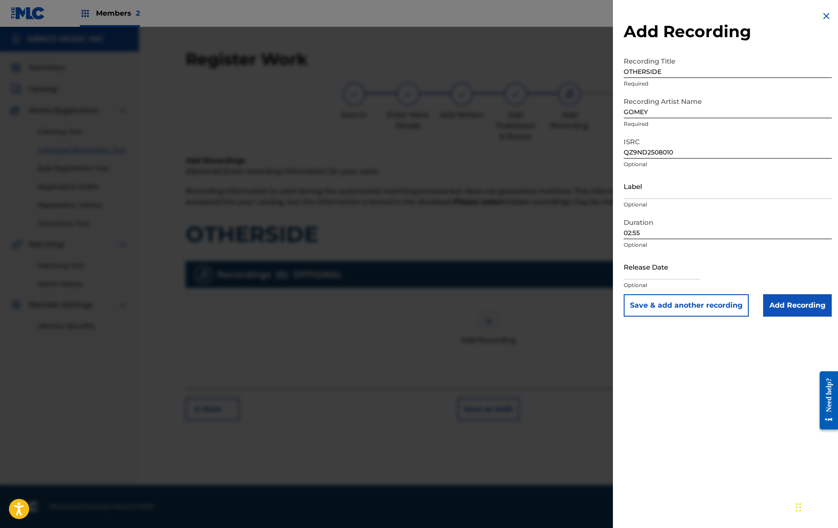
select select "7"
select select "2025"
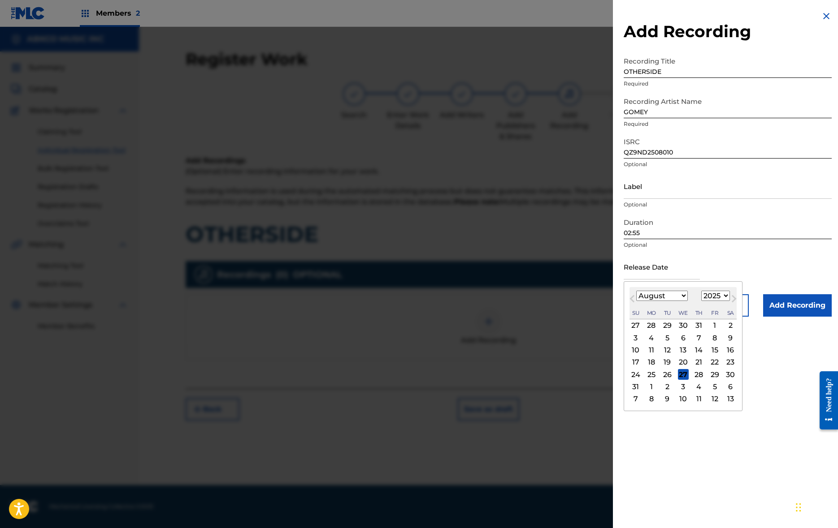
click at [643, 333] on div "3 4 5 6 7 8 9" at bounding box center [682, 338] width 107 height 12
click at [713, 327] on div "1" at bounding box center [714, 325] width 11 height 11
type input "August 1 2025"
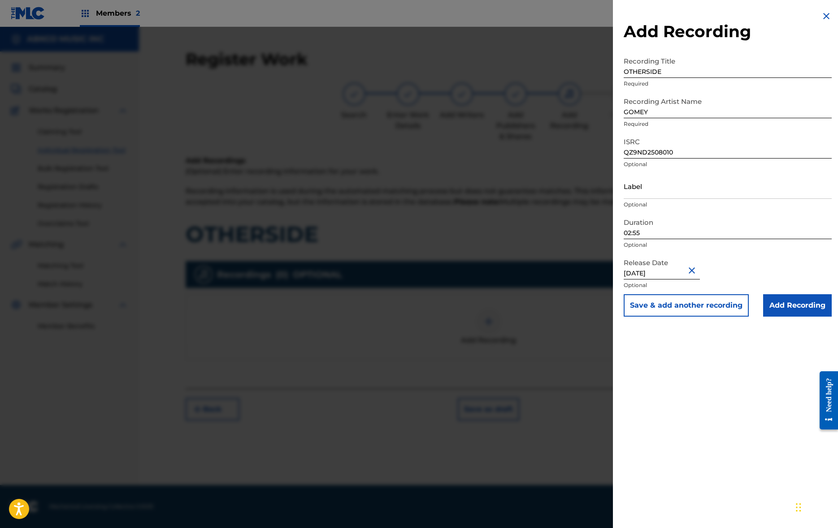
click at [766, 302] on input "Add Recording" at bounding box center [797, 305] width 69 height 22
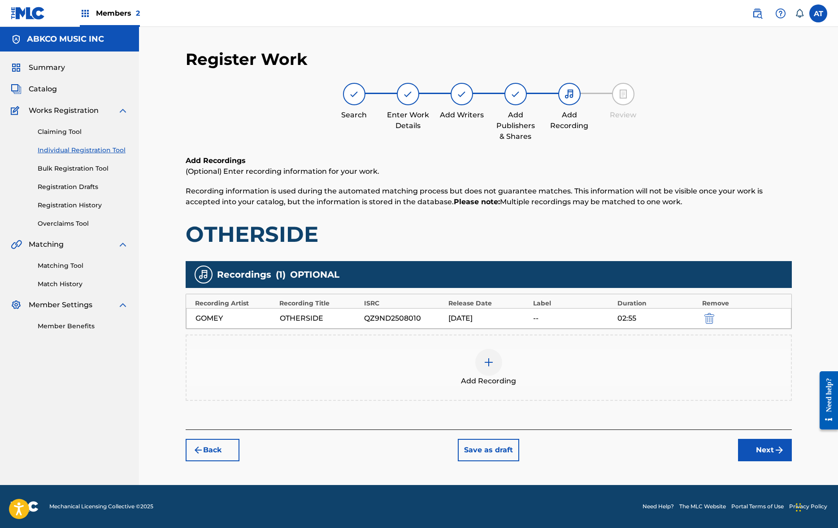
click at [766, 450] on button "Next" at bounding box center [765, 450] width 54 height 22
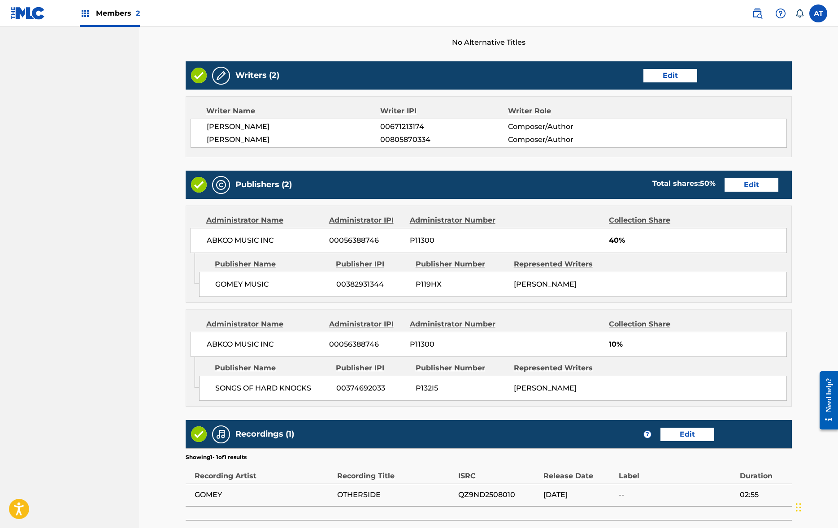
scroll to position [380, 0]
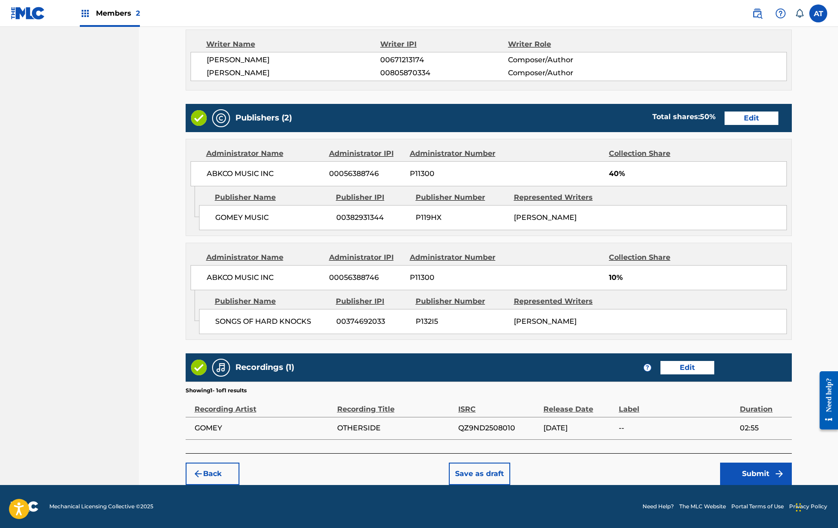
click at [743, 466] on button "Submit" at bounding box center [756, 474] width 72 height 22
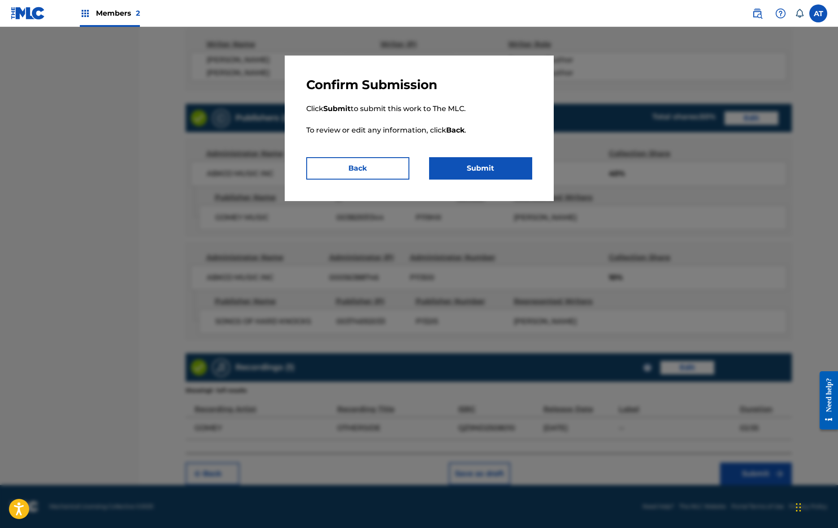
click at [496, 180] on div "Confirm Submission Click Submit to submit this work to The MLC. To review or ed…" at bounding box center [419, 129] width 269 height 146
click at [448, 153] on p "Click Submit to submit this work to The MLC. To review or edit any information,…" at bounding box center [419, 125] width 226 height 65
click at [452, 162] on button "Submit" at bounding box center [480, 168] width 103 height 22
